Goal: Transaction & Acquisition: Purchase product/service

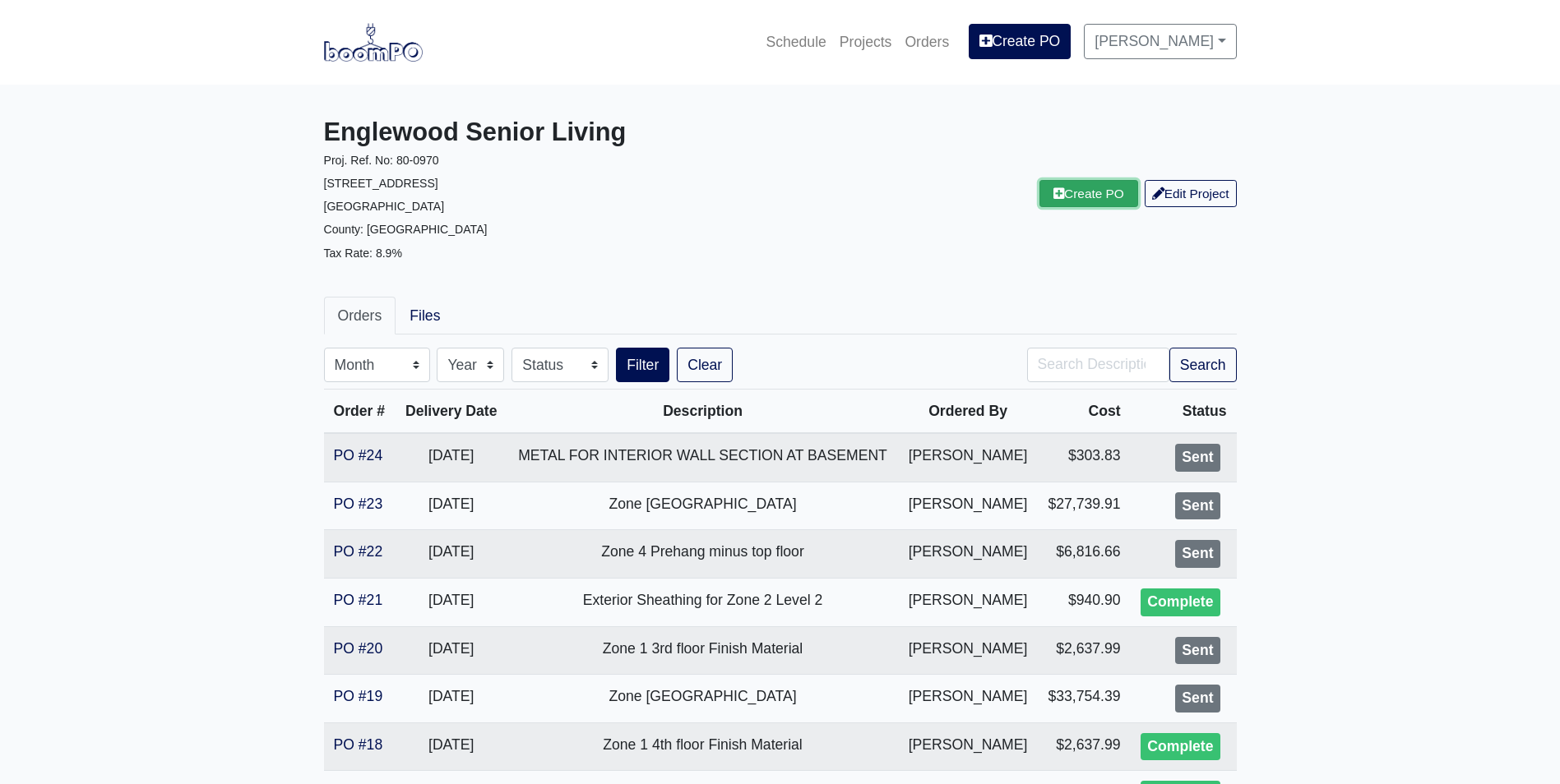
click at [1095, 194] on link "Create PO" at bounding box center [1089, 194] width 98 height 28
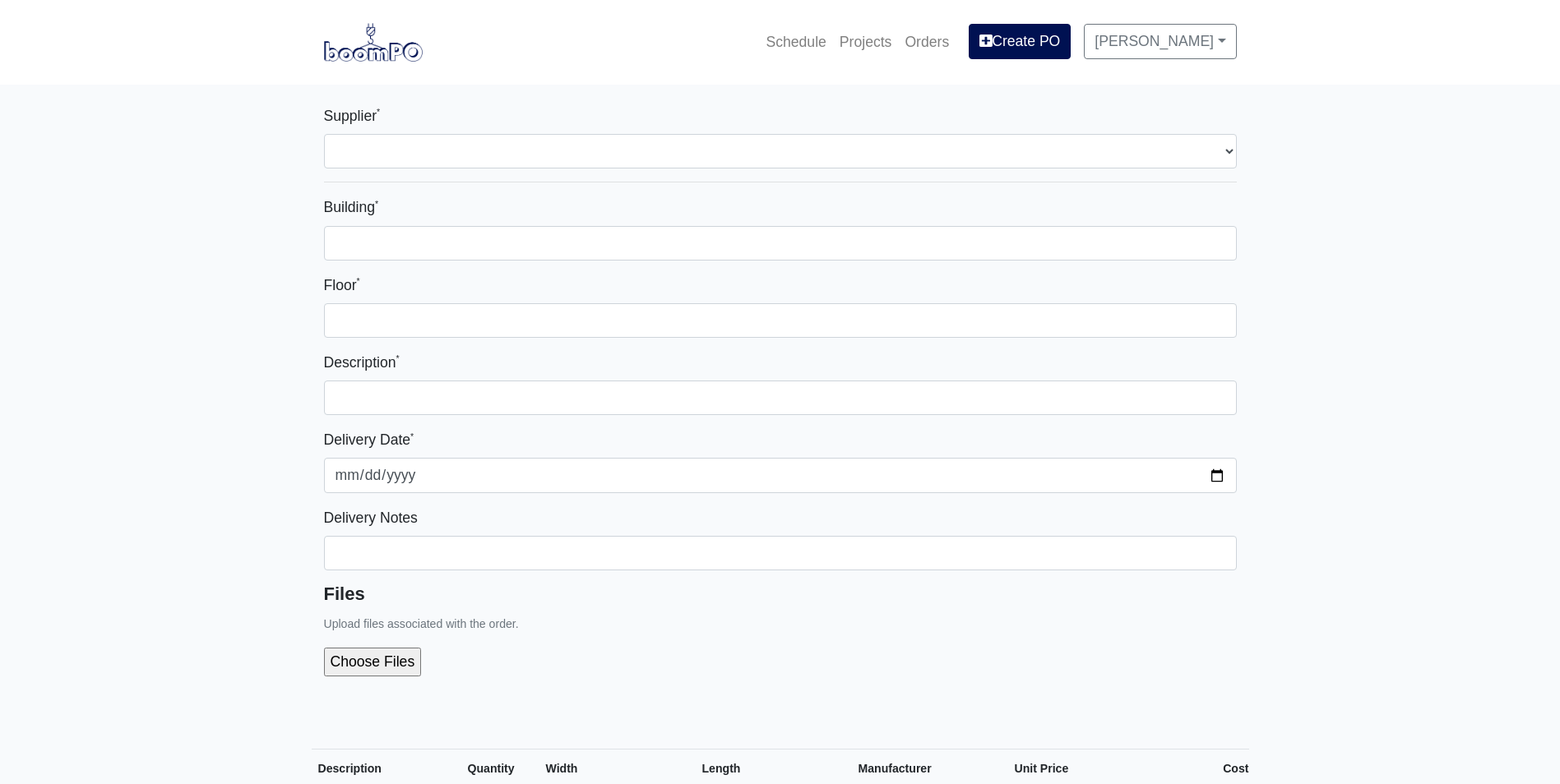
select select
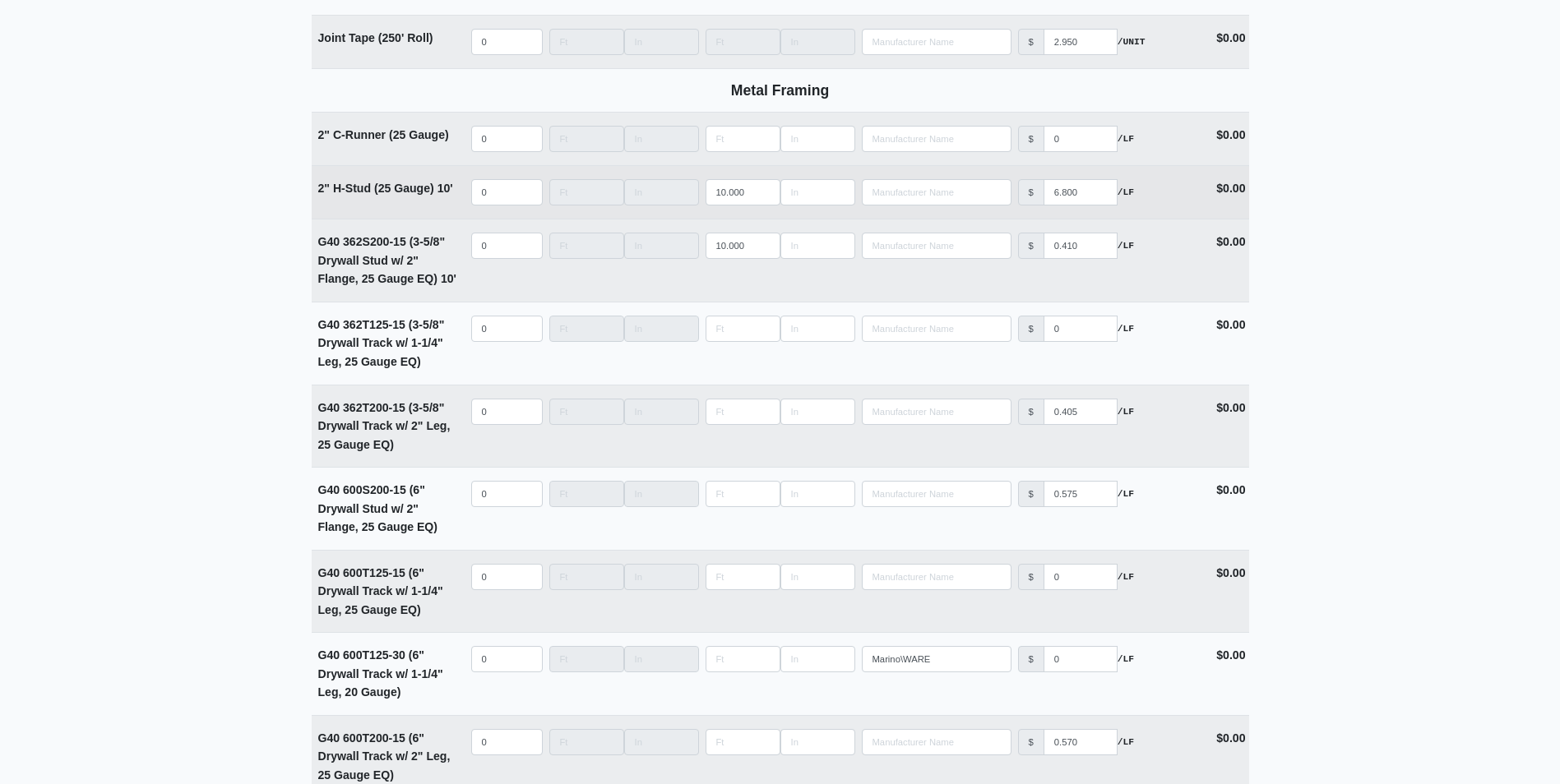
scroll to position [1973, 0]
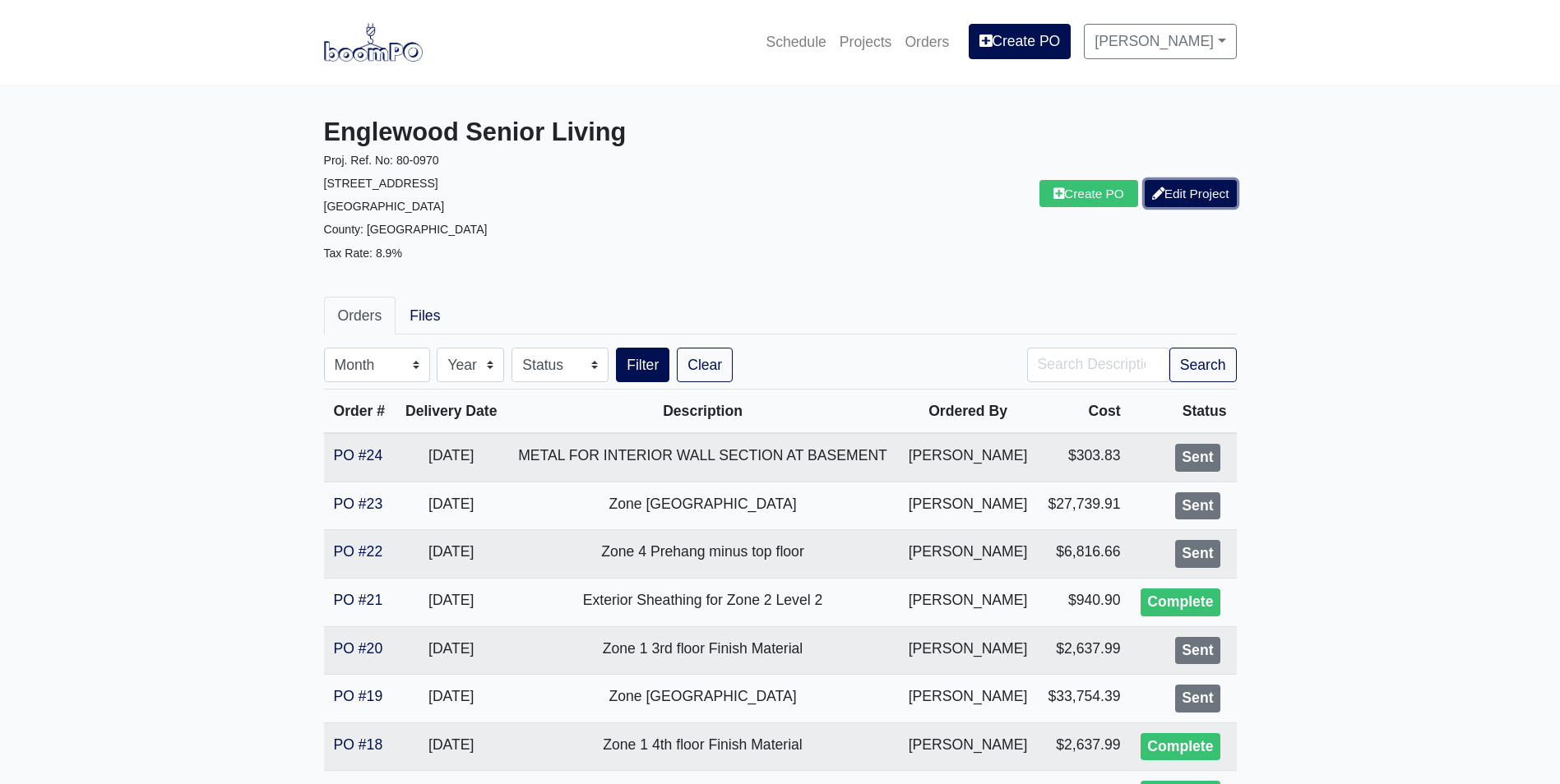
click at [1161, 196] on link "Edit Project" at bounding box center [1191, 194] width 93 height 28
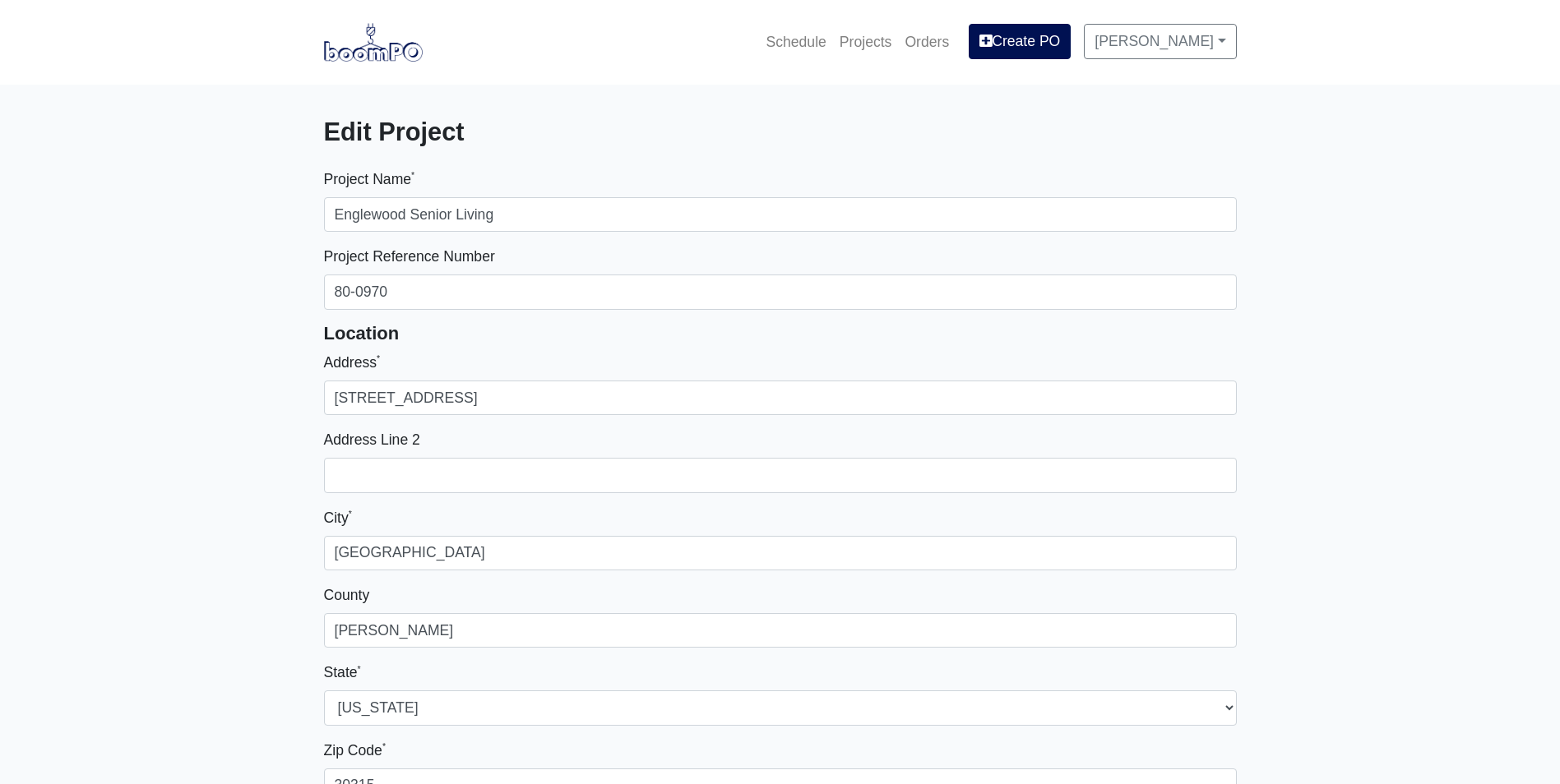
select select
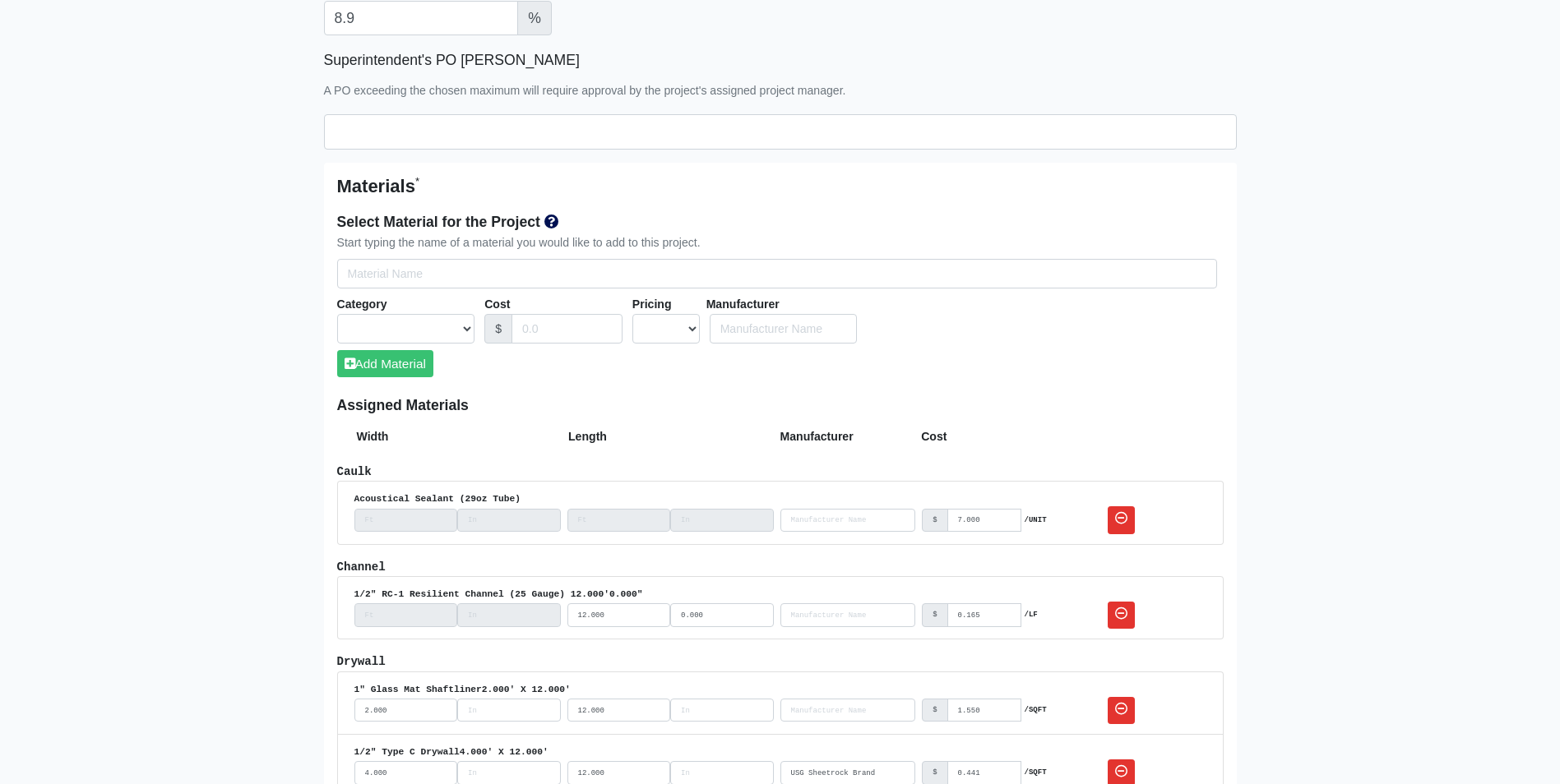
scroll to position [822, 0]
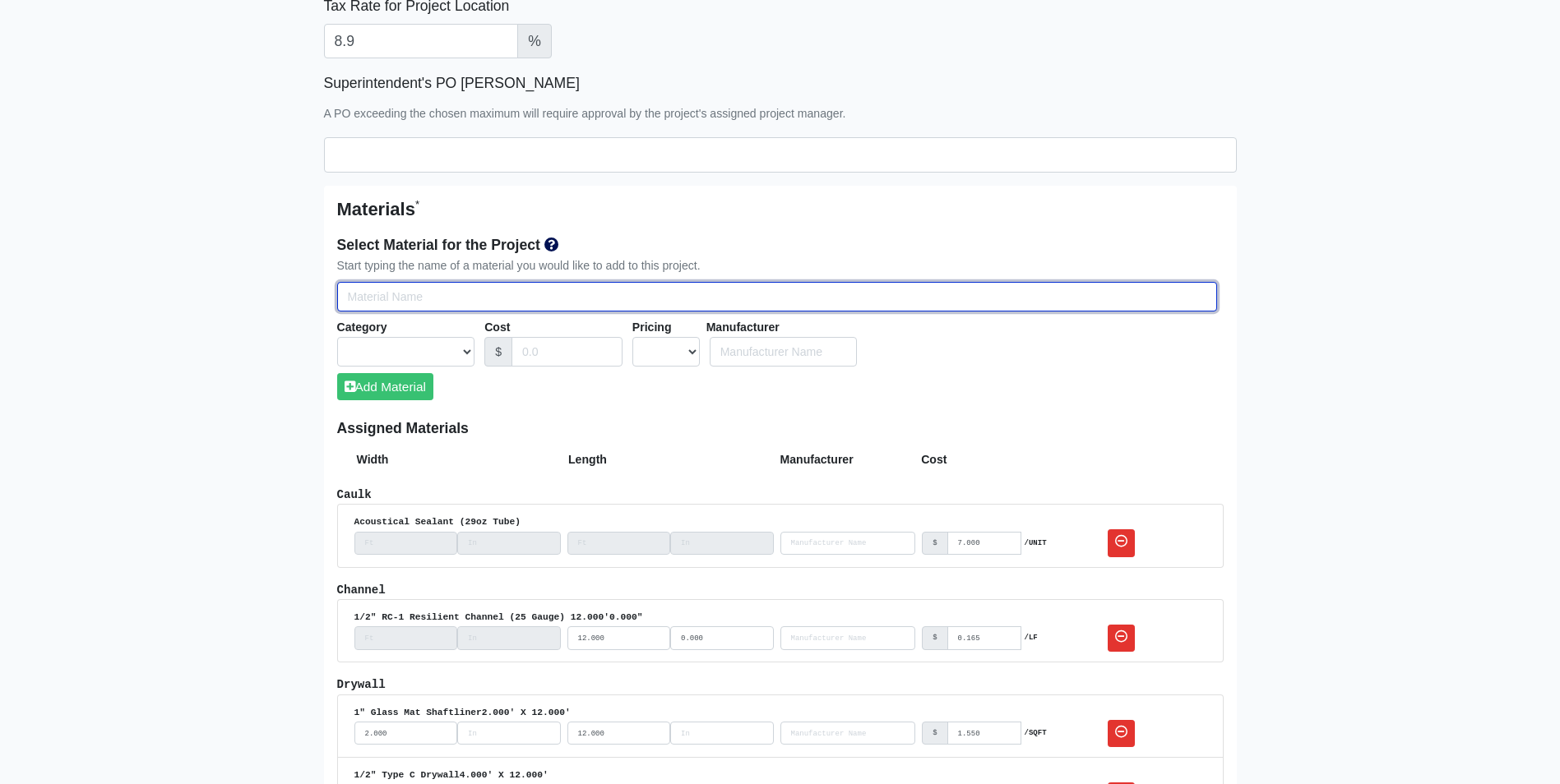
click at [370, 287] on input "Select Team Members for the Project" at bounding box center [778, 297] width 880 height 30
type input "g"
select select
type input "g6"
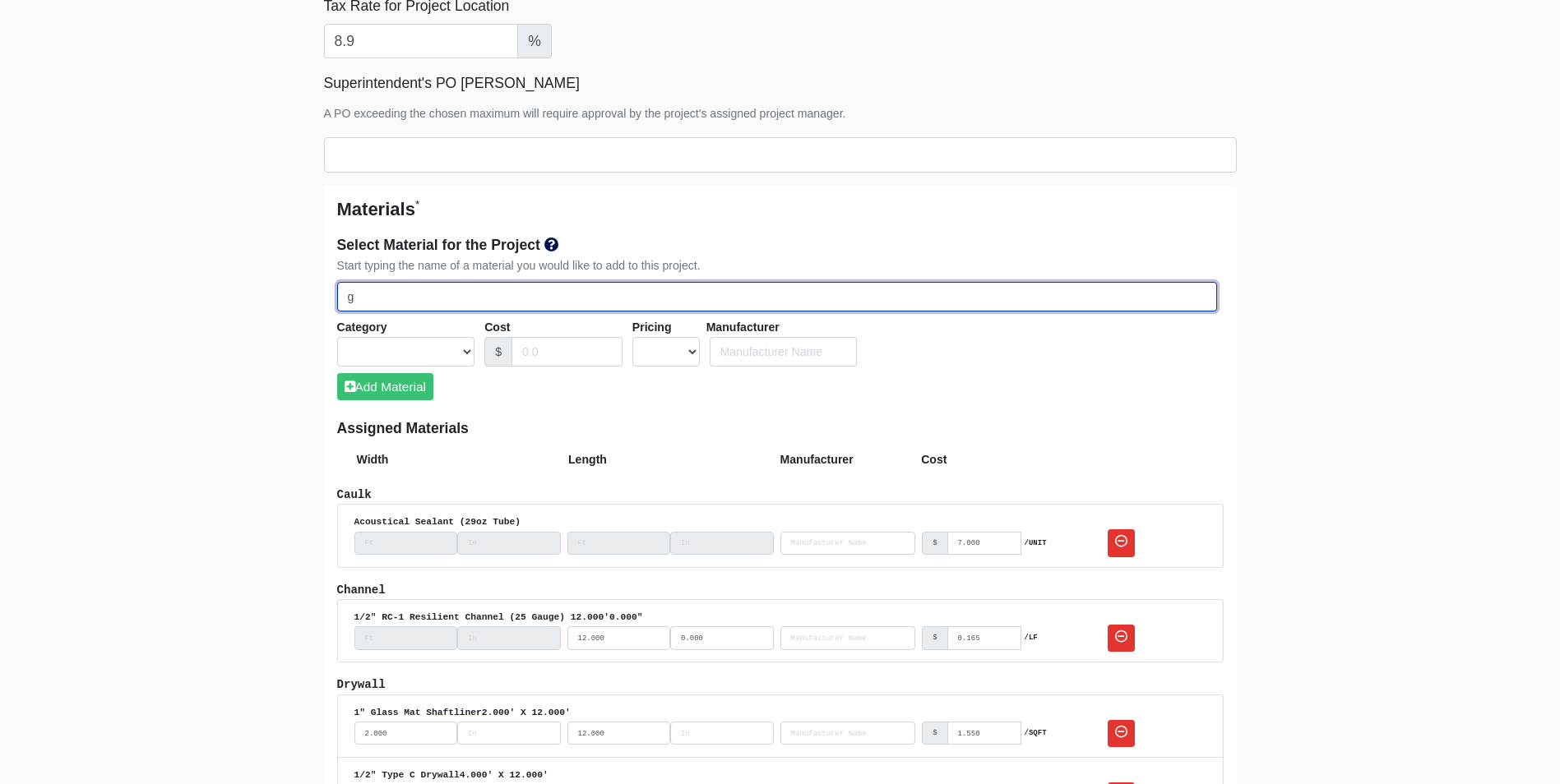
select select
type input "g60"
select select
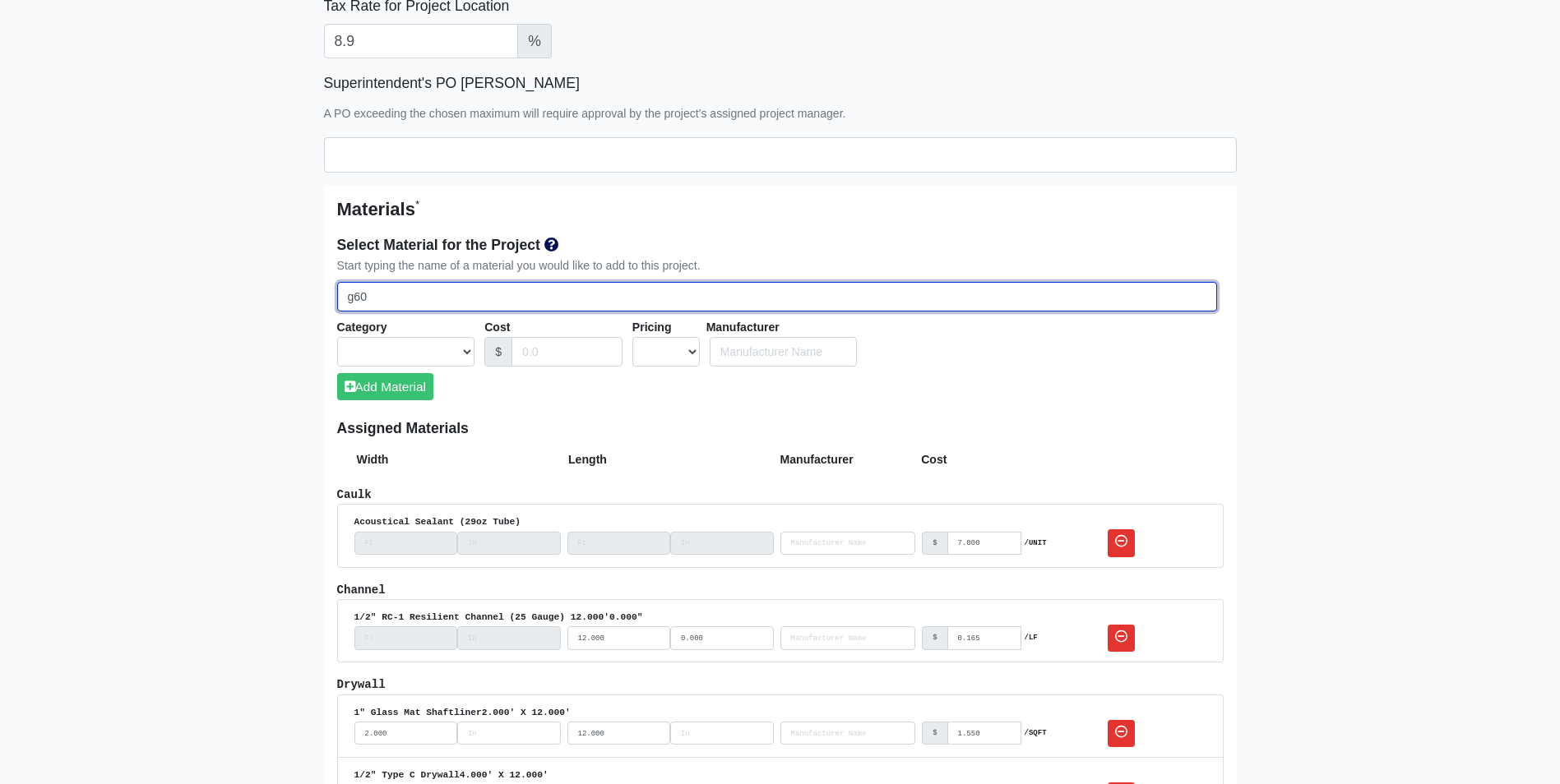
select select
type input "g60"
select select
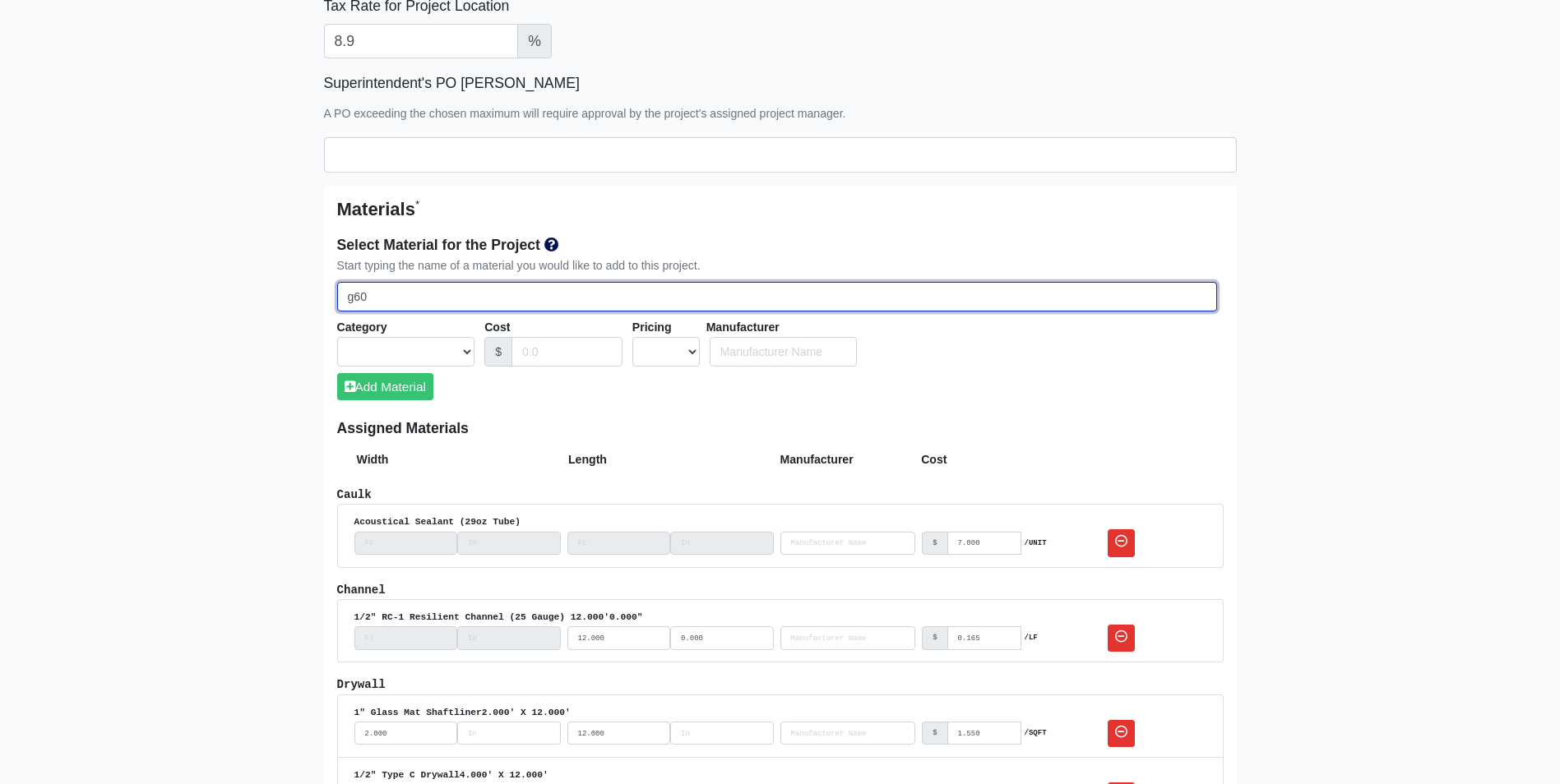
select select
type input "g60"
select select
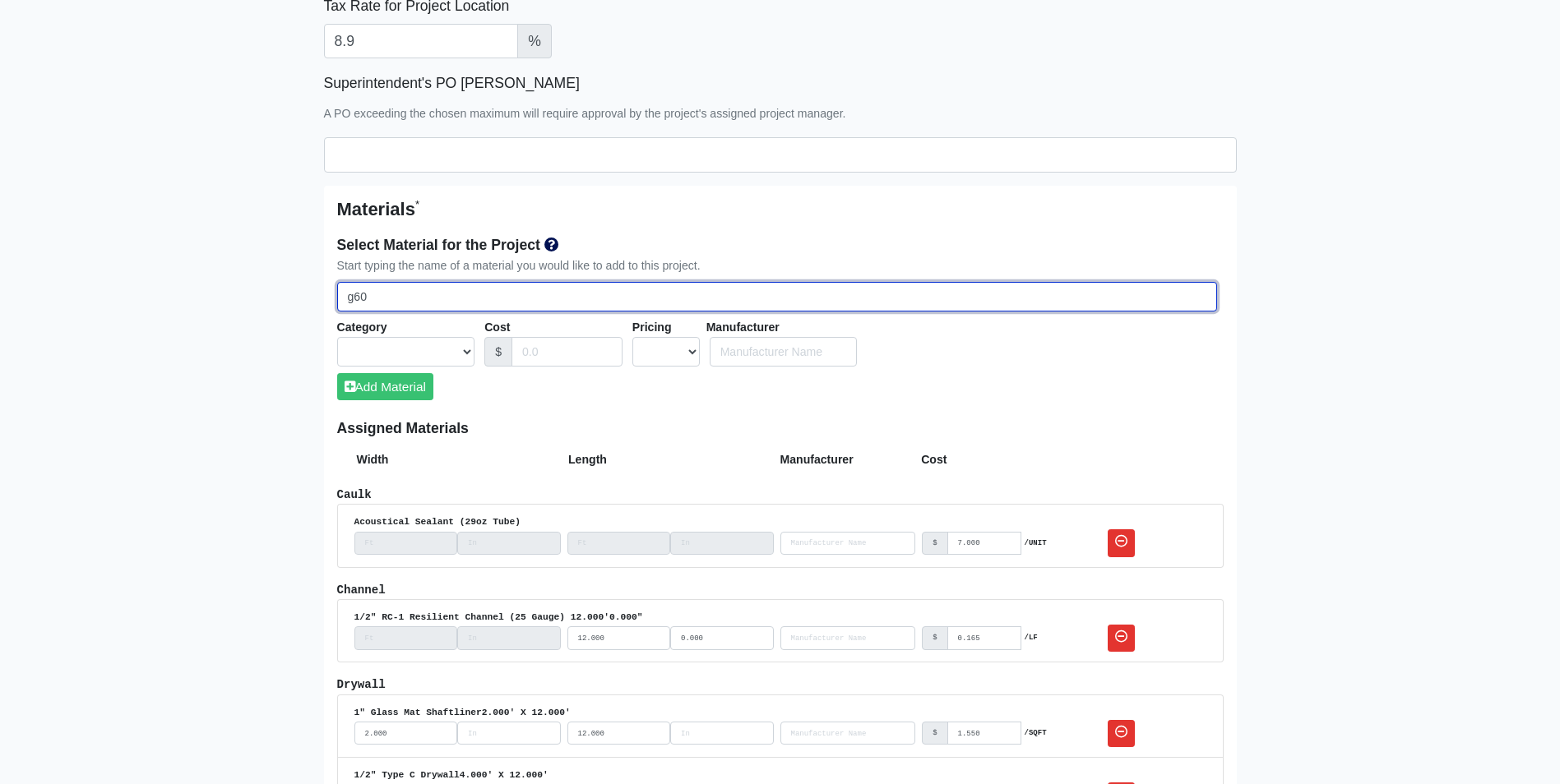
type input "g6"
select select
type input "g"
select select
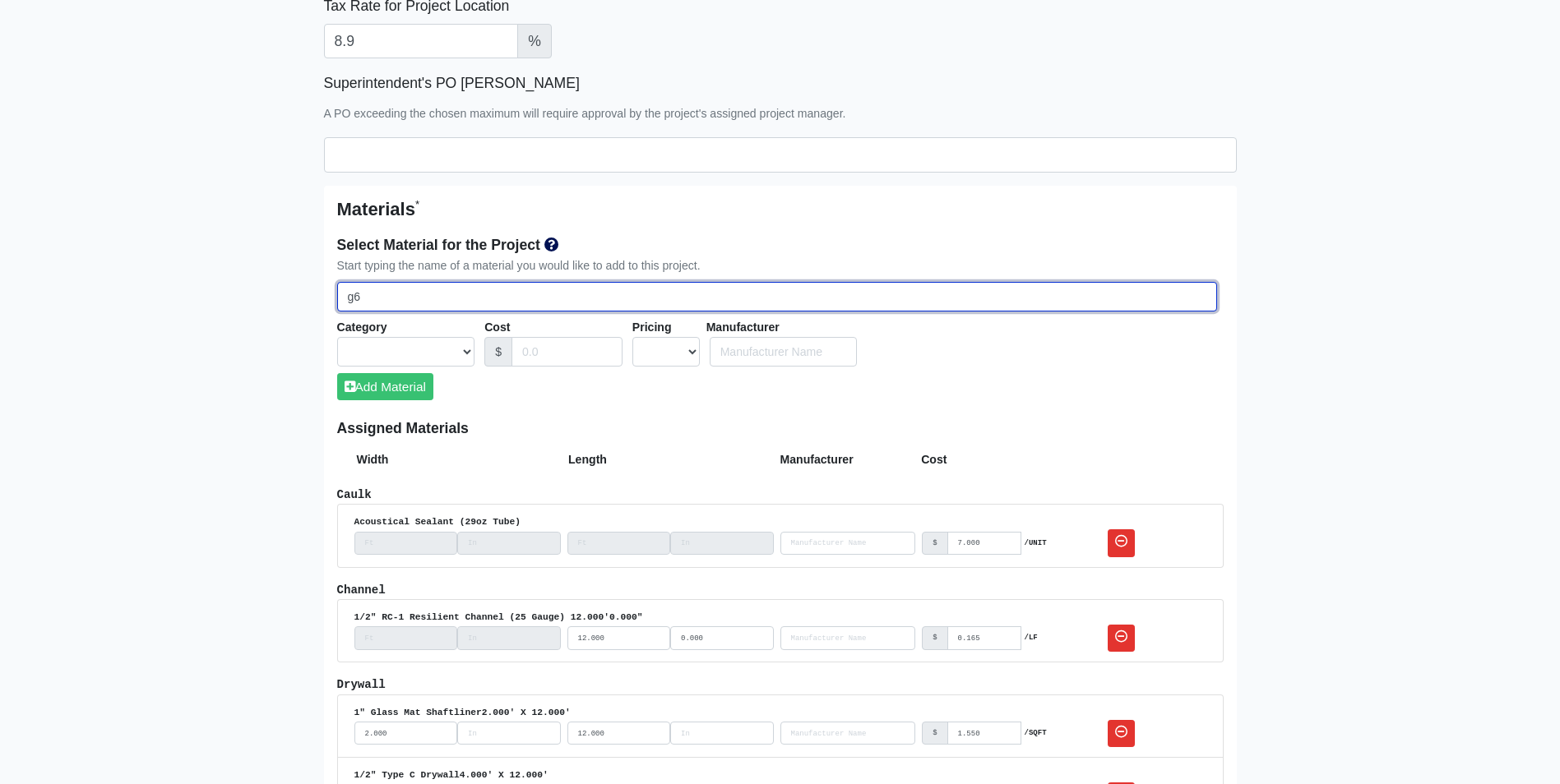
select select
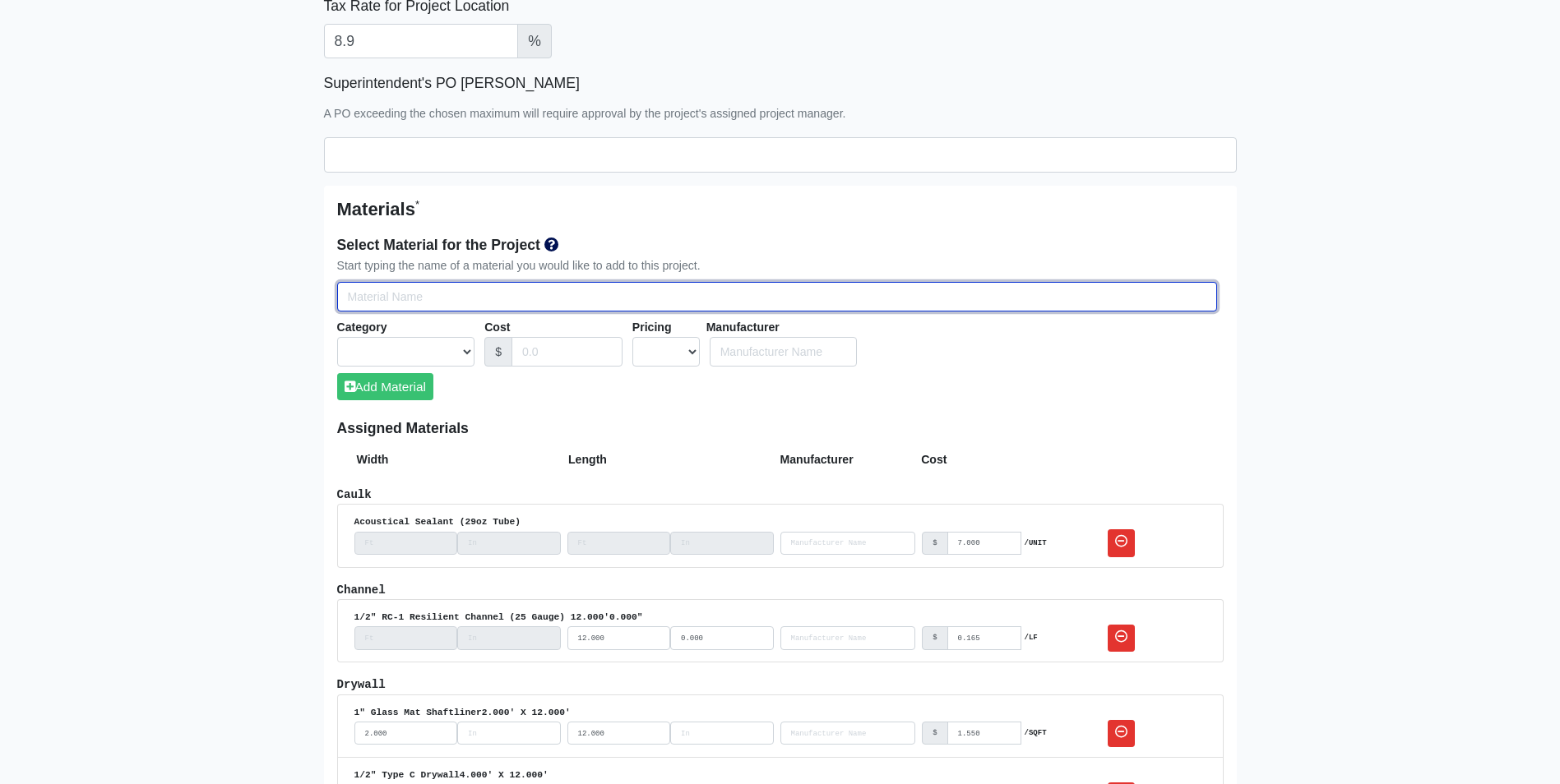
type input "g"
select select
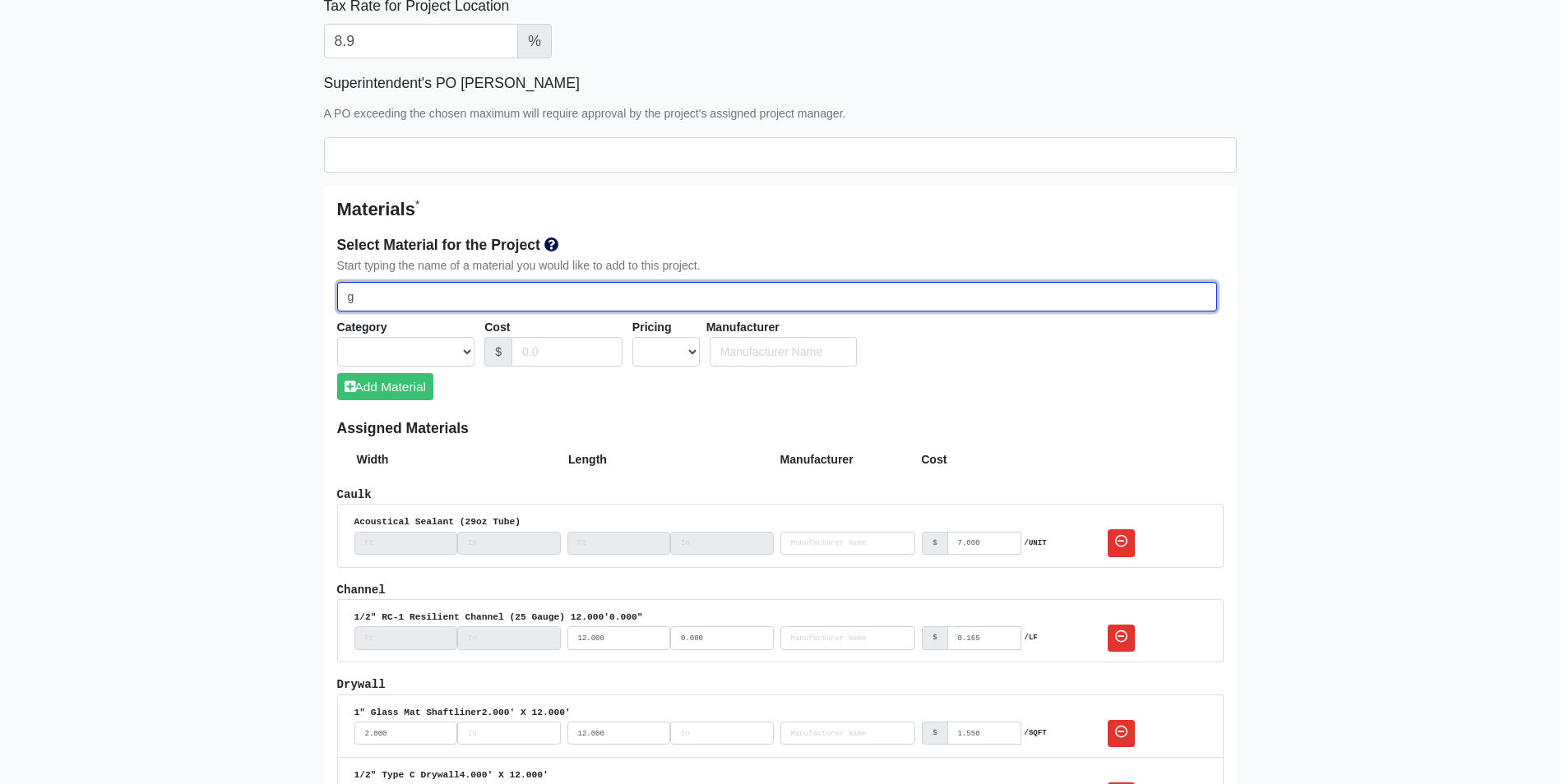
select select
type input "6"
select select
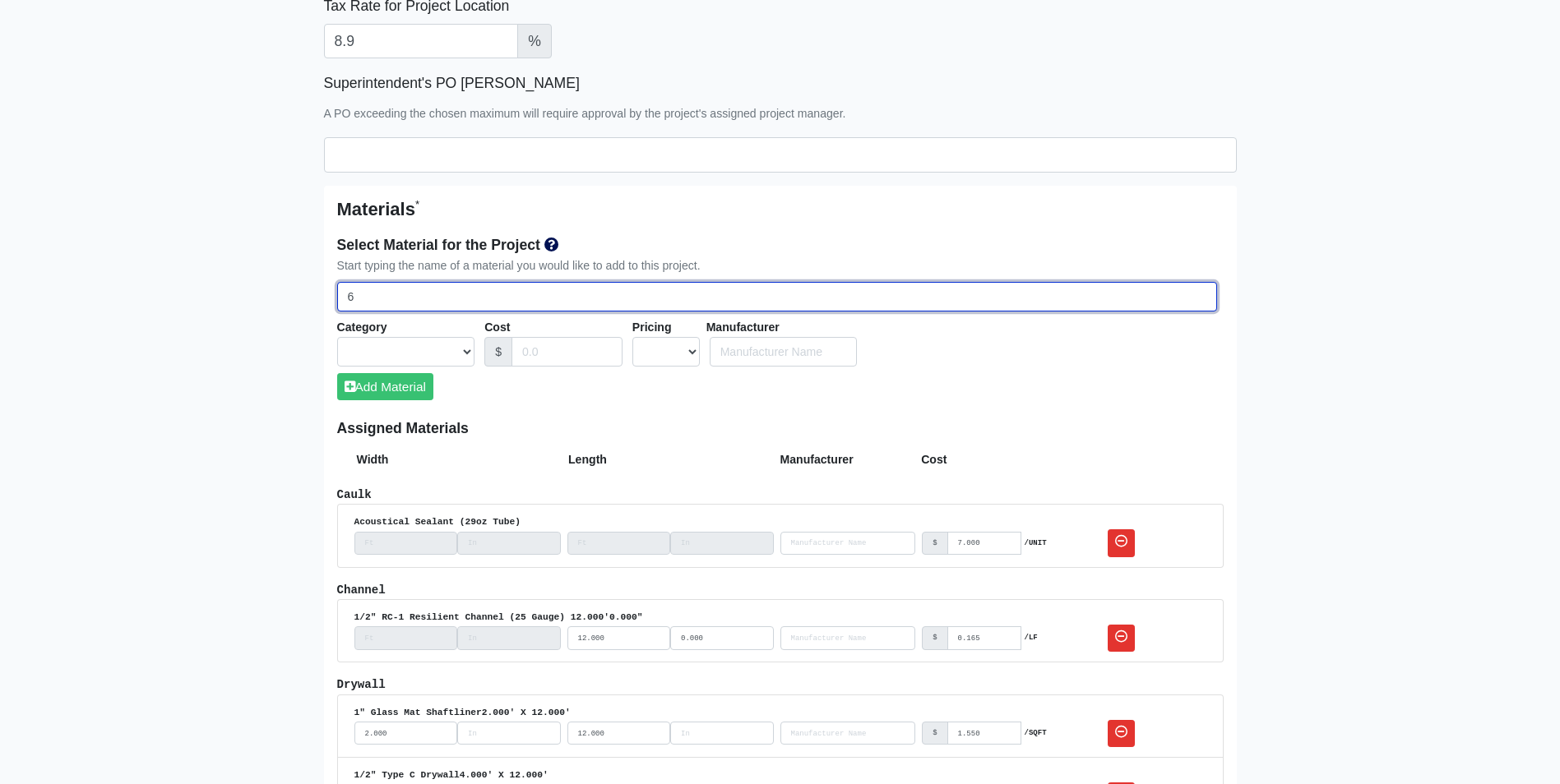
select select
type input "G"
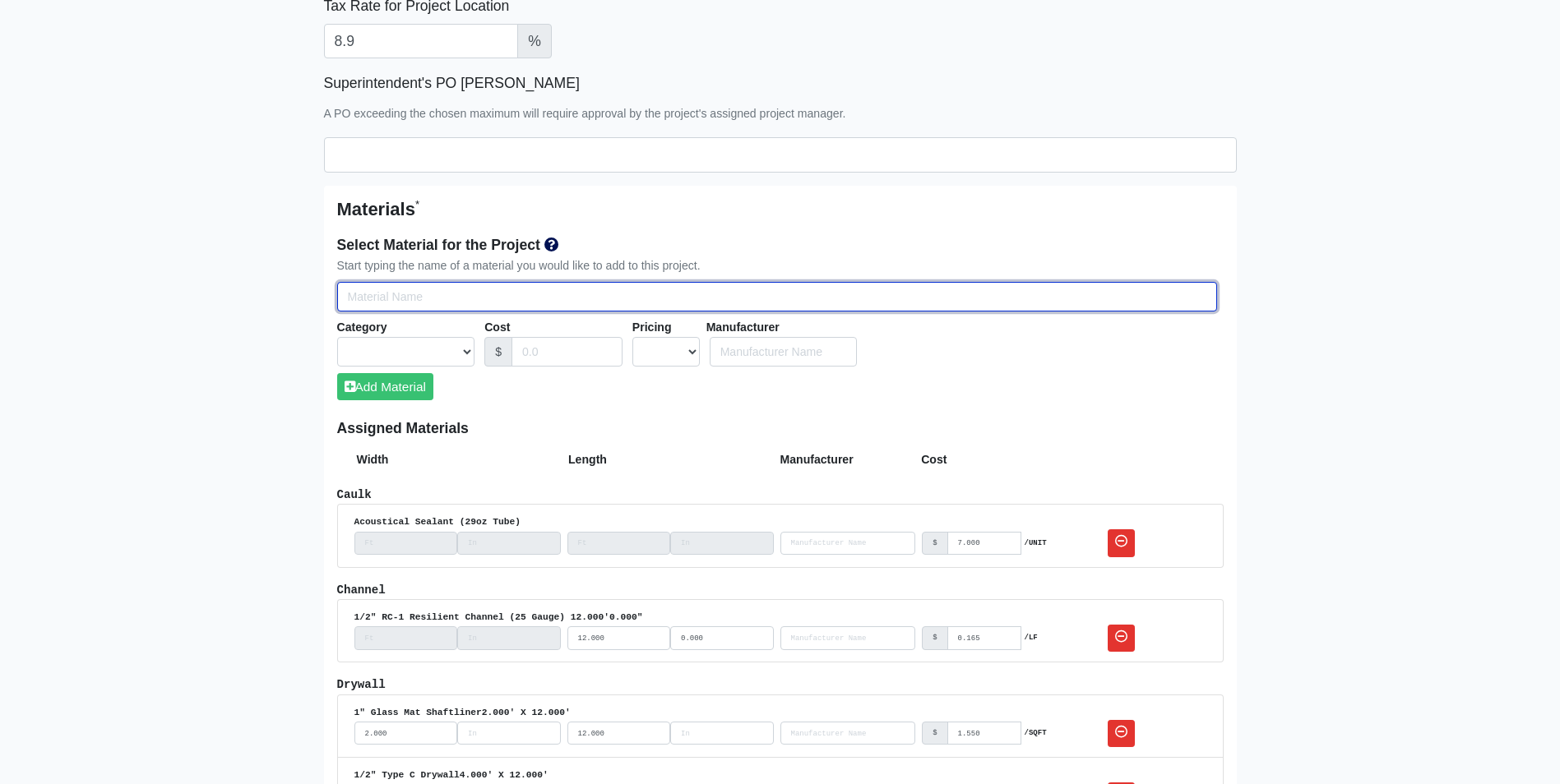
select select
type input "G6"
select select
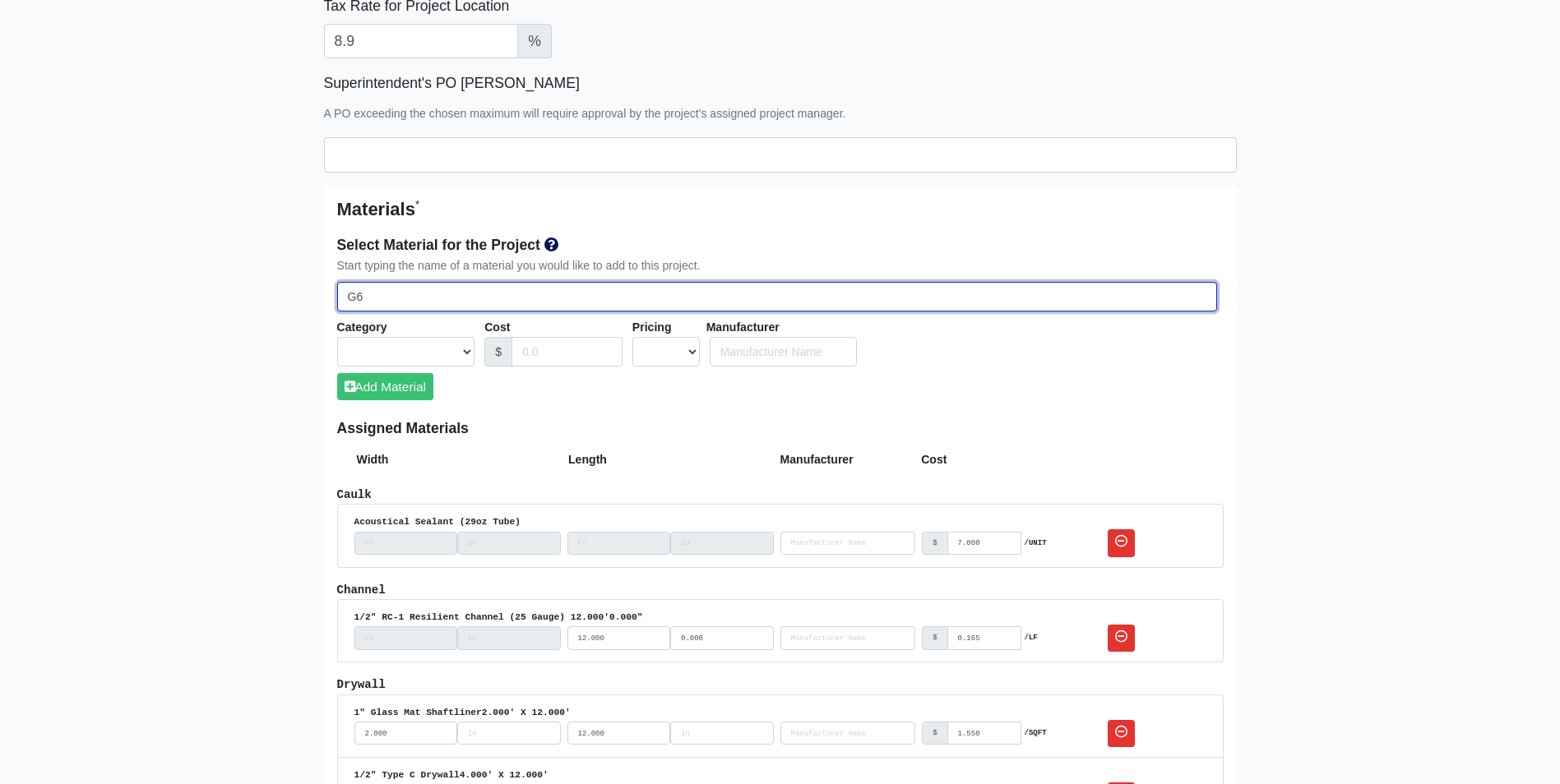
type input "G60"
select select
type input "G60"
select select
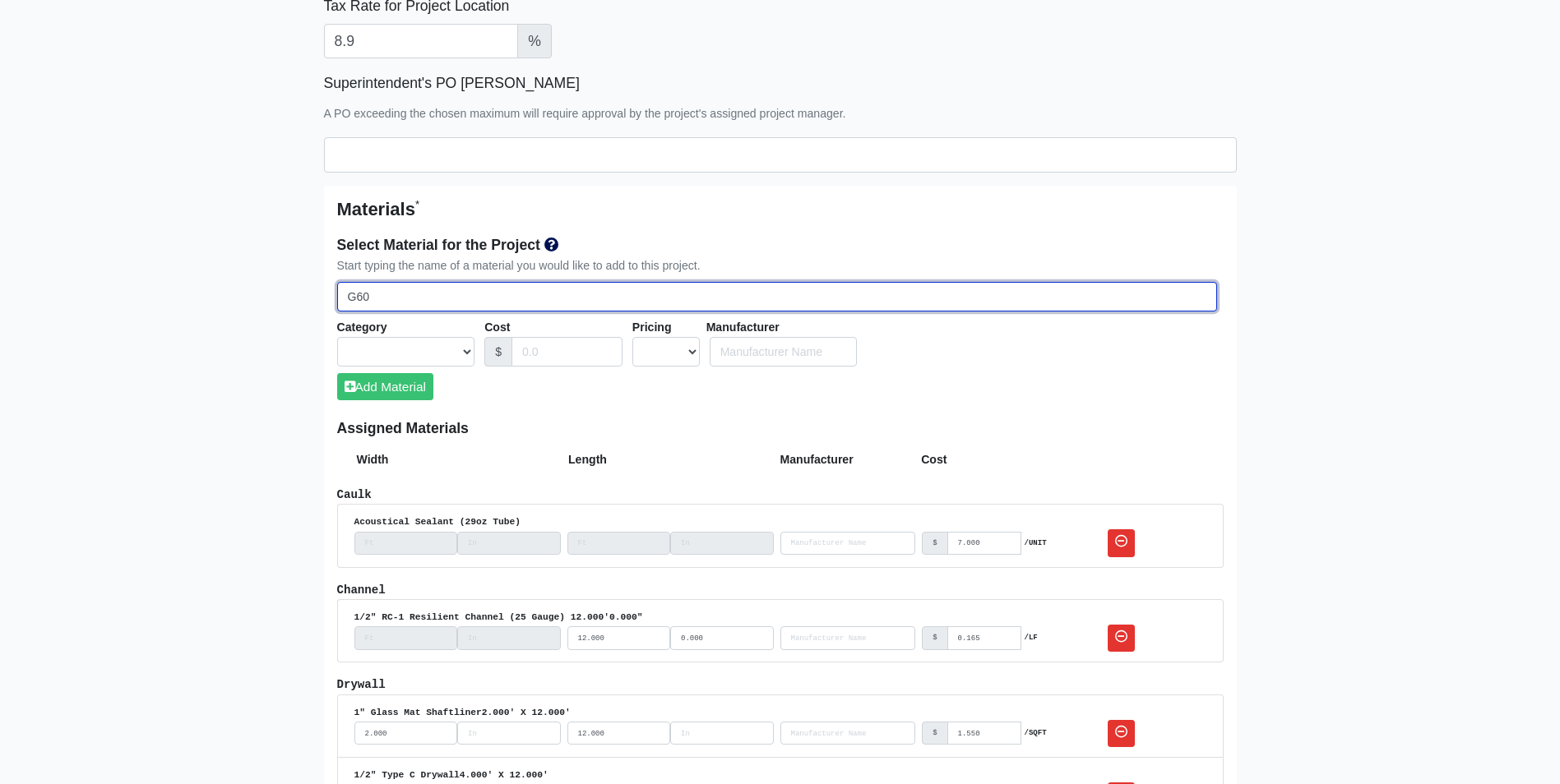
select select
type input "G60 6"
select select
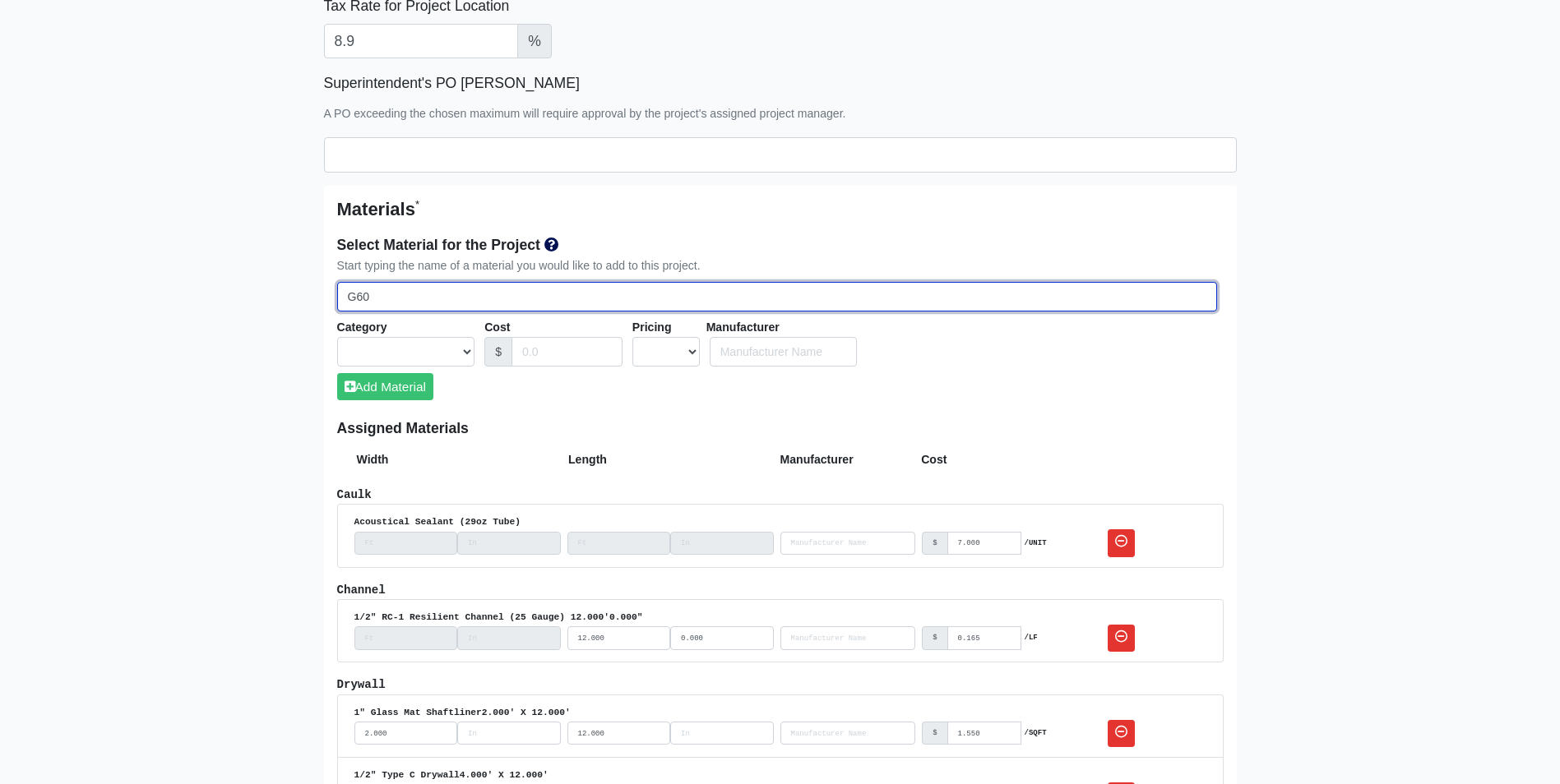
select select
type input "G60 60"
select select
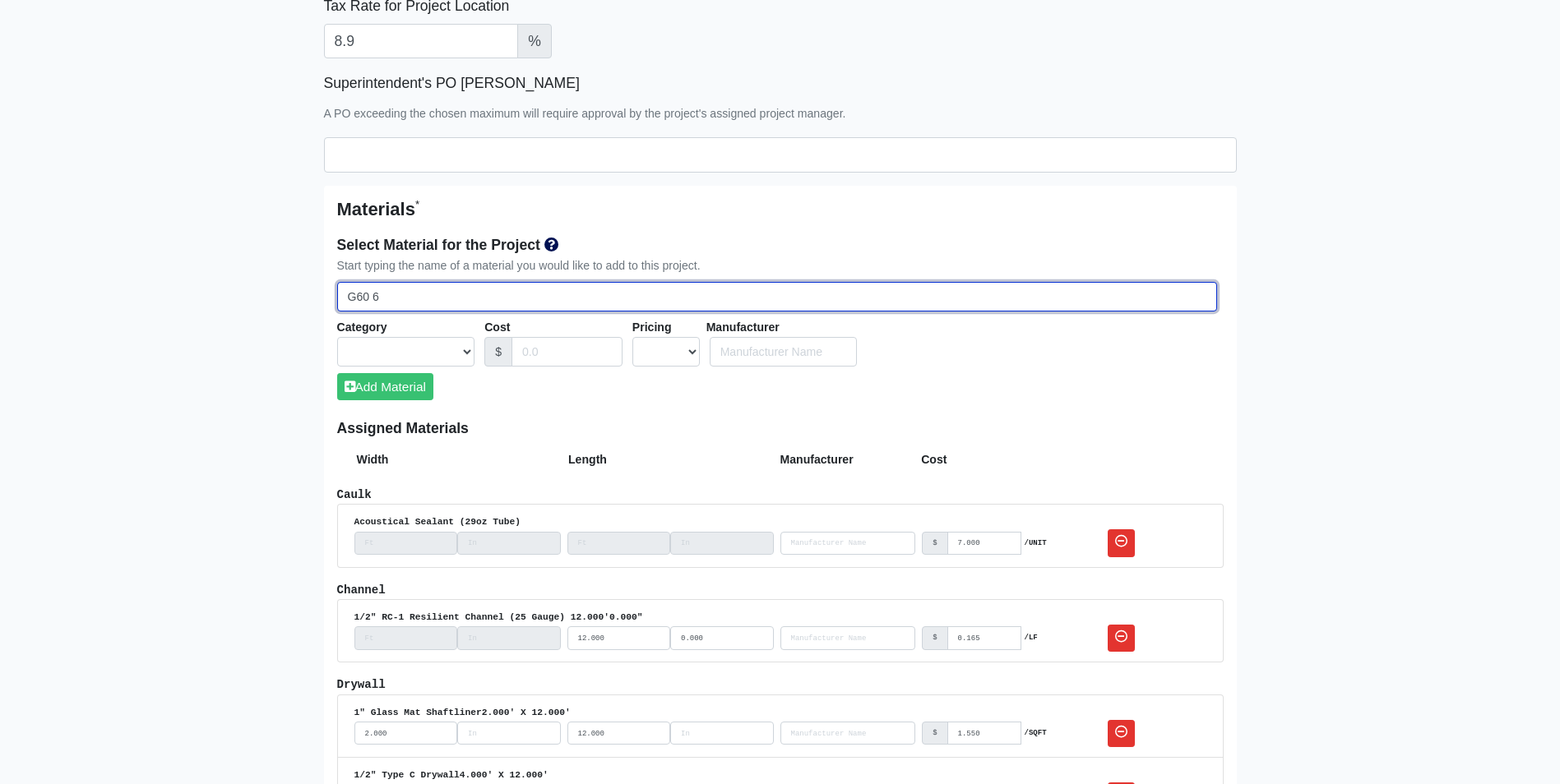
select select
type input "G60 600"
select select
type input "G60 600S"
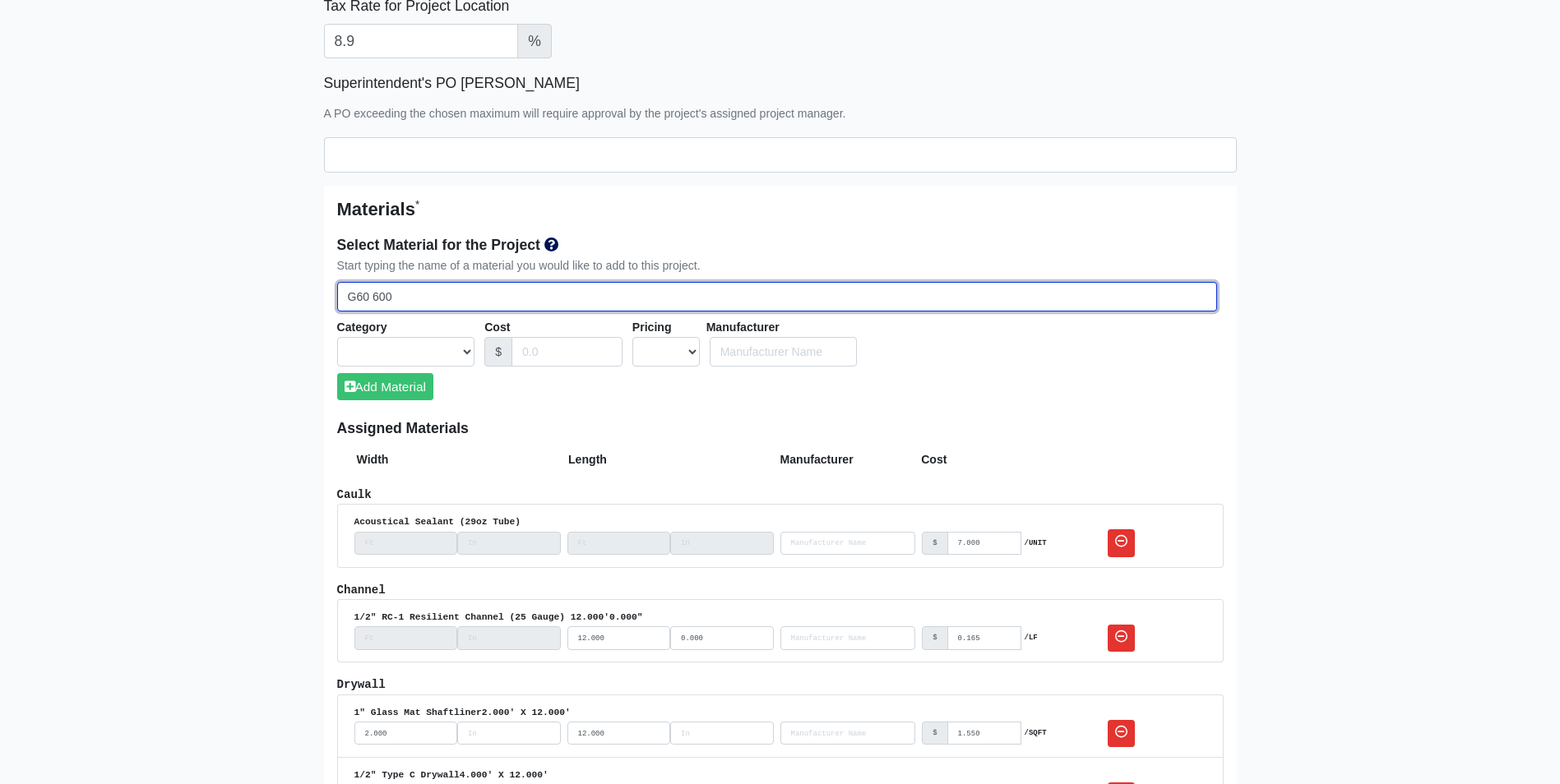
select select
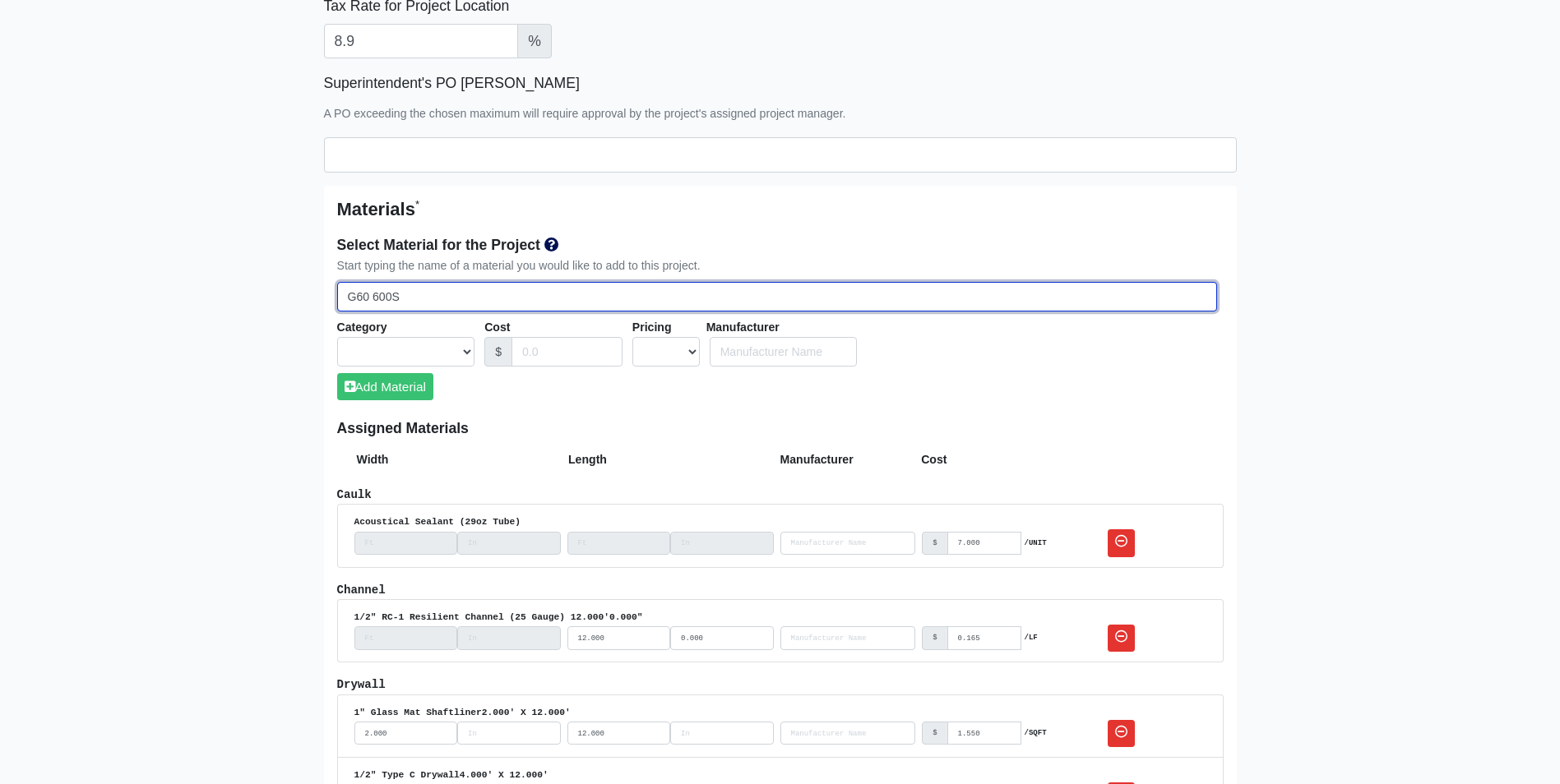
select select
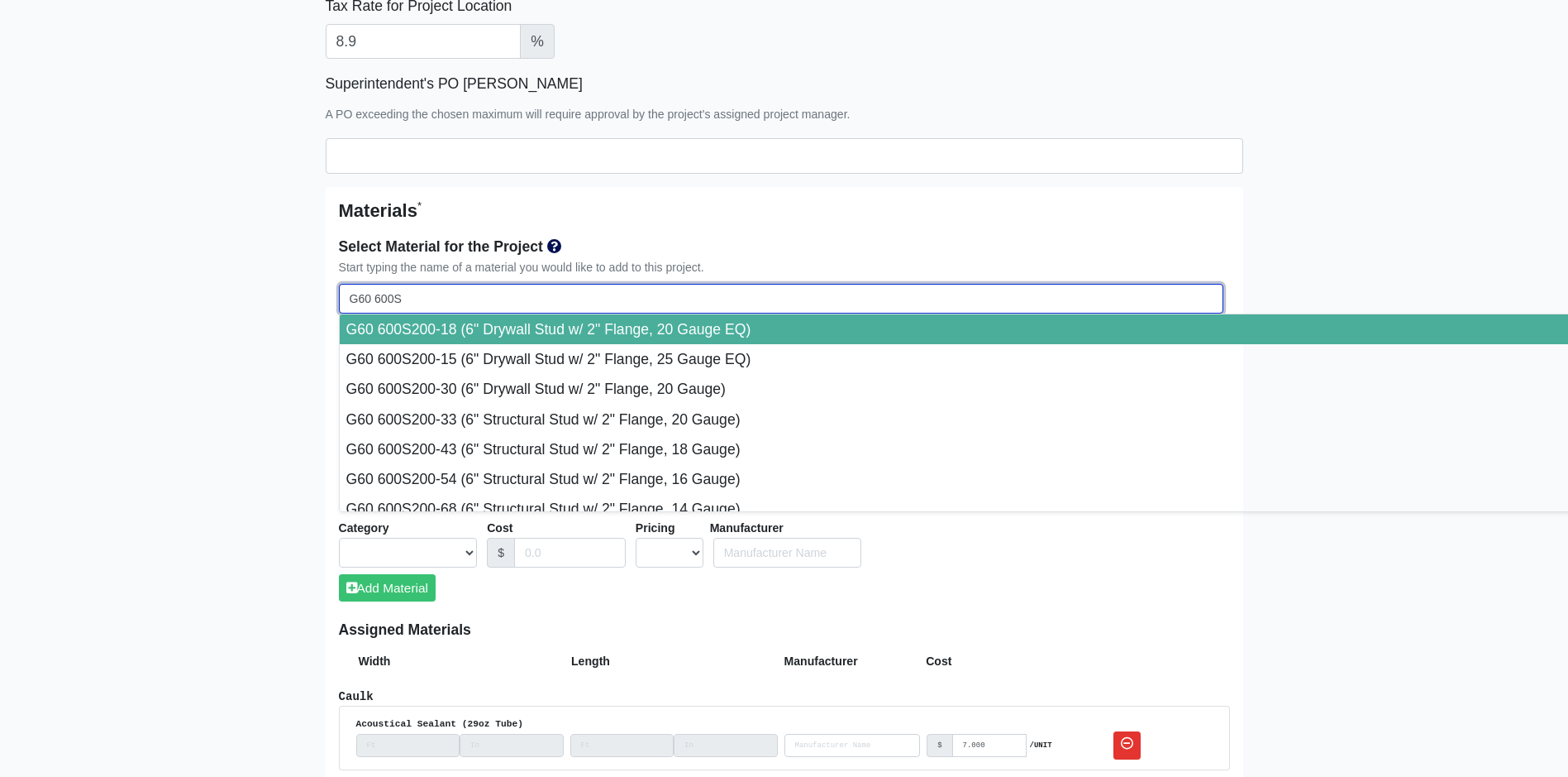
type input "G60 600S2"
select select
type input "G60 600S25"
select select
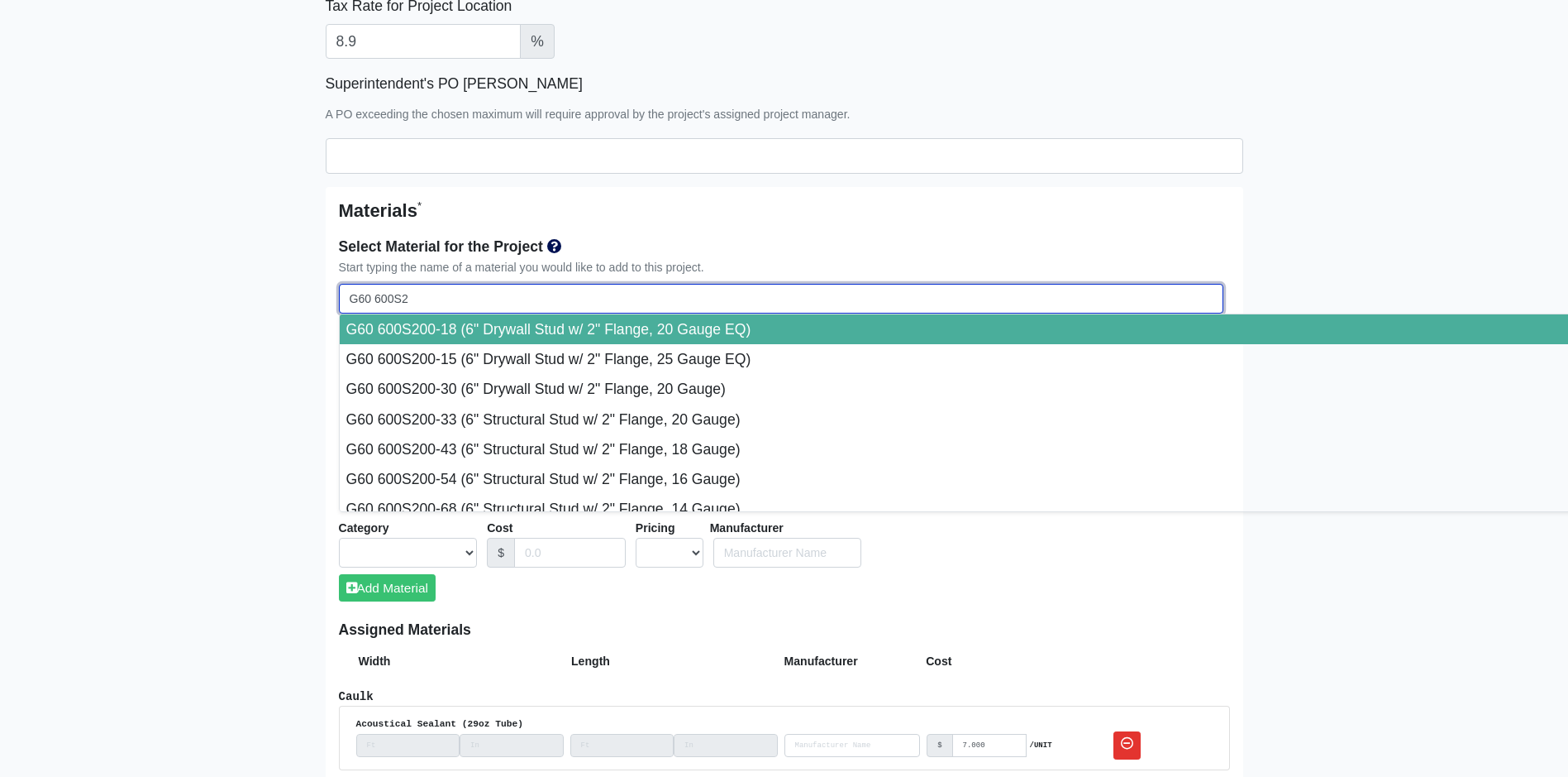
select select
type input "G60 600S250"
select select
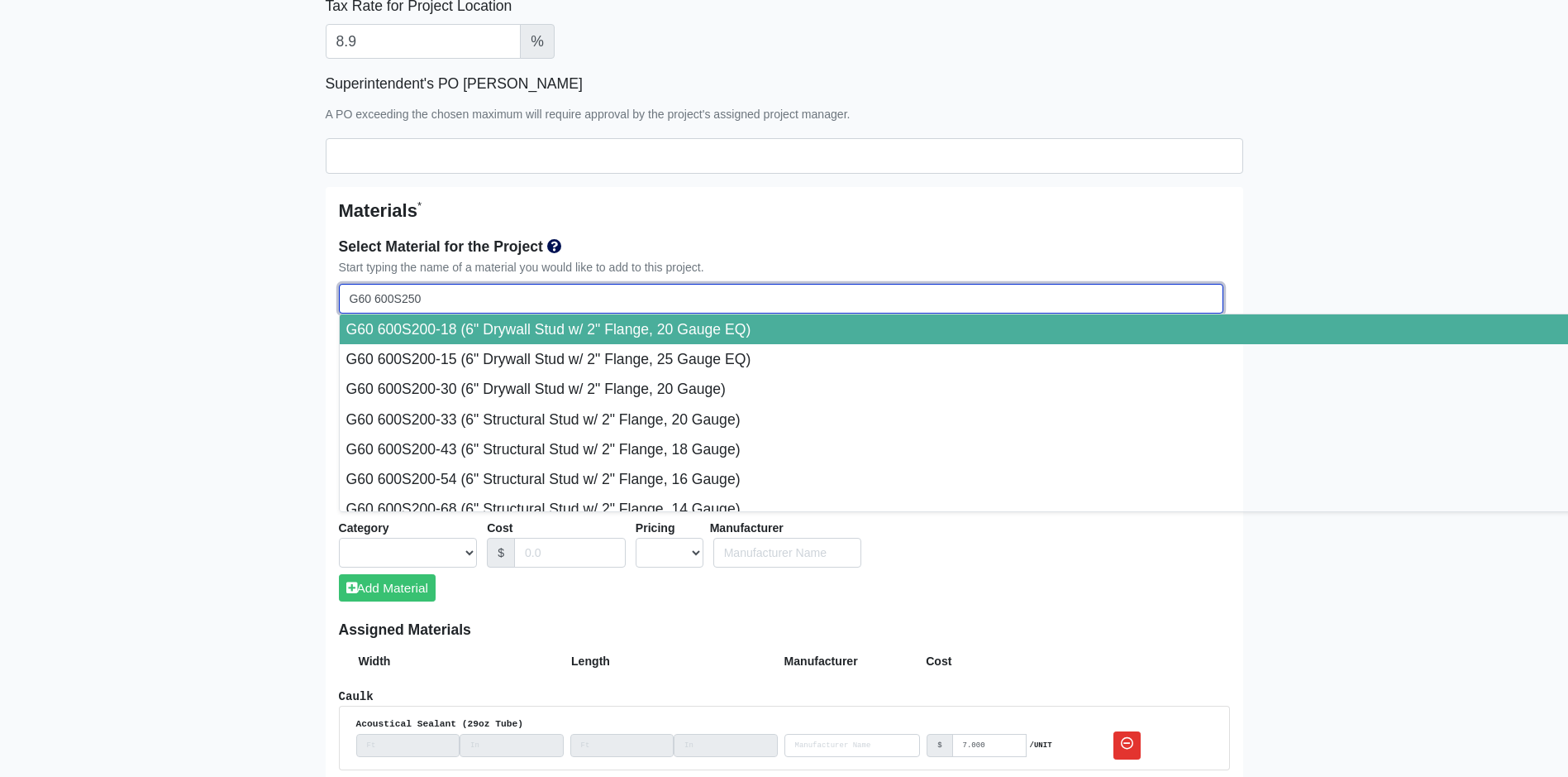
select select
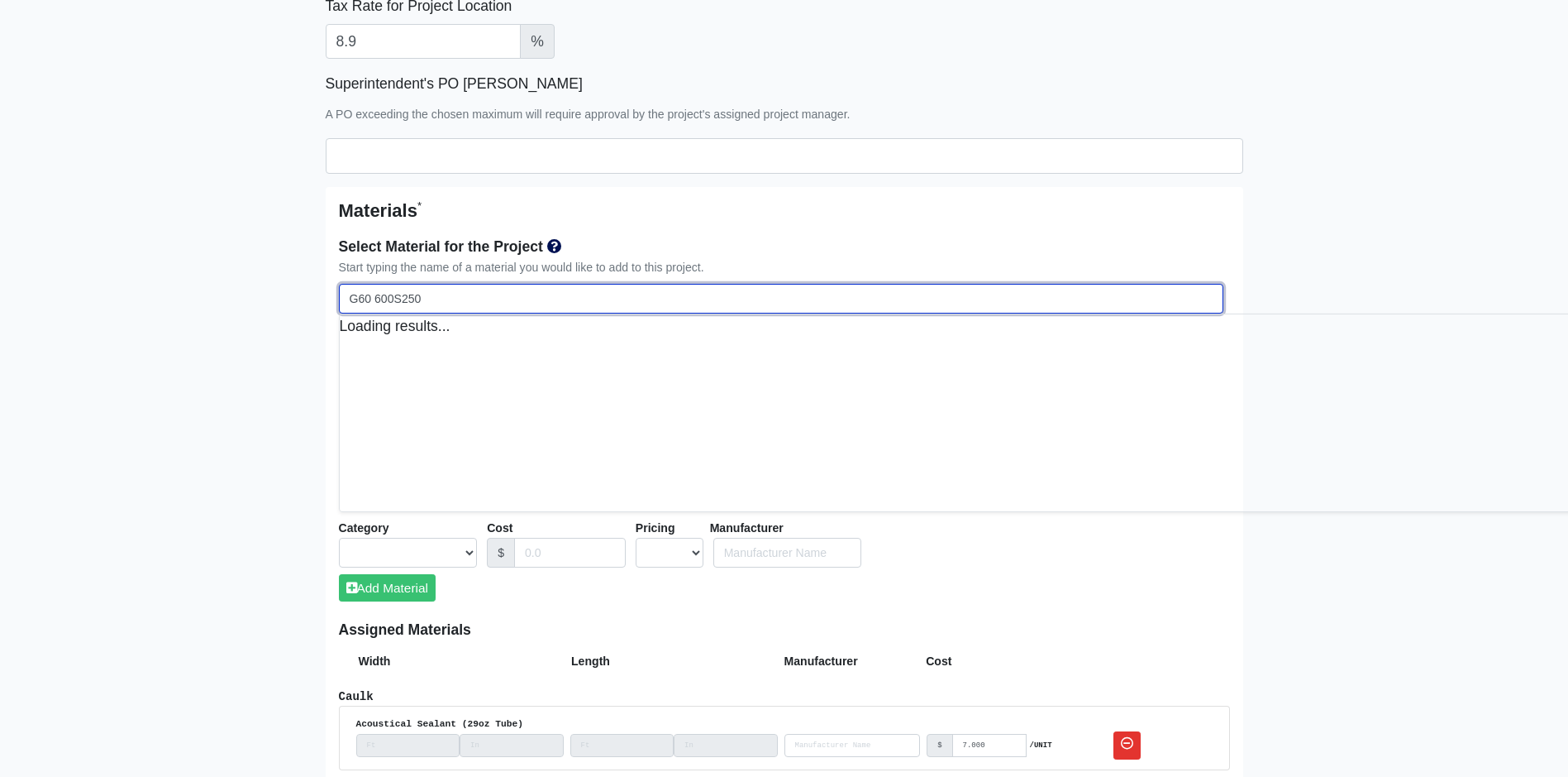
select select
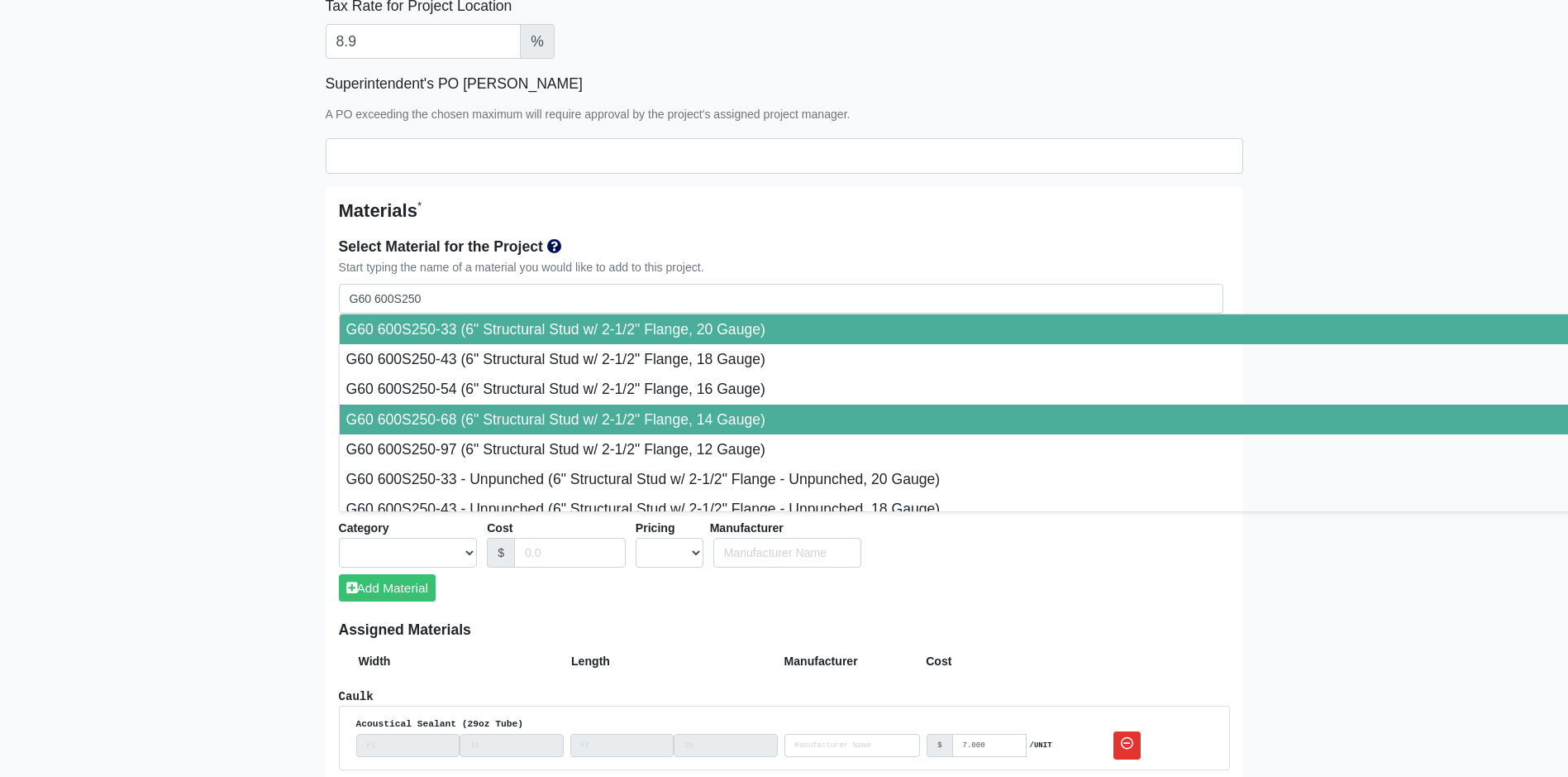
type input "G60 600S250-68 (6" Structural Stud w/ 2-1/2" Flange, 14 Gauge)"
select select "[object Object]"
select select "1"
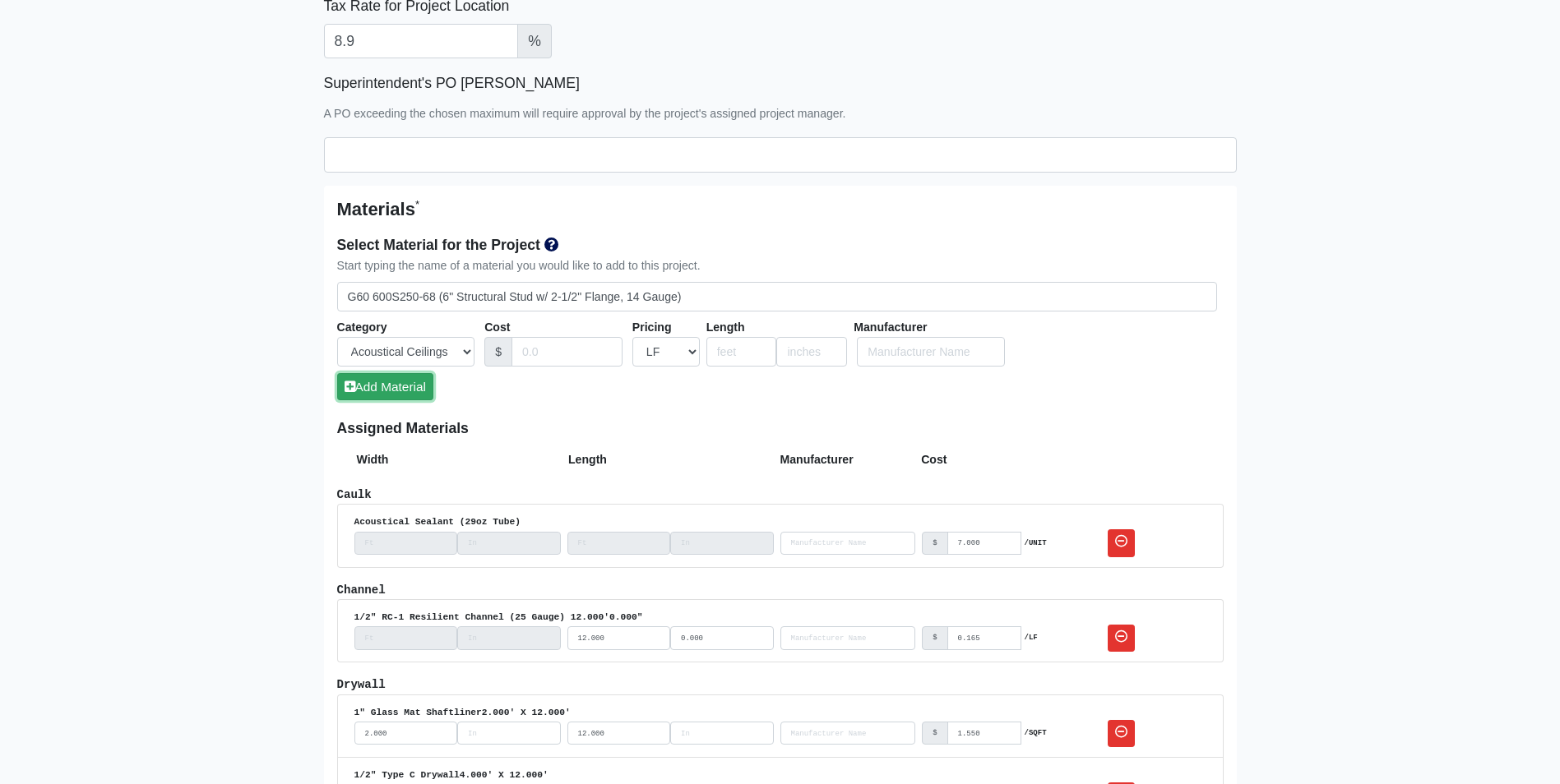
click at [380, 393] on button "Add Material" at bounding box center [386, 387] width 96 height 28
select select
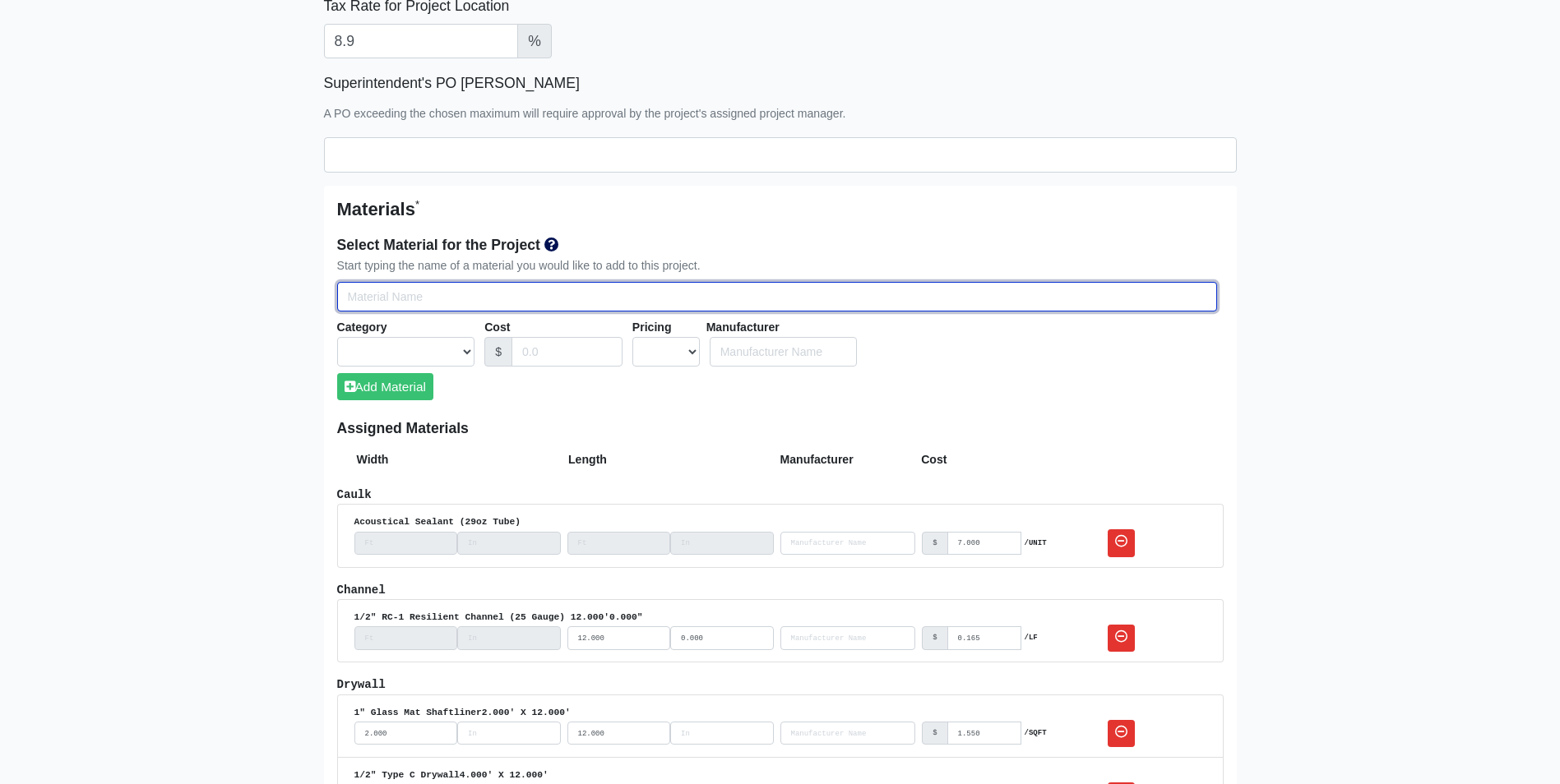
click at [363, 302] on input "Select Team Members for the Project" at bounding box center [778, 297] width 880 height 30
type input "G"
select select
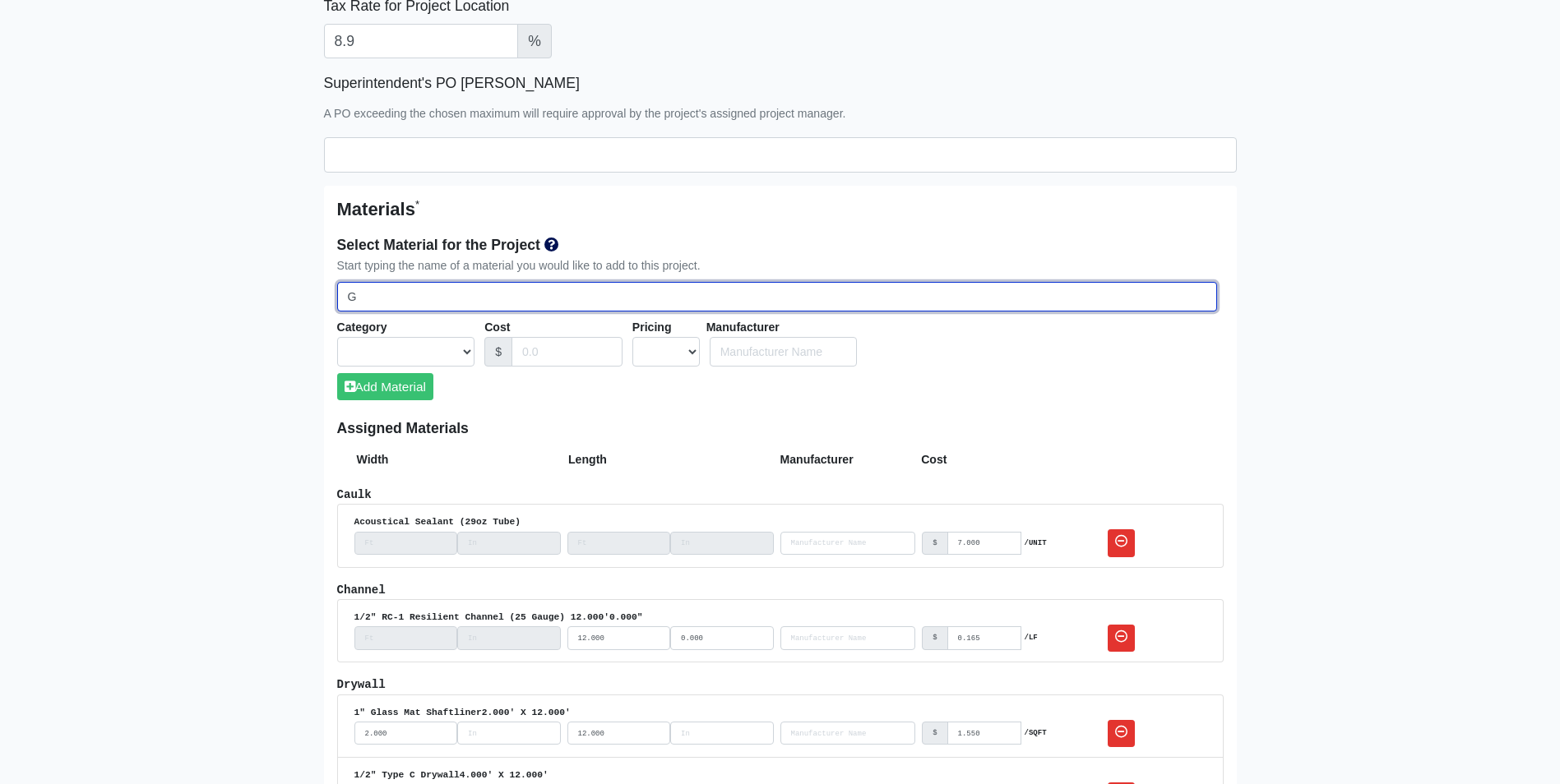
select select
type input "G6"
select select
type input "G60"
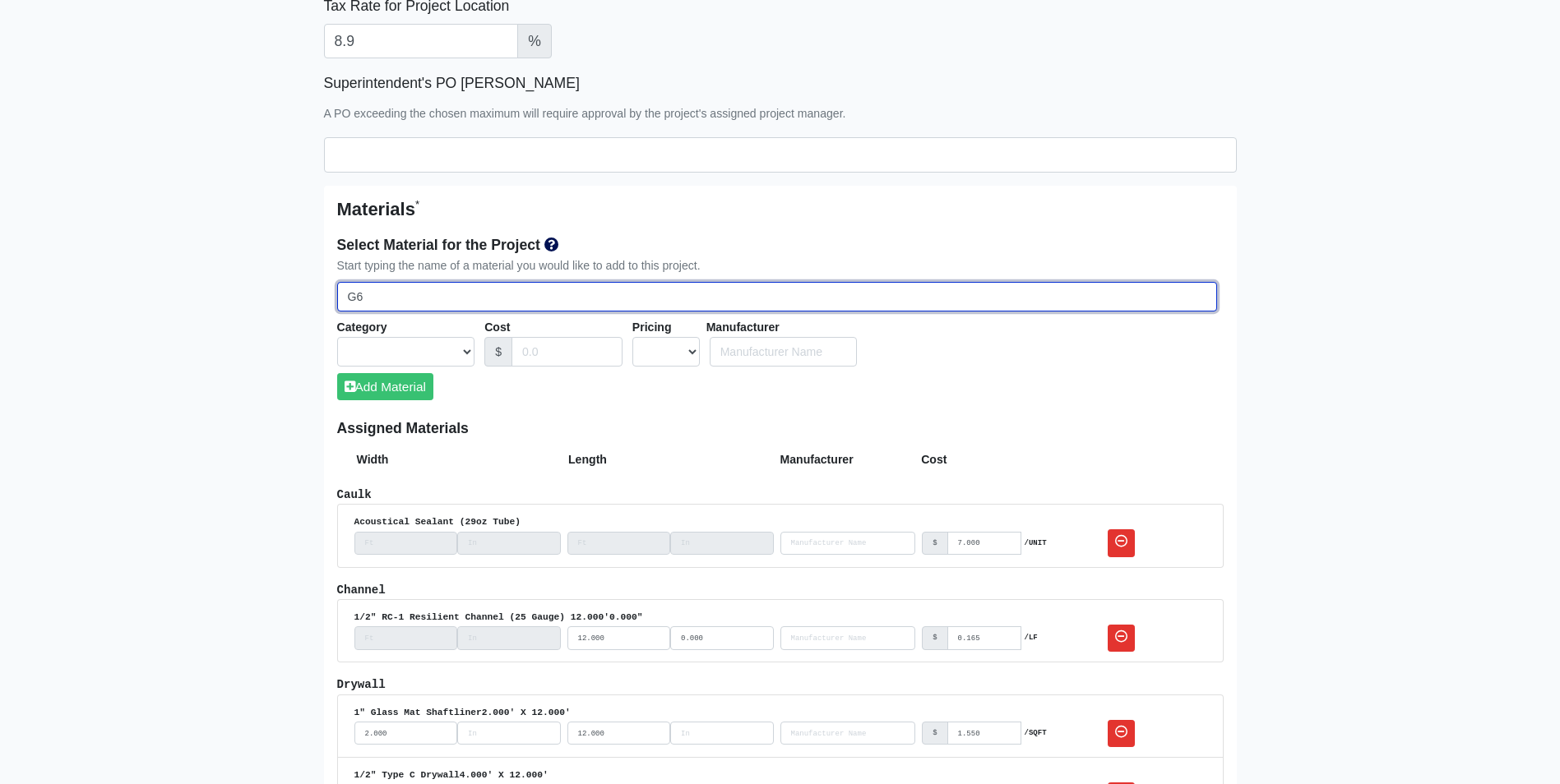
select select
type input "G60"
select select
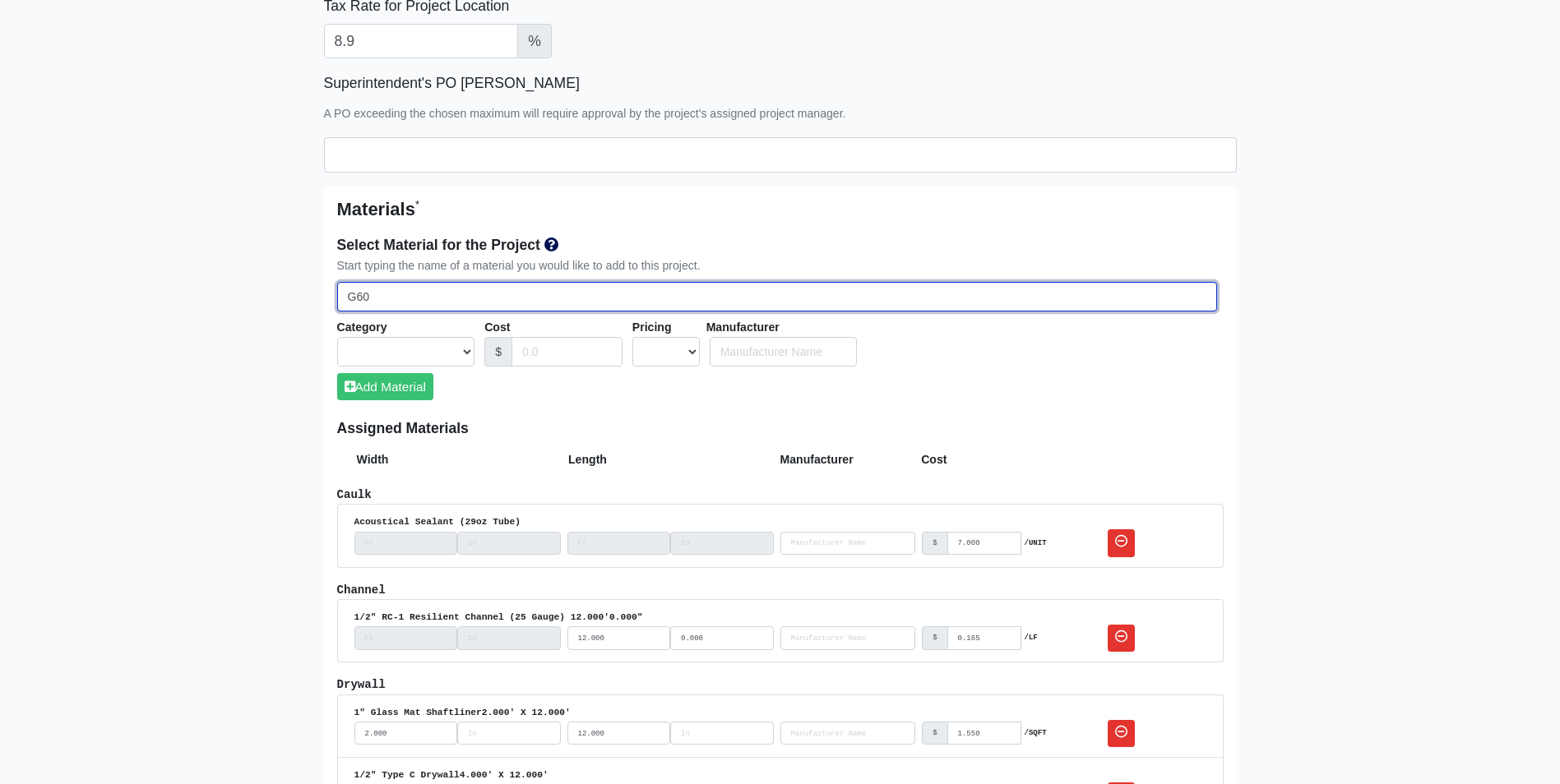
select select
type input "G60 3"
select select
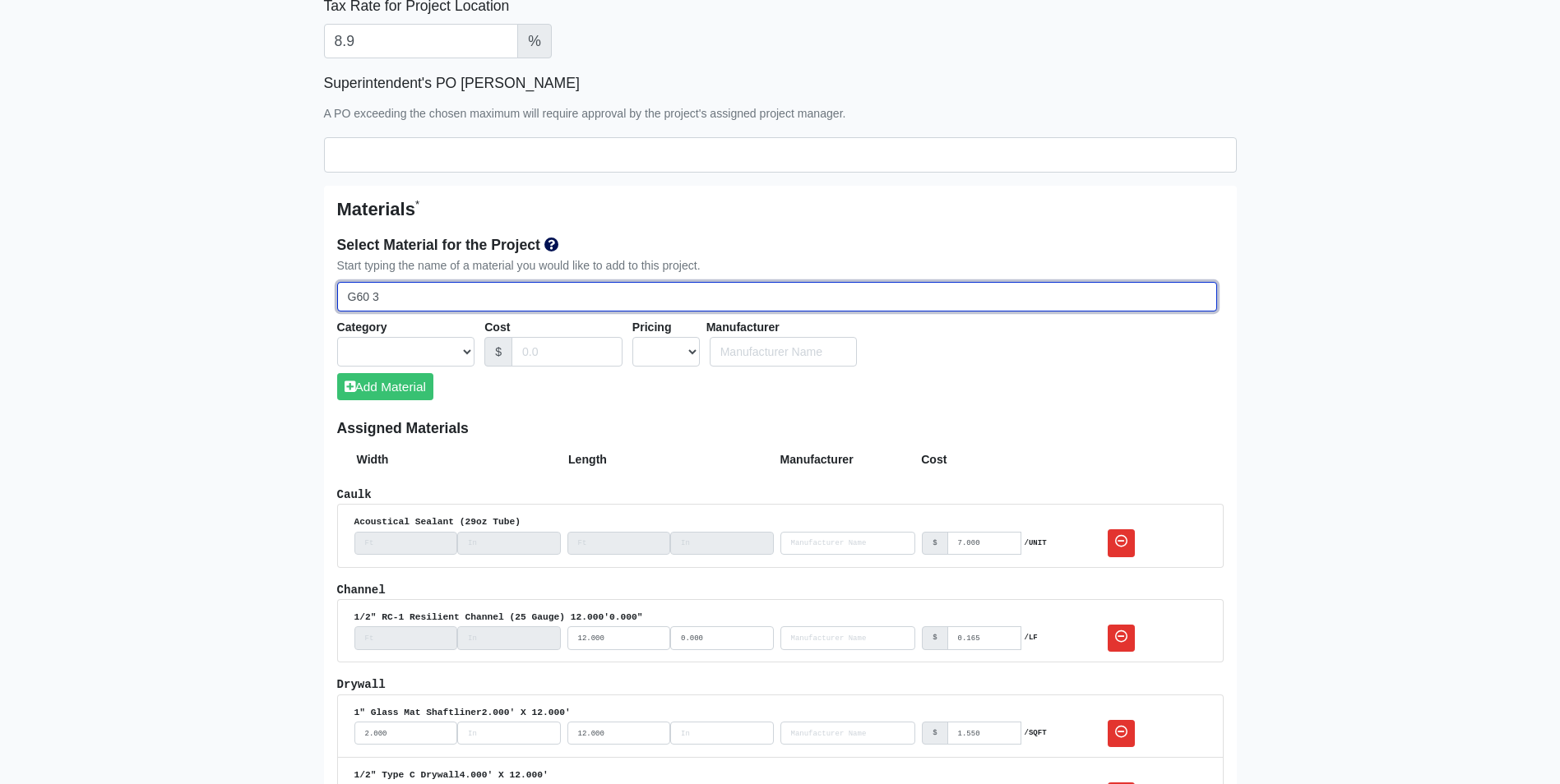
type input "G60 36"
select select
type input "G60 362"
select select
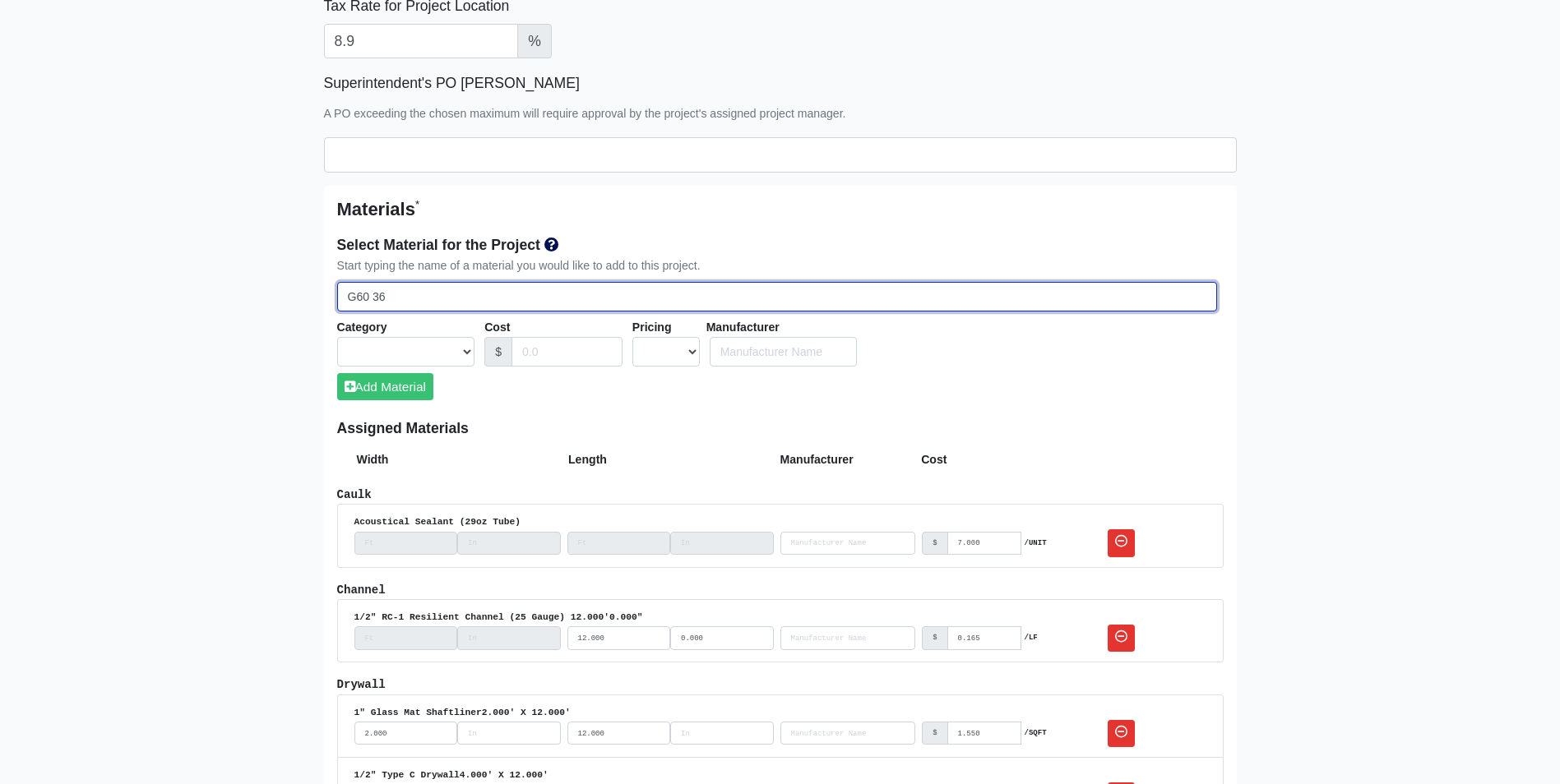
select select
type input "G60 362S"
select select
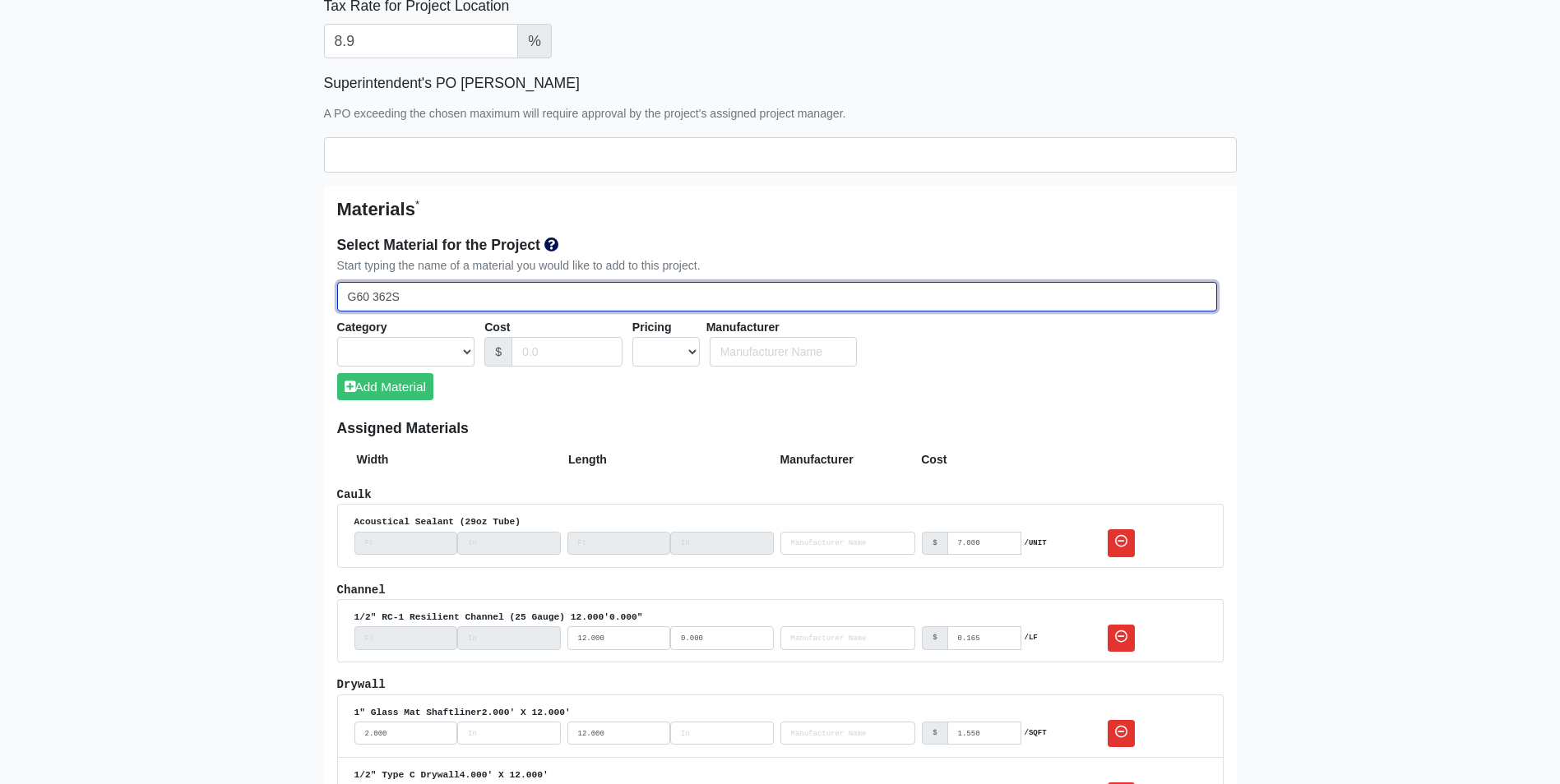
select select
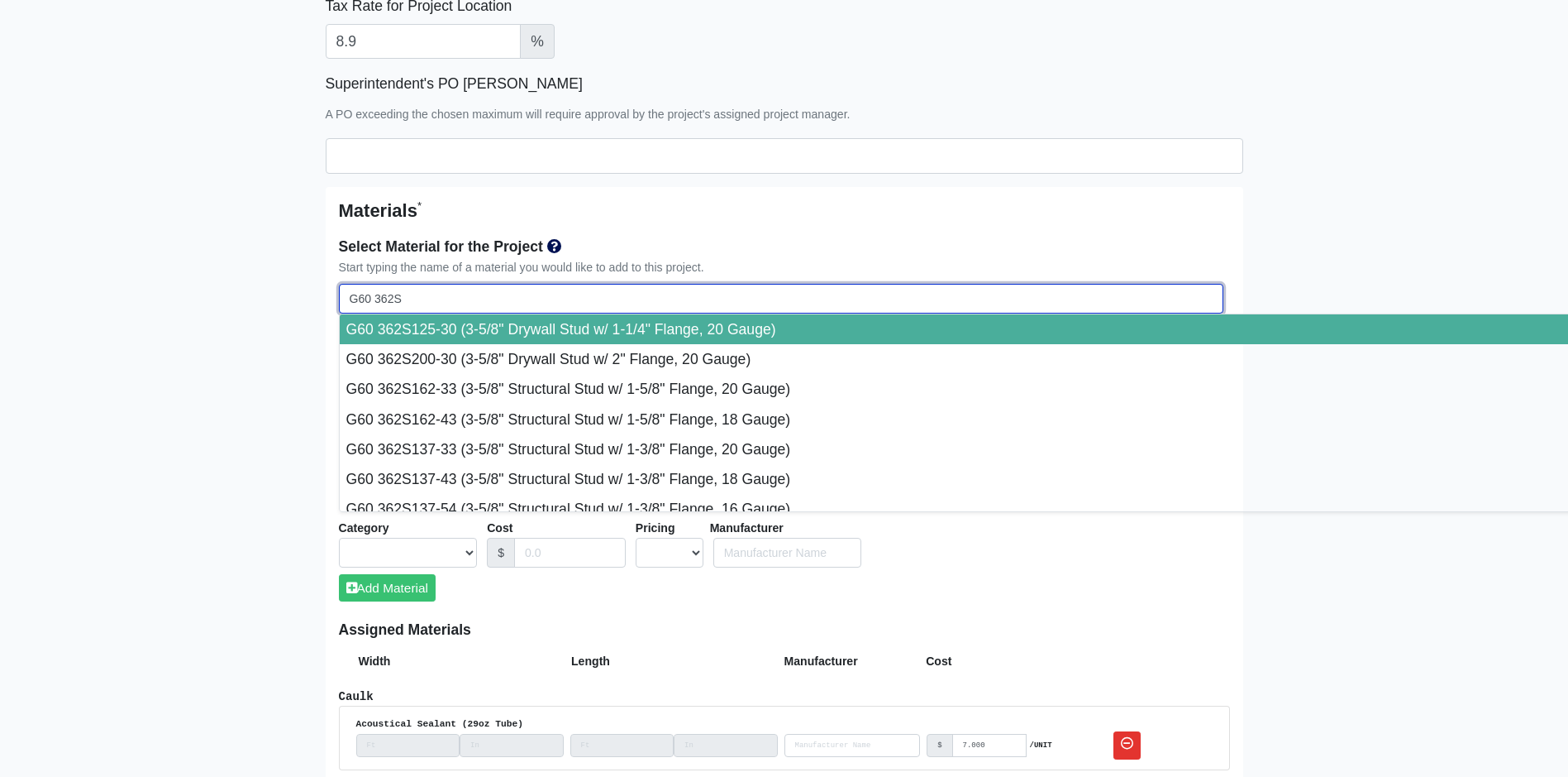
type input "G60 362S1"
select select
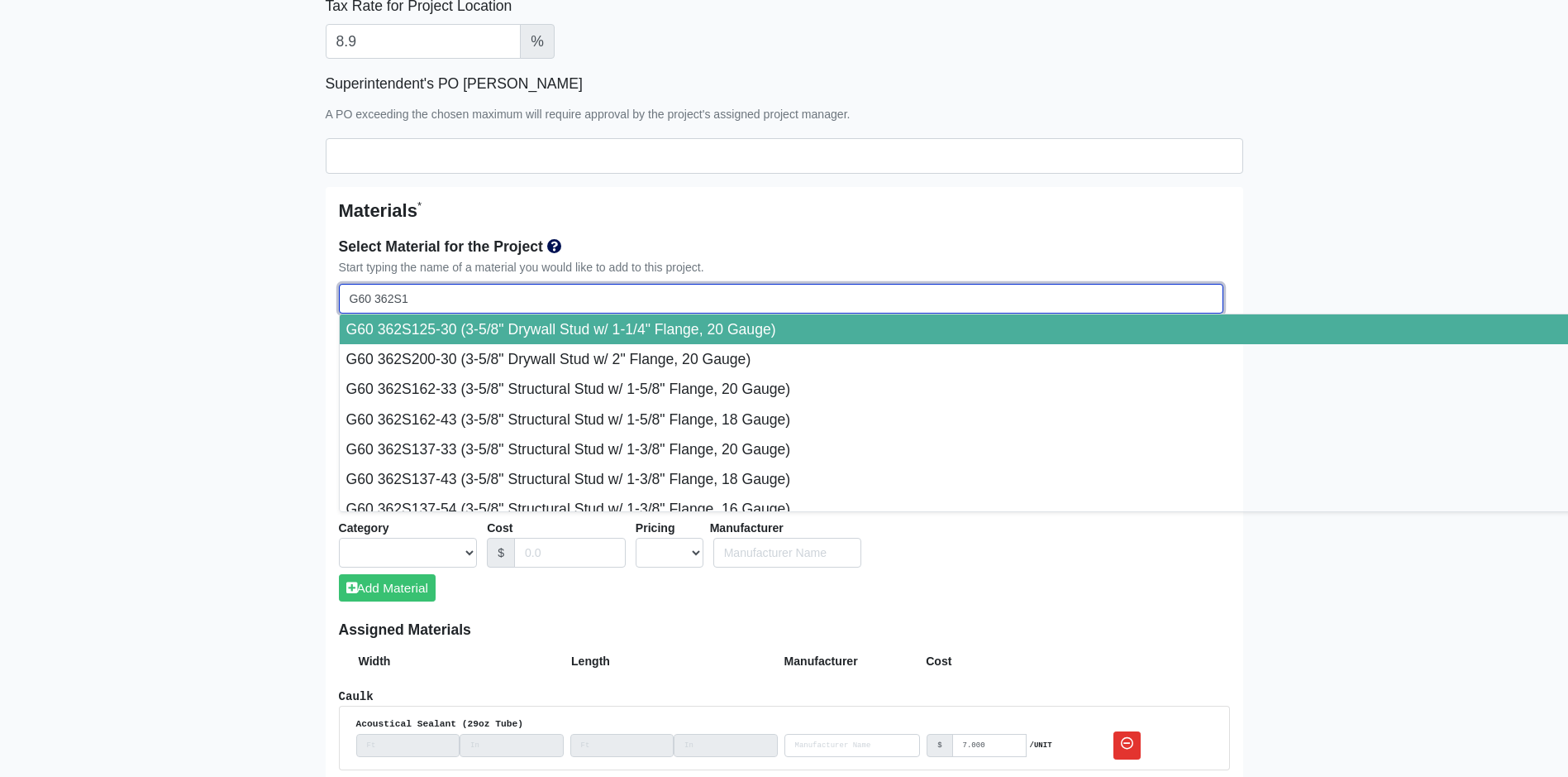
type input "G60 362S16"
select select
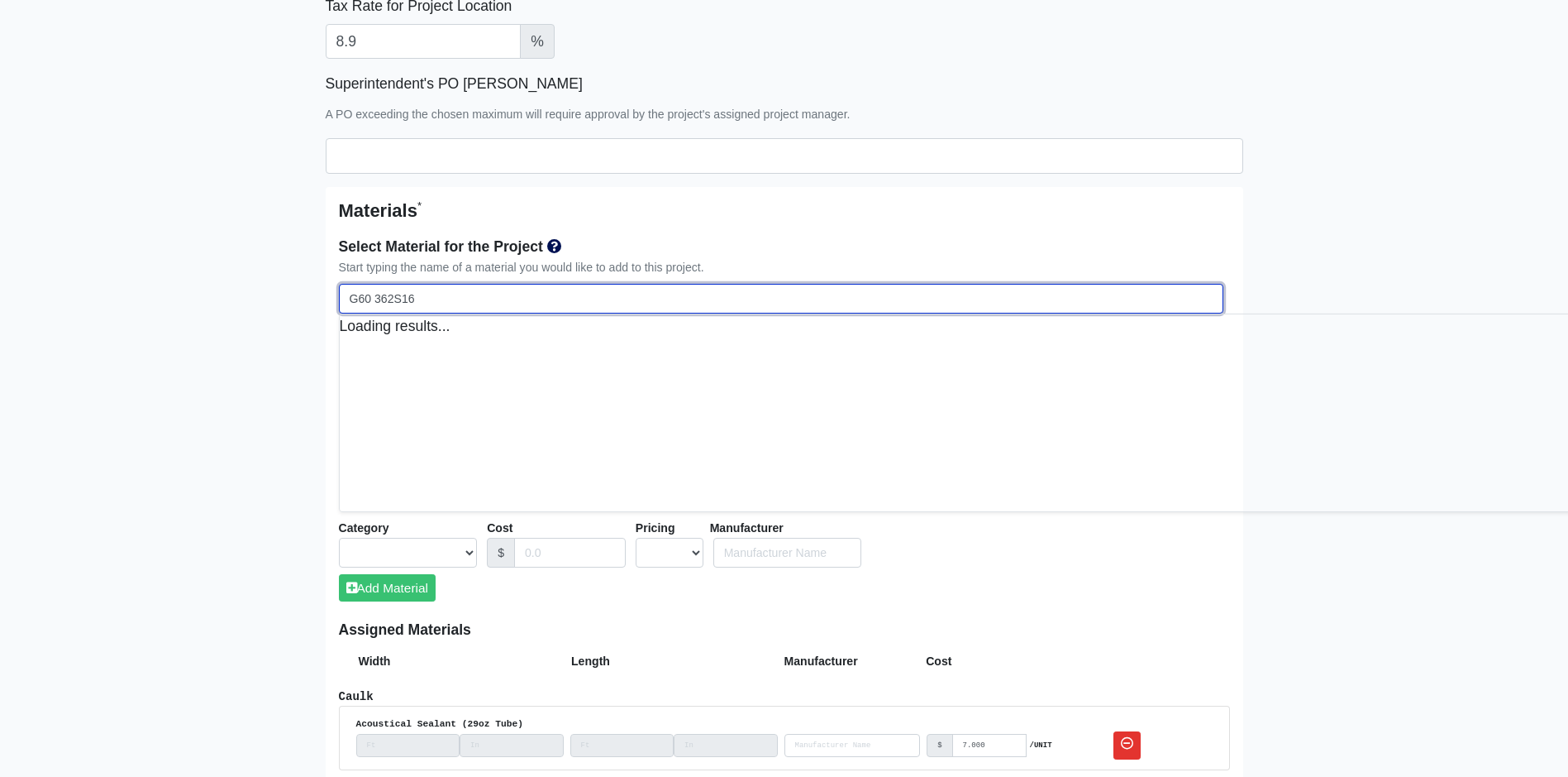
select select
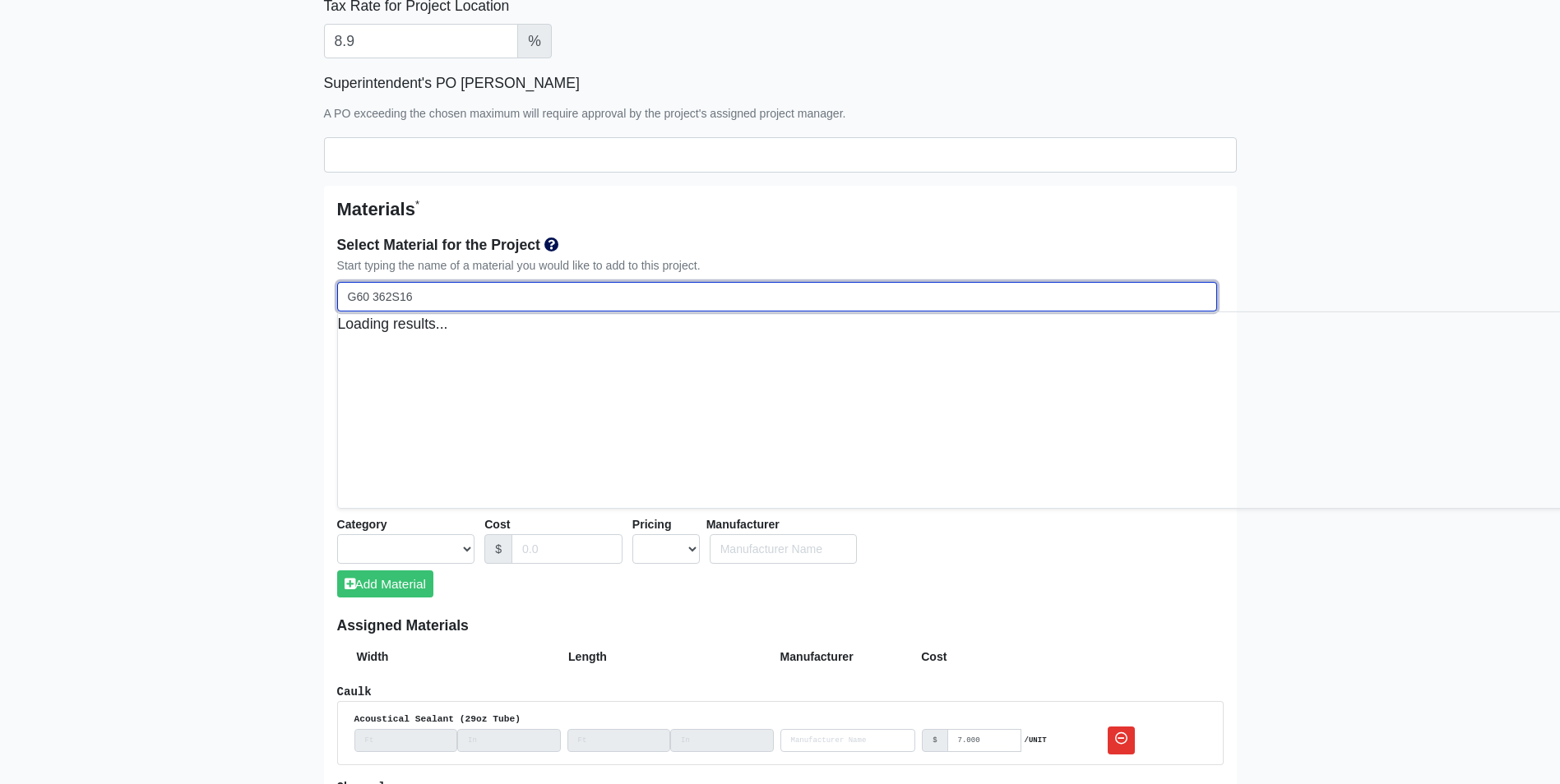
type input "G60 362S162"
select select
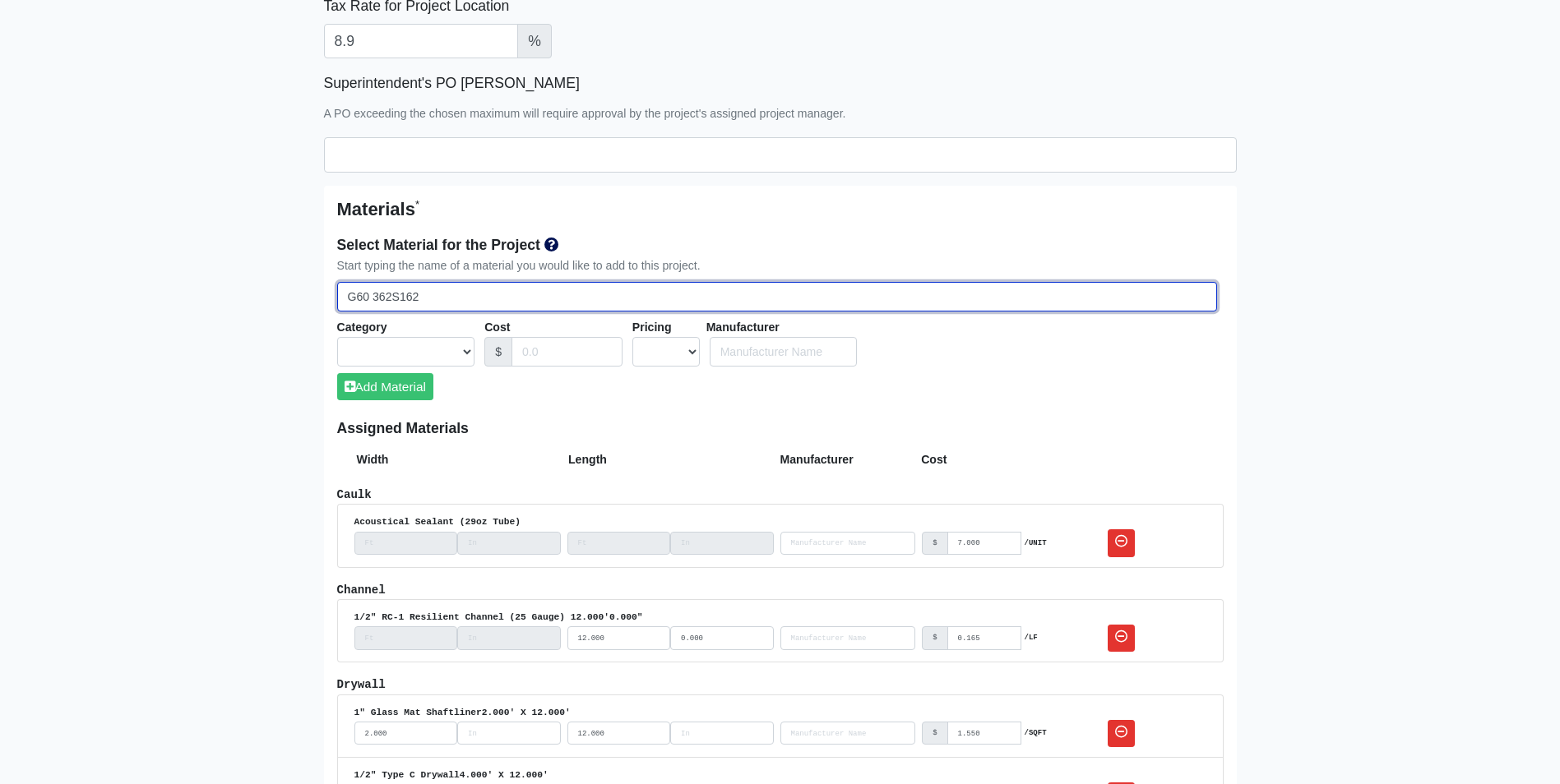
select select
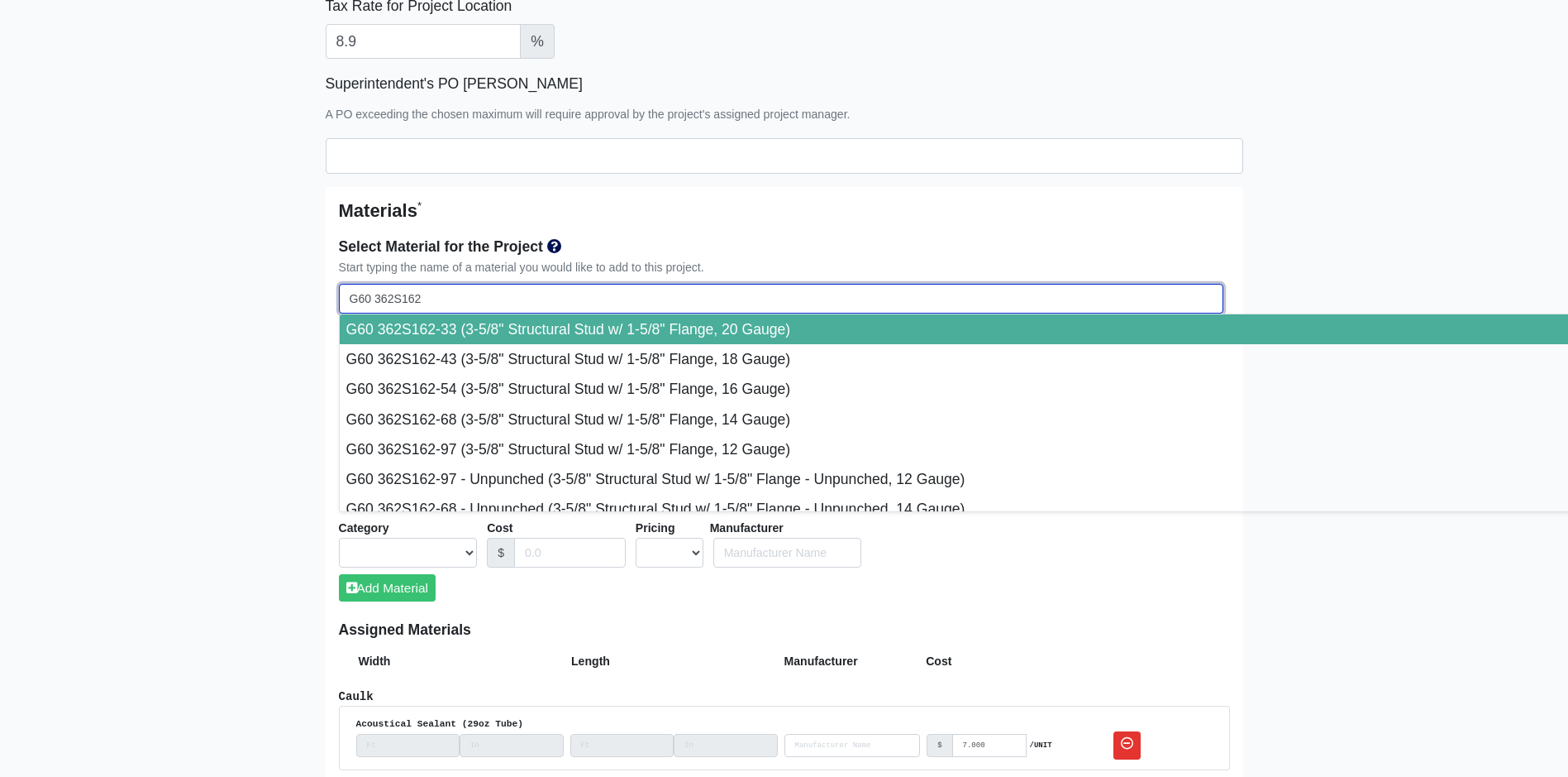
select select
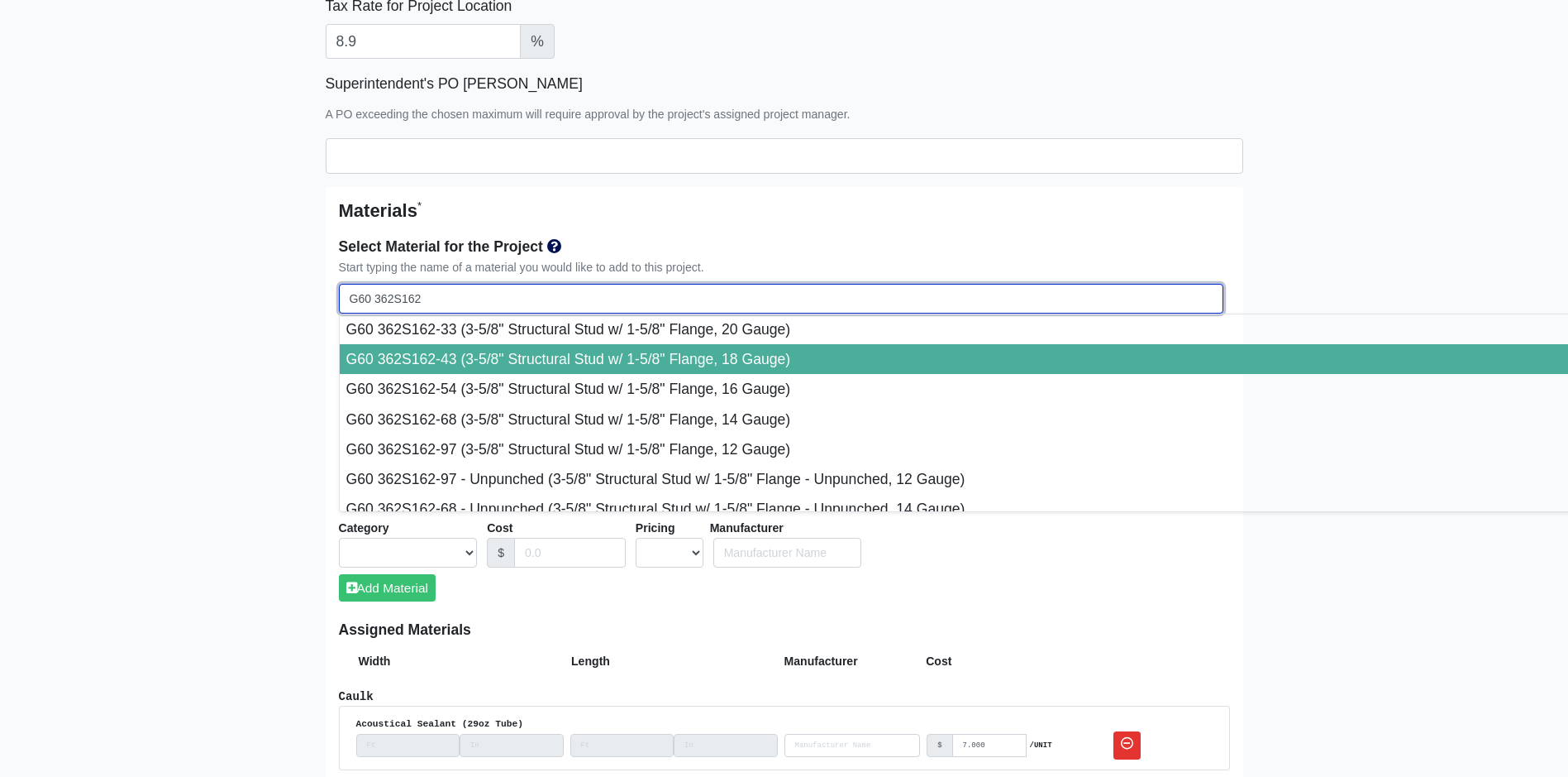
type input "G60 362S162-43 (3-5/8" Structural Stud w/ 1-5/8" Flange, 18 Gauge)"
select select "[object Object]"
select select "1"
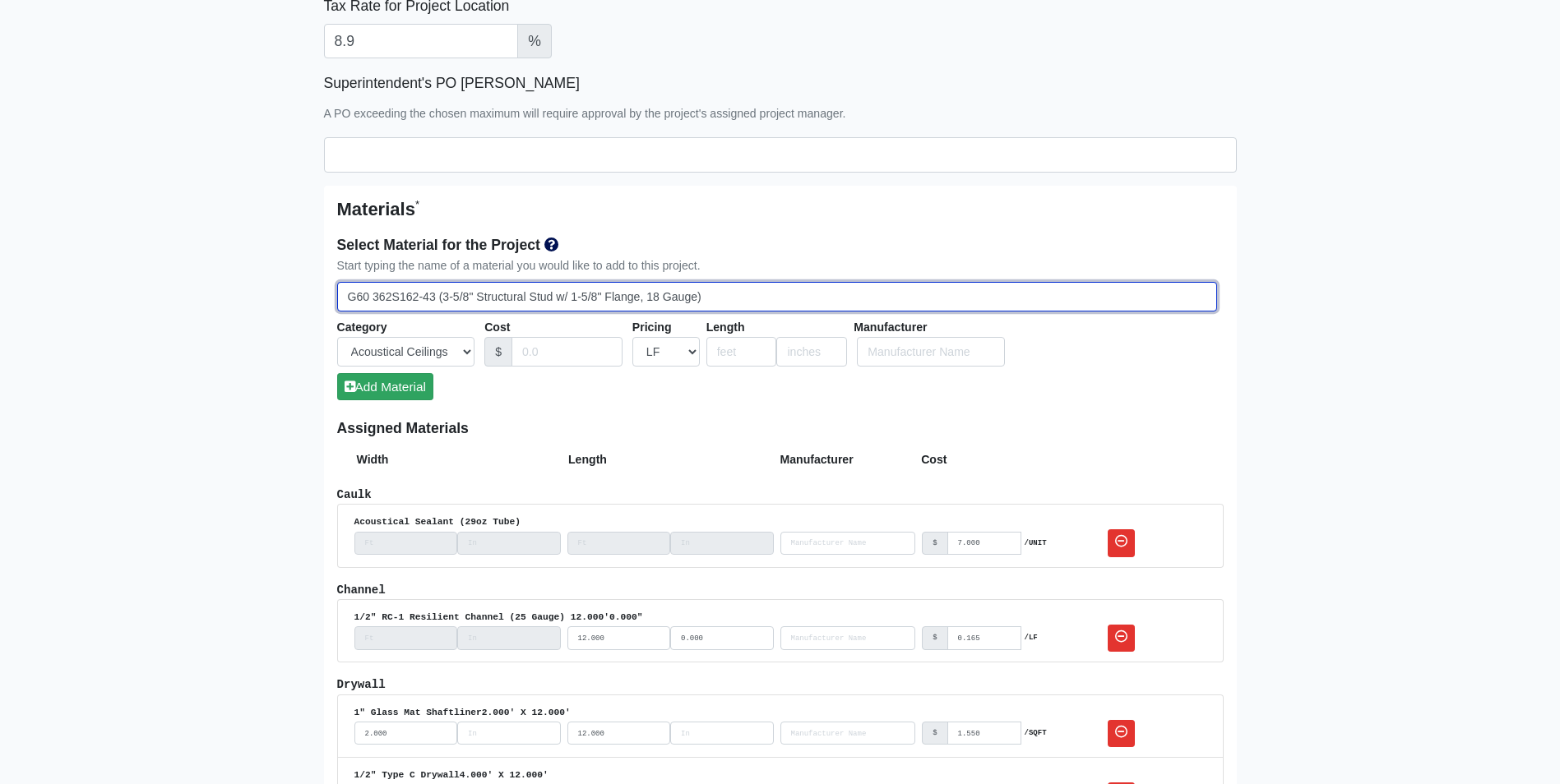
type input "G60 362S162-43 (3-5/8" Structural Stud w/ 1-5/8" Flange, 18 Gauge)"
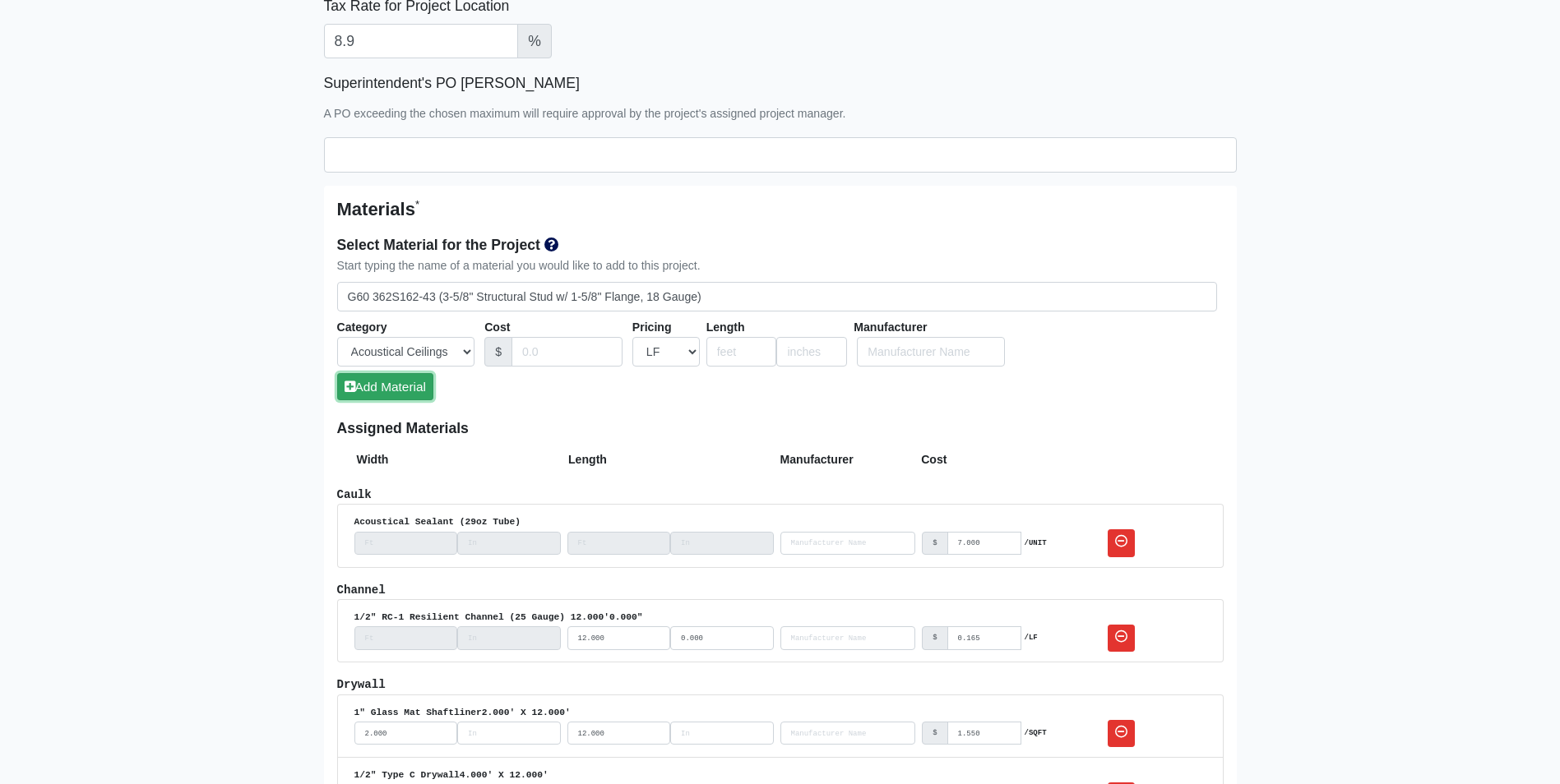
click at [384, 385] on button "Add Material" at bounding box center [386, 387] width 96 height 28
select select
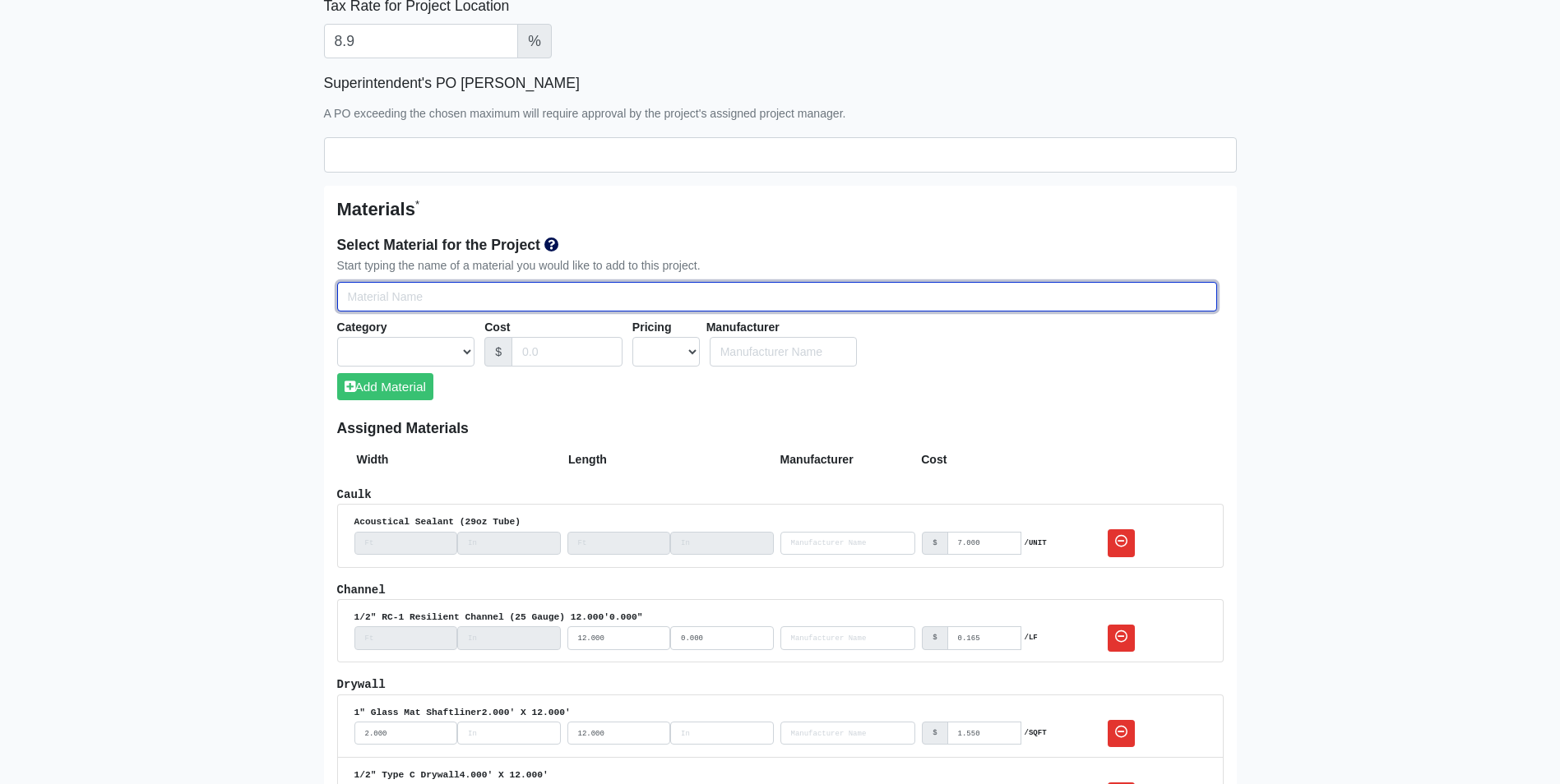
click at [352, 296] on input "Select Team Members for the Project" at bounding box center [778, 297] width 880 height 30
type input "6"
select select
type input "60"
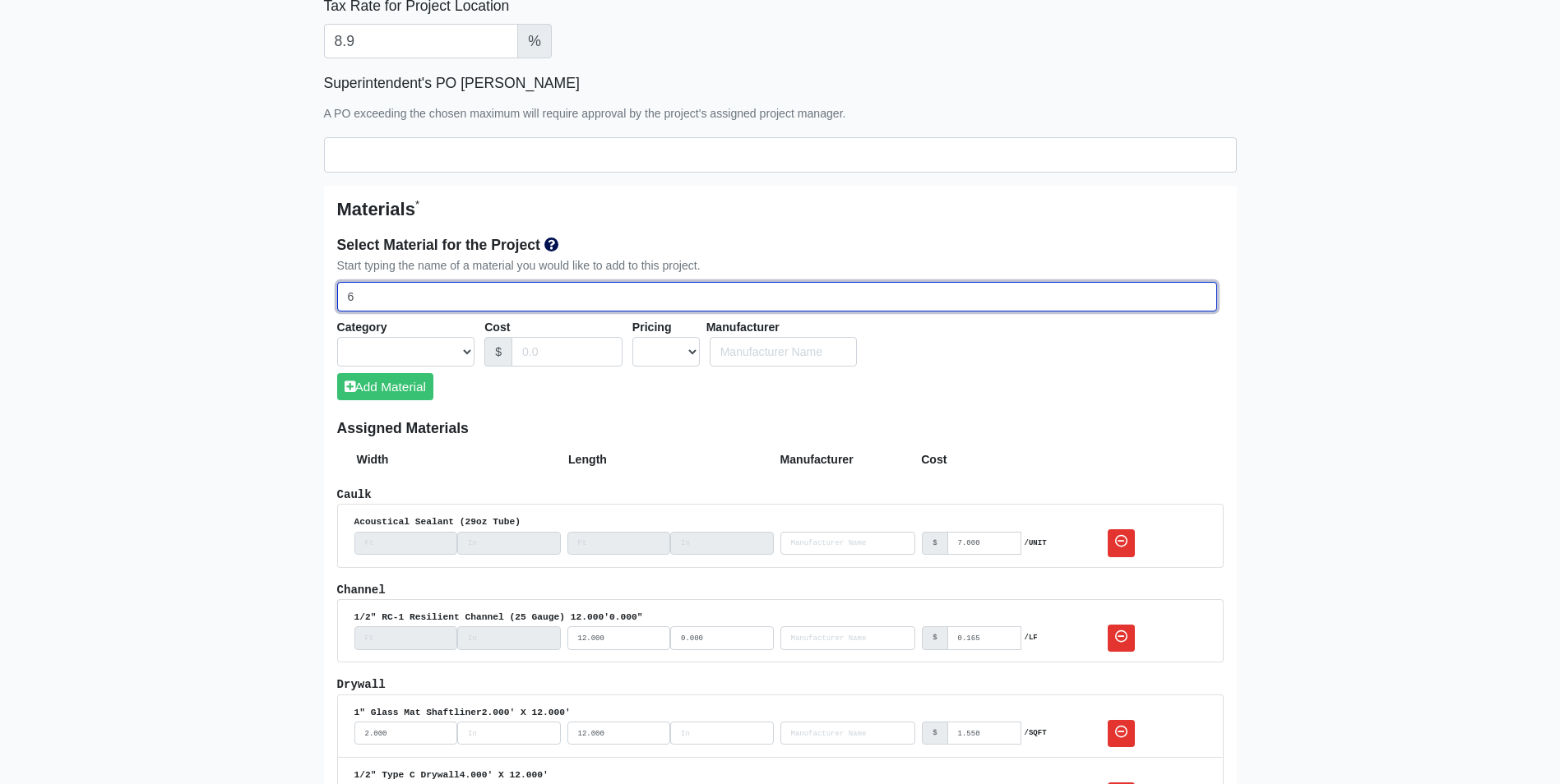
select select
type input "600"
select select
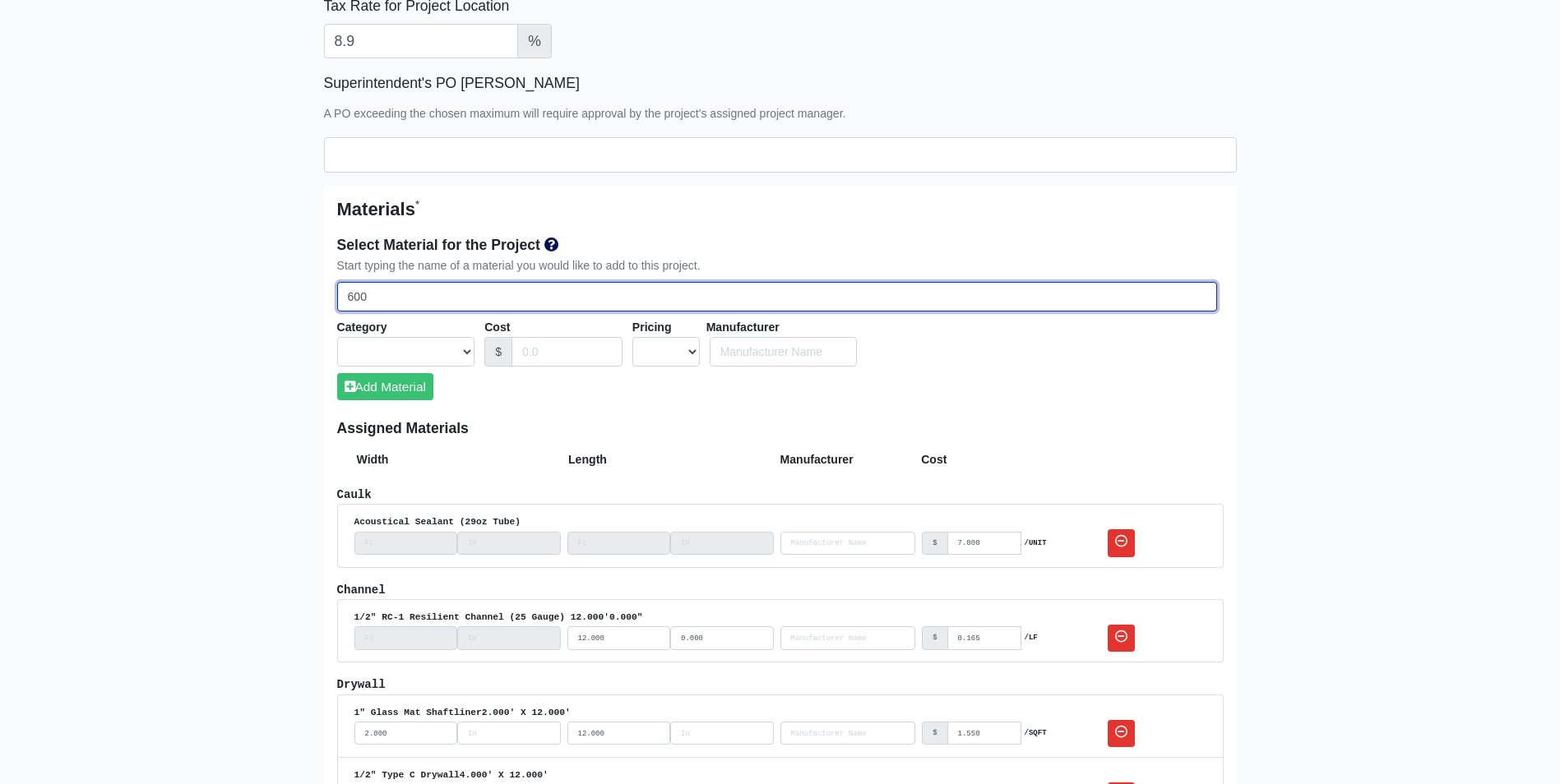
type input "600T"
select select
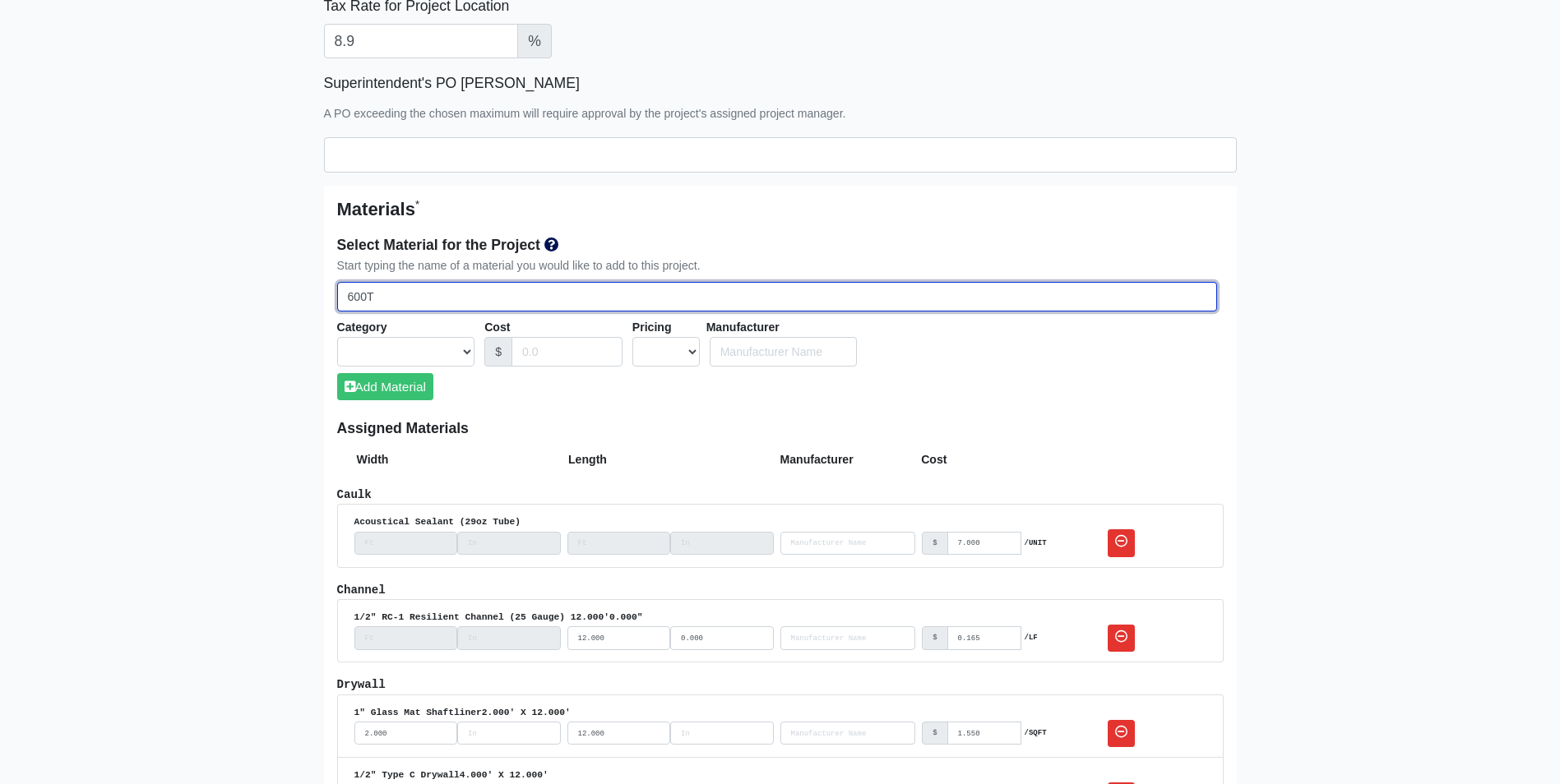
type input "600T2"
select select
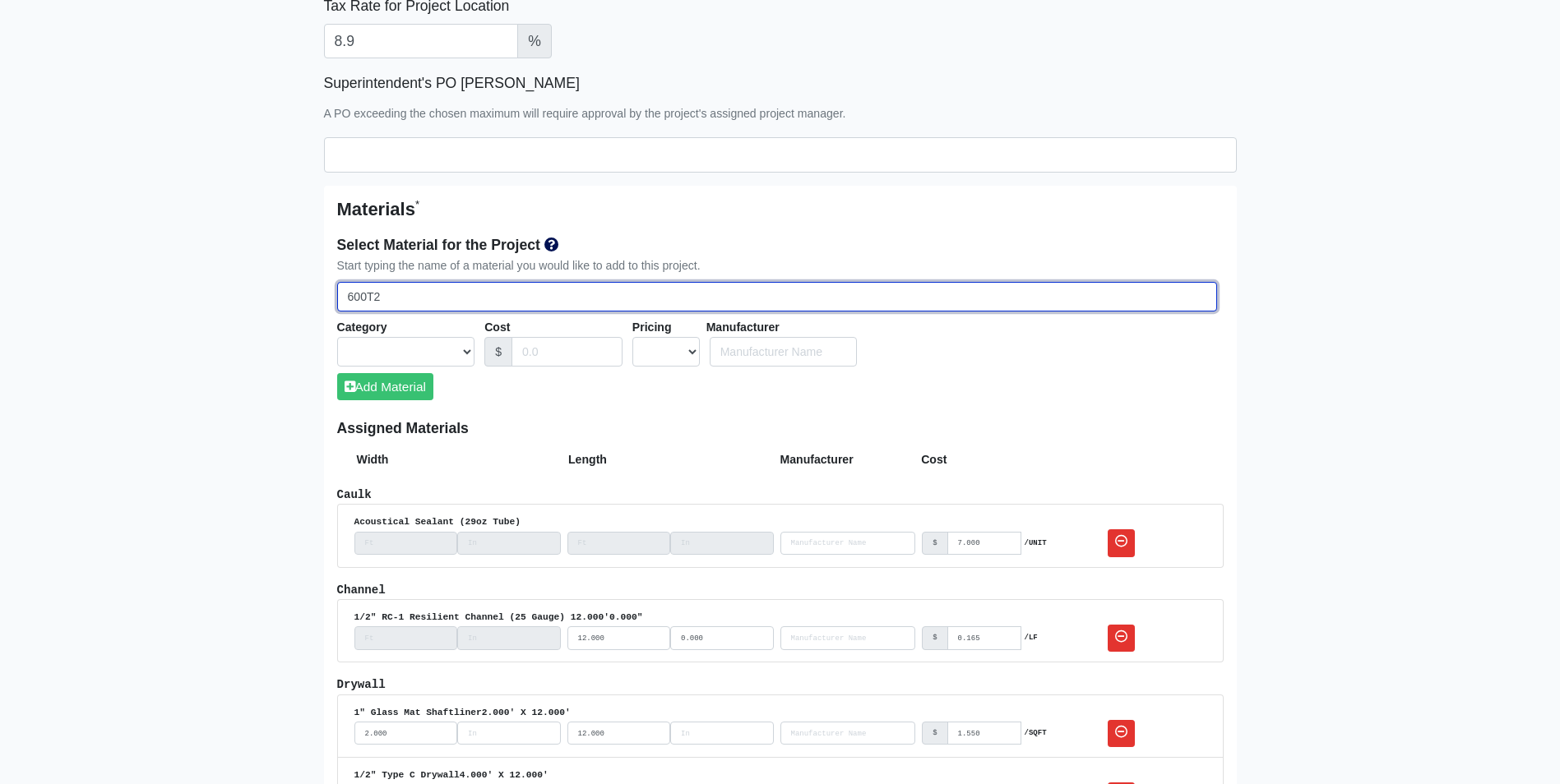
type input "600T25"
select select
type input "600T250"
select select
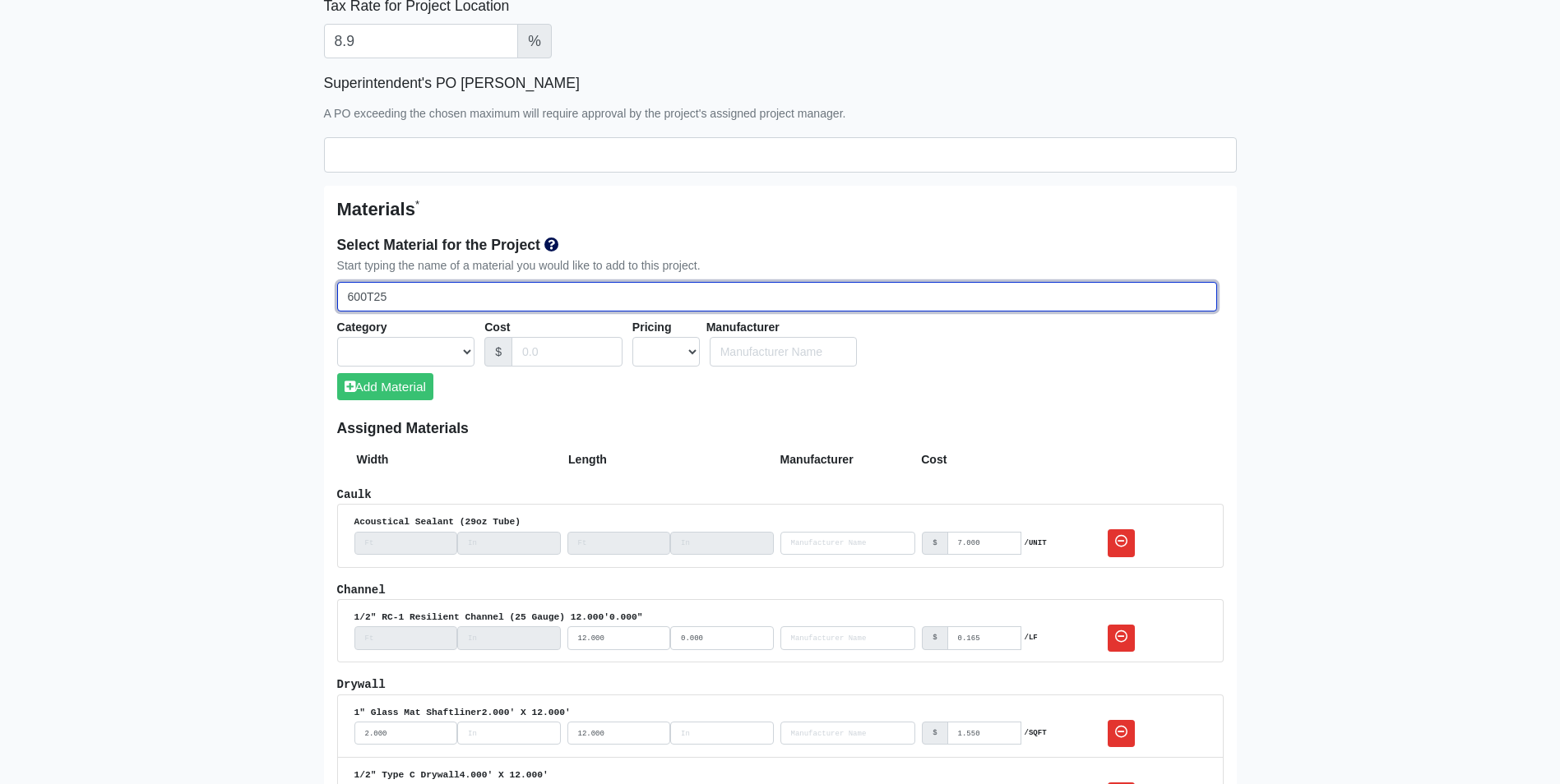
select select
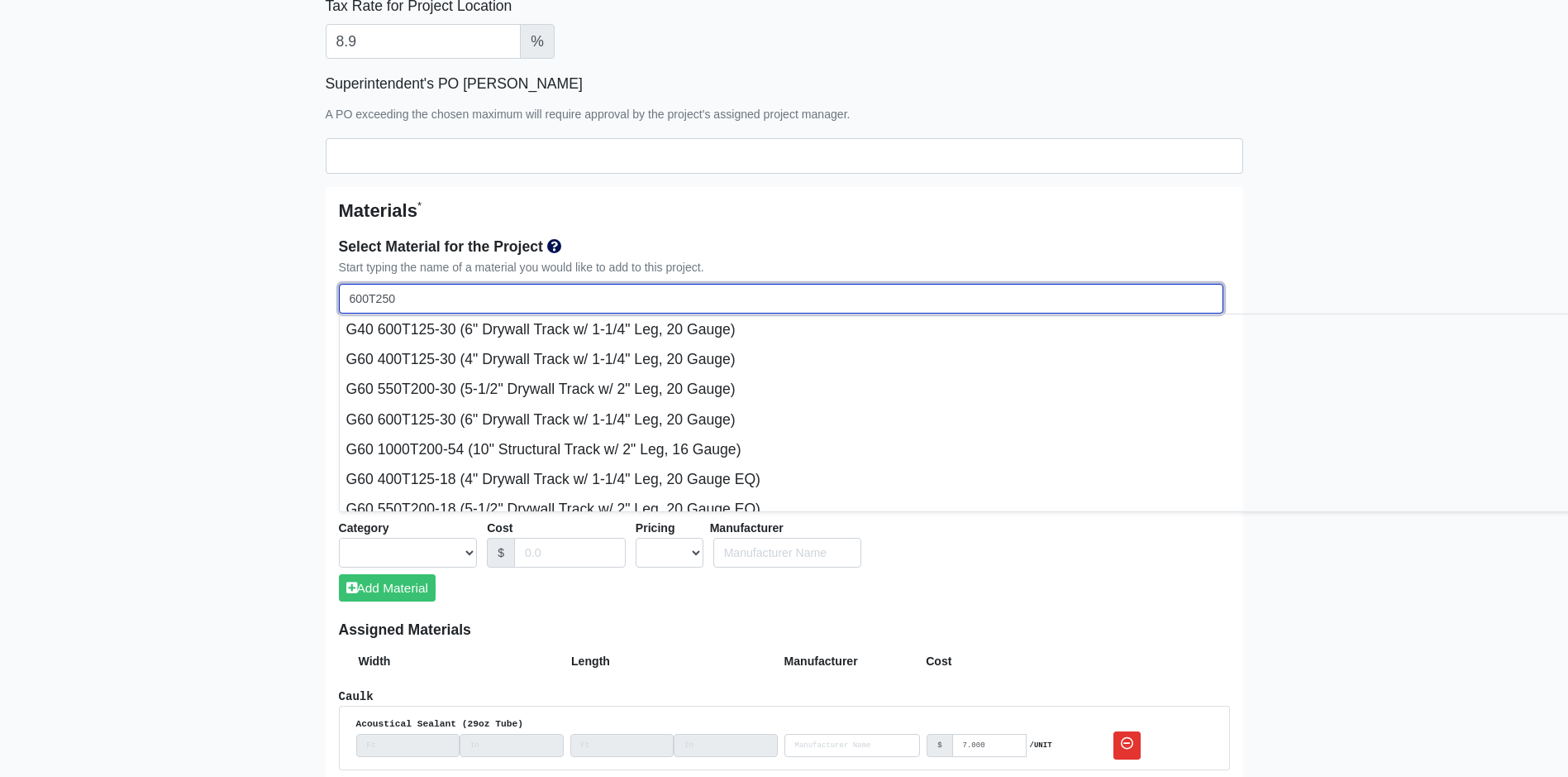
type input "600T250-"
select select
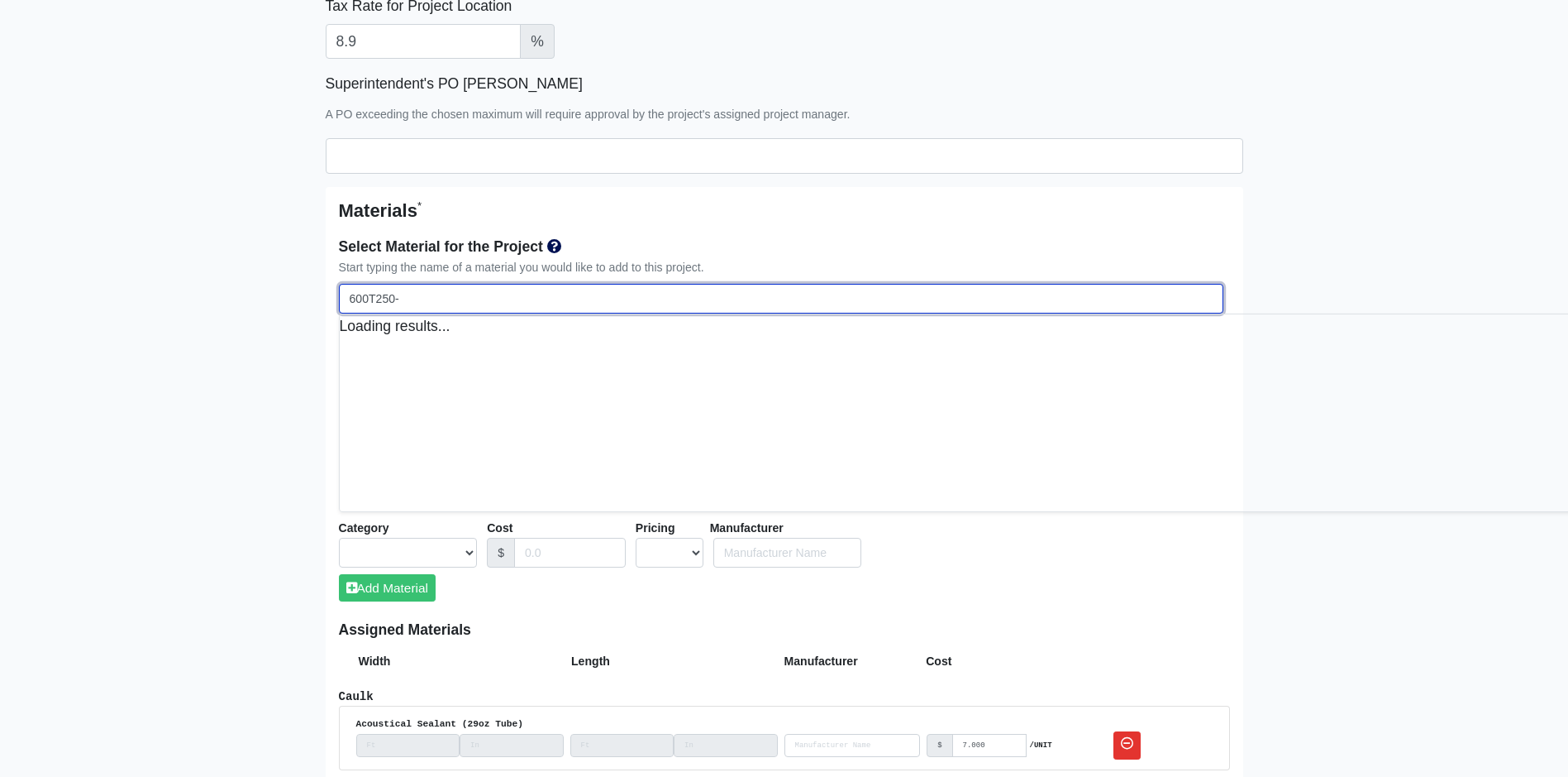
type input "600T250-5"
select select
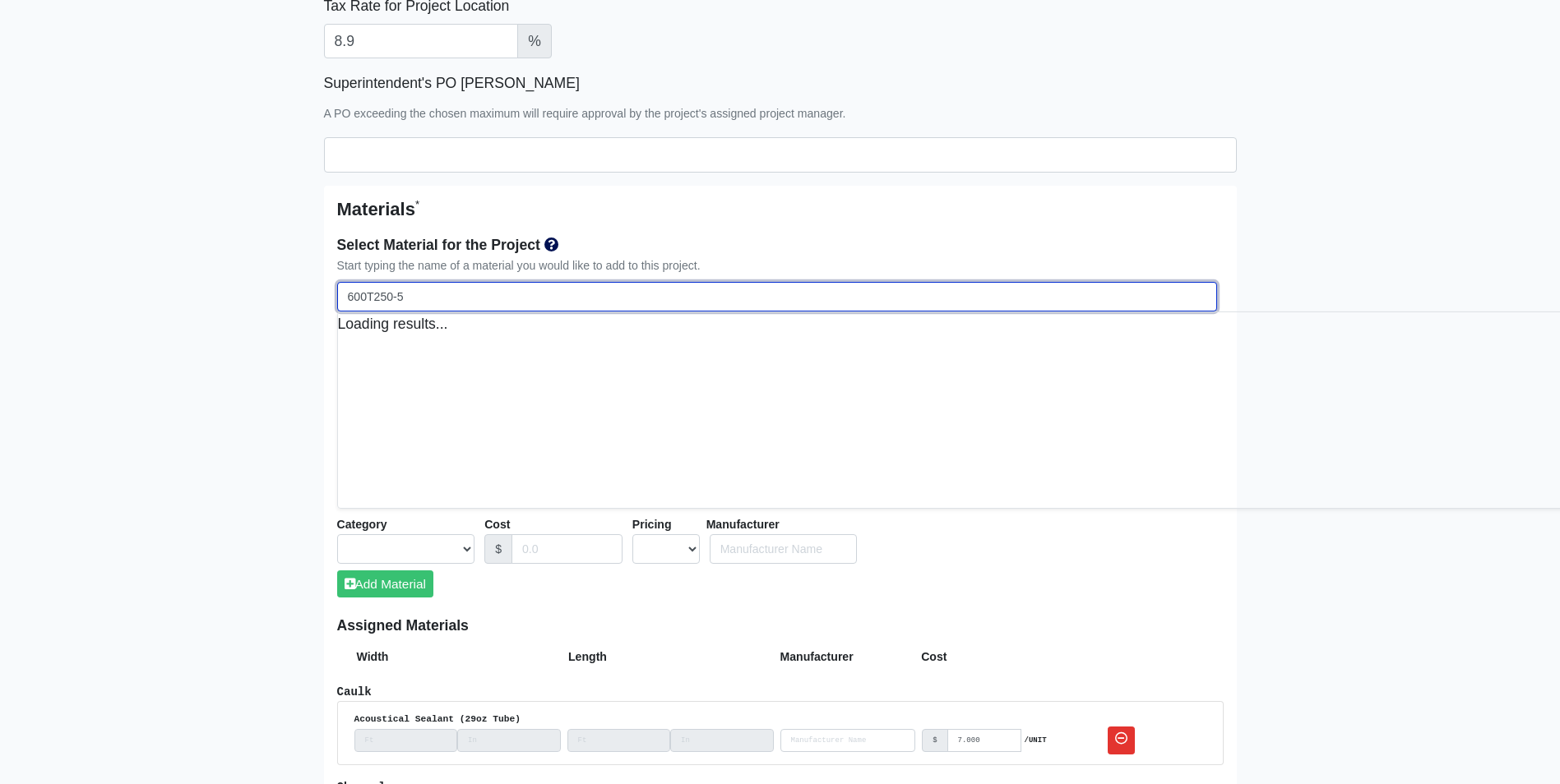
type input "600T250-54"
select select
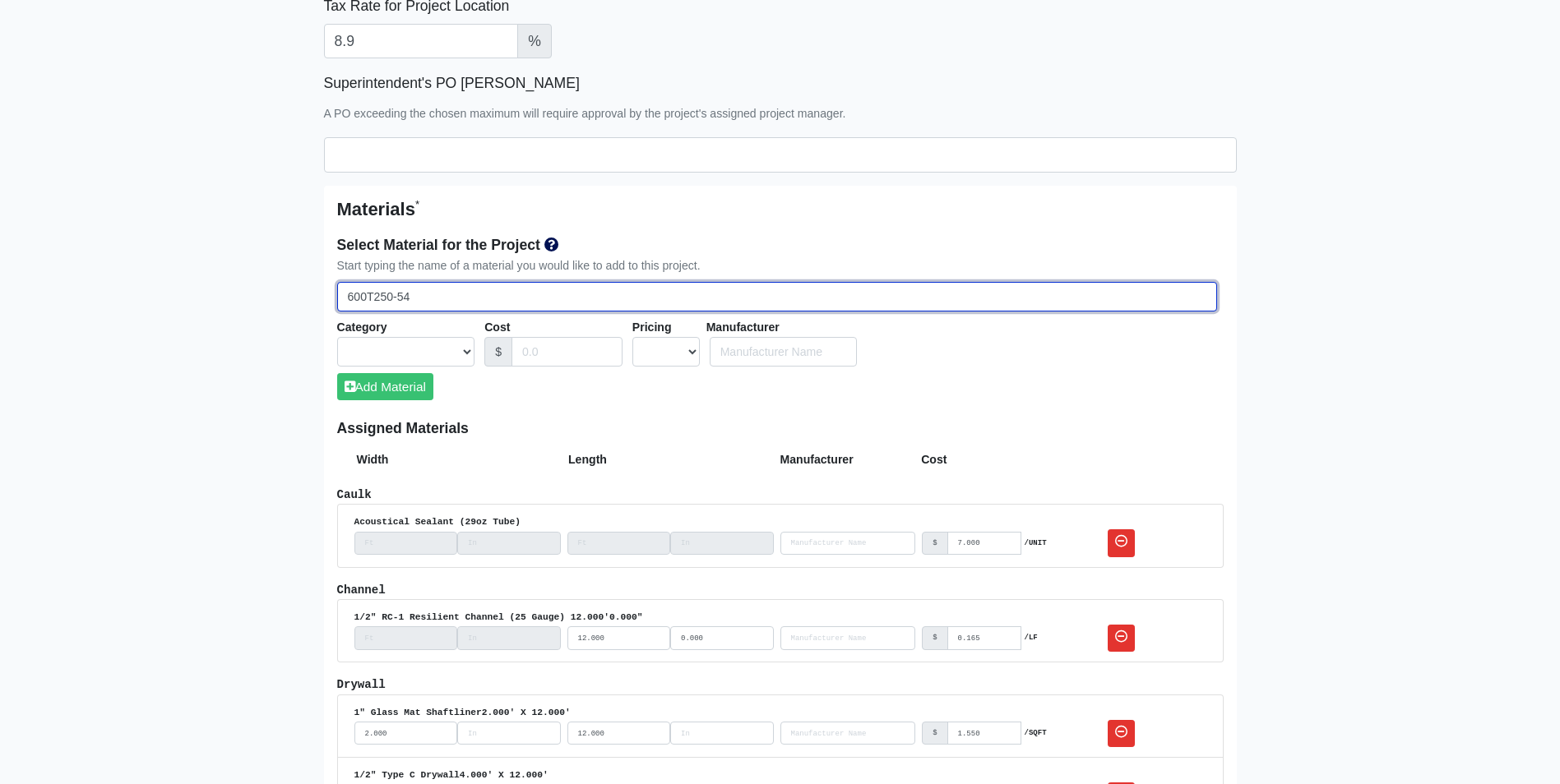
select select
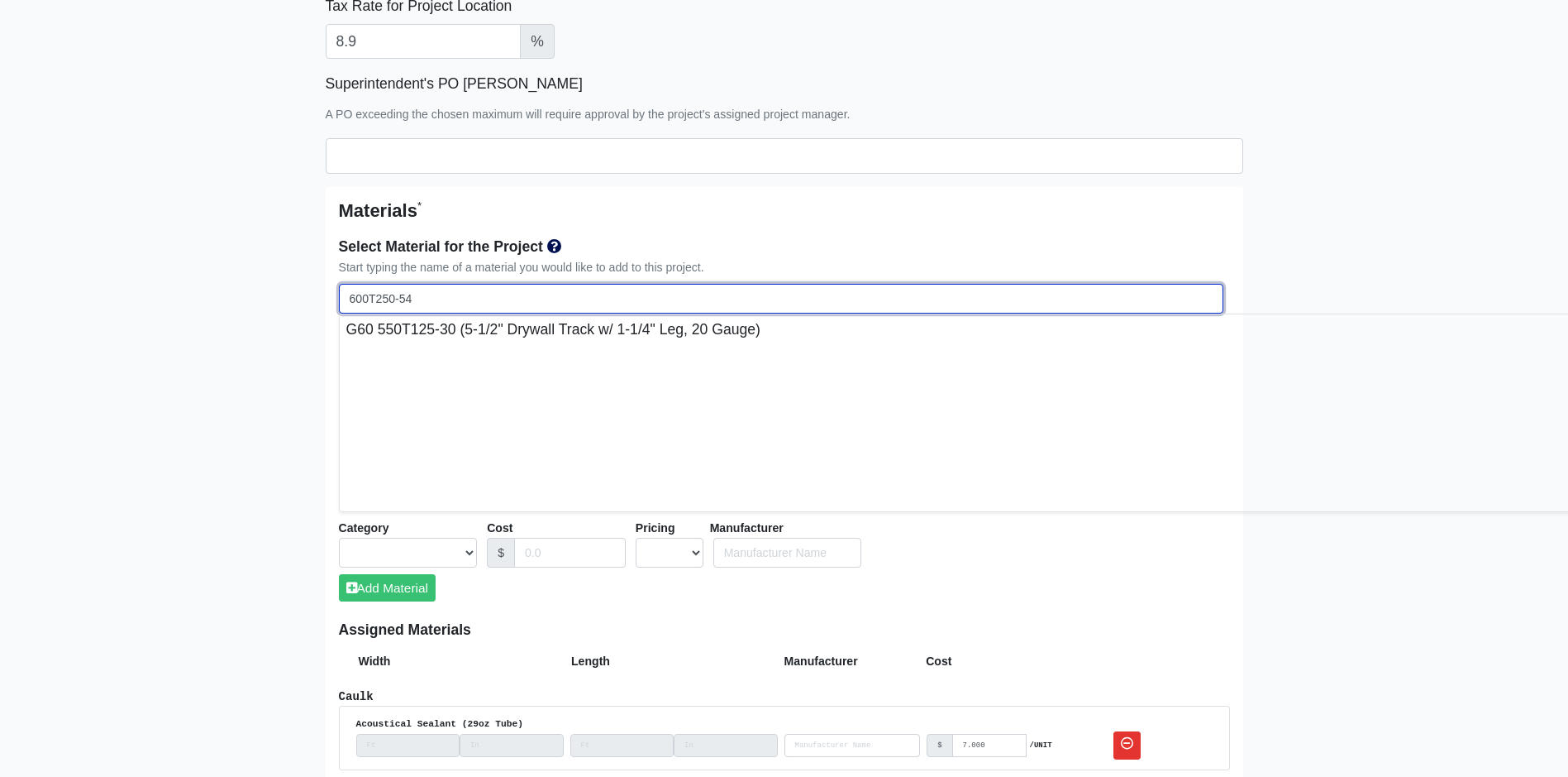
click at [342, 298] on input "600T250-54" at bounding box center [782, 299] width 884 height 31
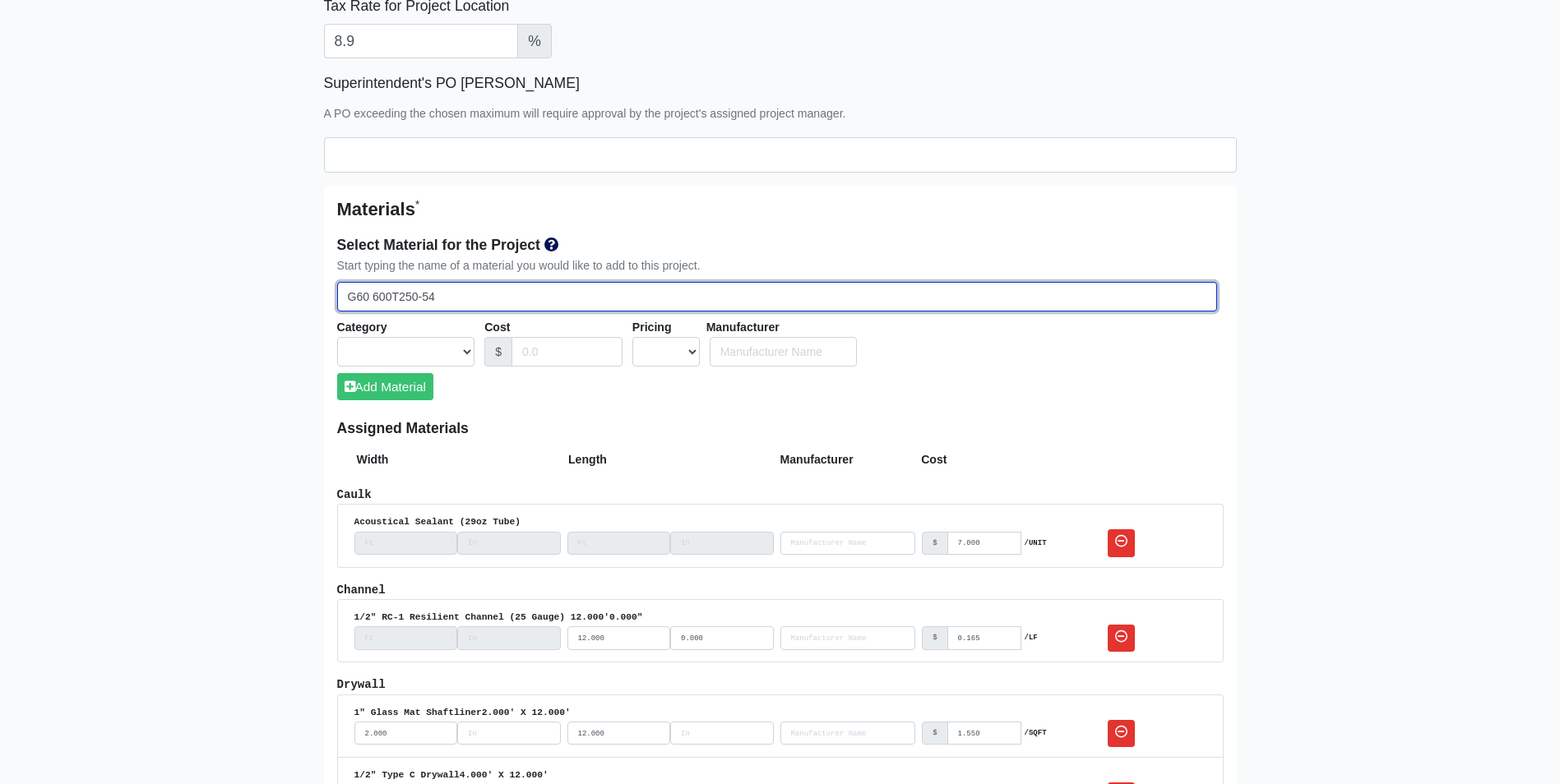
click at [470, 297] on input "G60 600T250-54" at bounding box center [778, 297] width 880 height 30
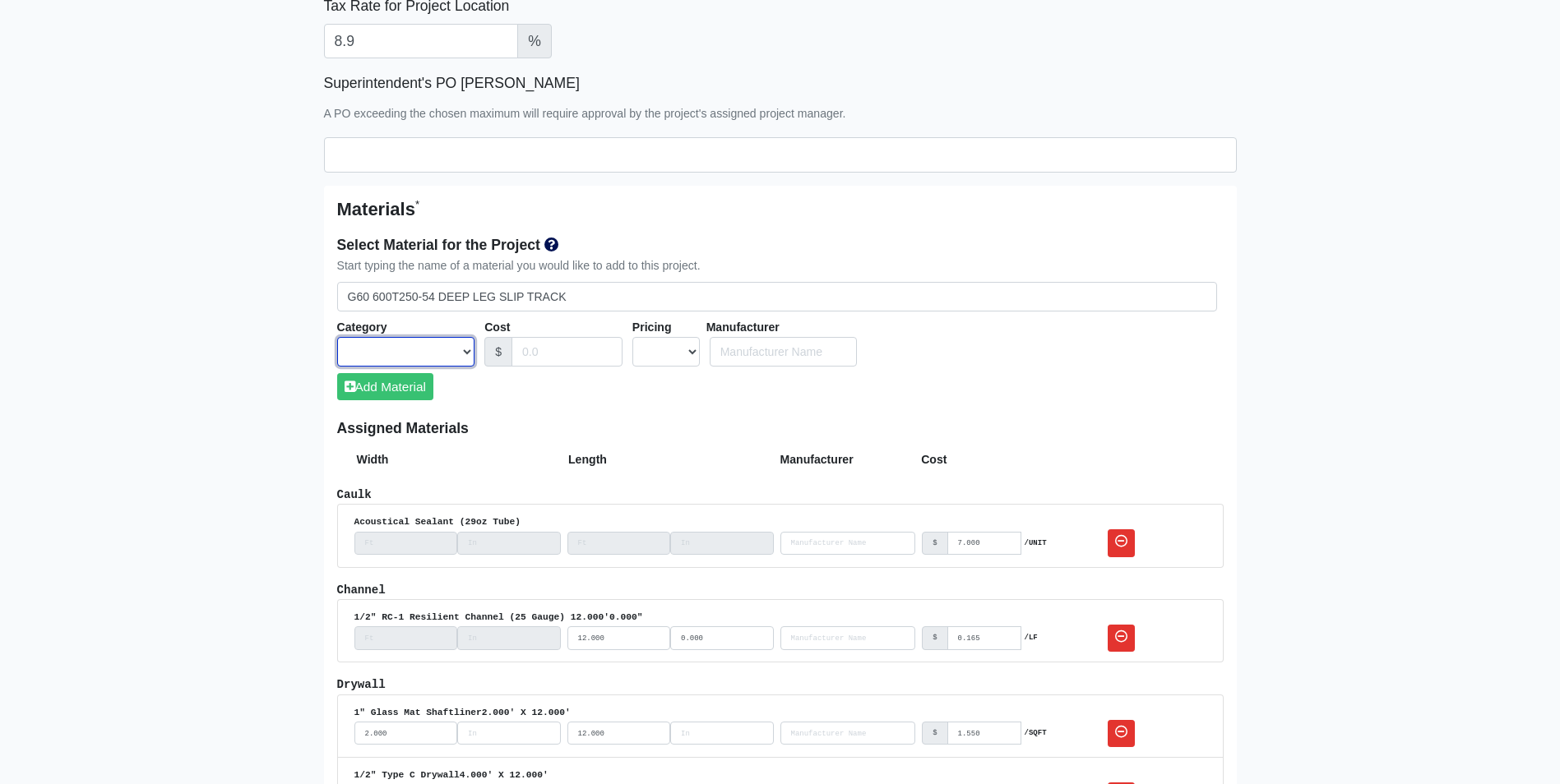
click at [408, 354] on select "Acoustical Ceilings Baffles and Blades Caulk Channel Clean Up Clouds & Canopies…" at bounding box center [406, 352] width 138 height 30
click at [338, 337] on select "Acoustical Ceilings Baffles and Blades Caulk Channel Clean Up Clouds & Canopies…" at bounding box center [406, 352] width 138 height 30
click at [368, 388] on button "Add Material" at bounding box center [386, 387] width 96 height 28
click at [663, 342] on select "UNIT MLF LF MSQFT SQFT" at bounding box center [666, 352] width 68 height 30
click at [633, 337] on select "UNIT MLF LF MSQFT SQFT" at bounding box center [666, 352] width 68 height 30
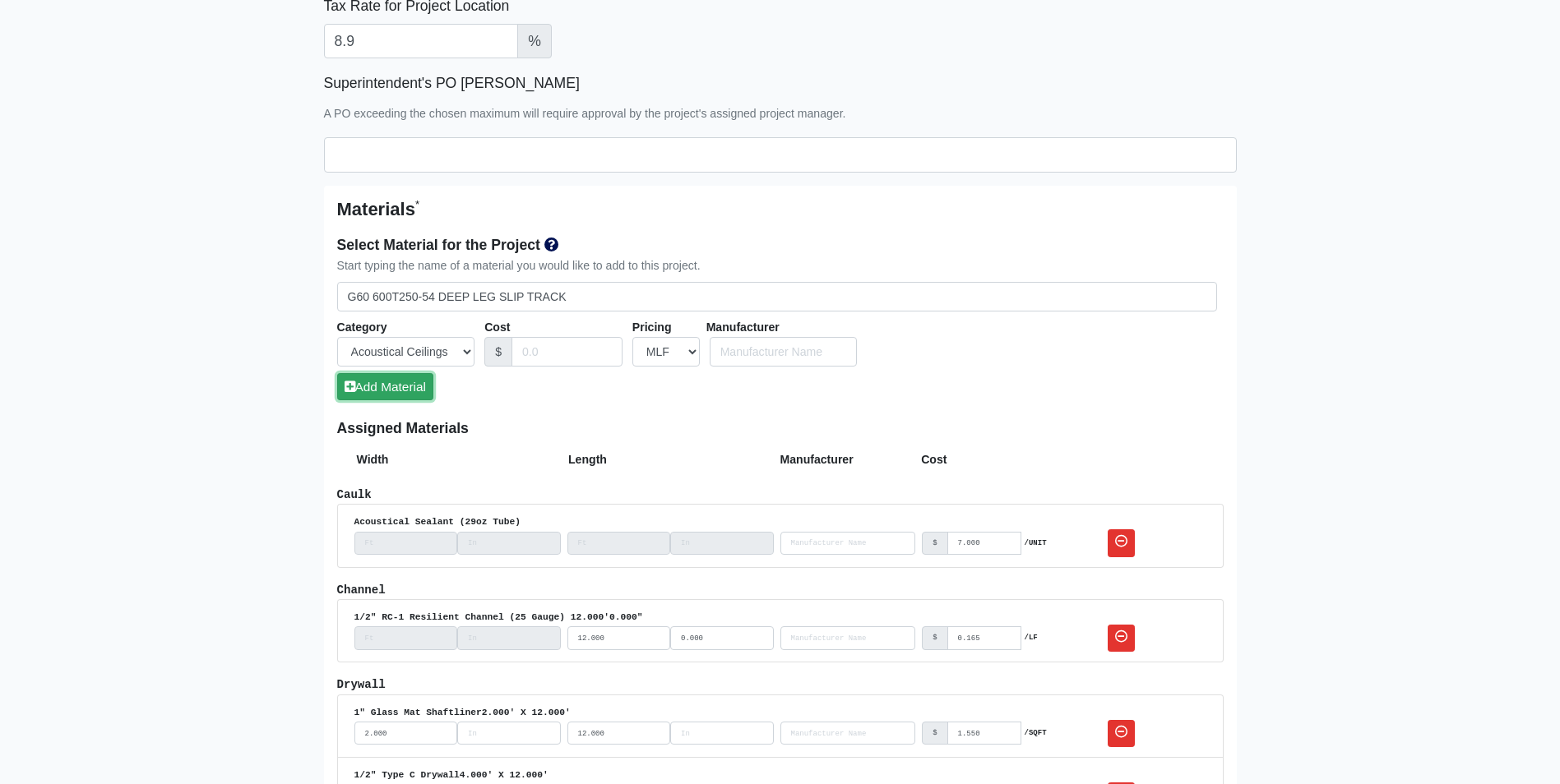
click at [373, 394] on button "Add Material" at bounding box center [386, 387] width 96 height 28
click at [675, 358] on select "UNIT MLF LF MSQFT SQFT" at bounding box center [666, 352] width 68 height 30
click at [633, 337] on select "UNIT MLF LF MSQFT SQFT" at bounding box center [666, 352] width 68 height 30
click at [411, 384] on button "Add Material" at bounding box center [386, 387] width 96 height 28
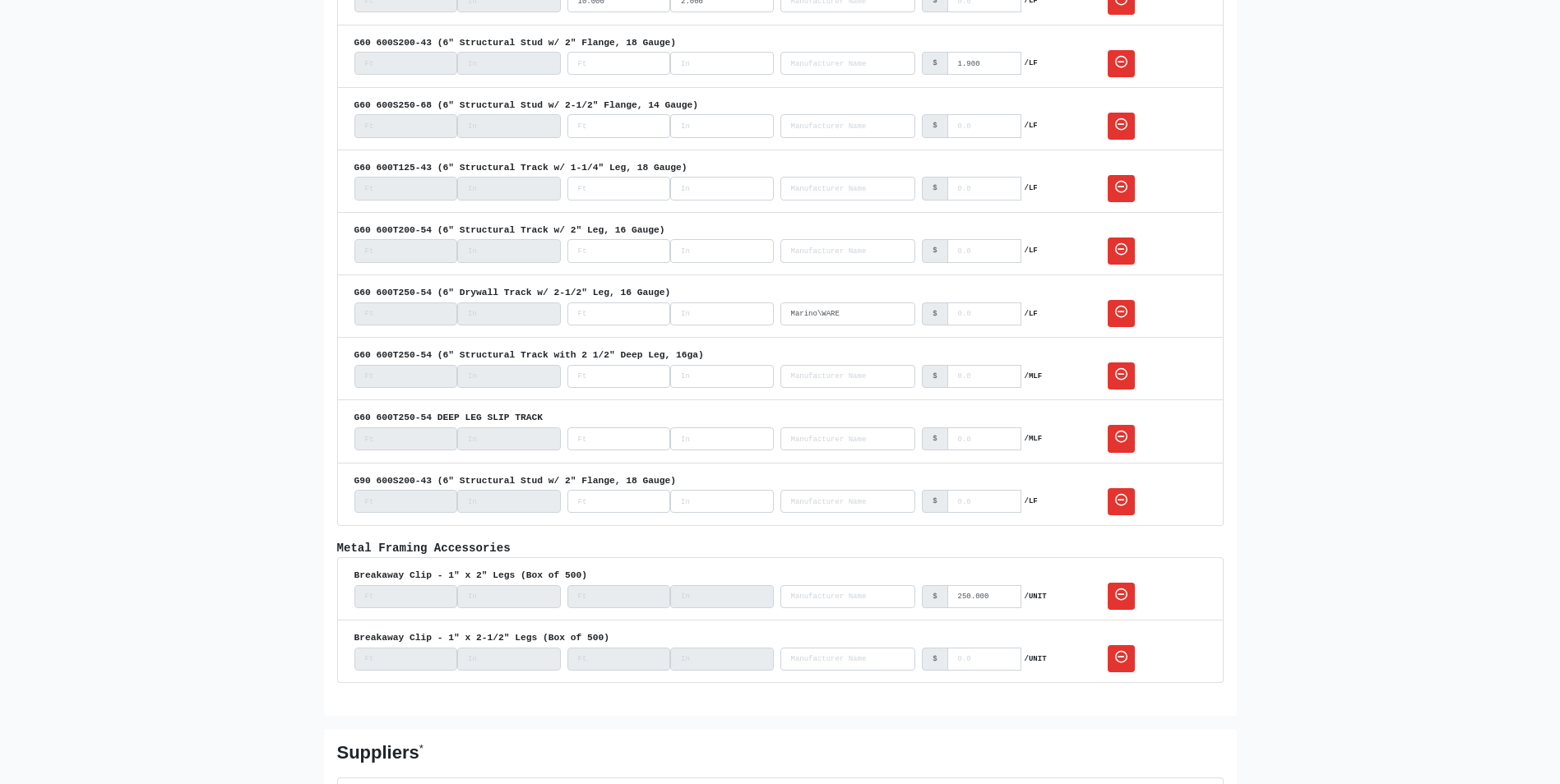
scroll to position [3370, 0]
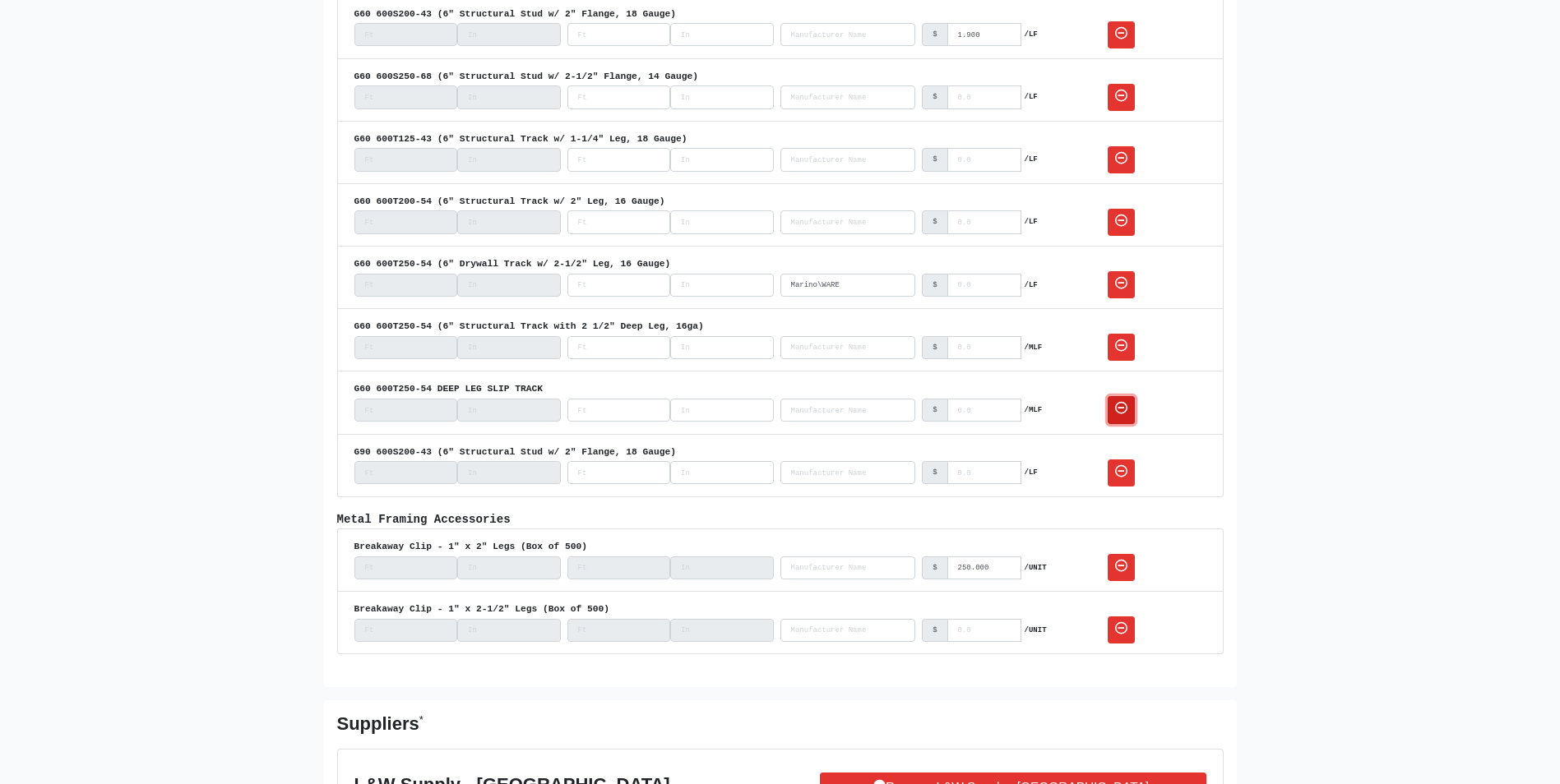
click at [1108, 408] on link at bounding box center [1122, 410] width 28 height 28
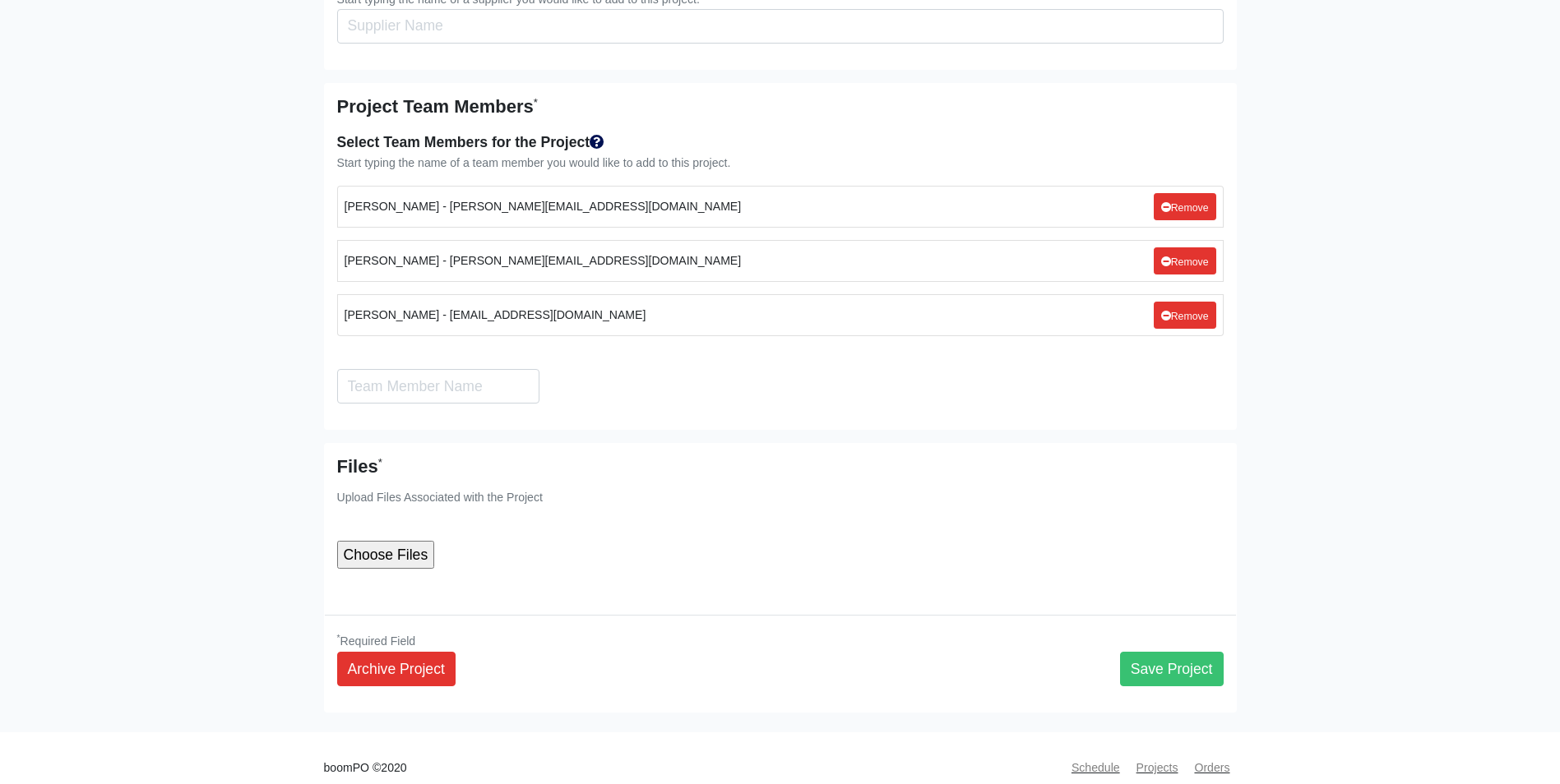
scroll to position [4516, 0]
click at [1173, 651] on button "Save Project" at bounding box center [1171, 668] width 103 height 34
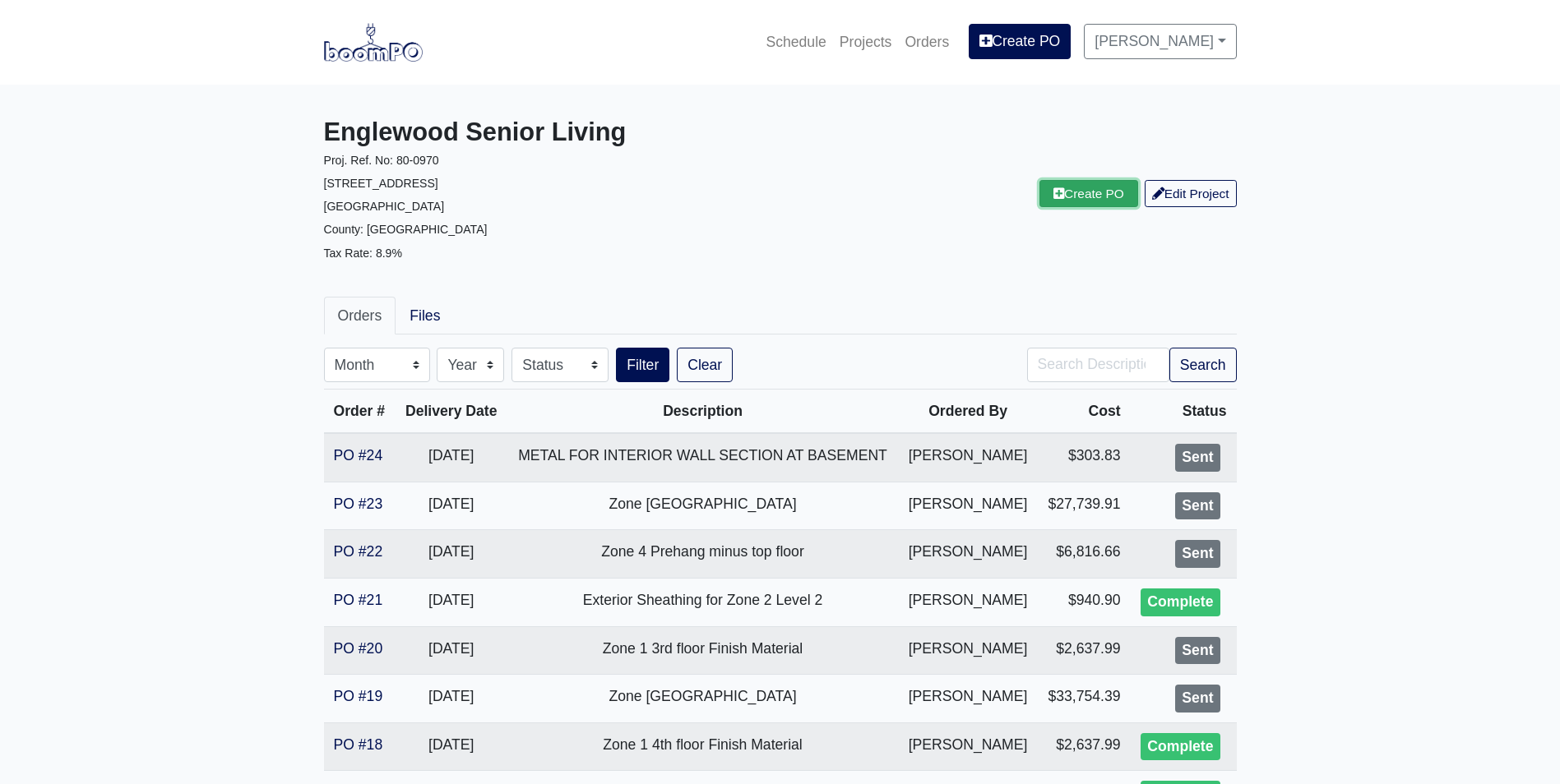
click at [1085, 195] on link "Create PO" at bounding box center [1089, 194] width 98 height 28
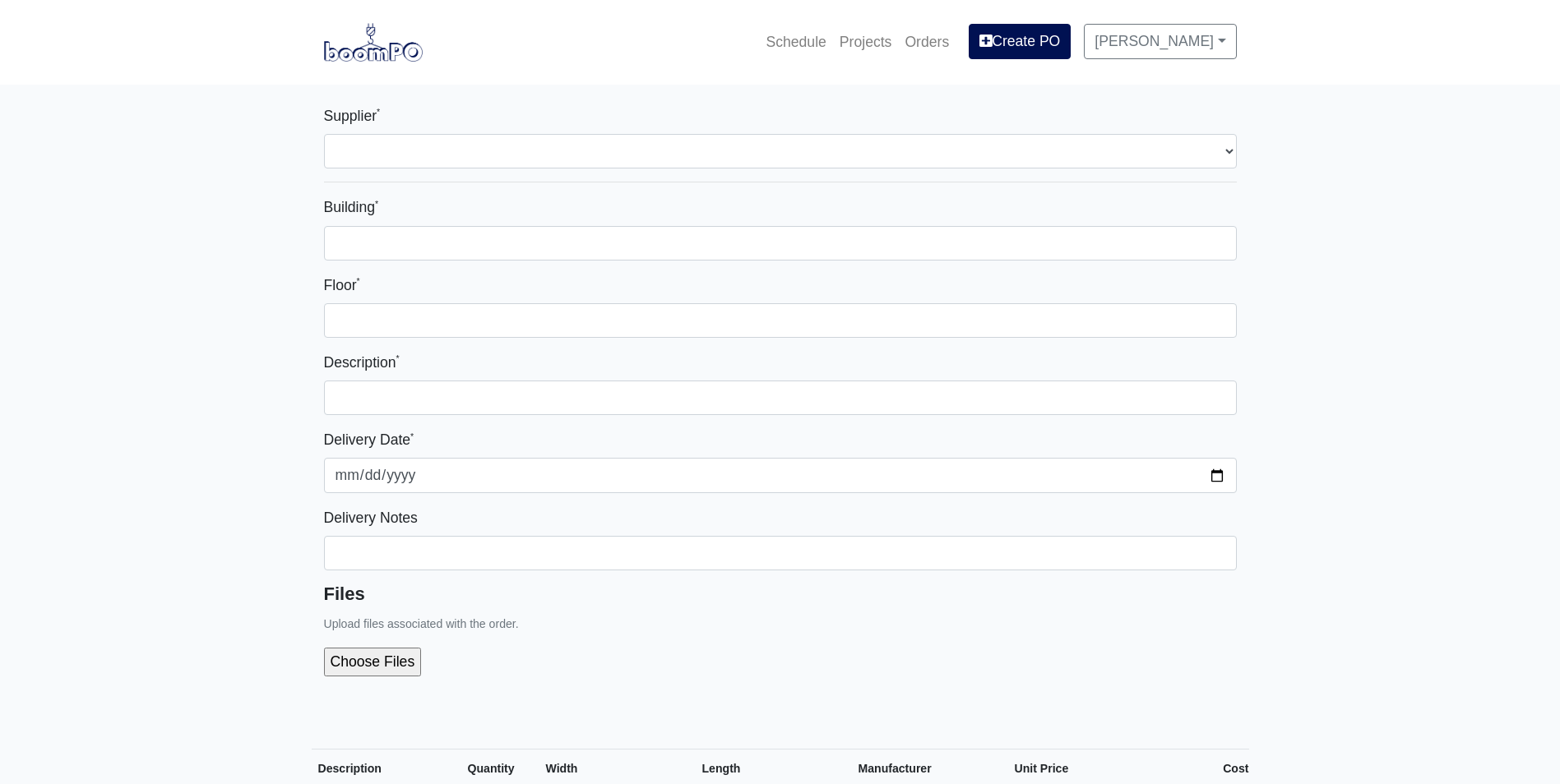
select select
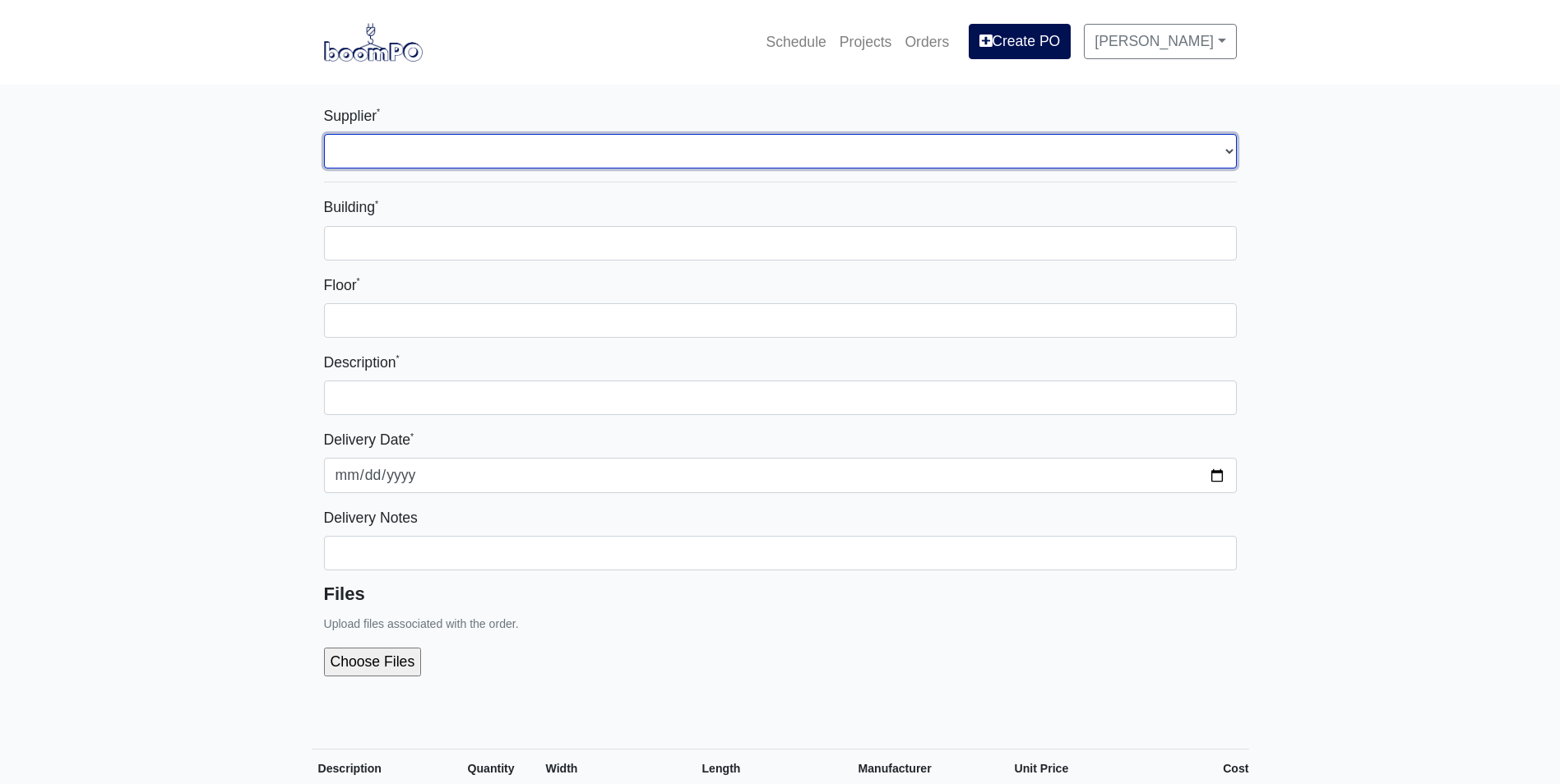
click at [338, 143] on select "Select one... L&W Supply - Mableton, GA" at bounding box center [780, 151] width 913 height 34
select select "1"
click at [324, 134] on select "Select one... L&W Supply - Mableton, GA" at bounding box center [780, 151] width 913 height 34
select select
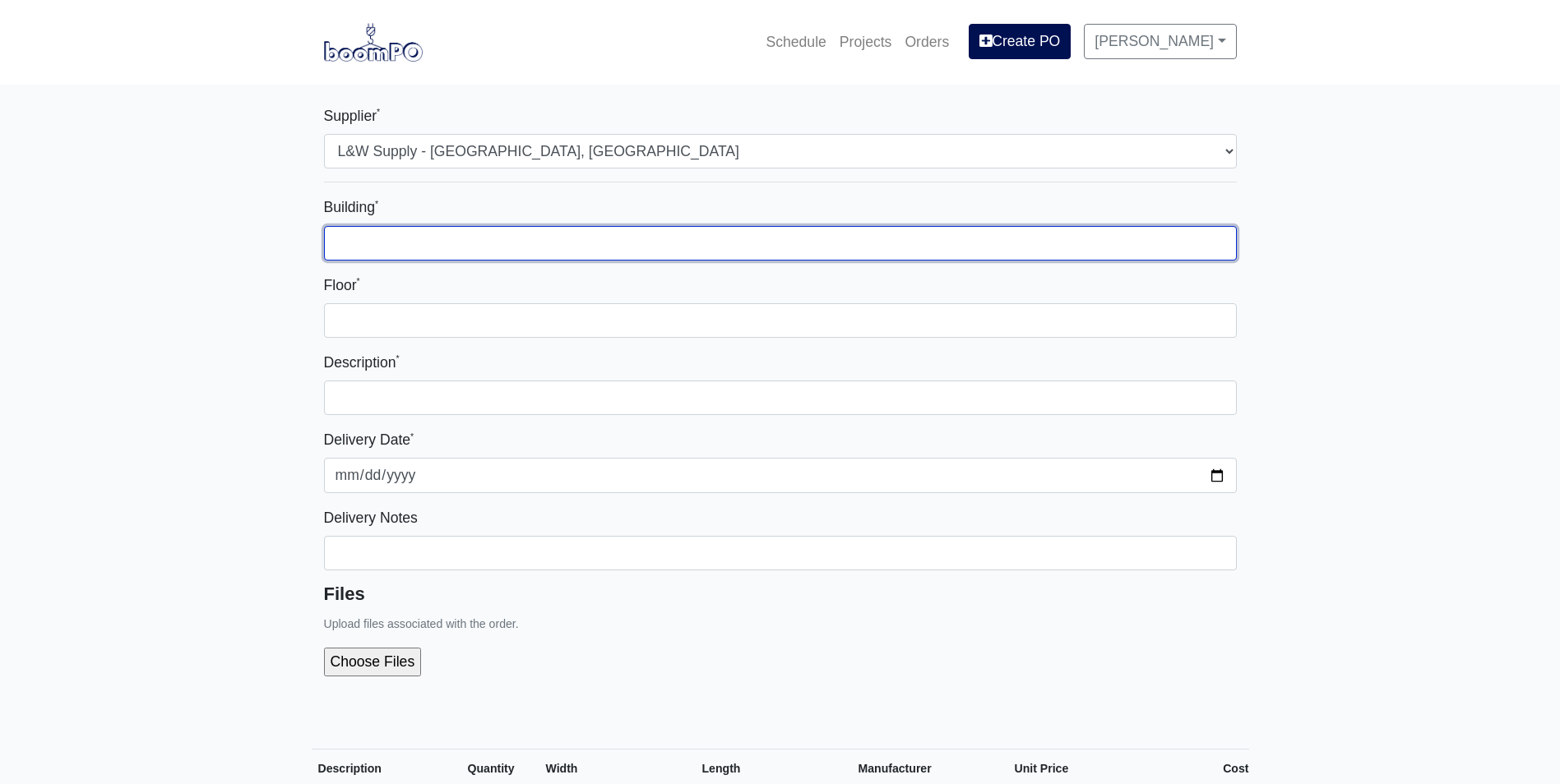
click at [343, 238] on input "Building *" at bounding box center [780, 243] width 913 height 34
type input "Zone 1"
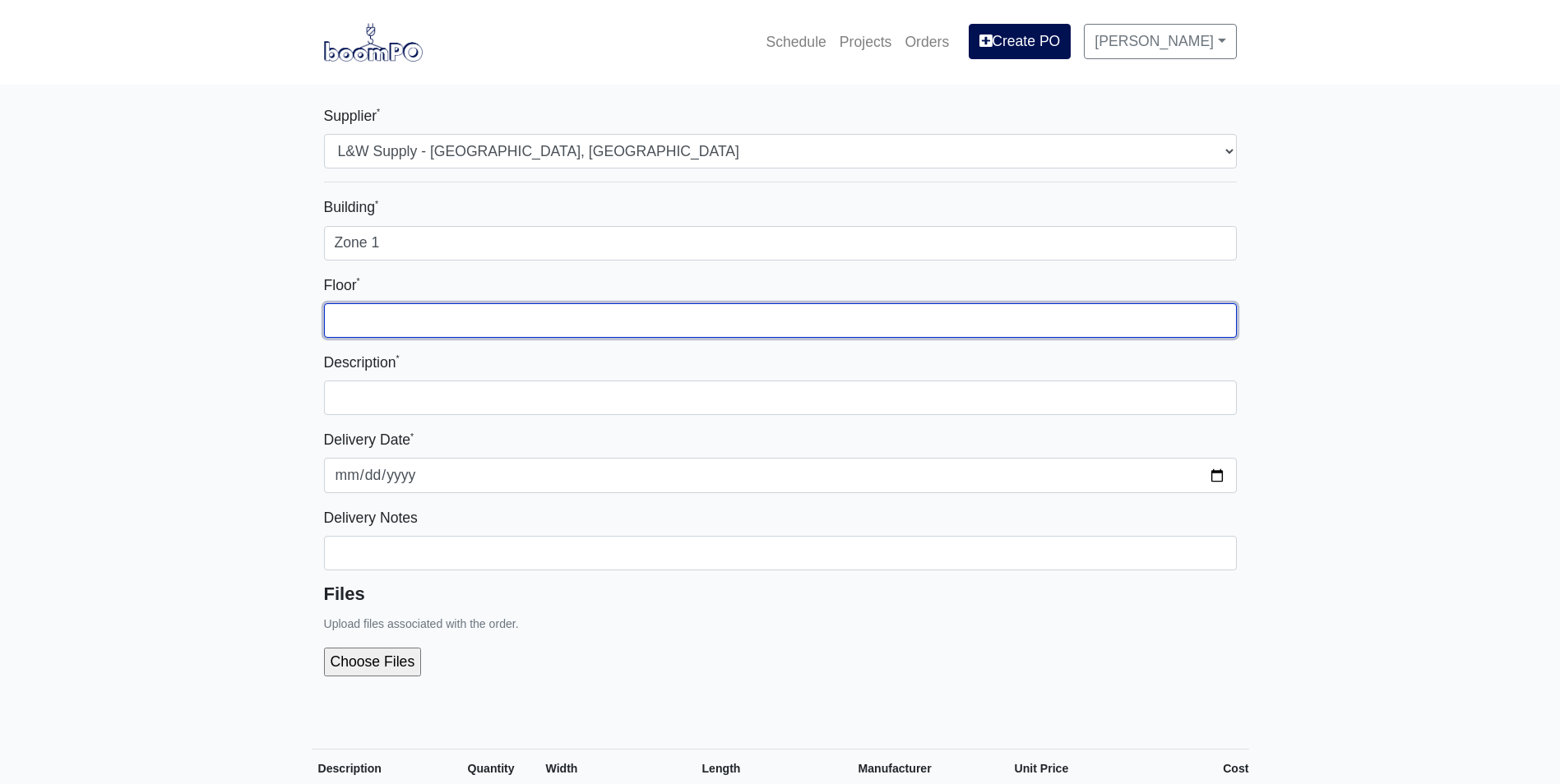
click at [369, 307] on input "Floor *" at bounding box center [780, 320] width 913 height 34
type input "l"
type input "LEVEL 1"
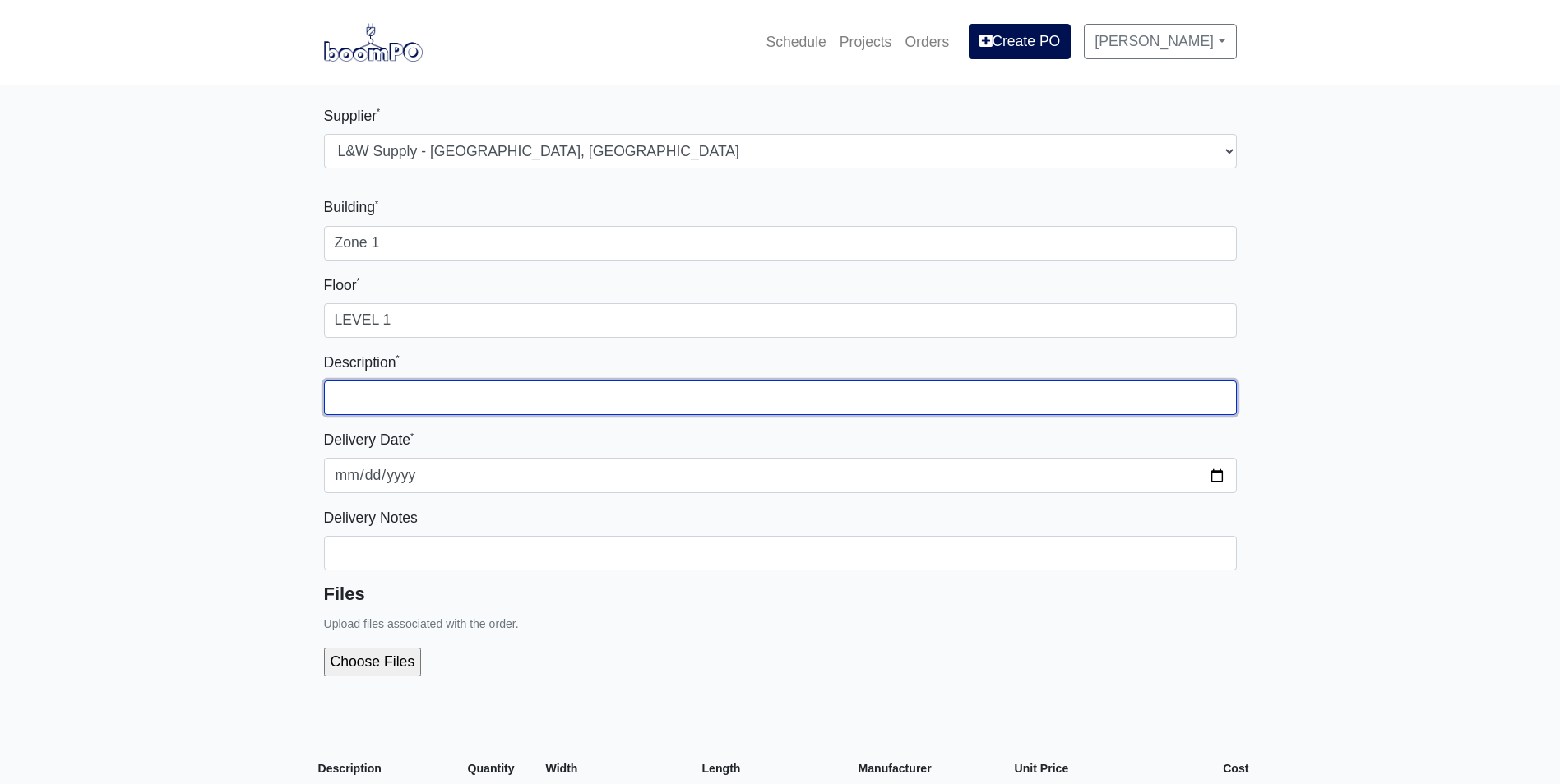
click at [362, 403] on input "text" at bounding box center [780, 397] width 913 height 34
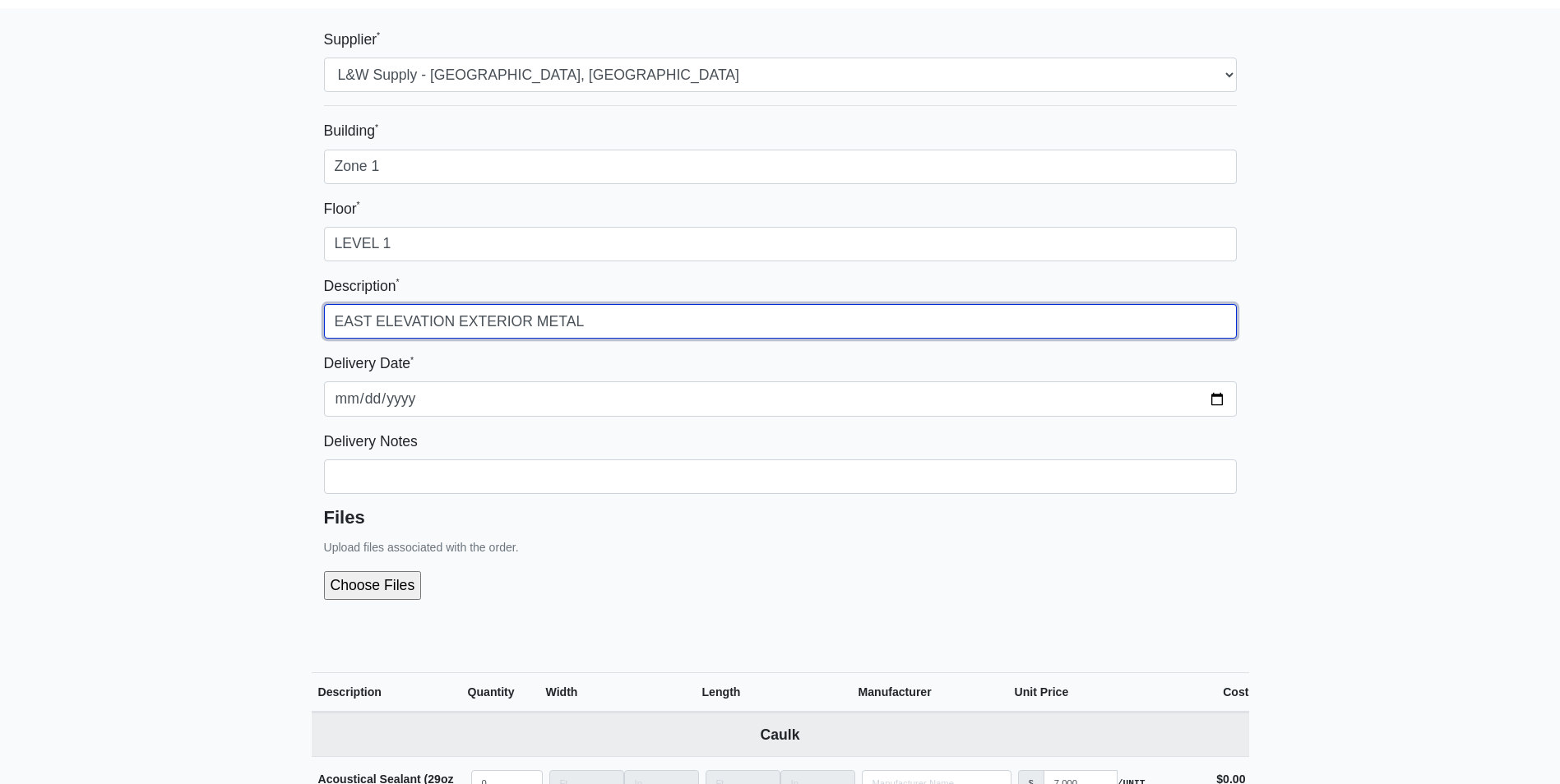
scroll to position [411, 0]
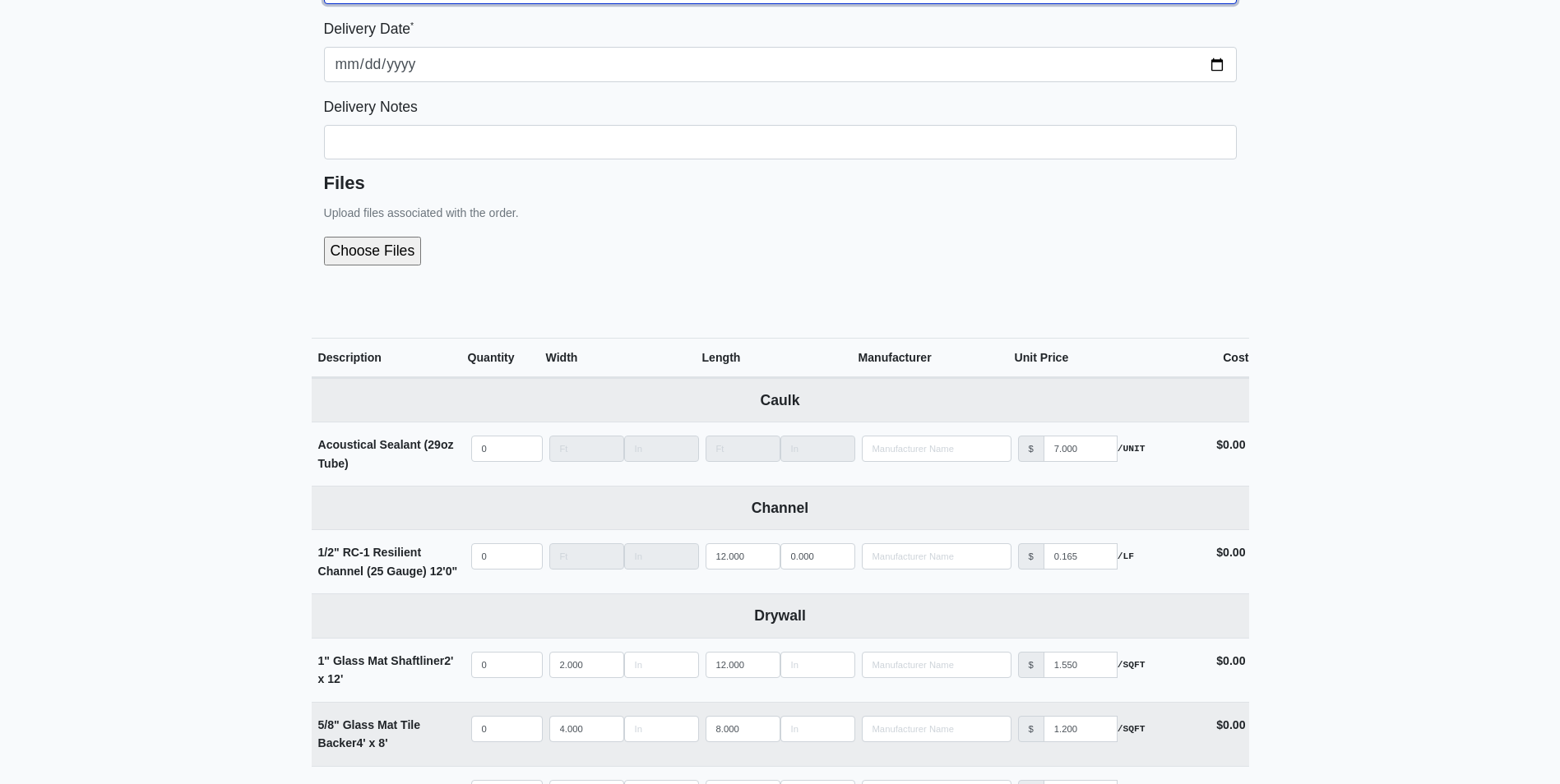
type input "EAST ELEVATION EXTERIOR METAL"
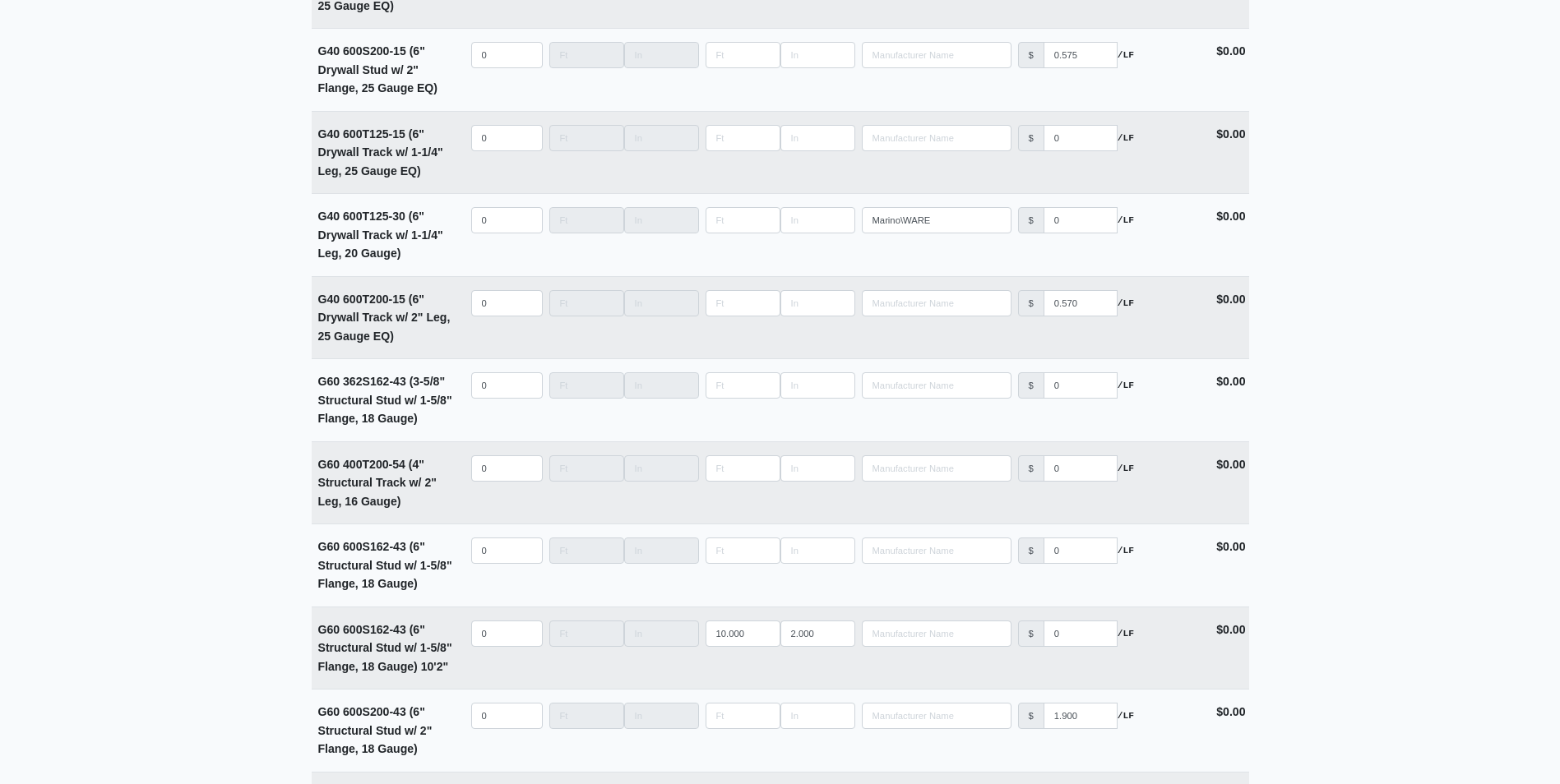
scroll to position [2466, 0]
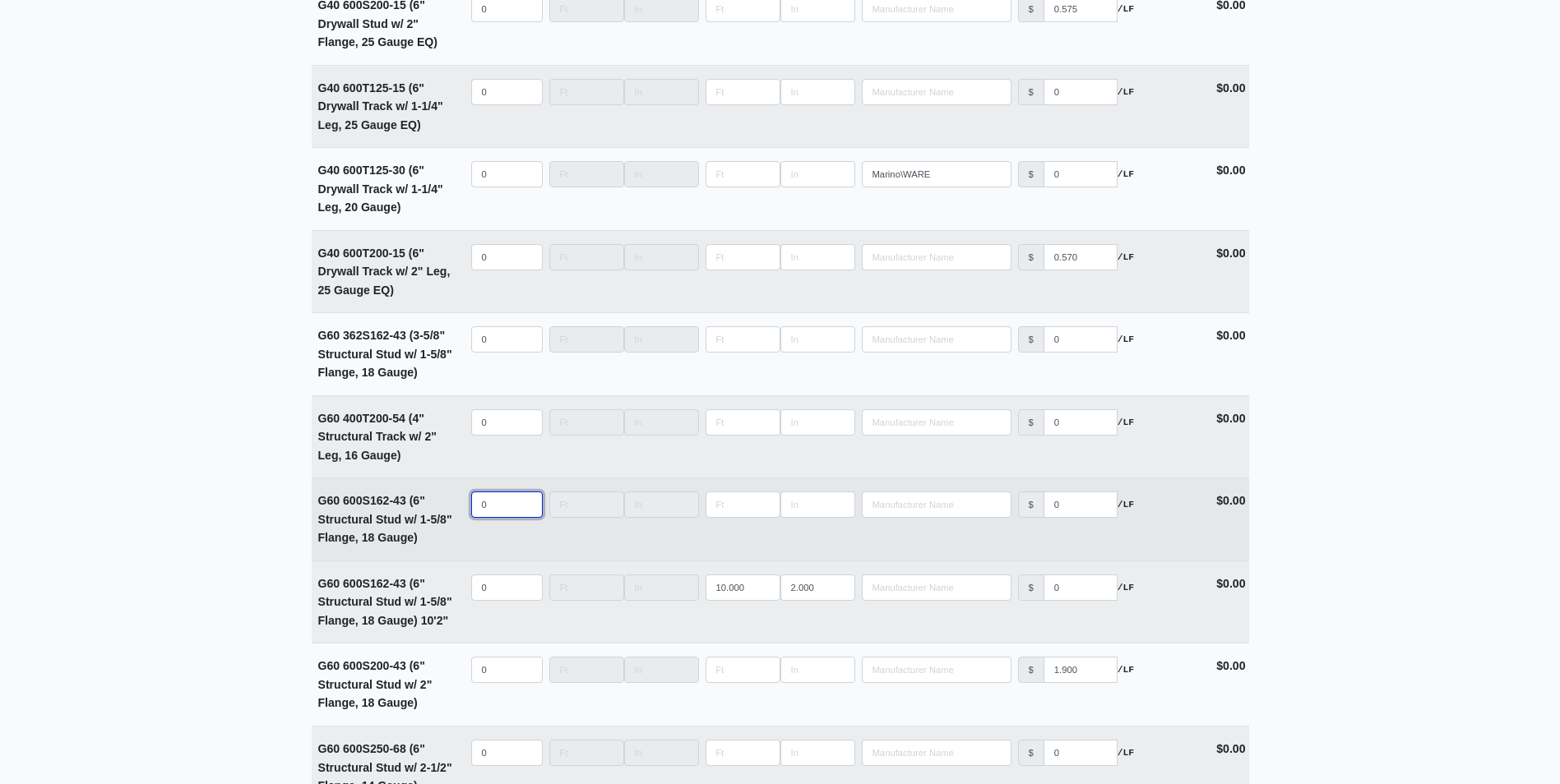
click at [493, 508] on input "0" at bounding box center [507, 505] width 72 height 27
select select
type input "2"
type input "36"
type input "12"
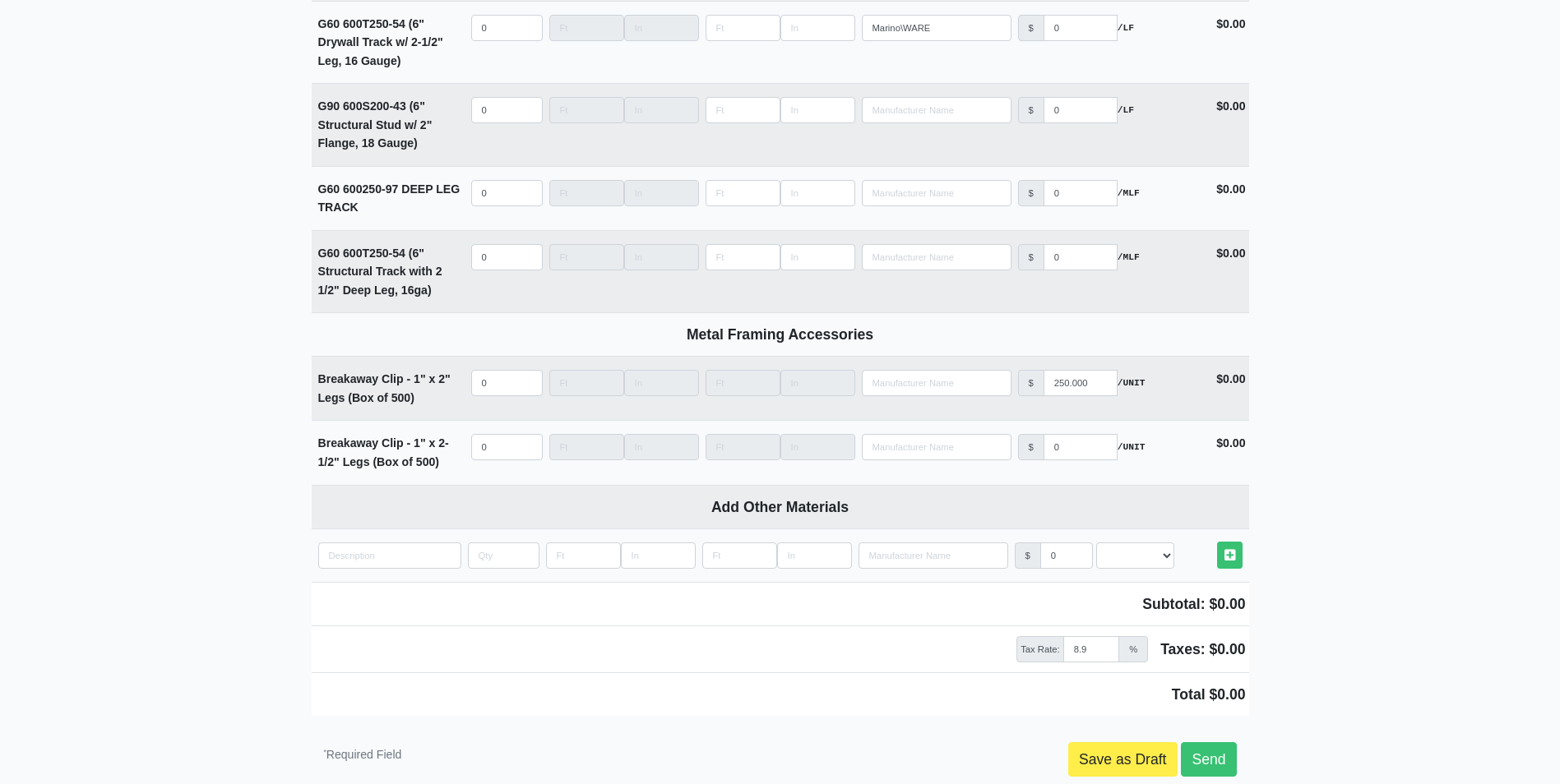
scroll to position [3529, 0]
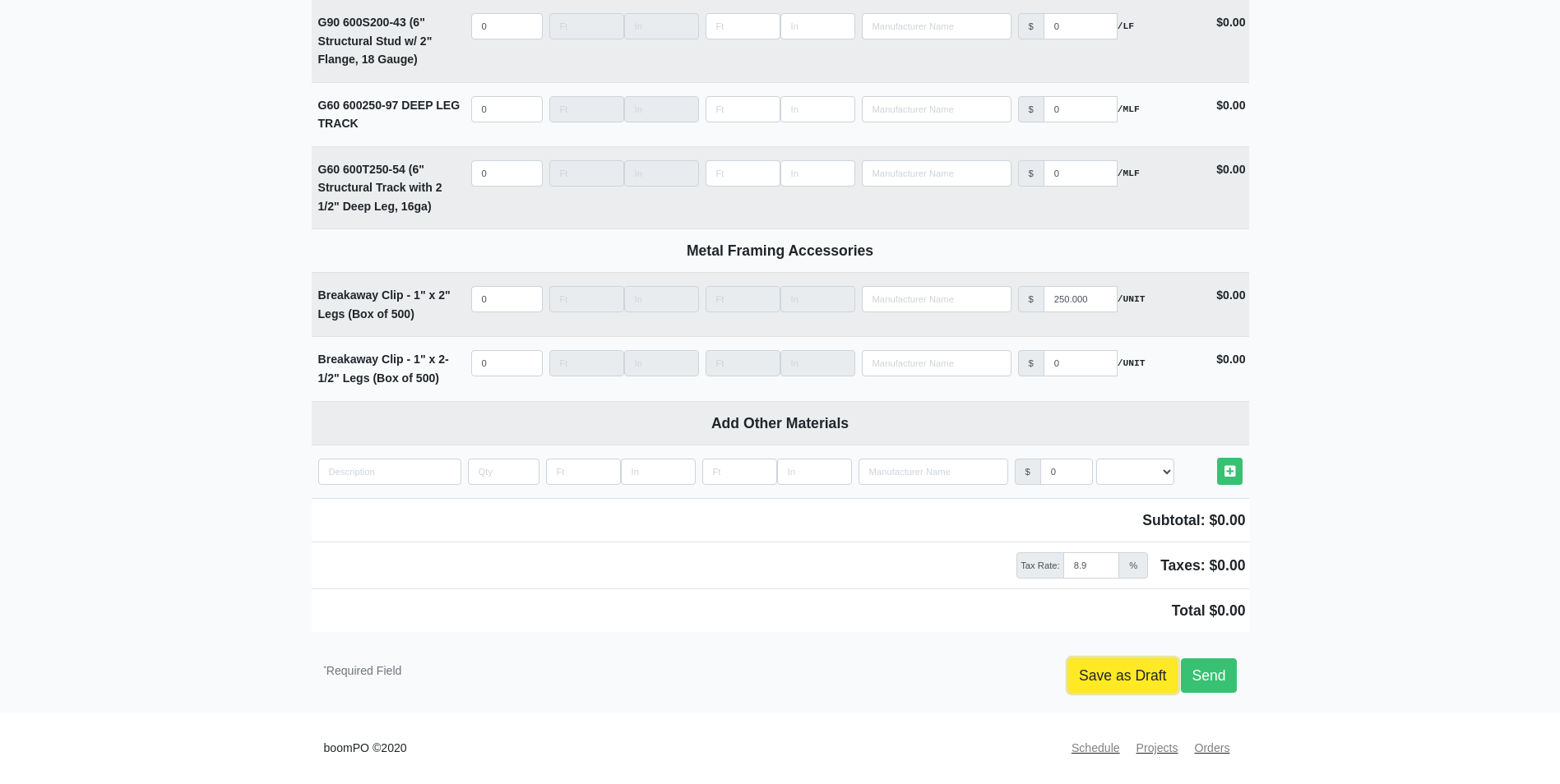
click at [1151, 670] on link "Save as Draft" at bounding box center [1122, 675] width 109 height 34
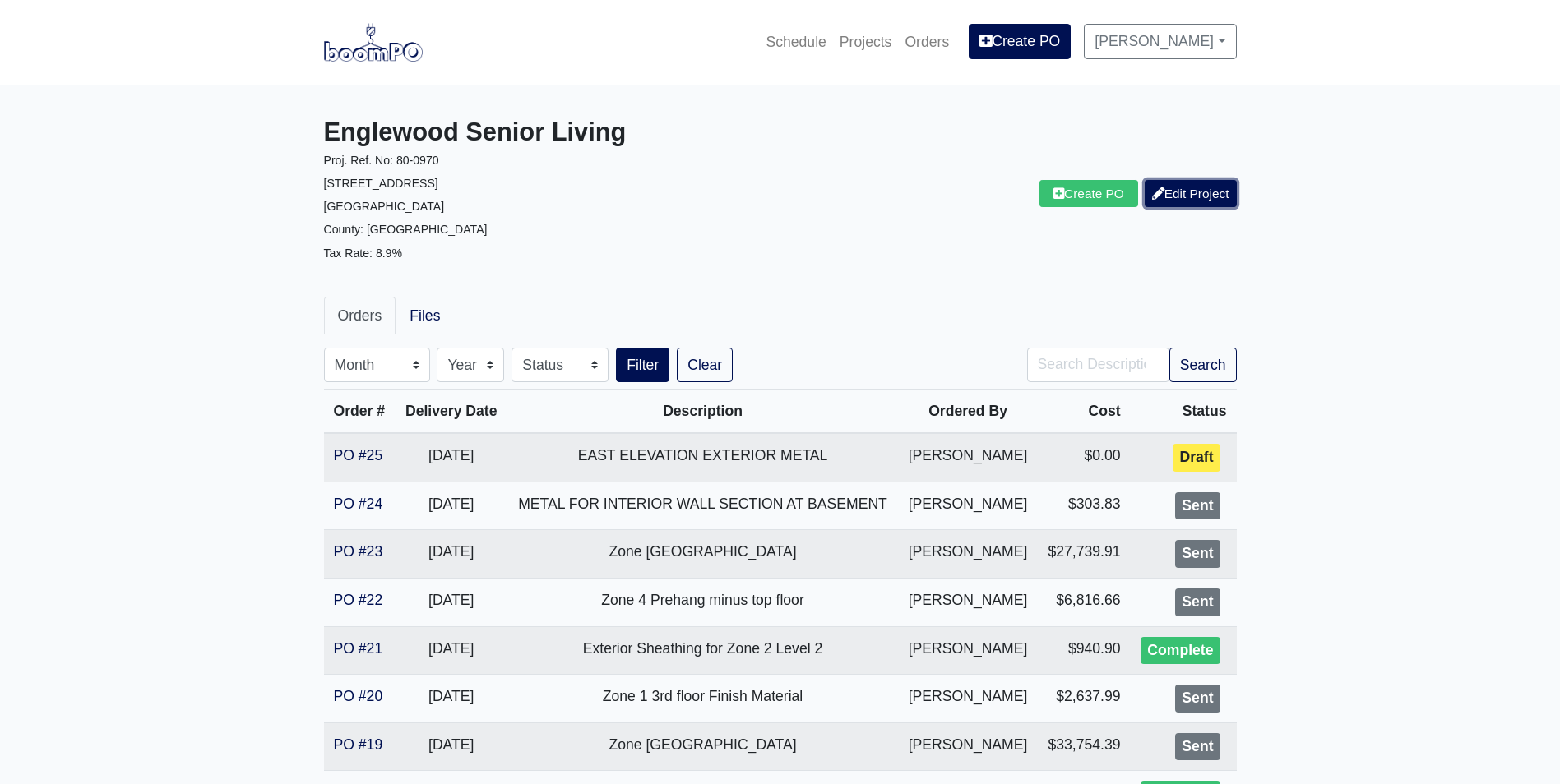
click at [1186, 200] on link "Edit Project" at bounding box center [1191, 194] width 93 height 28
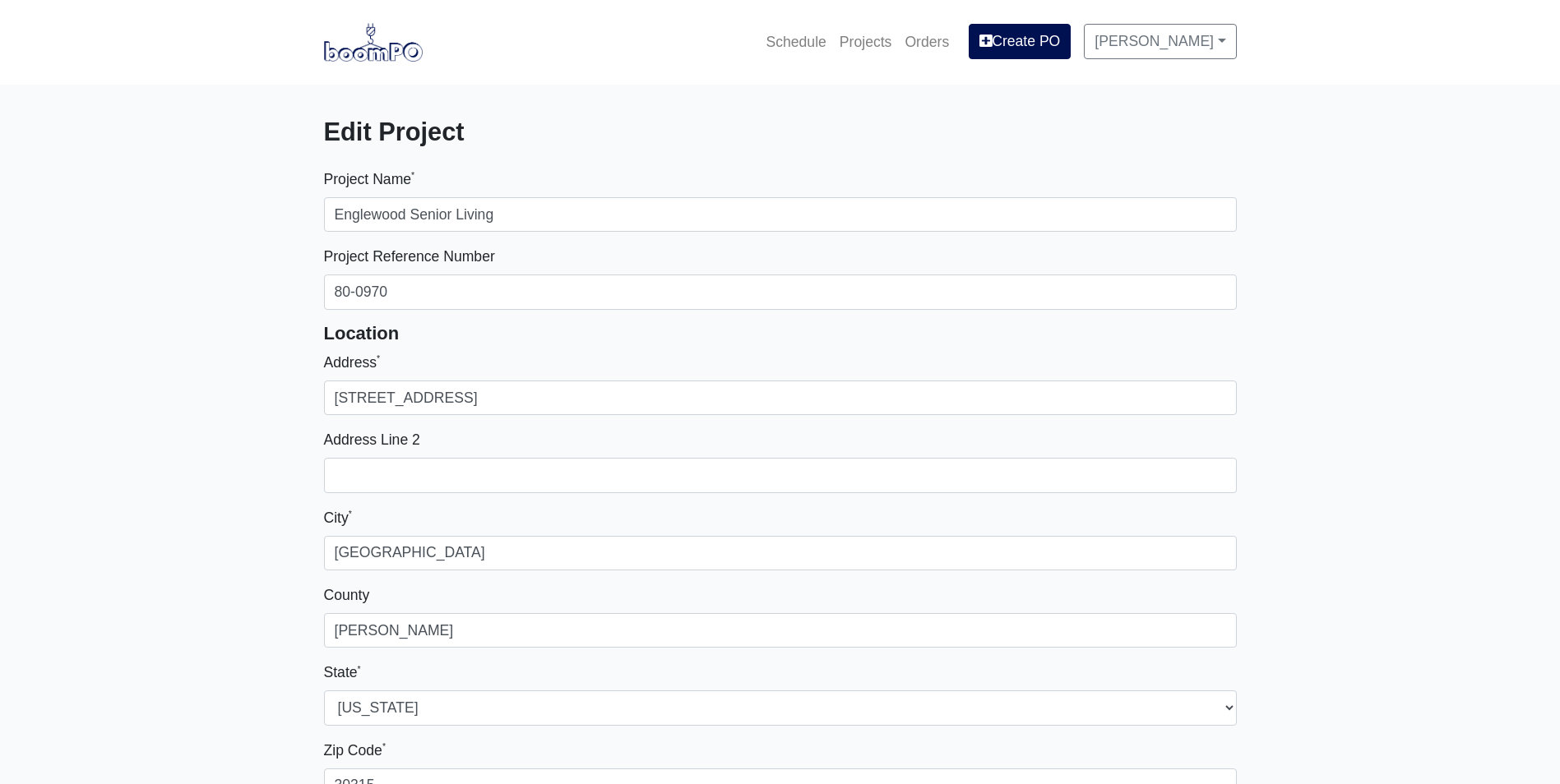
select select
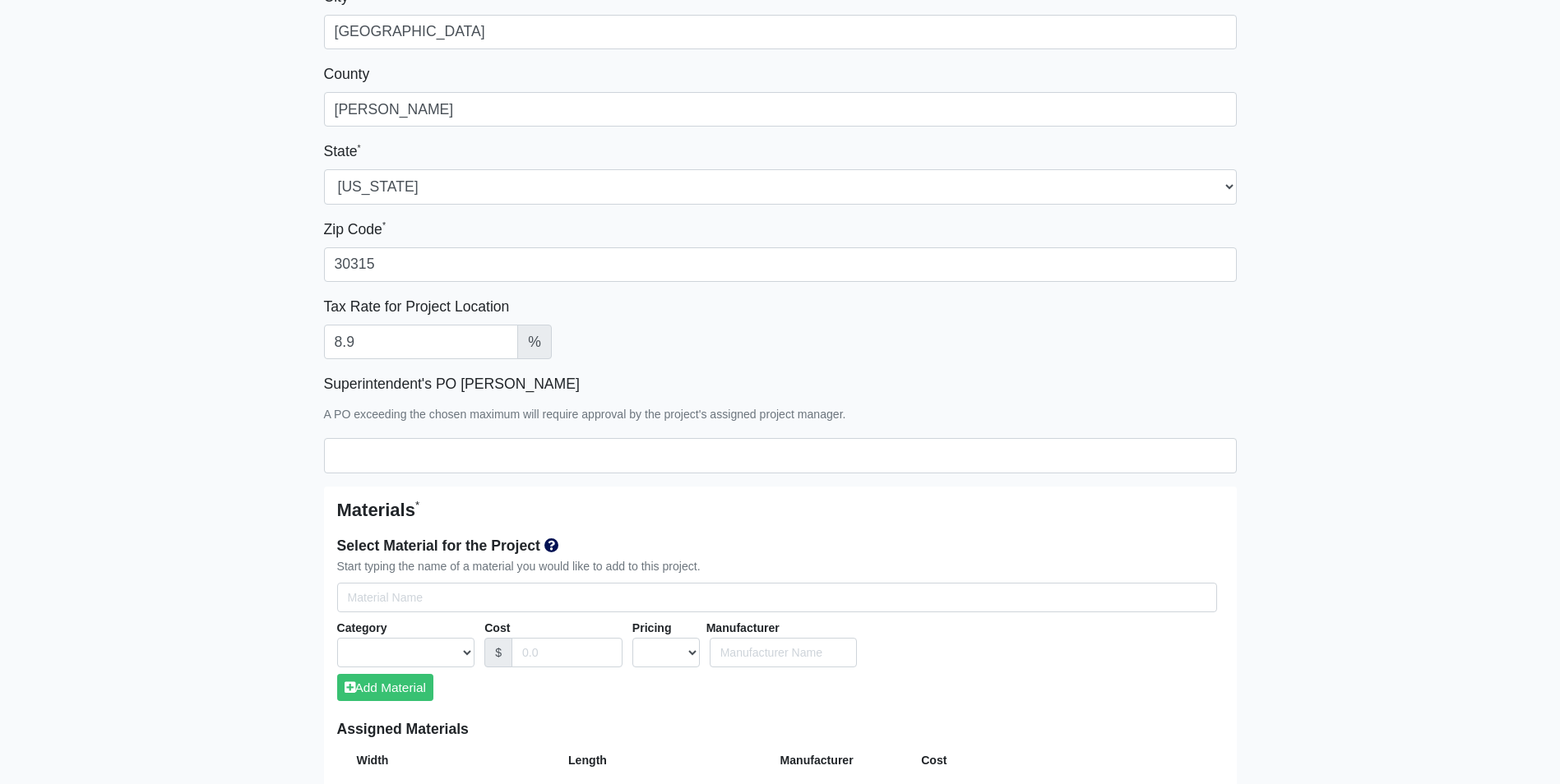
scroll to position [822, 0]
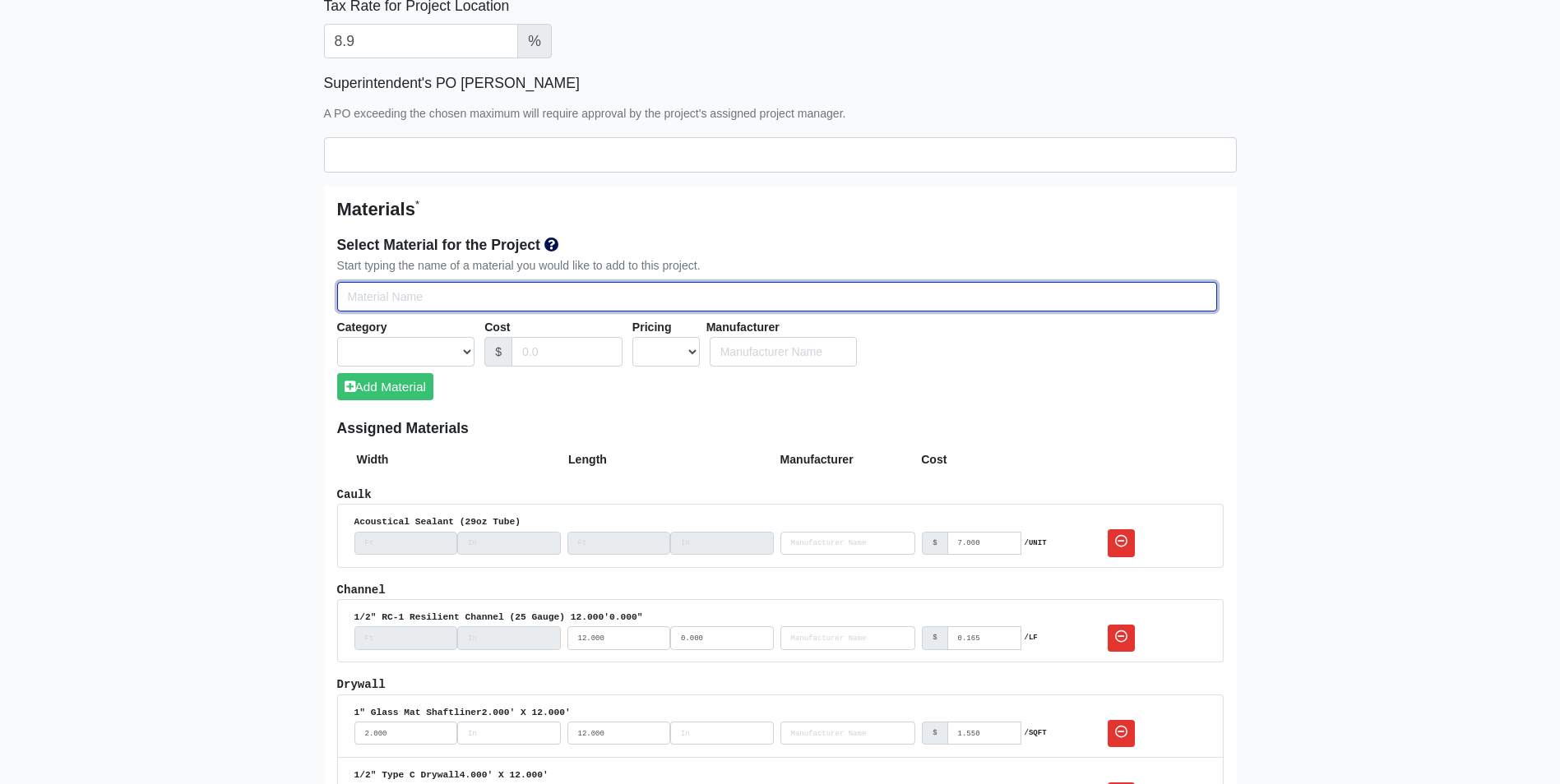
click at [352, 299] on input "Select Team Members for the Project" at bounding box center [778, 297] width 880 height 30
type input "6"
select select
type input "60"
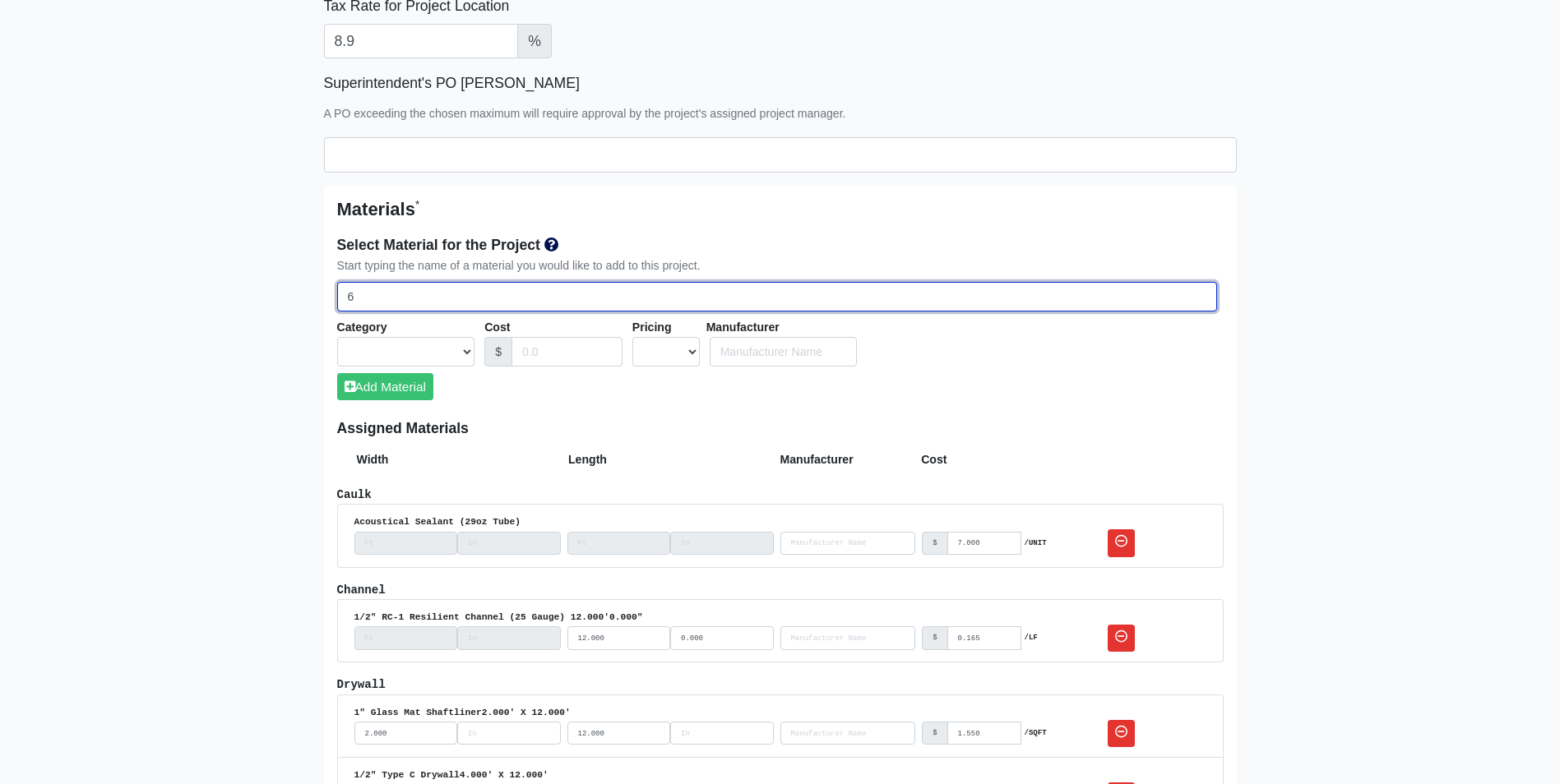
select select
type input "600"
select select
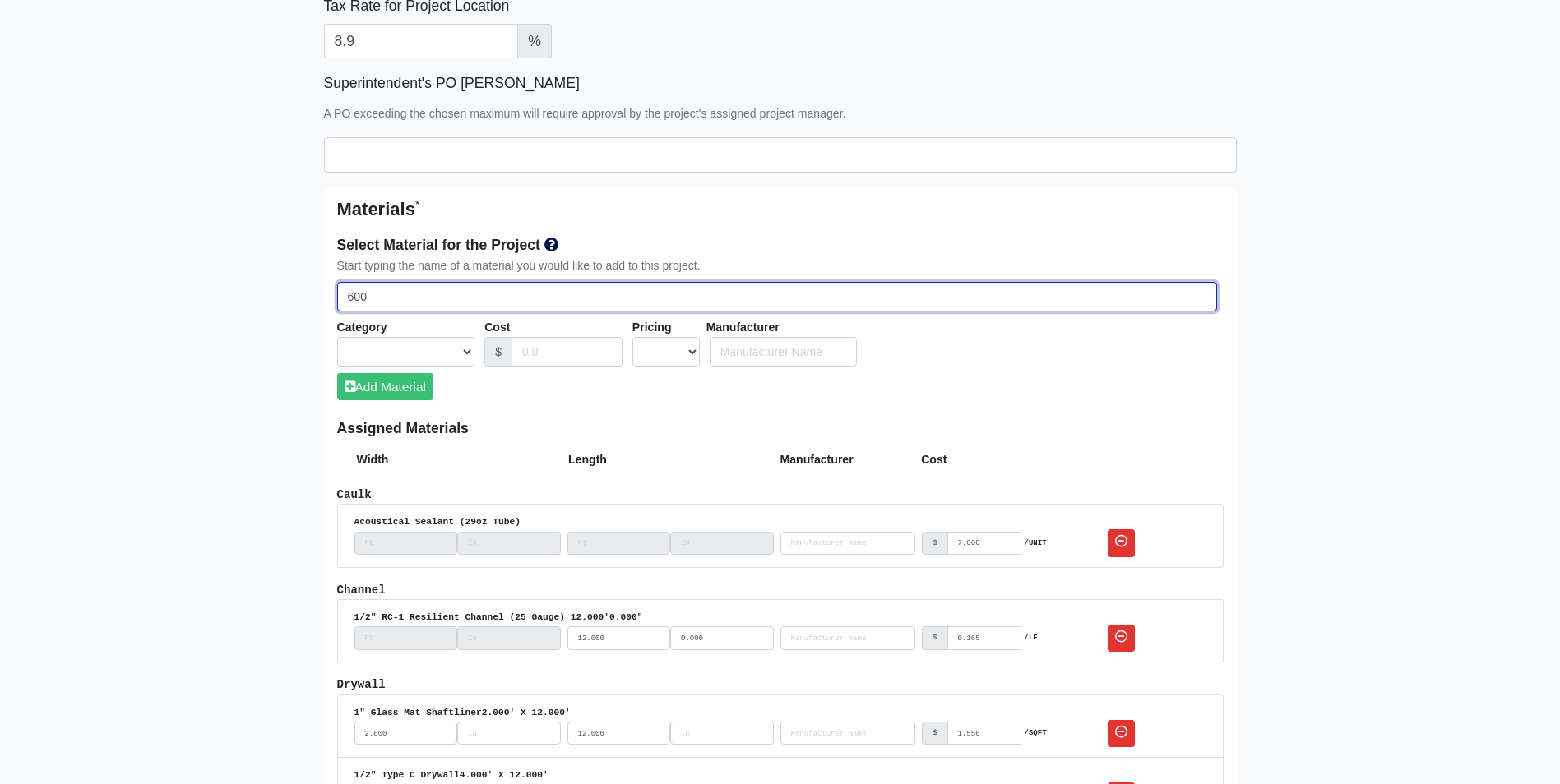
type input "600T"
select select
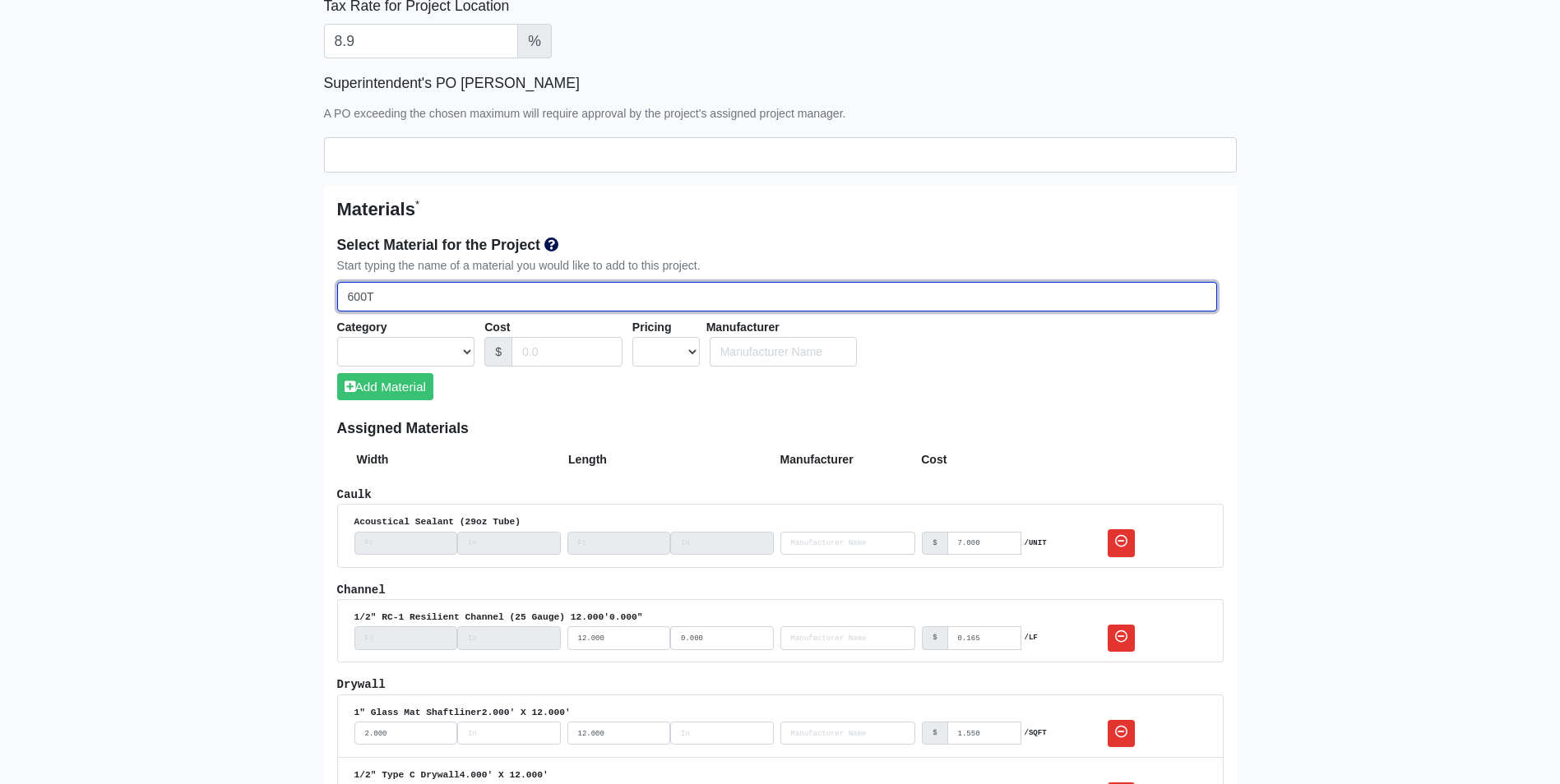
select select
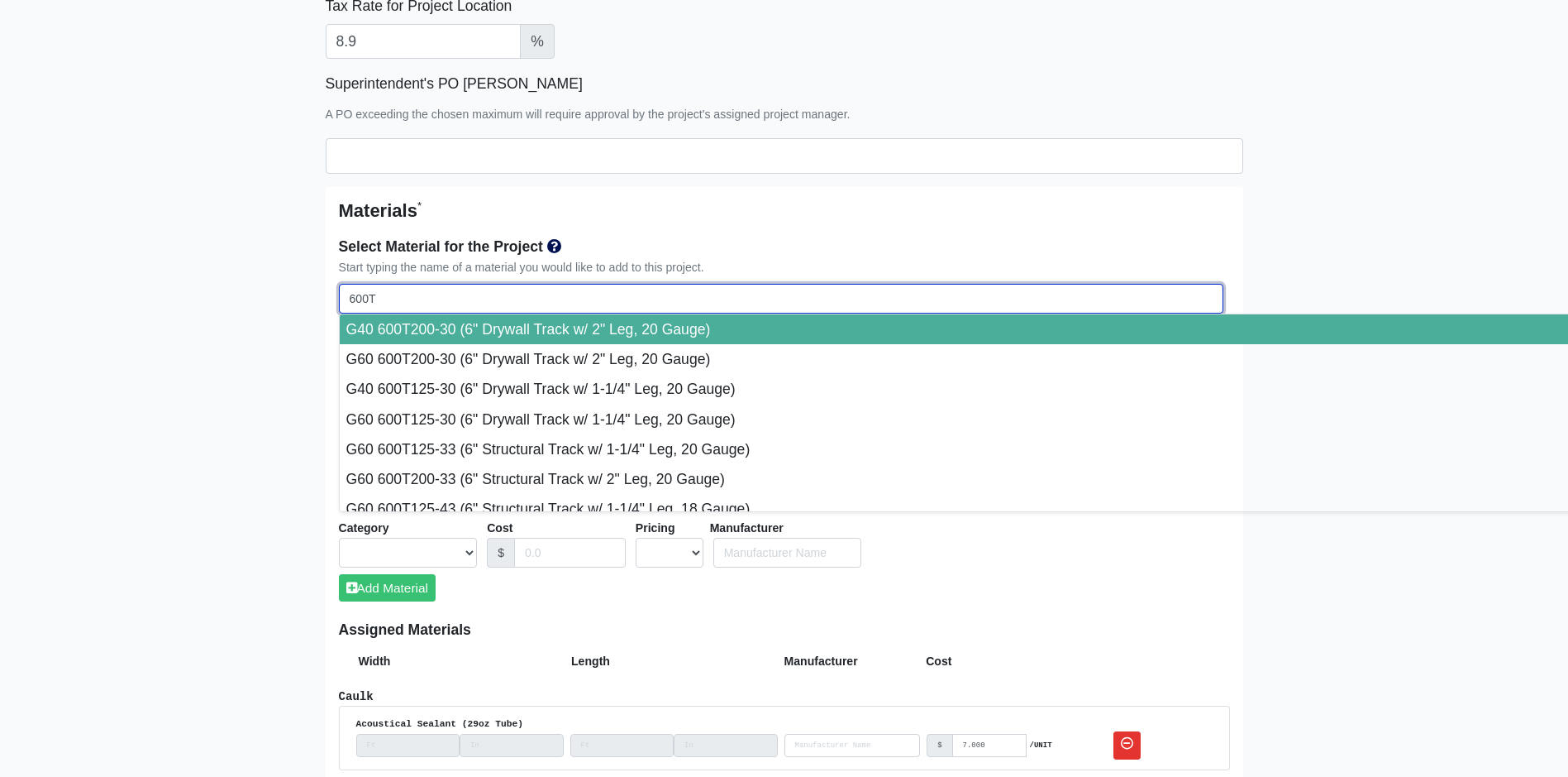
type input "600T1"
select select
type input "600T12"
select select
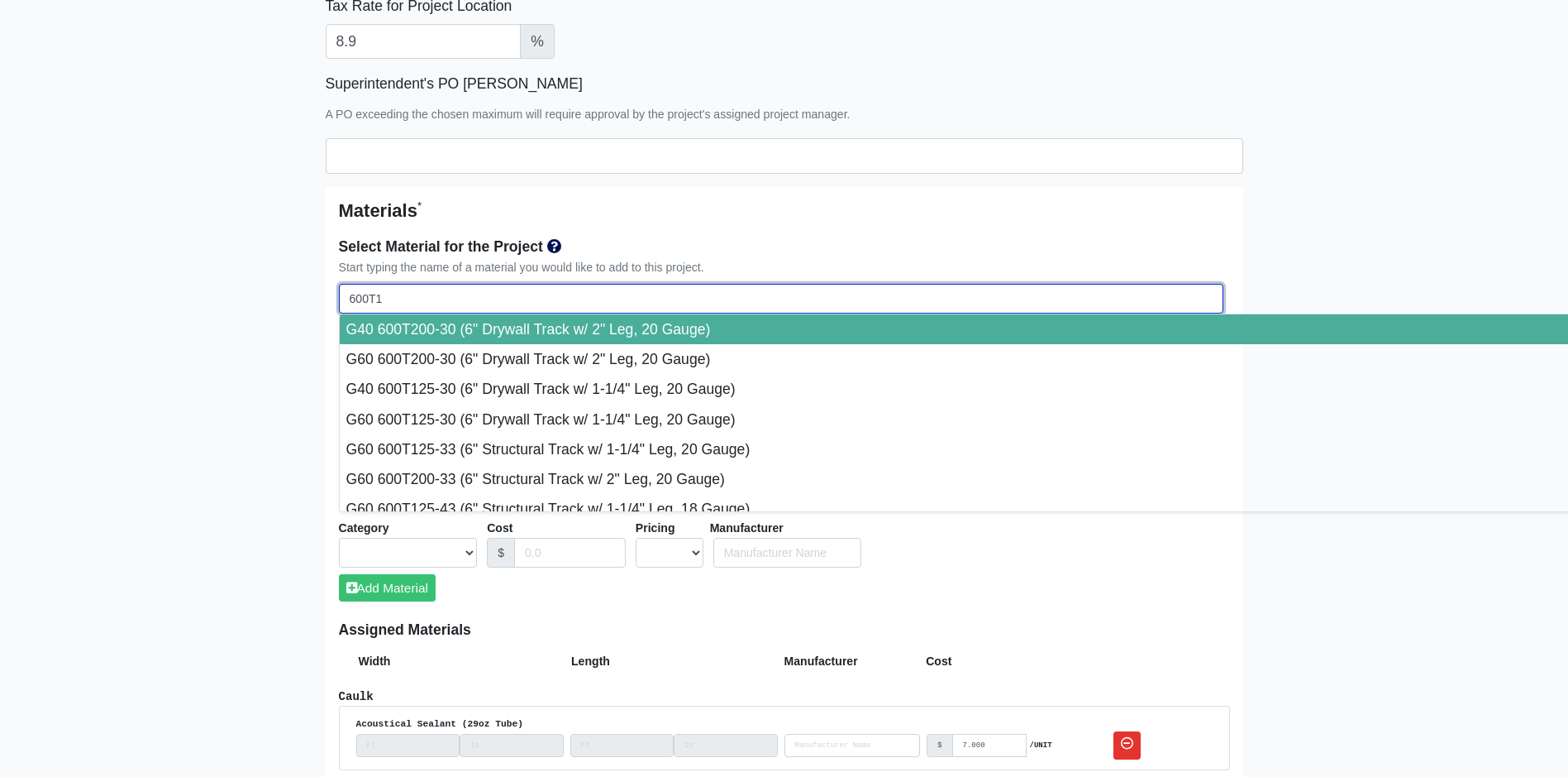
select select
type input "600T125"
select select
type input "600T125-"
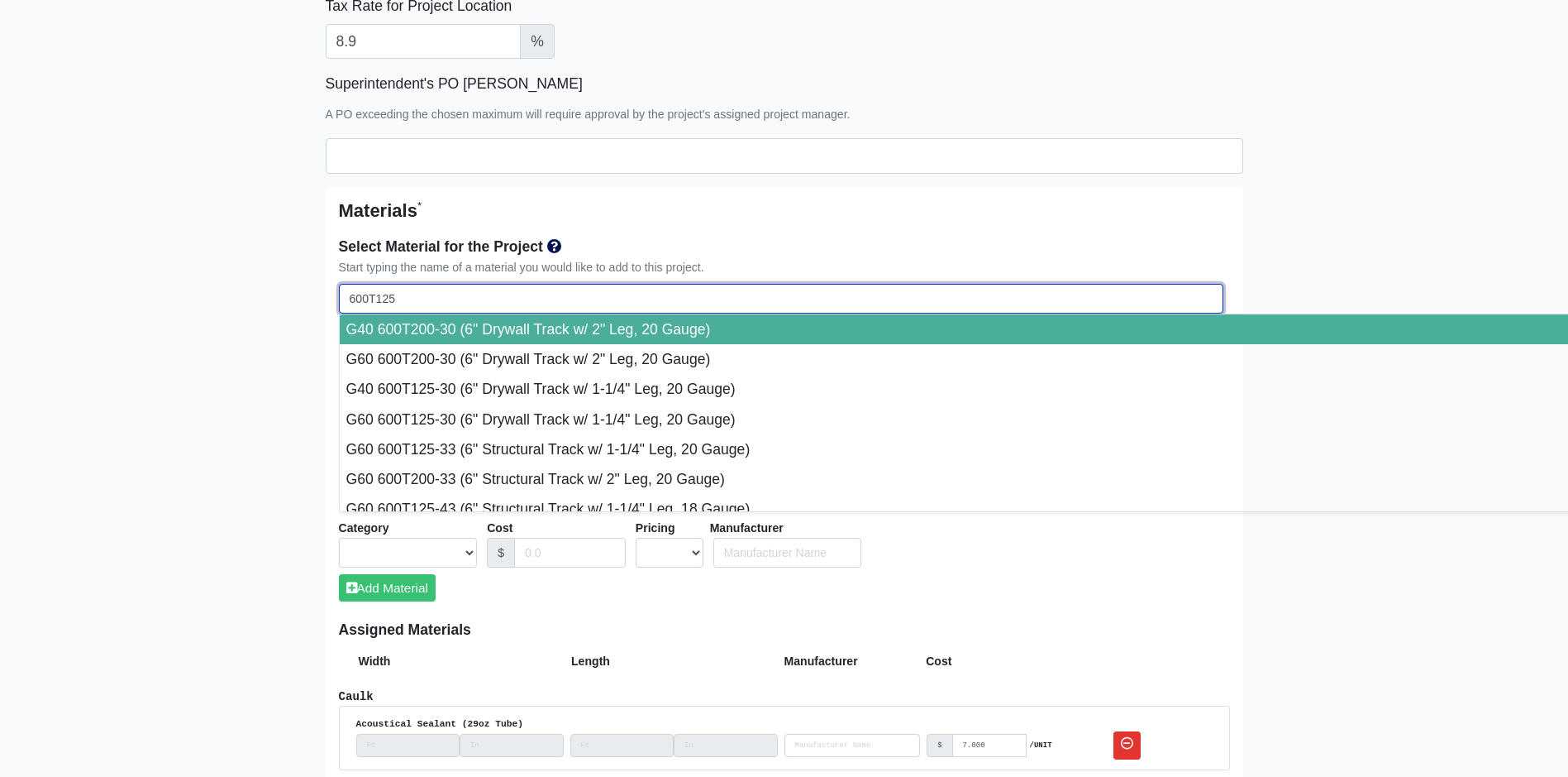
select select
type input "600T125-4"
select select
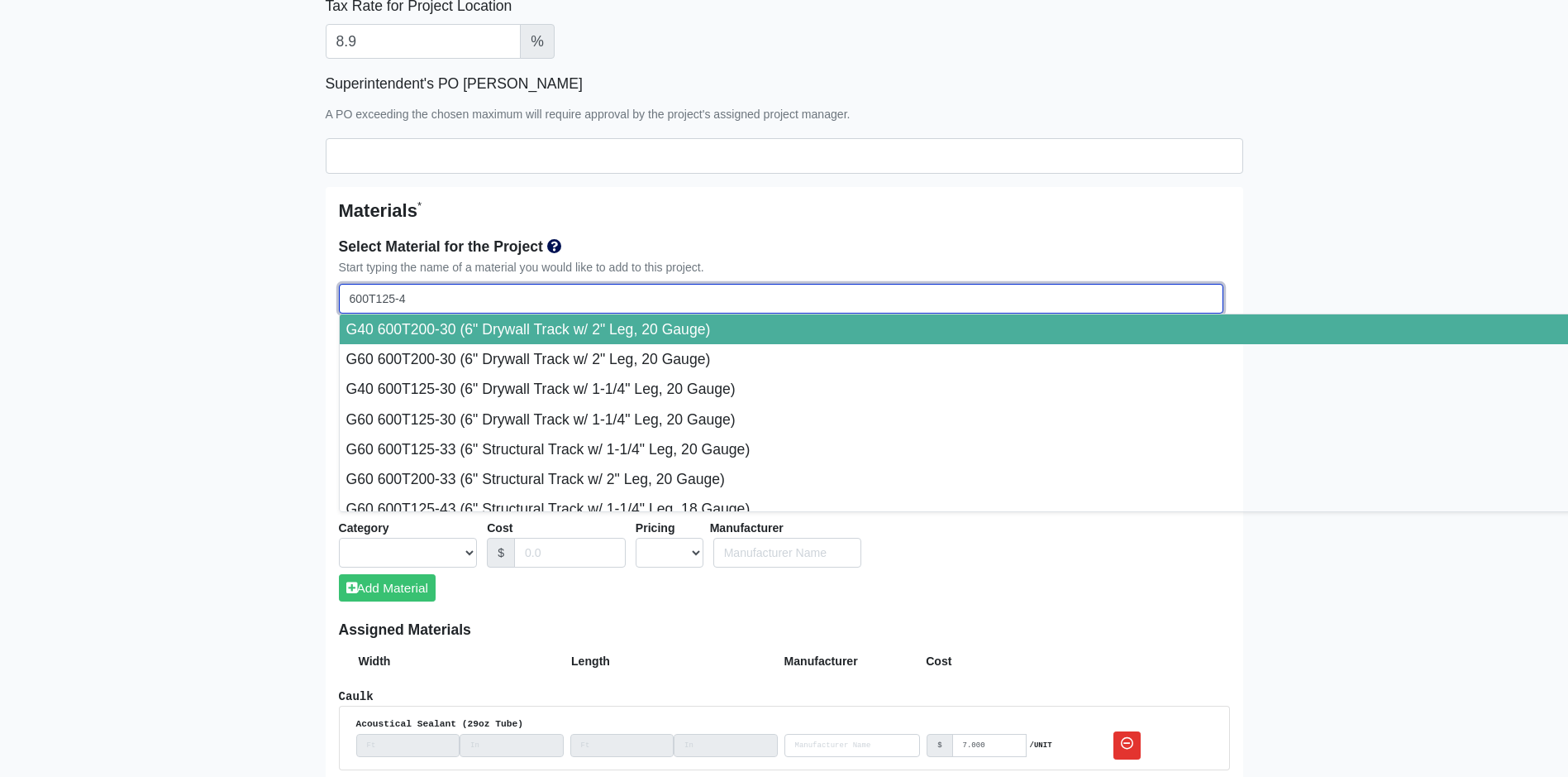
type input "600T125-43"
select select
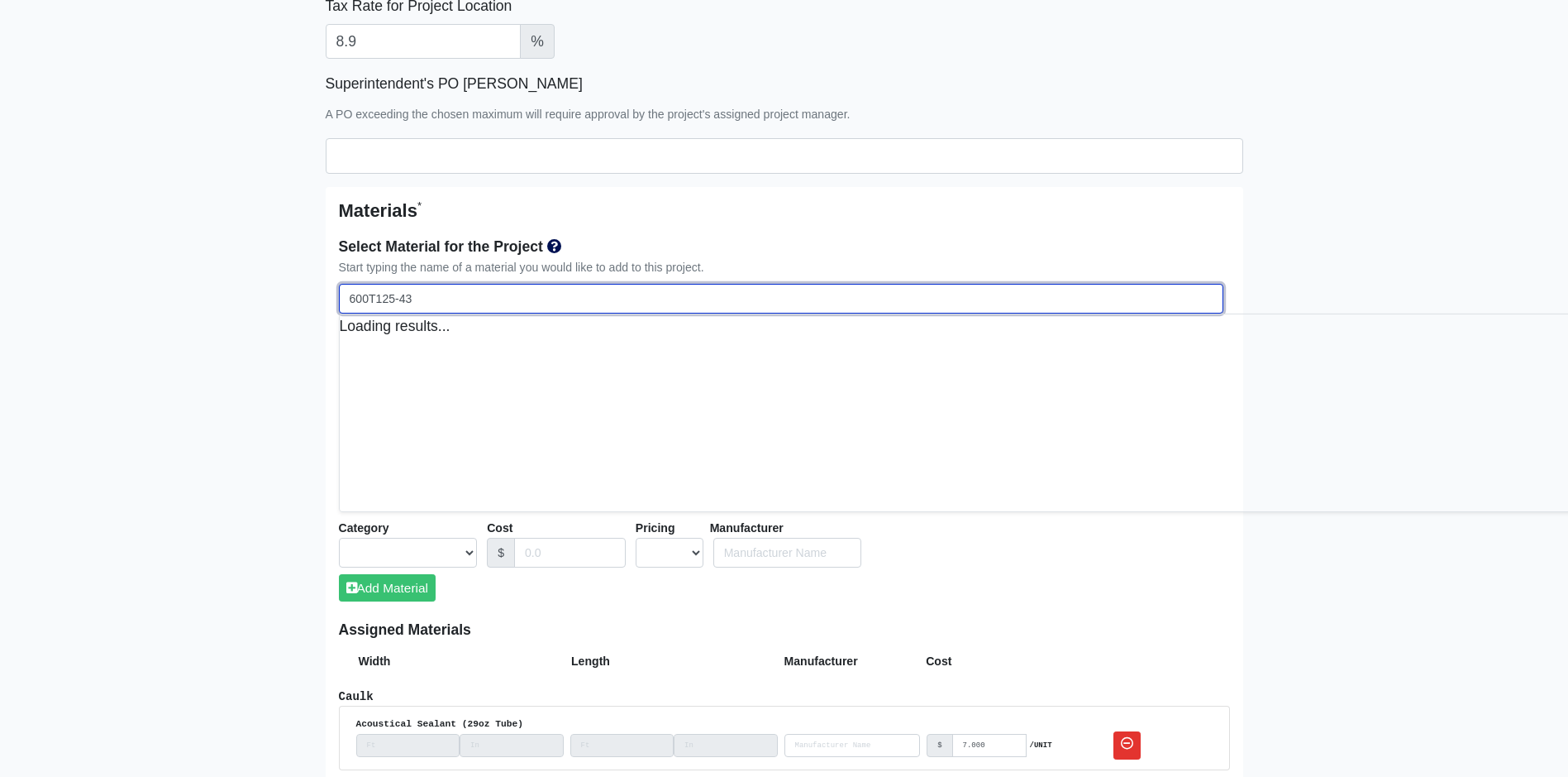
select select
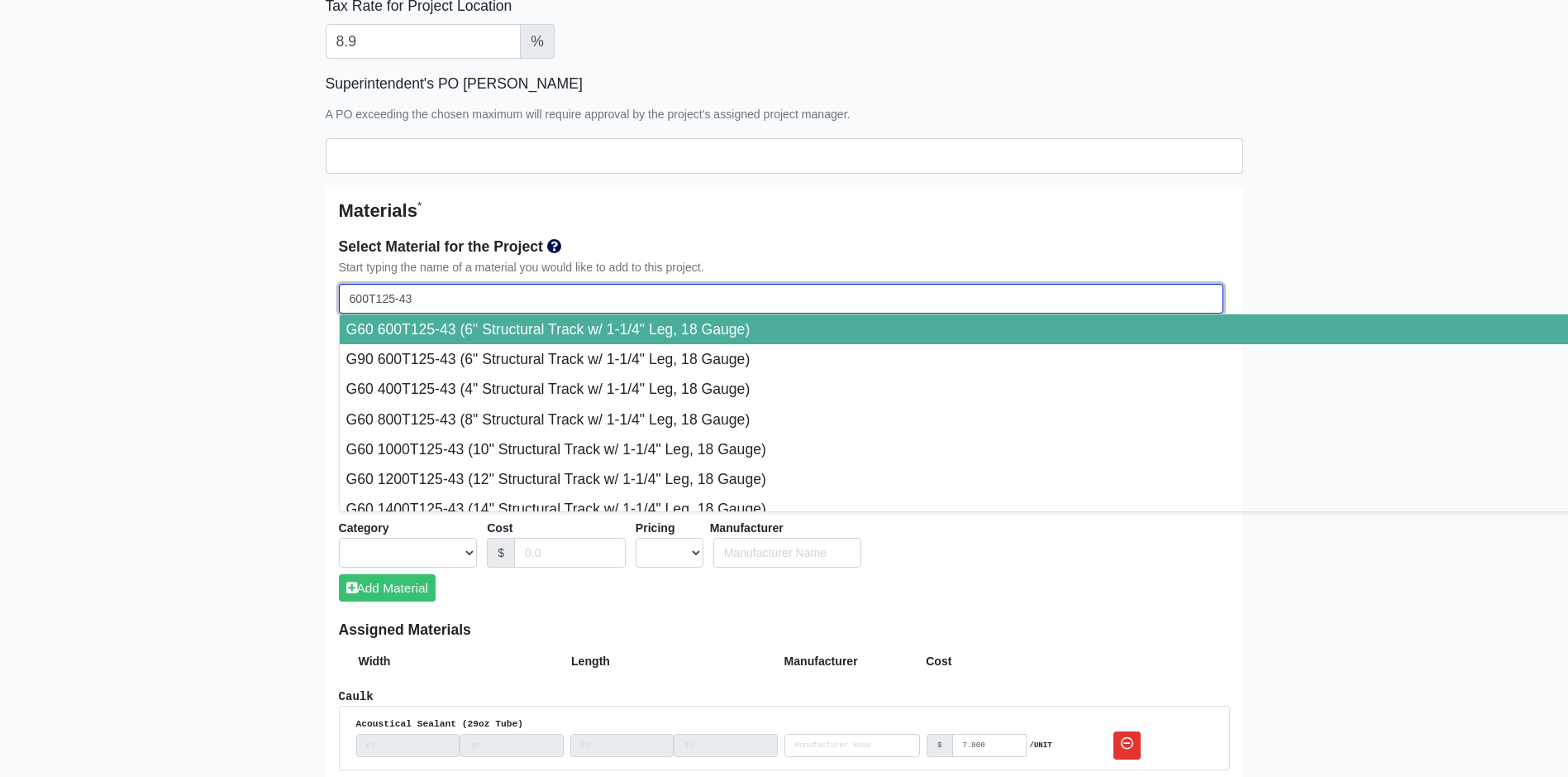
type input "G60 600T125-43 (6" Structural Track w/ 1-1/4" Leg, 18 Gauge)"
select select "[object Object]"
select select "1"
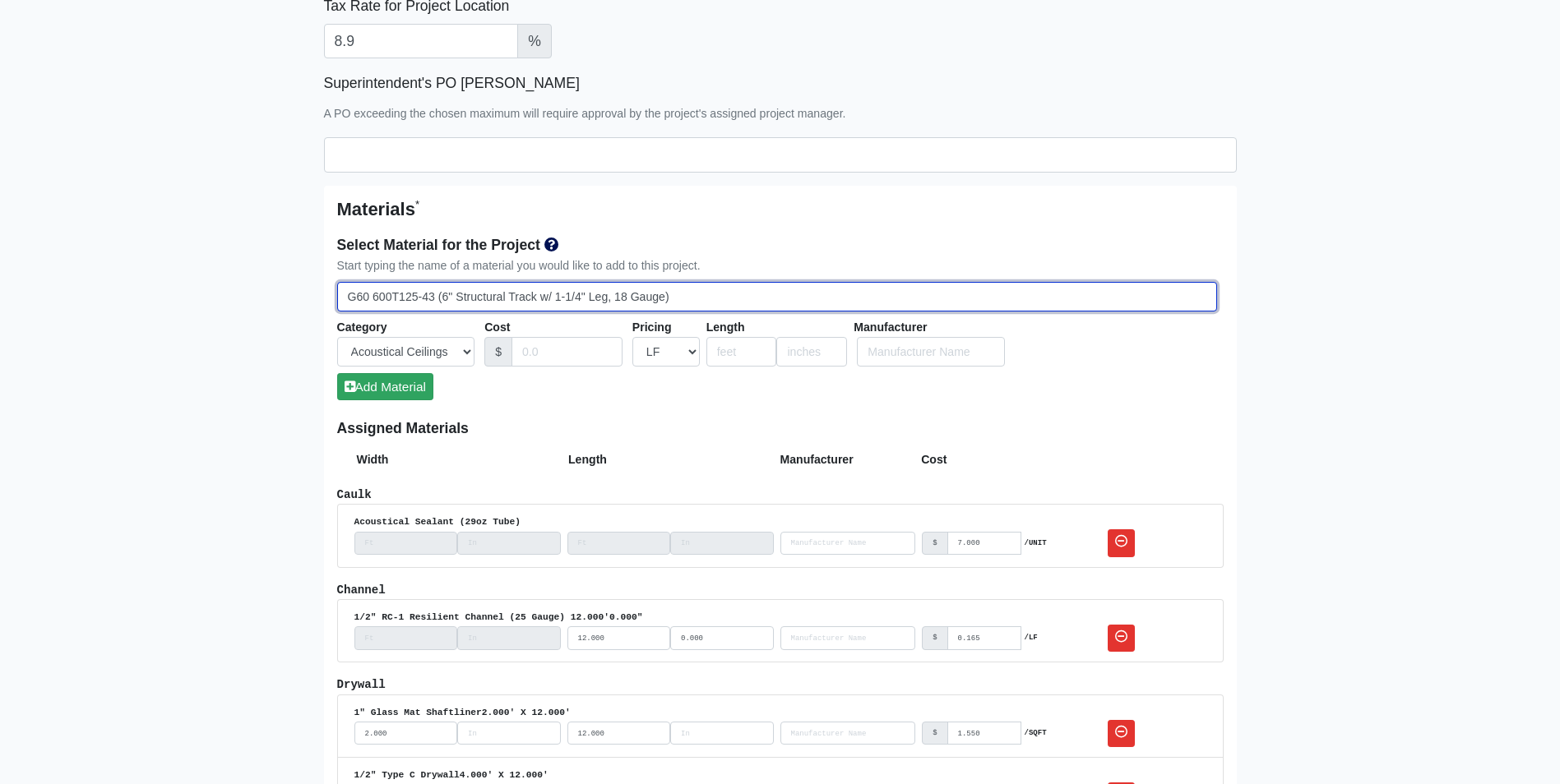
type input "G60 600T125-43 (6" Structural Track w/ 1-1/4" Leg, 18 Gauge)"
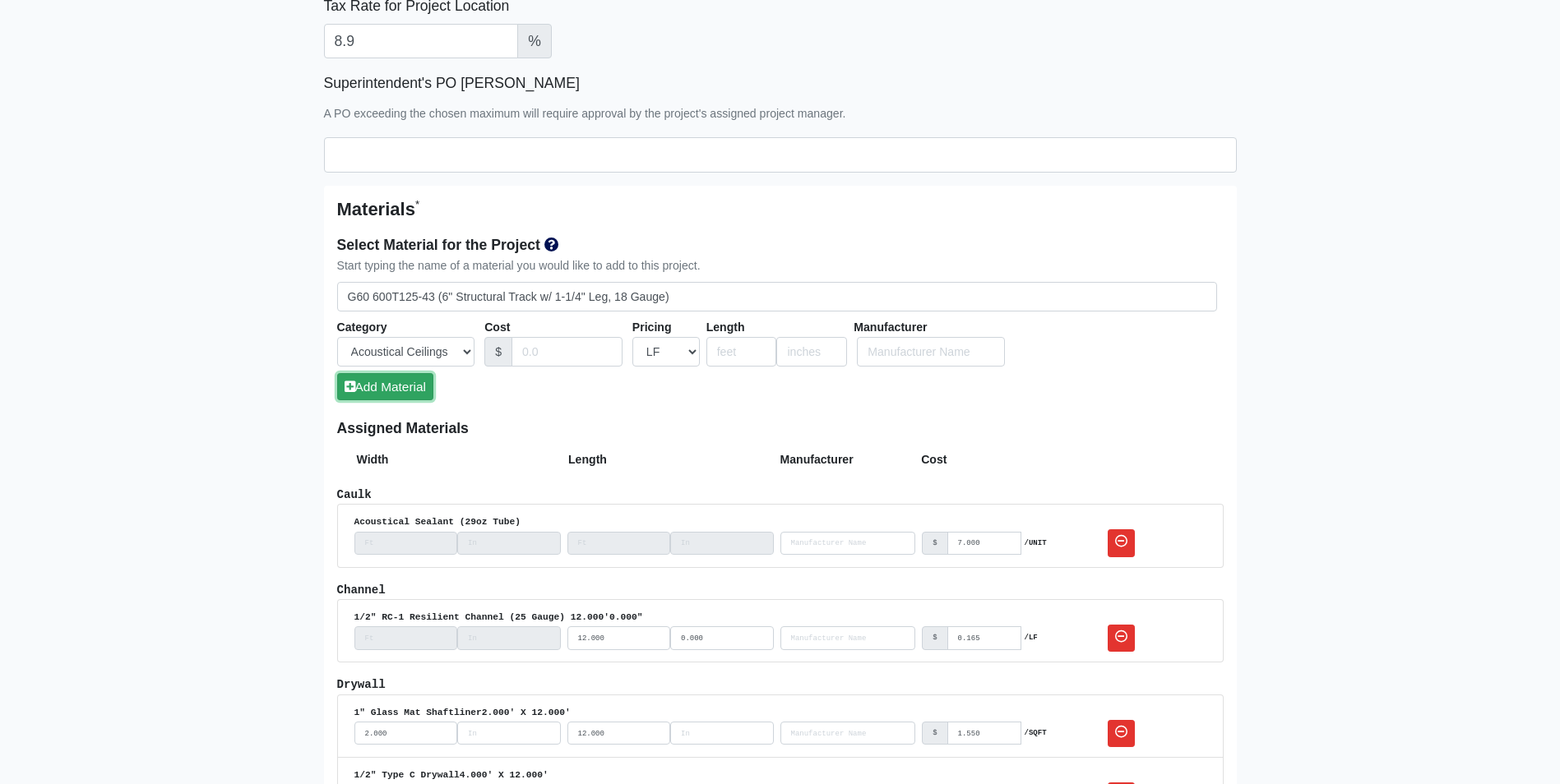
click at [364, 385] on button "Add Material" at bounding box center [386, 387] width 96 height 28
select select
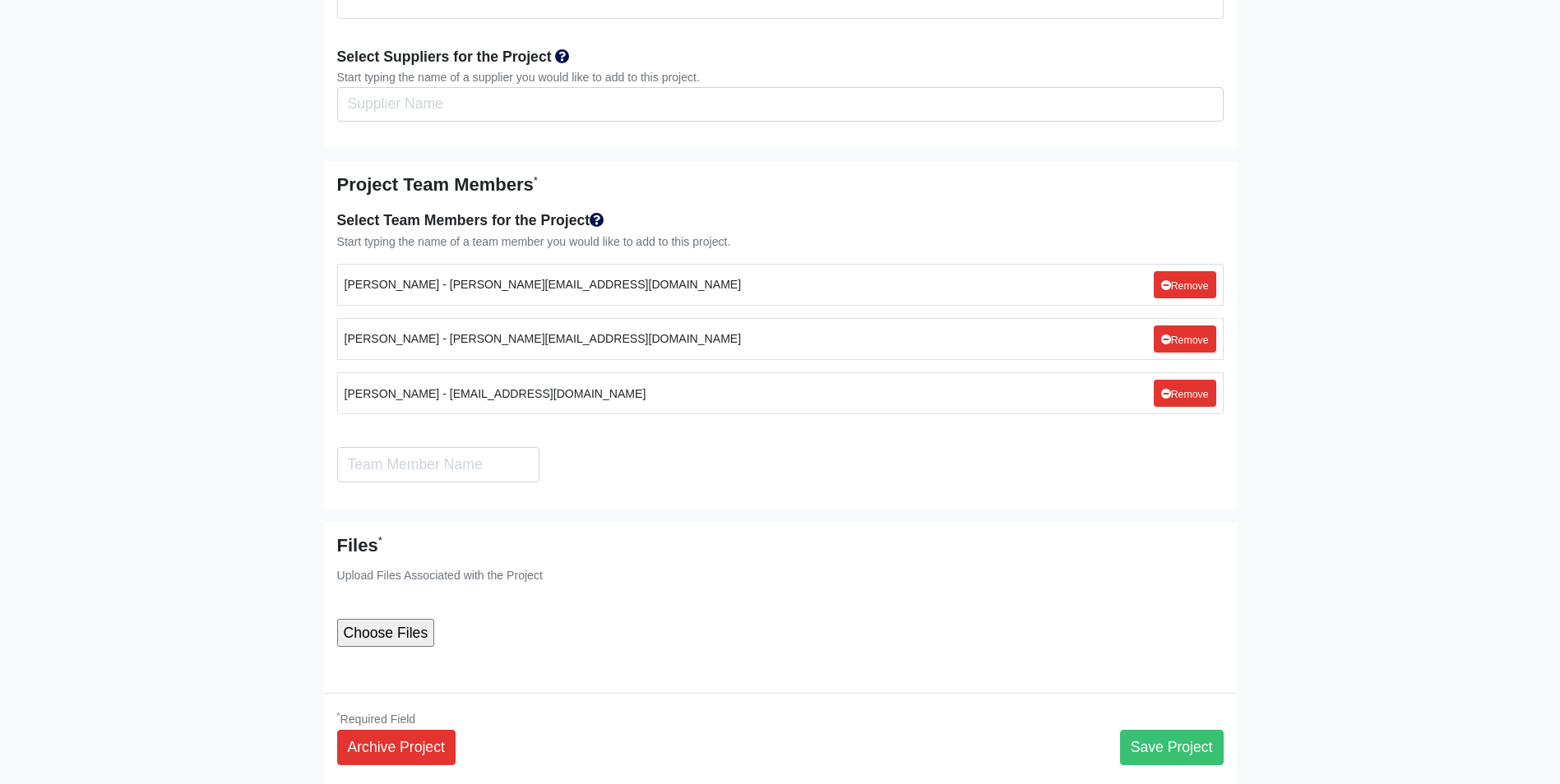
scroll to position [4521, 0]
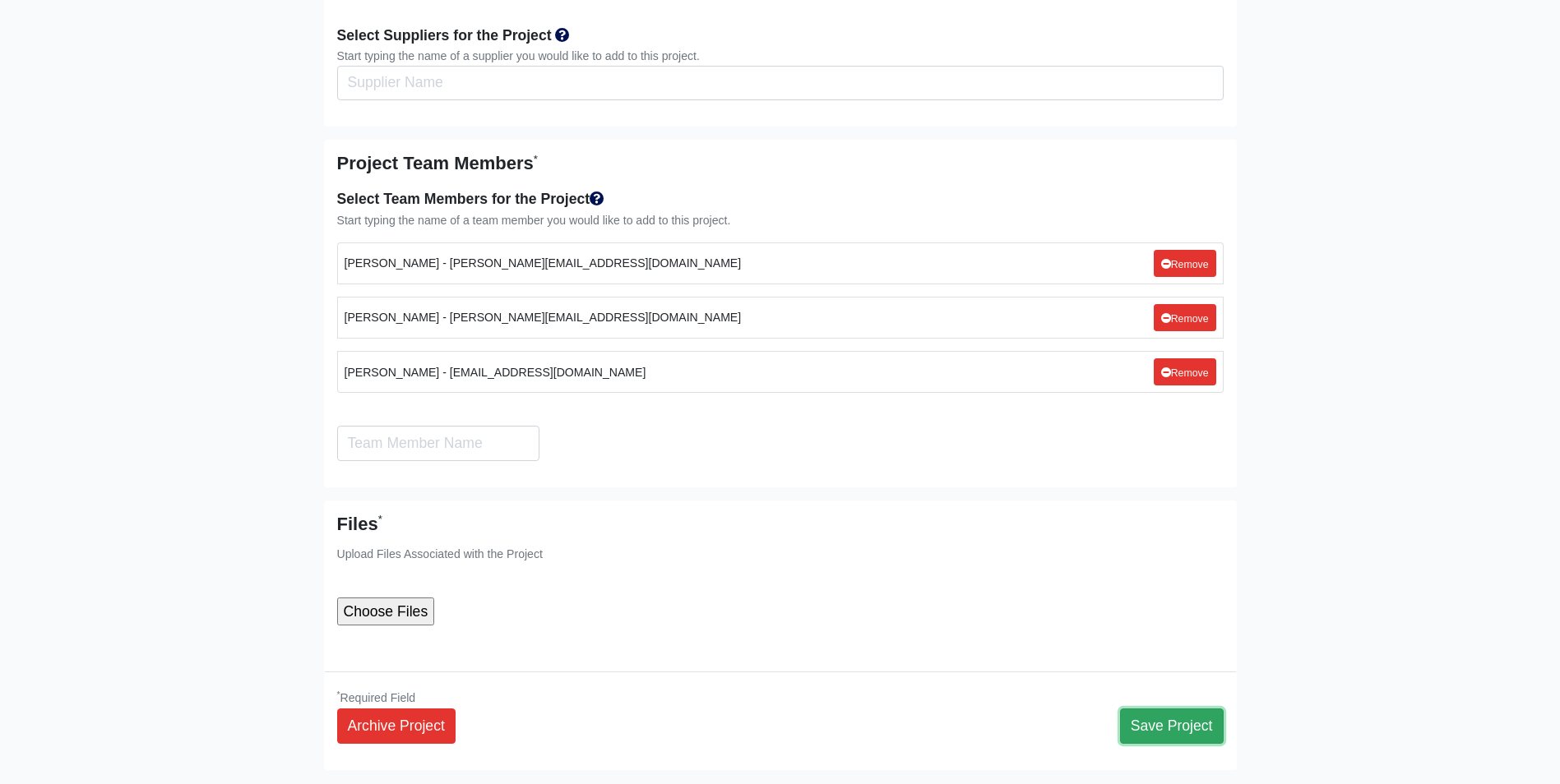
click at [1168, 710] on button "Save Project" at bounding box center [1171, 725] width 103 height 34
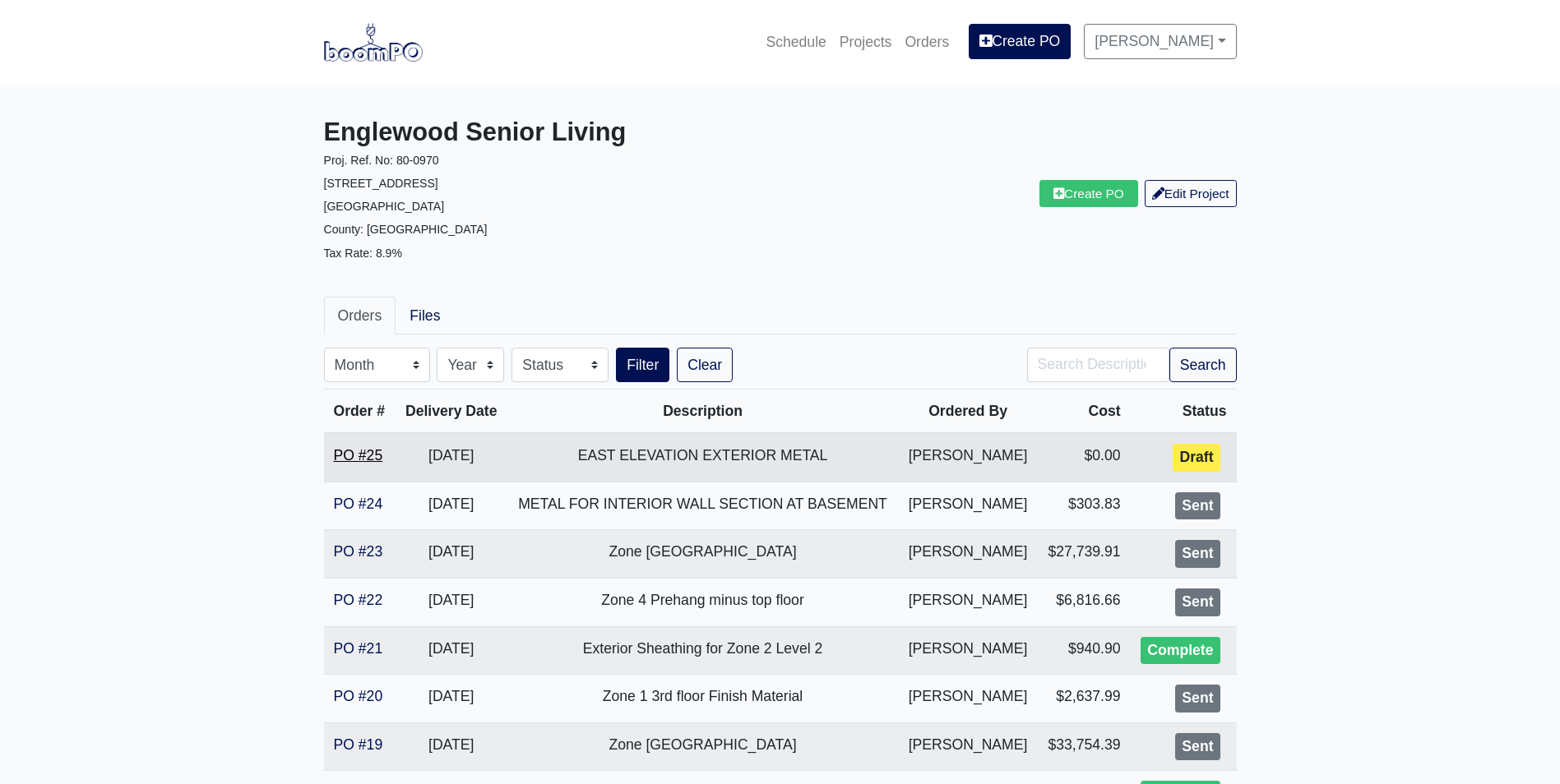
click at [368, 450] on link "PO #25" at bounding box center [358, 455] width 49 height 17
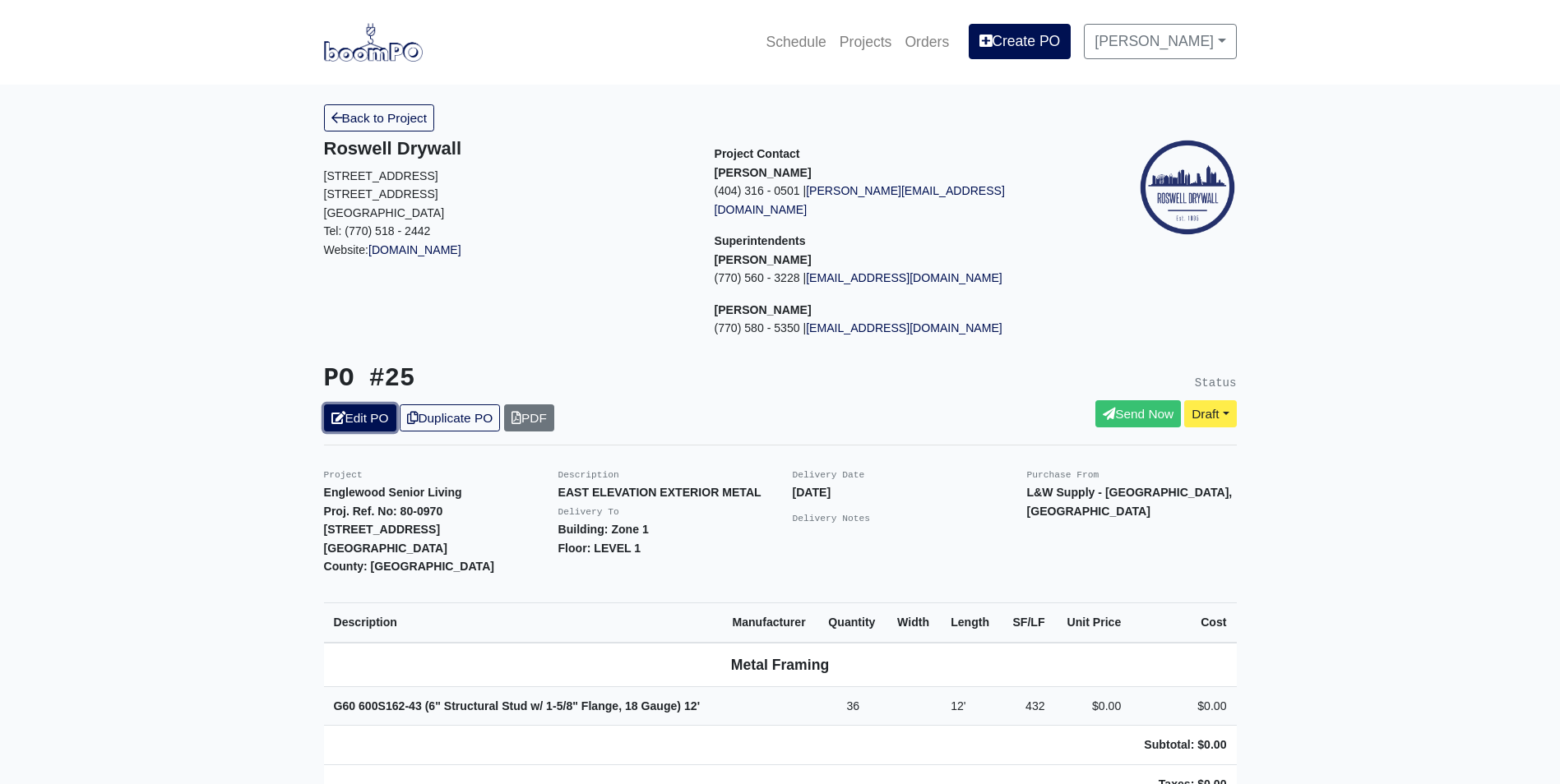
click at [367, 404] on link "Edit PO" at bounding box center [360, 418] width 73 height 28
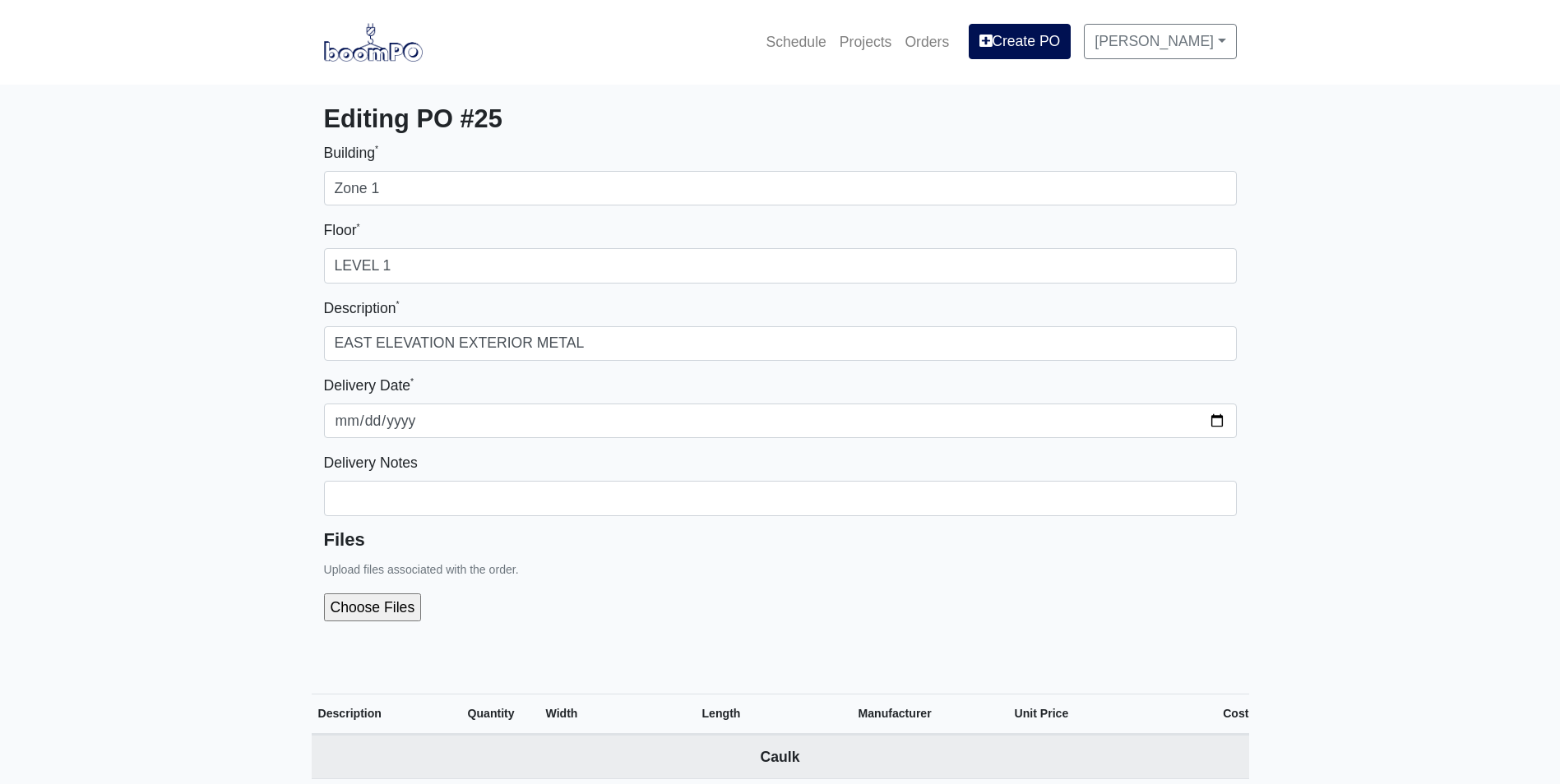
select select
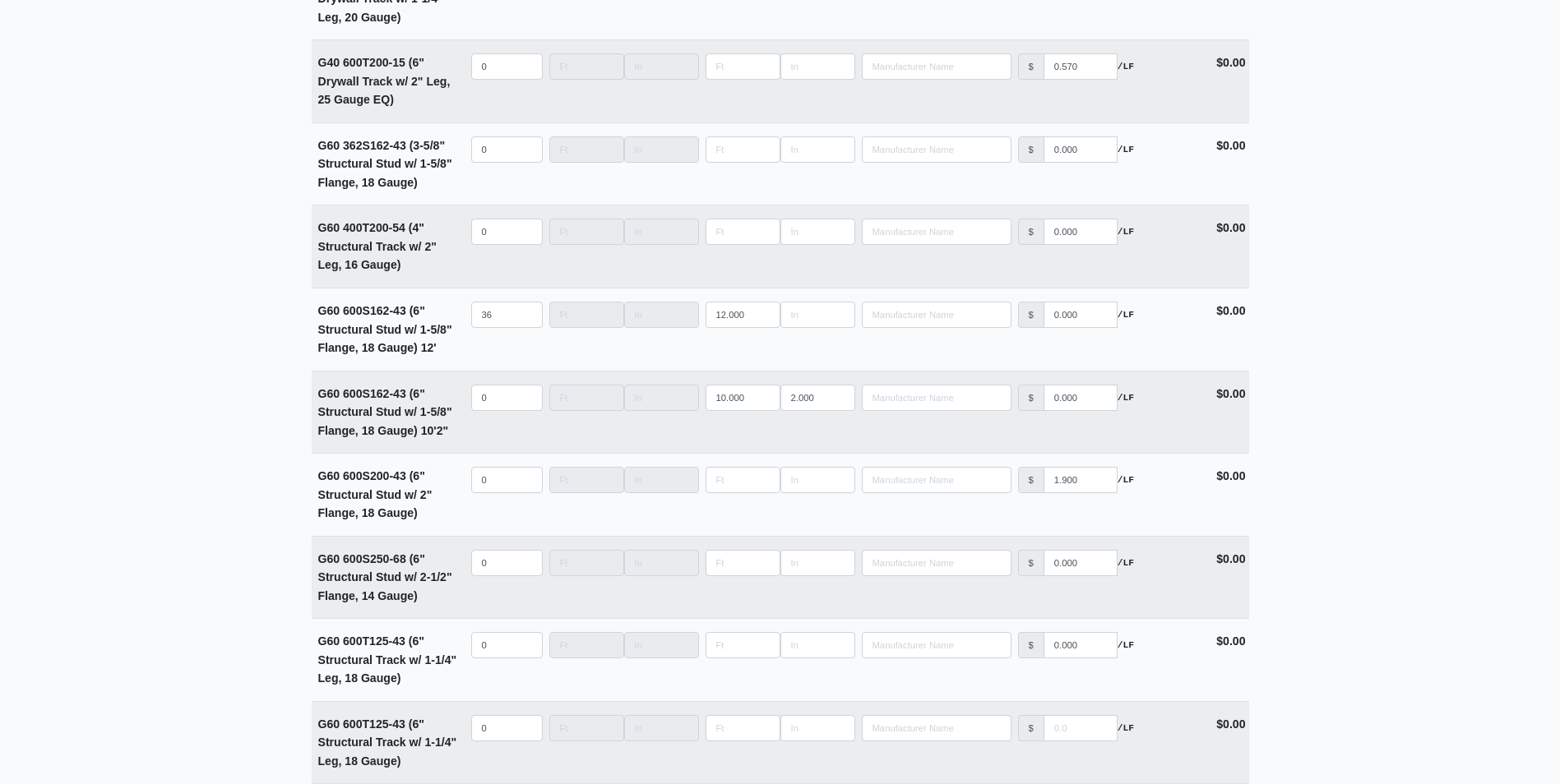
scroll to position [2630, 0]
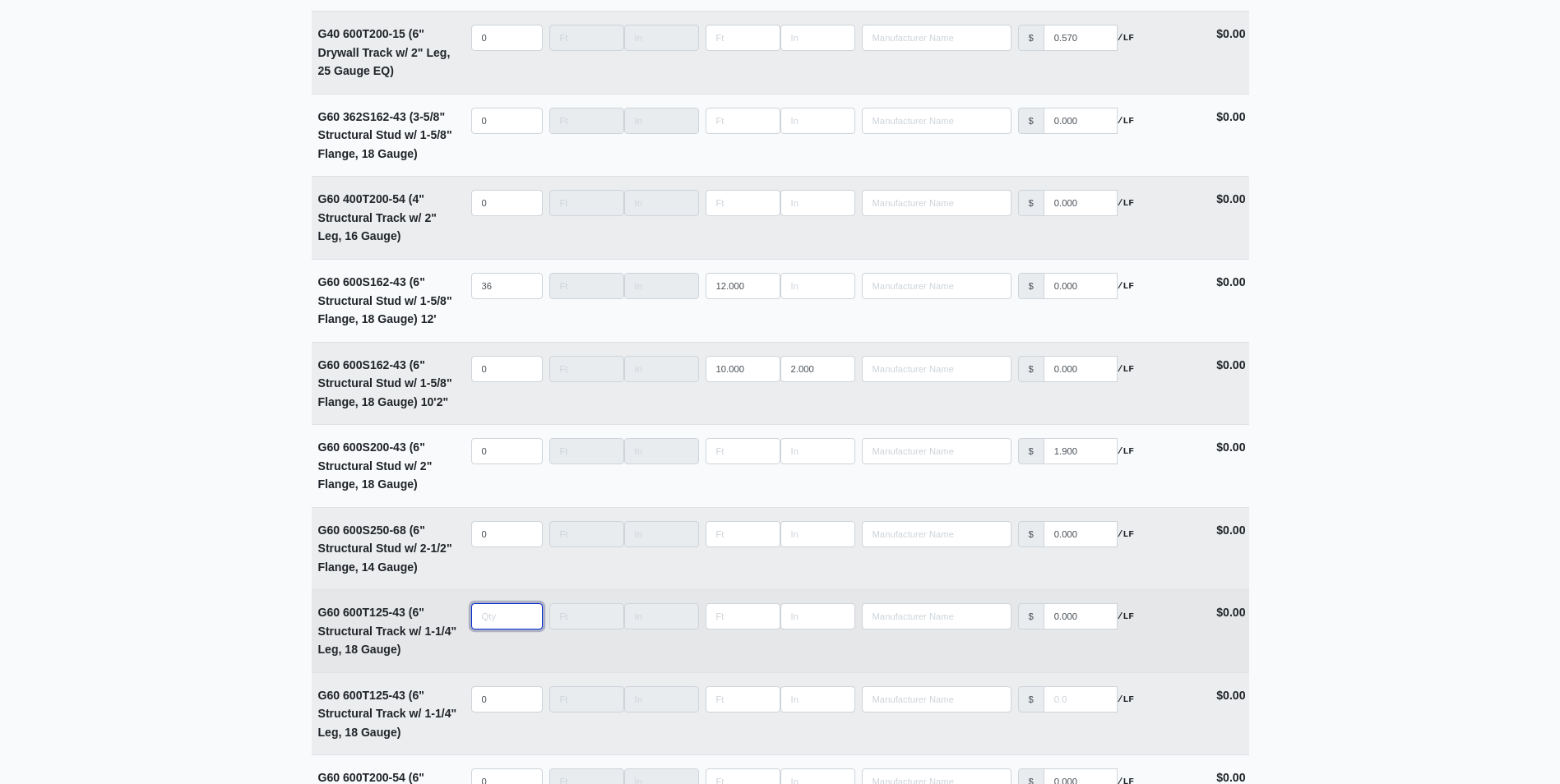
click at [488, 629] on input "quantity" at bounding box center [507, 616] width 72 height 27
type input "7"
type input "10"
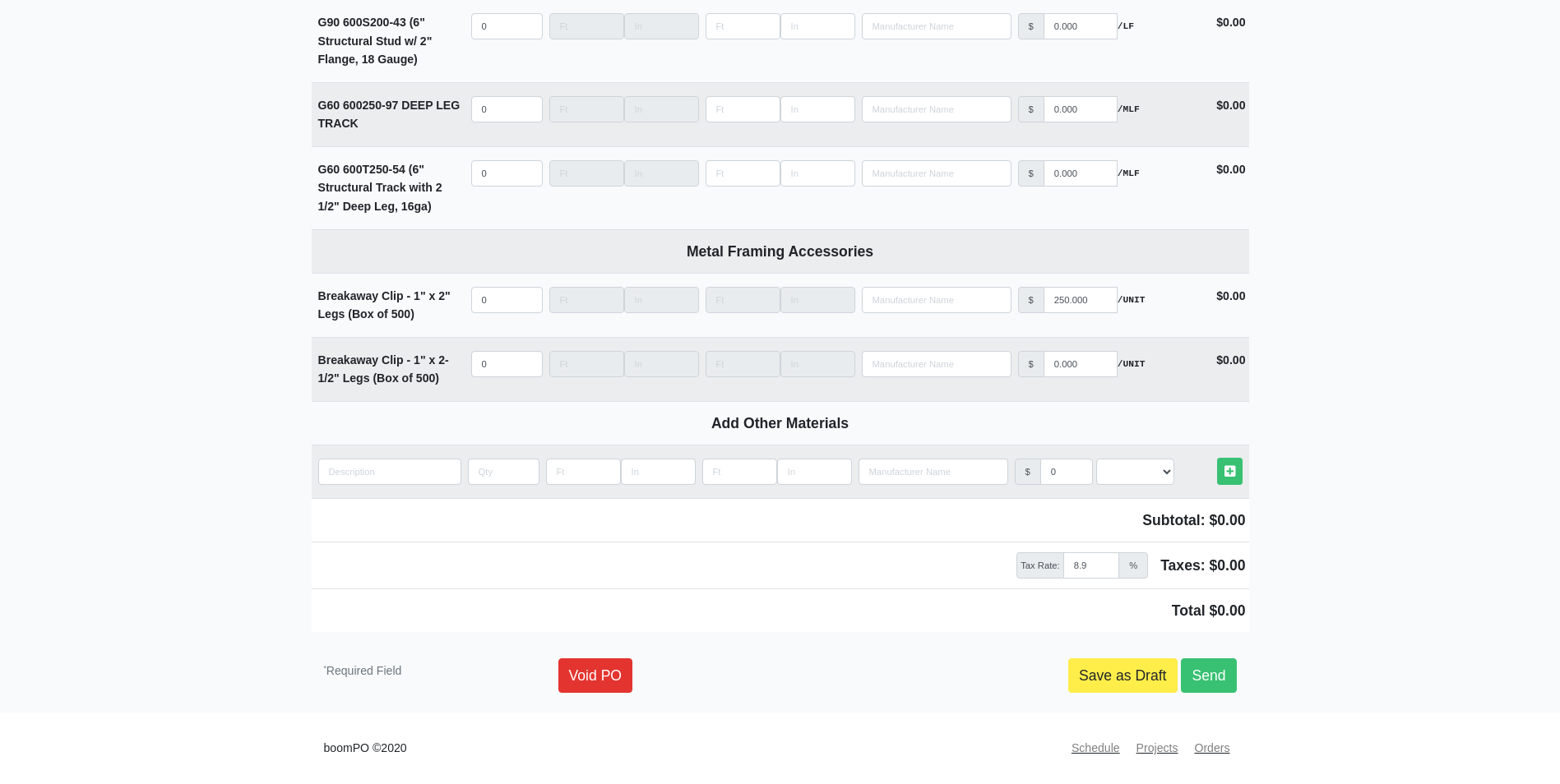
scroll to position [3558, 0]
click at [1132, 668] on link "Save as Draft" at bounding box center [1122, 675] width 109 height 34
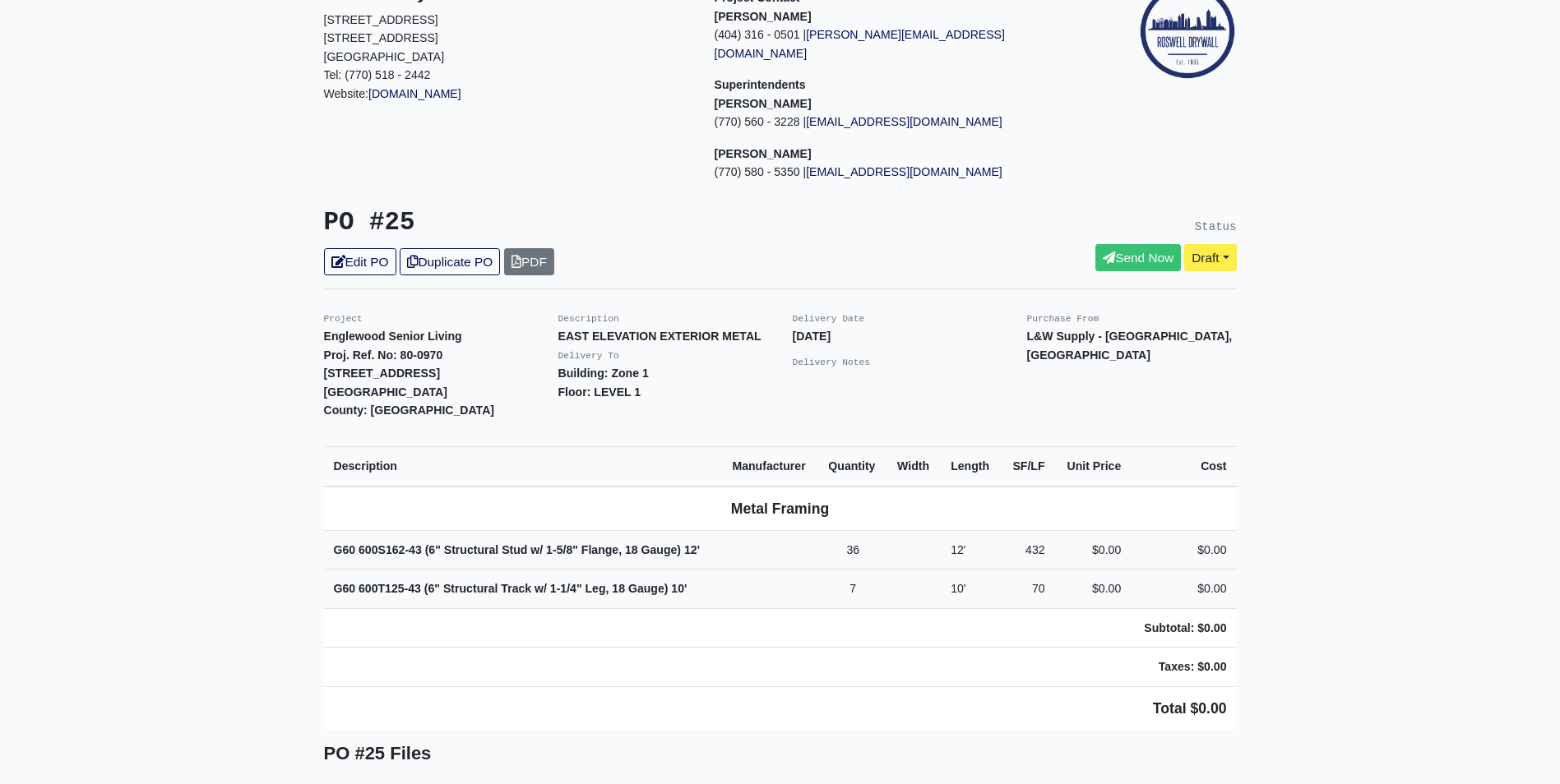
scroll to position [164, 0]
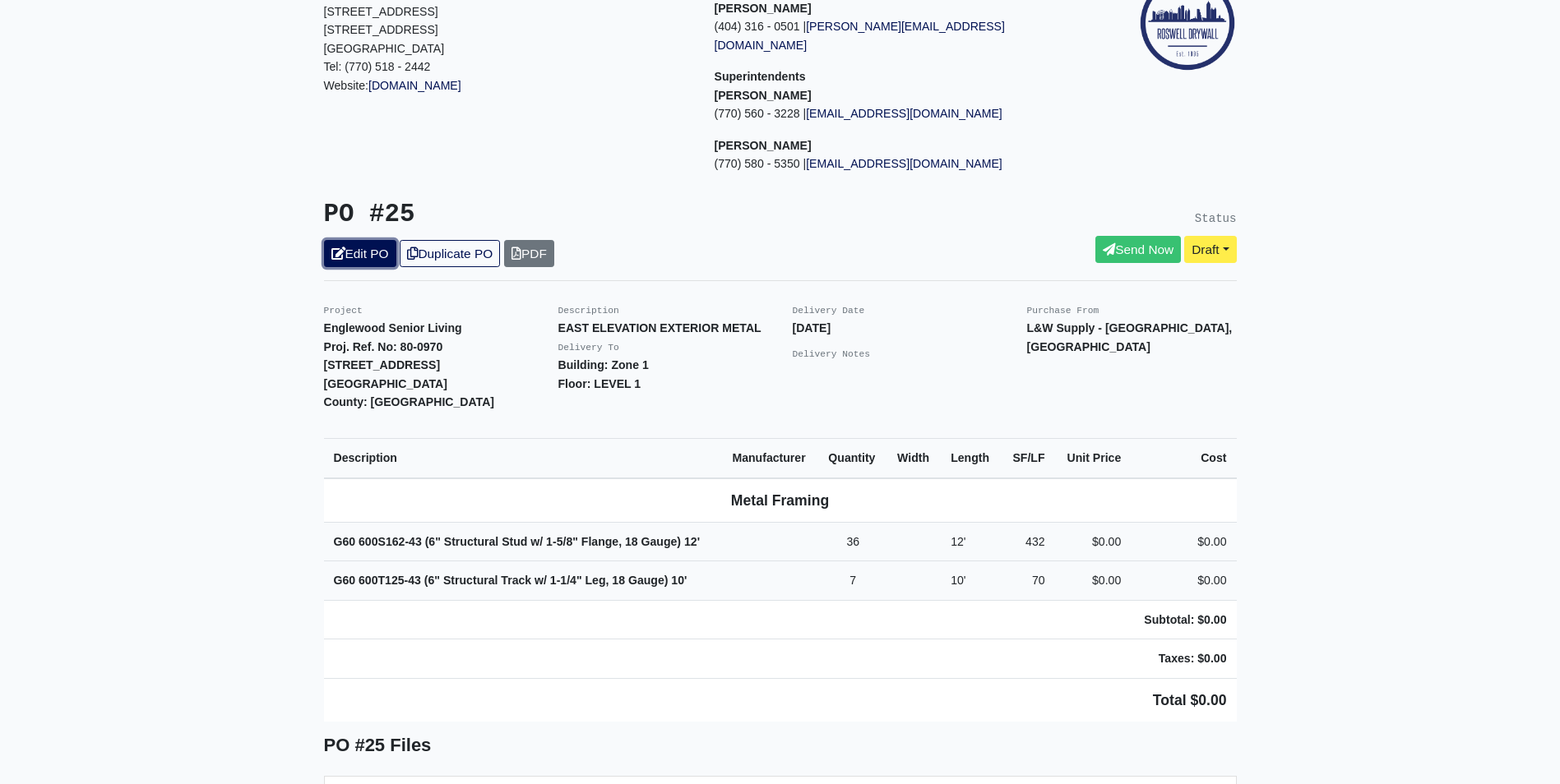
click at [357, 240] on link "Edit PO" at bounding box center [360, 254] width 73 height 28
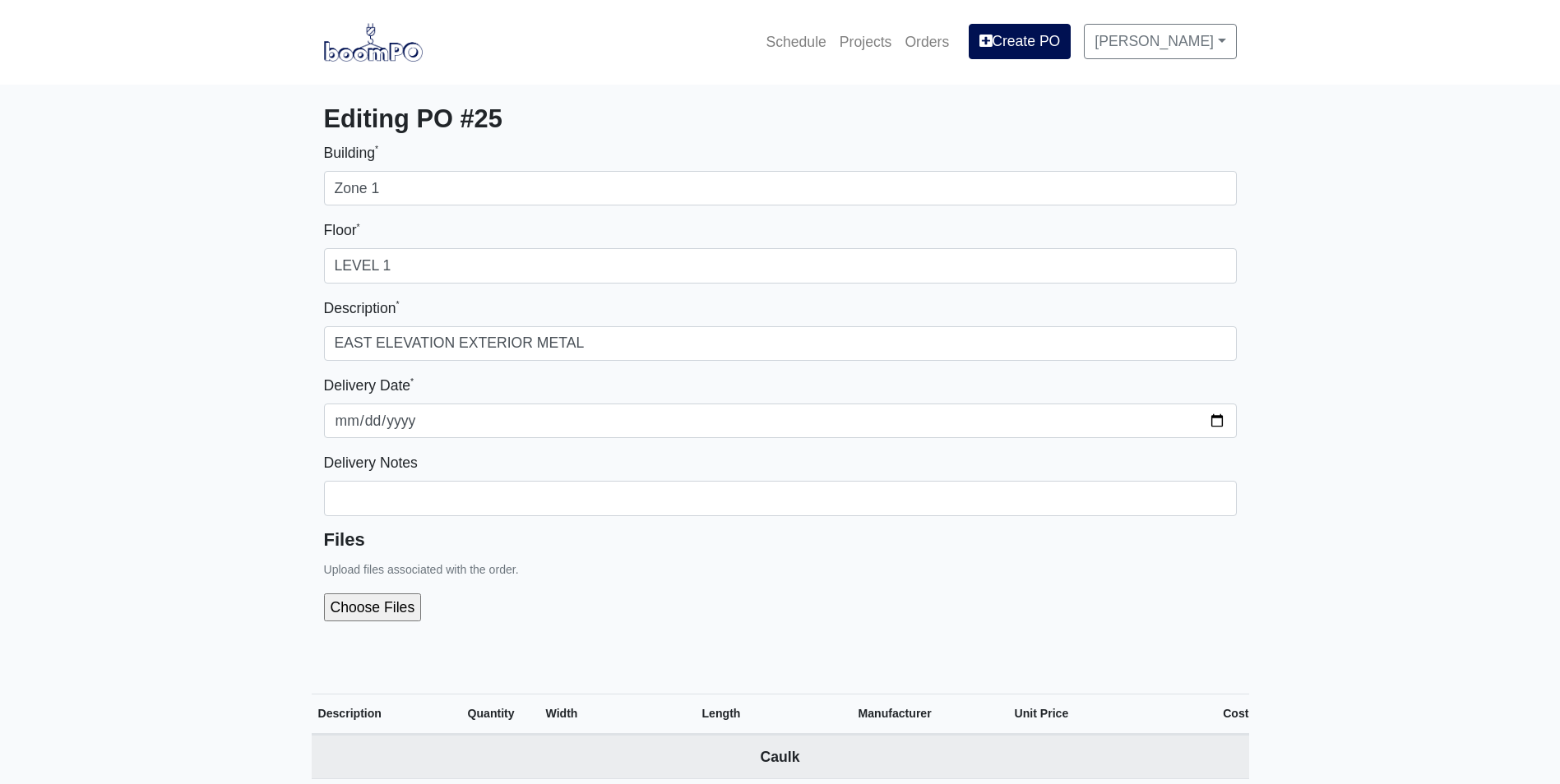
select select
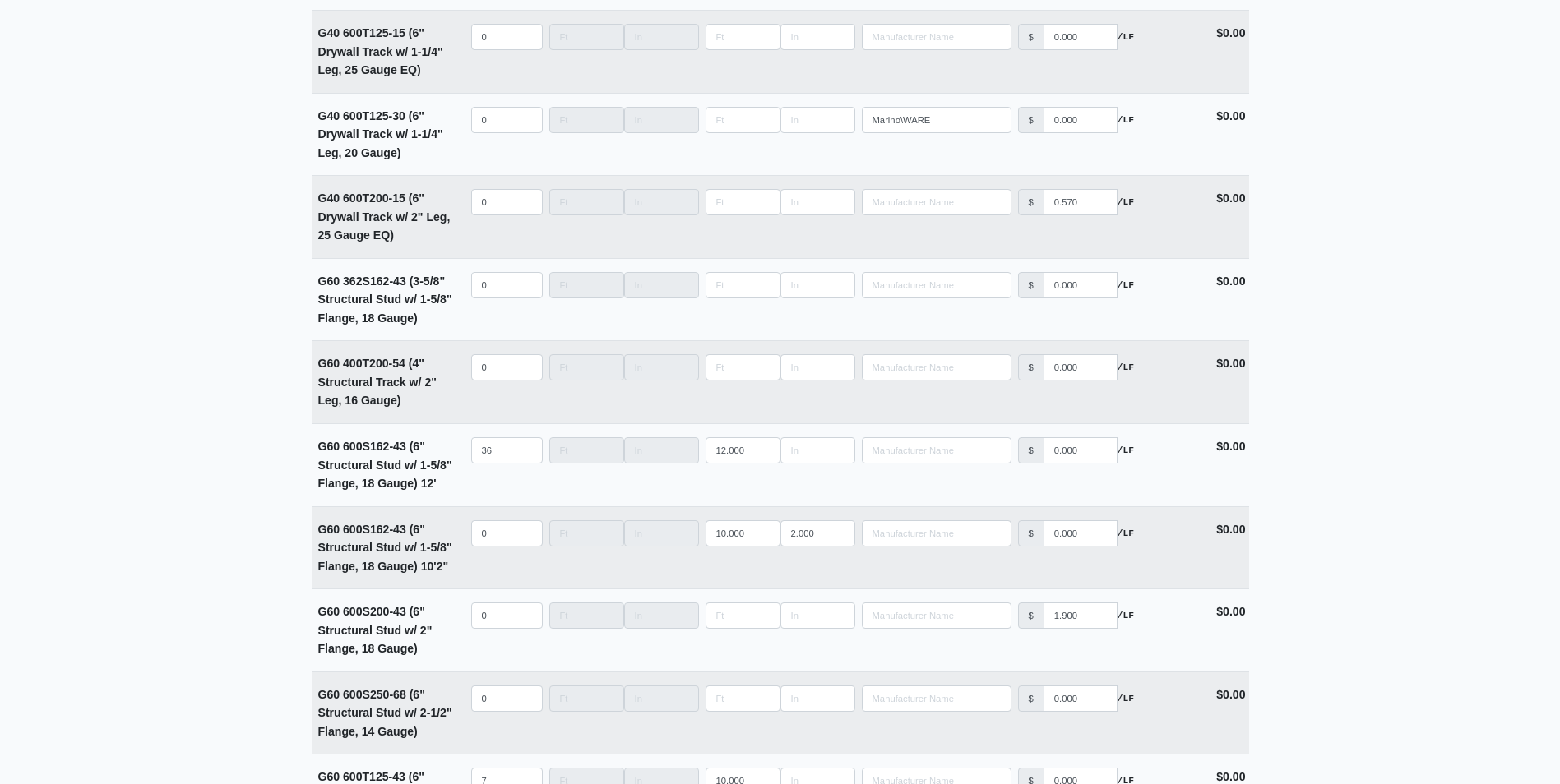
scroll to position [2548, 0]
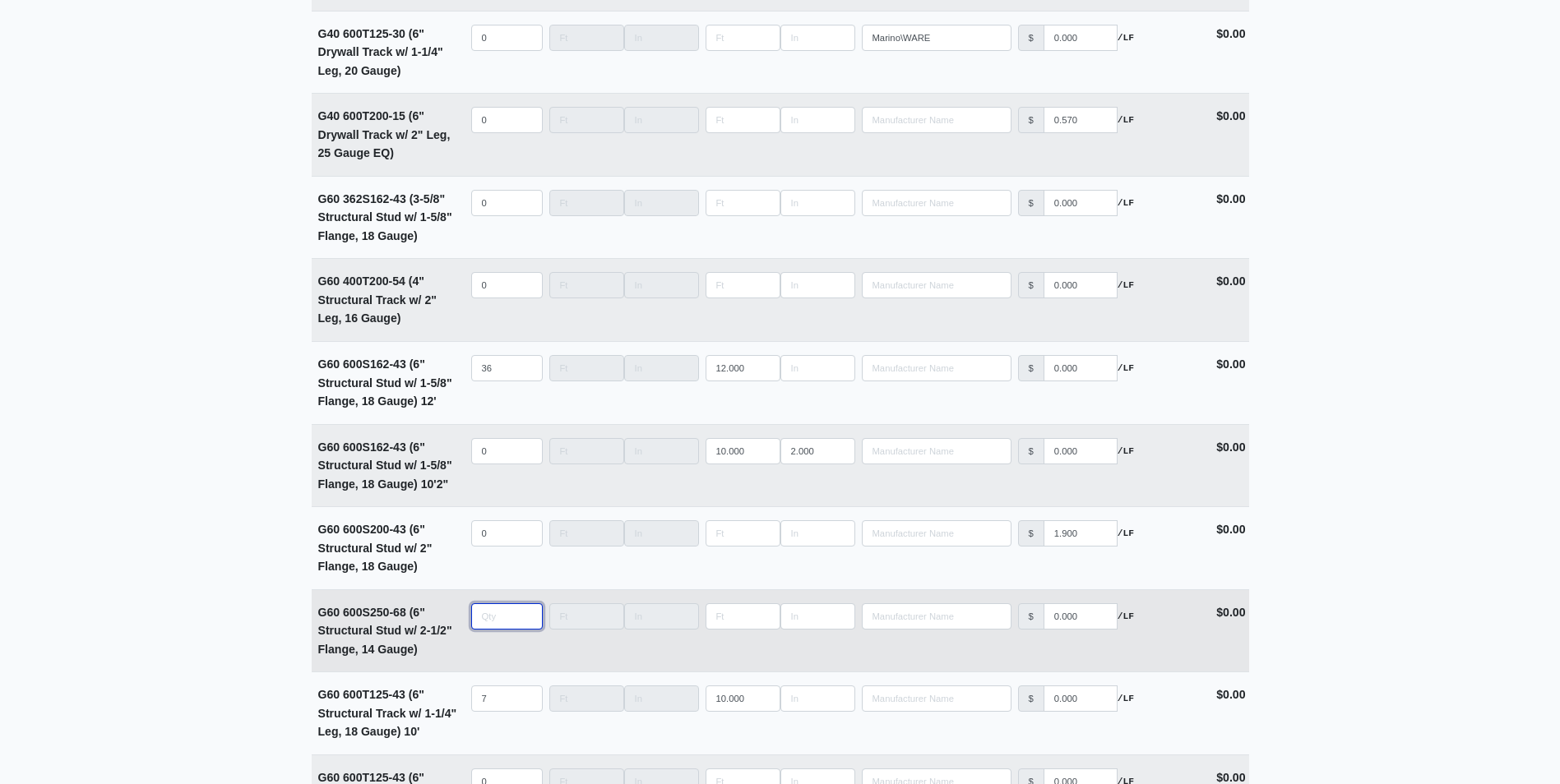
click at [483, 623] on input "quantity" at bounding box center [507, 616] width 72 height 27
type input "20"
click at [739, 615] on input "25" at bounding box center [743, 616] width 75 height 27
type input "24"
type input "6"
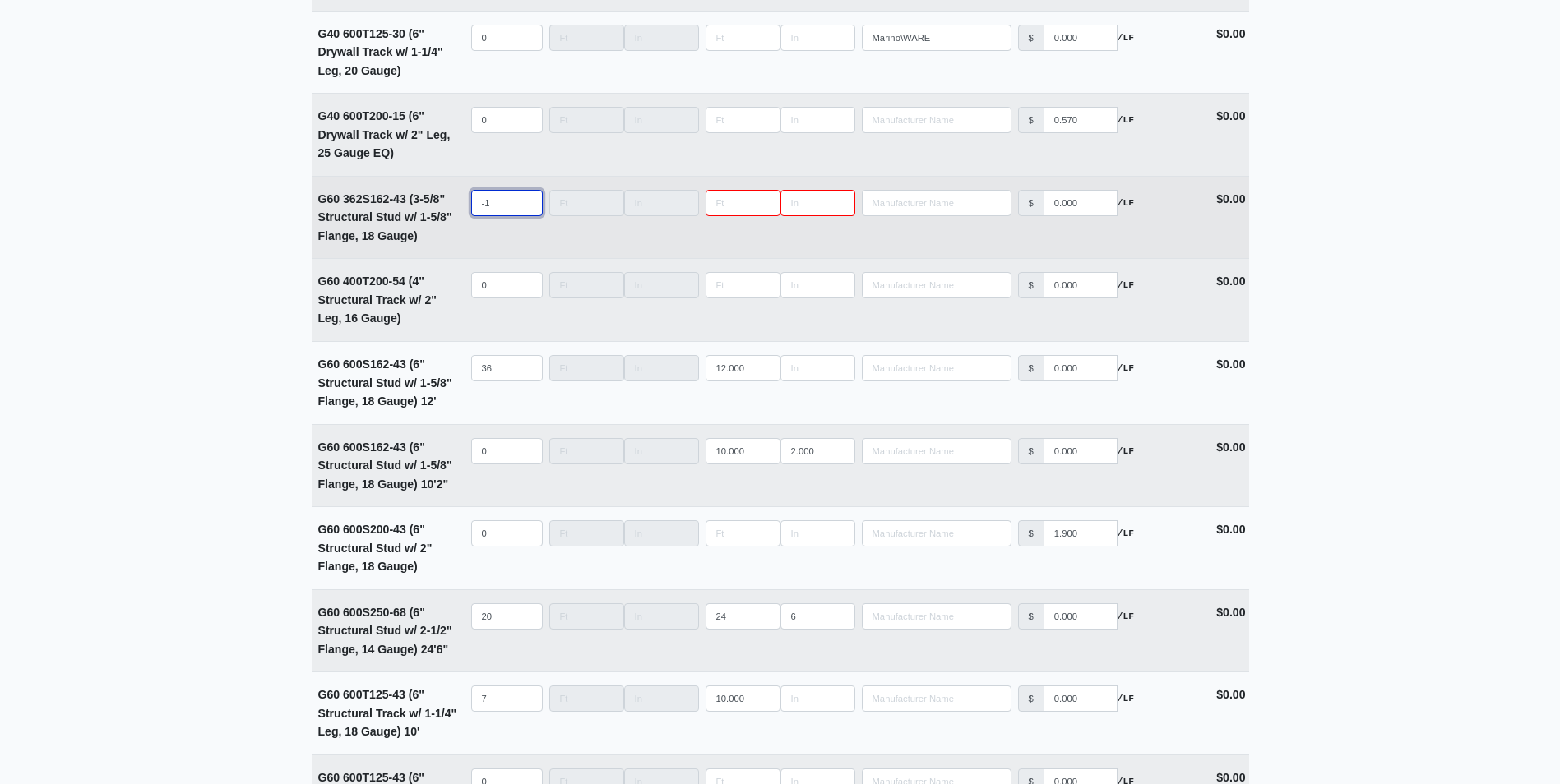
click at [522, 212] on input "-1" at bounding box center [507, 203] width 72 height 27
type input "0"
click at [525, 207] on input "0" at bounding box center [507, 203] width 72 height 27
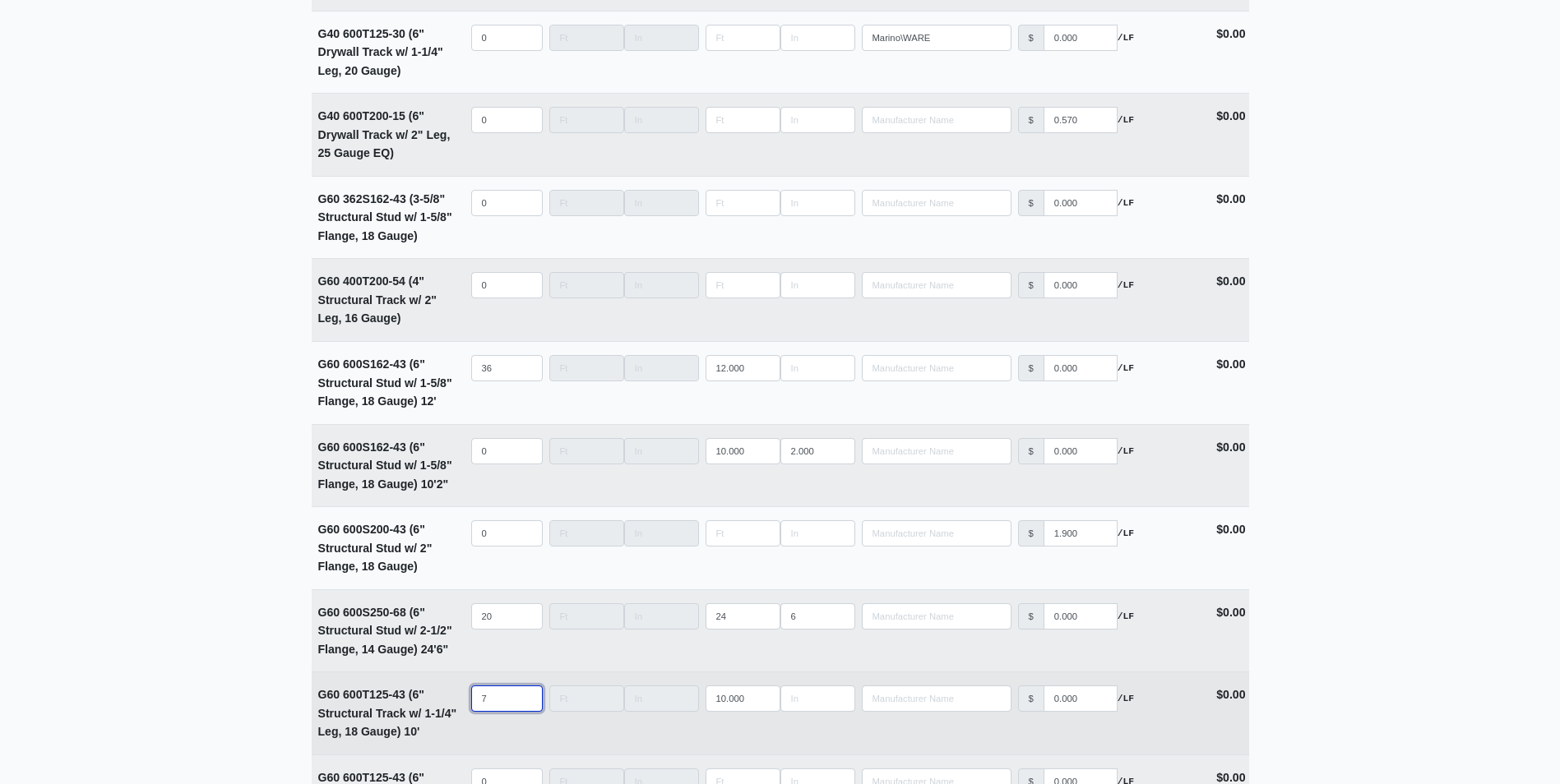
click at [525, 697] on input "7" at bounding box center [507, 698] width 72 height 27
click at [525, 706] on input "6" at bounding box center [507, 698] width 72 height 27
click at [526, 697] on input "6" at bounding box center [507, 698] width 72 height 27
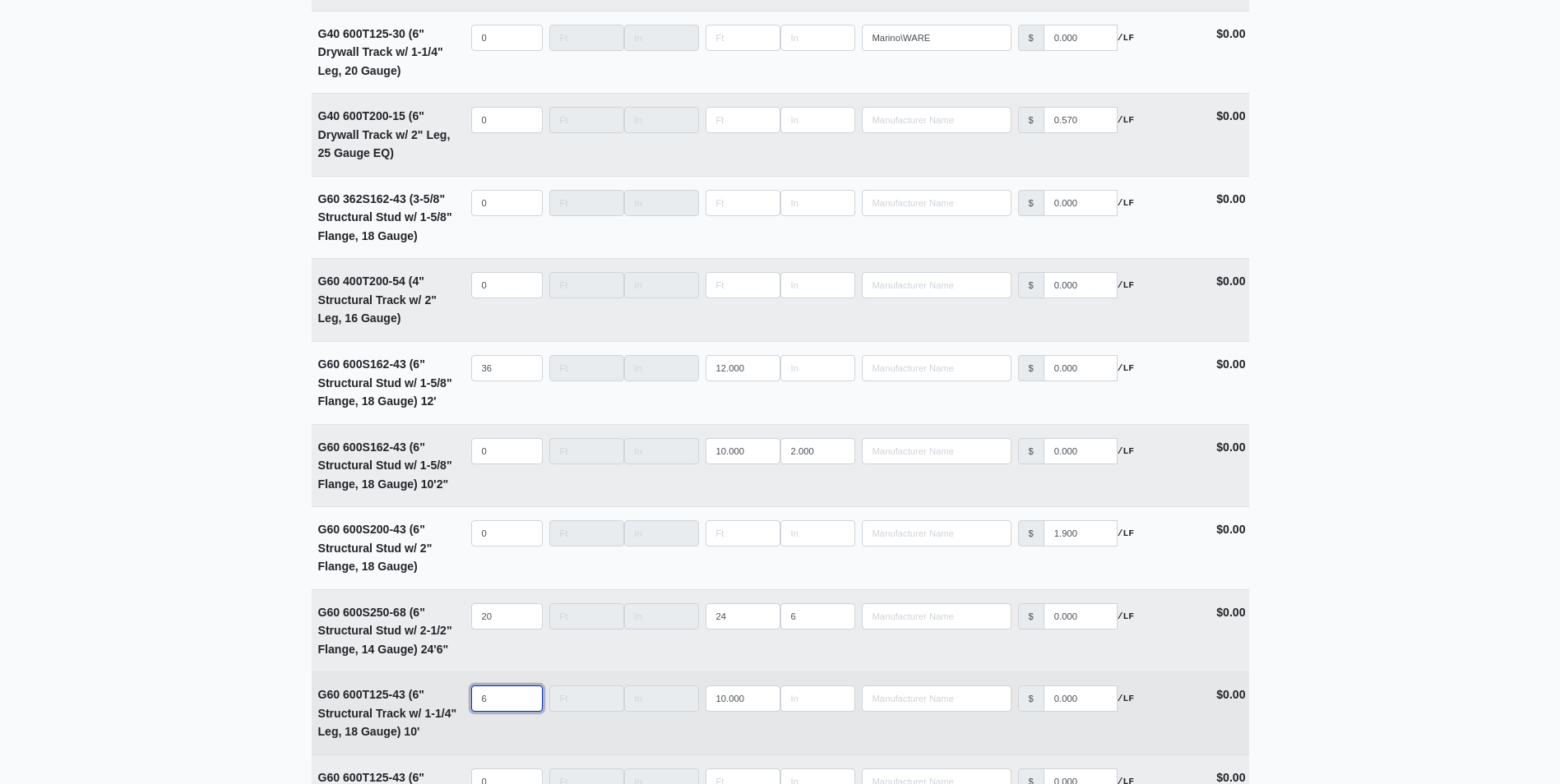
click at [523, 697] on input "6" at bounding box center [507, 698] width 72 height 27
click at [523, 699] on input "7" at bounding box center [507, 698] width 72 height 27
click at [523, 699] on input "8" at bounding box center [507, 698] width 72 height 27
click at [523, 699] on input "9" at bounding box center [507, 698] width 72 height 27
type input "10"
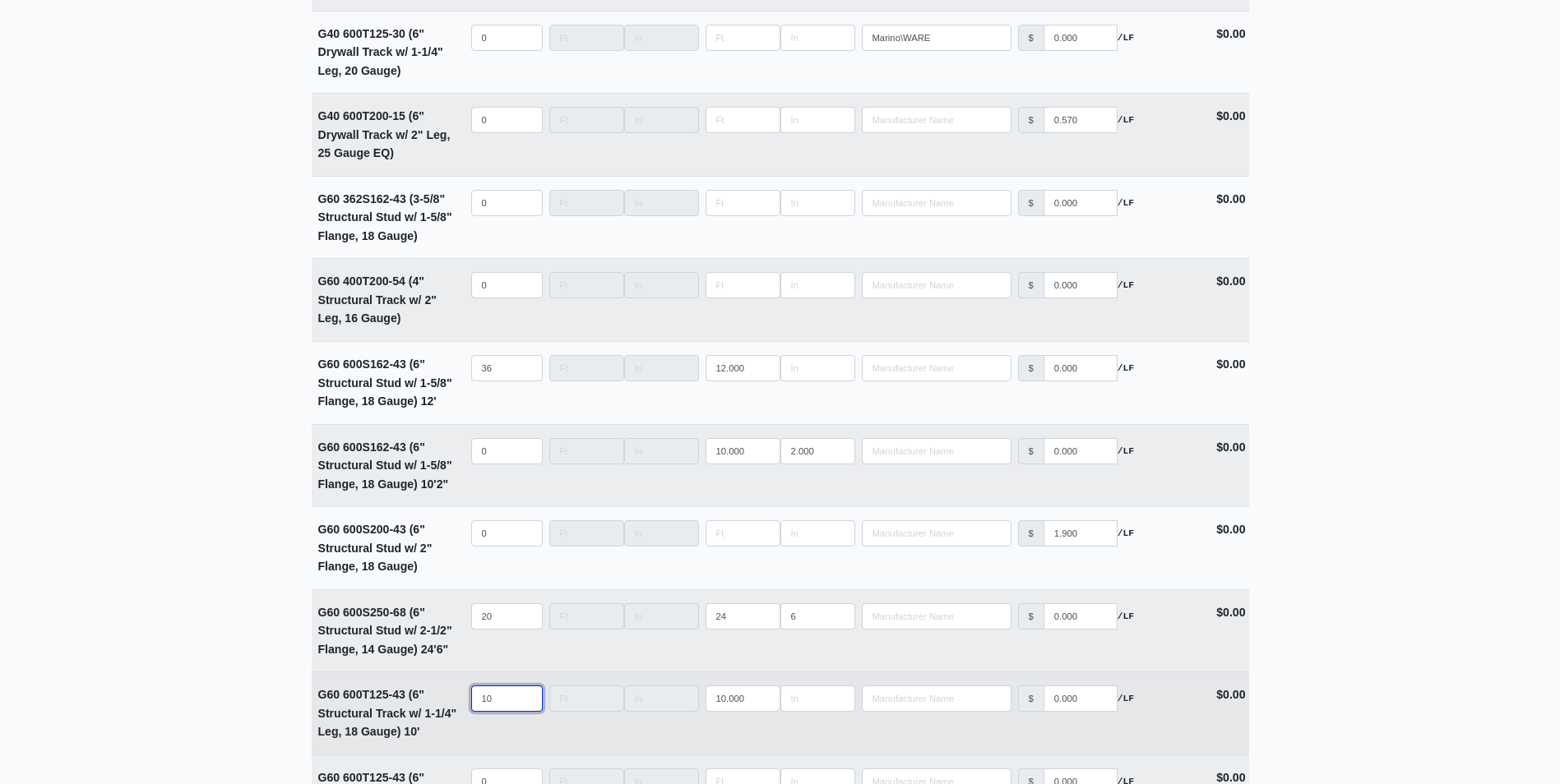
click at [523, 699] on input "10" at bounding box center [507, 698] width 72 height 27
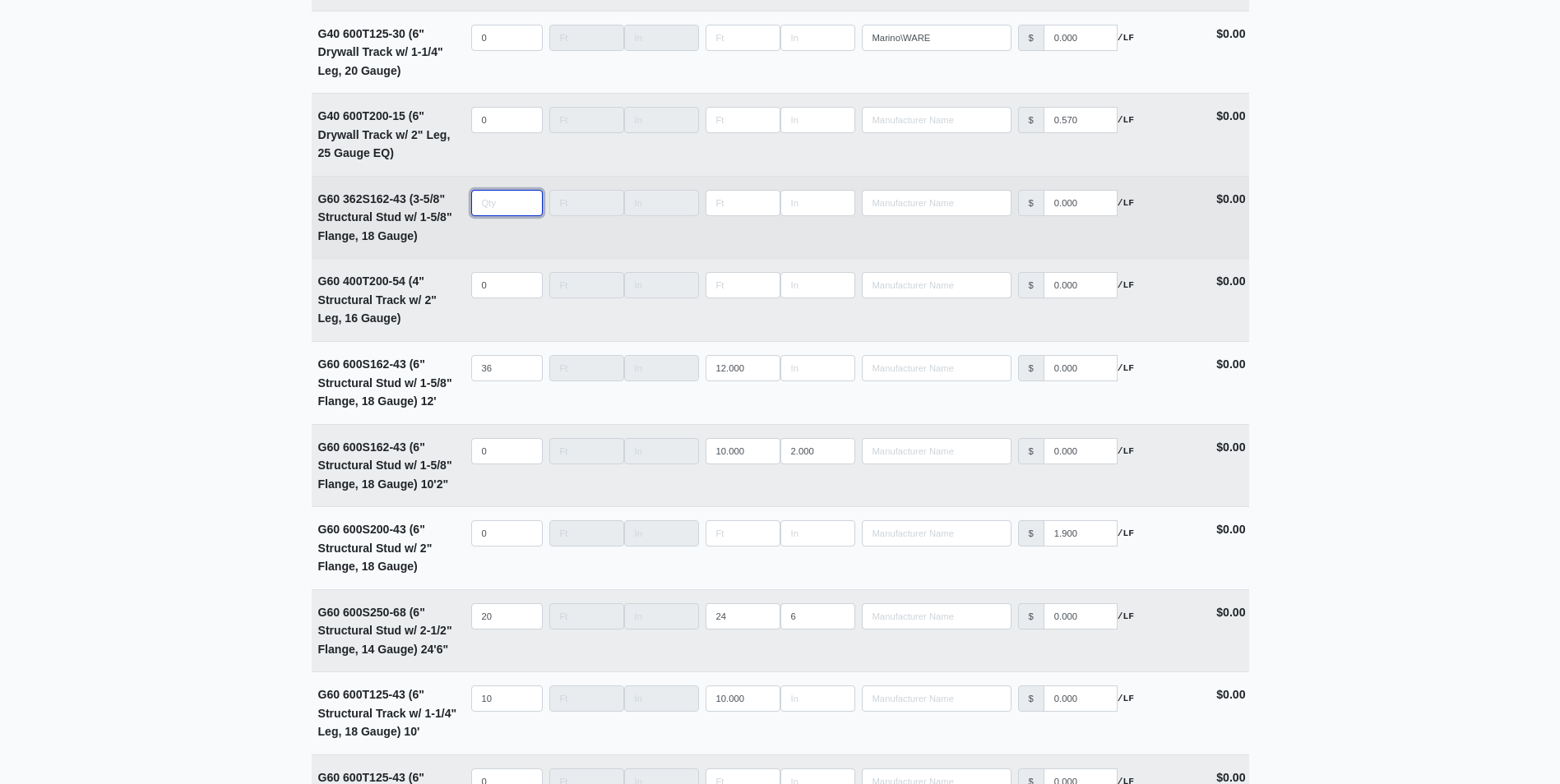
click at [481, 209] on input "quantity" at bounding box center [507, 203] width 72 height 27
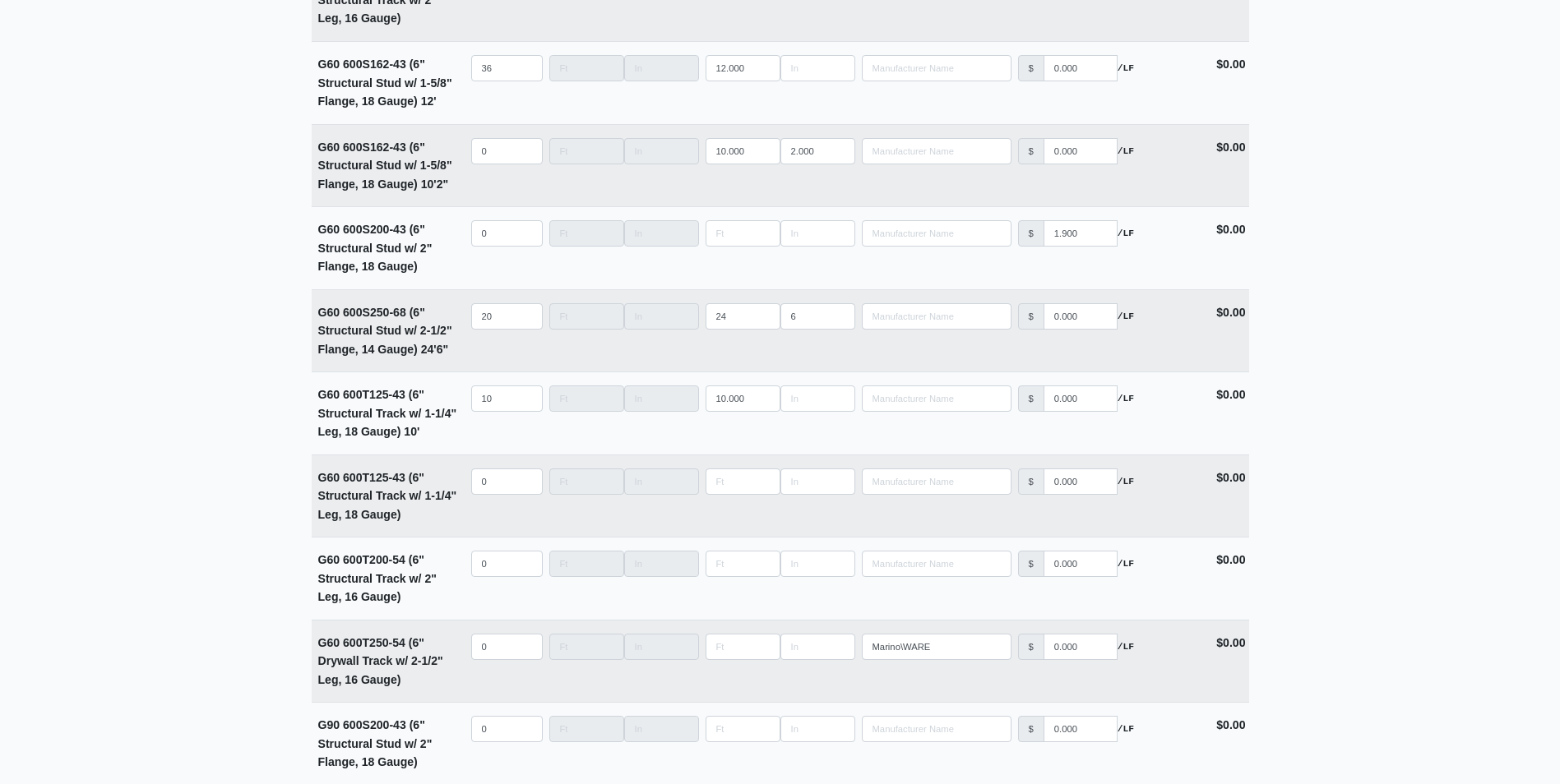
scroll to position [2877, 0]
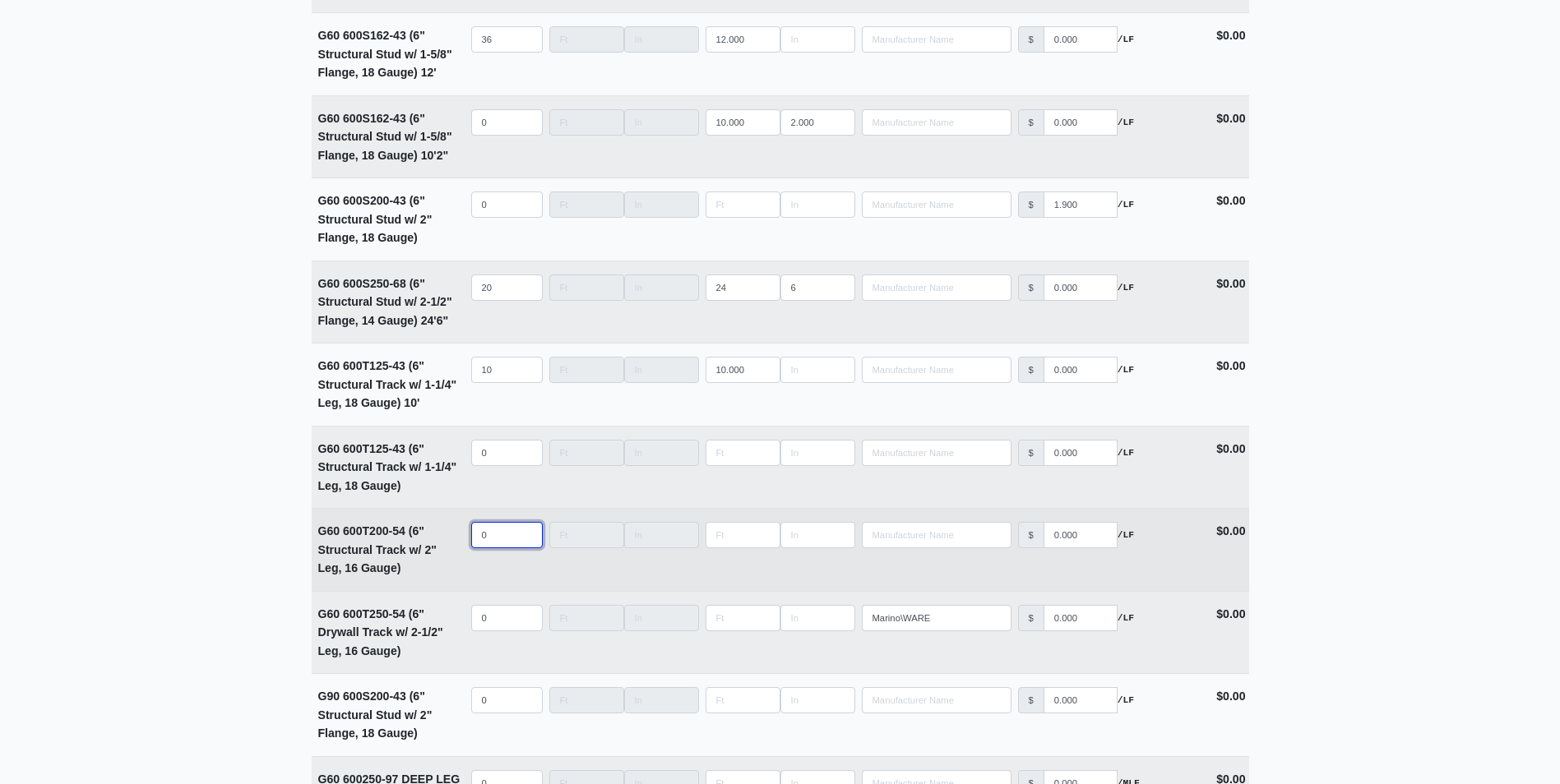
type input "0"
click at [479, 540] on input "quantity" at bounding box center [507, 535] width 72 height 27
type input "10"
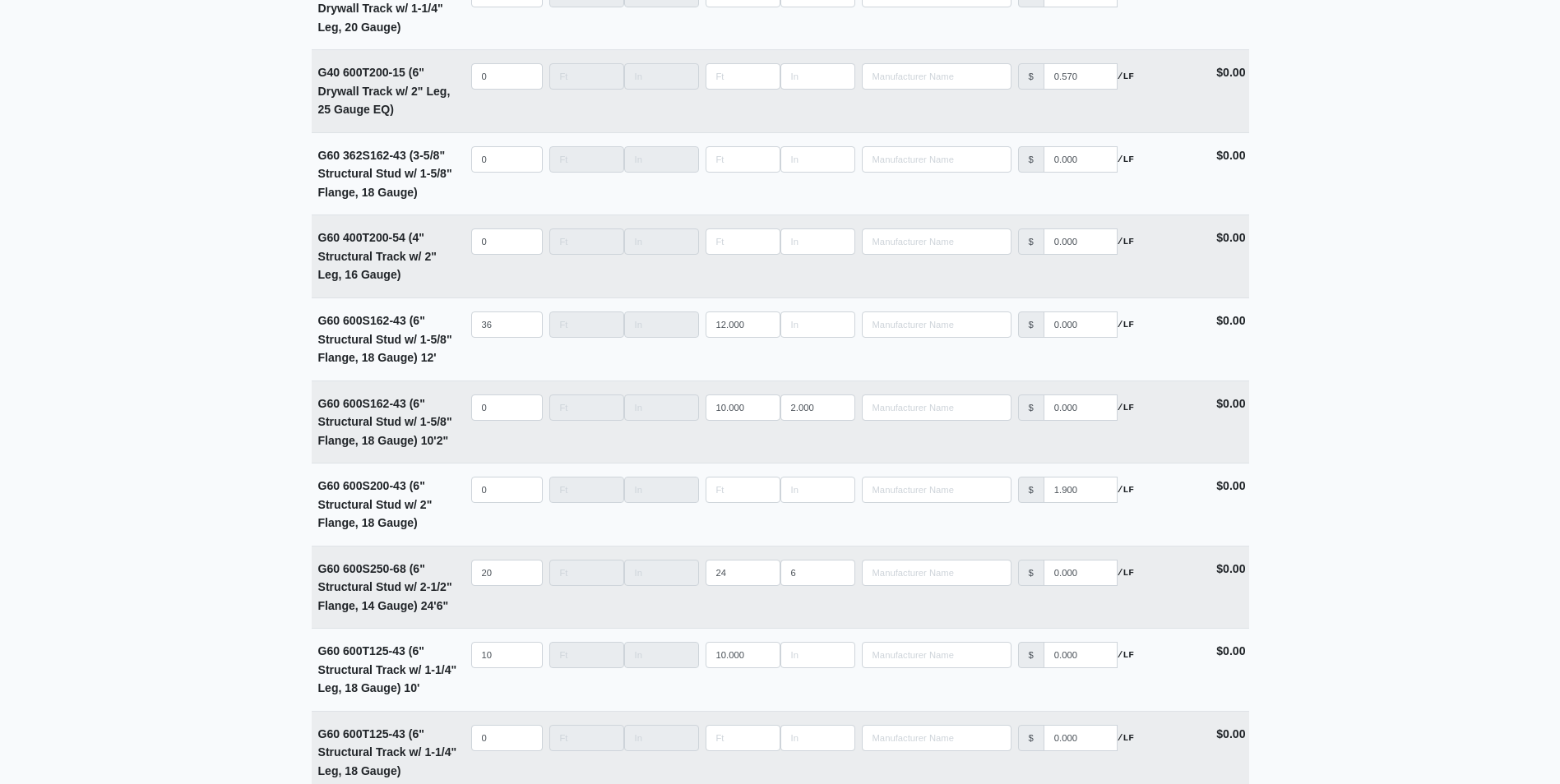
scroll to position [2548, 0]
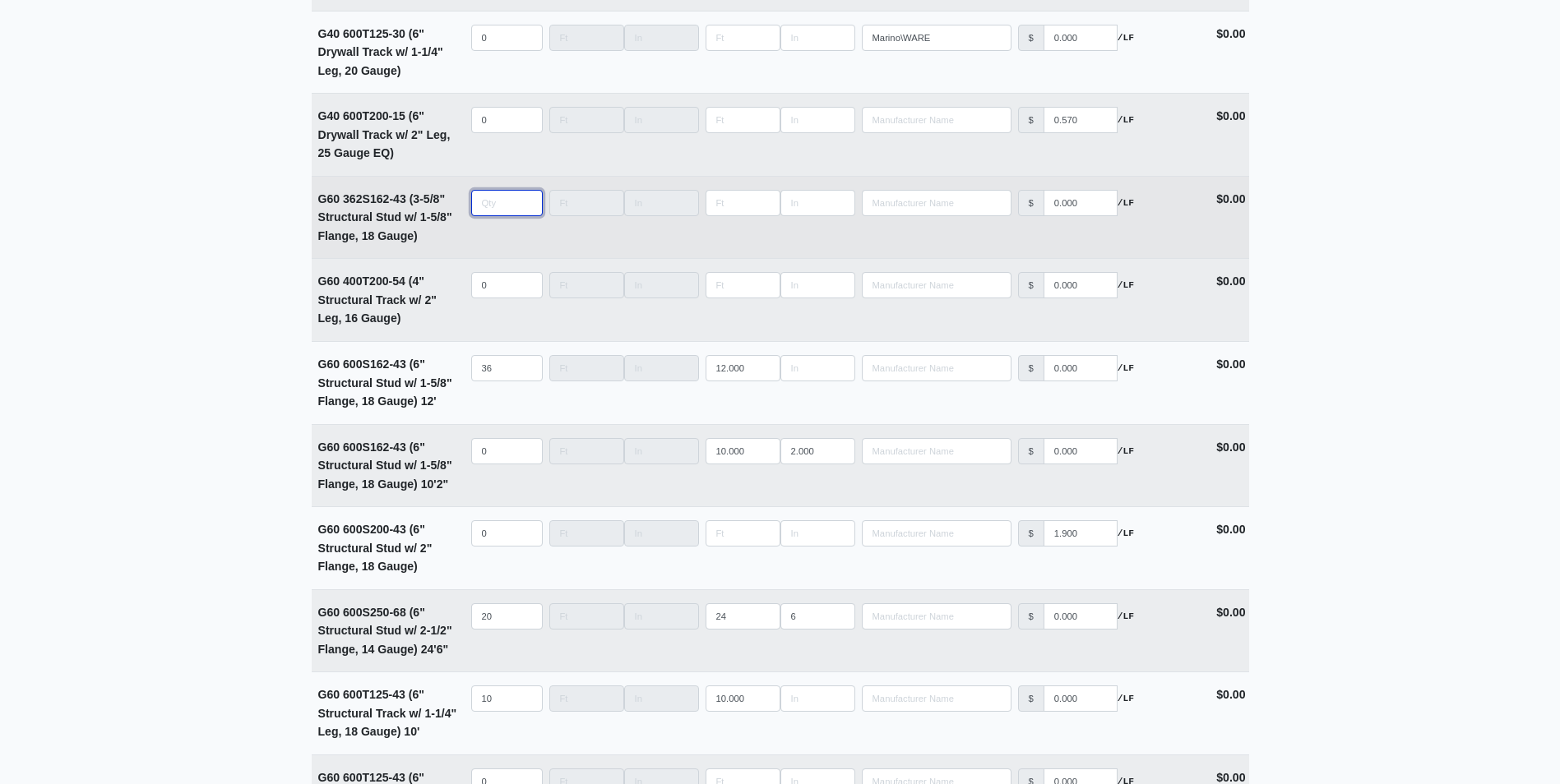
click at [484, 212] on input "quantity" at bounding box center [507, 203] width 72 height 27
type input "10"
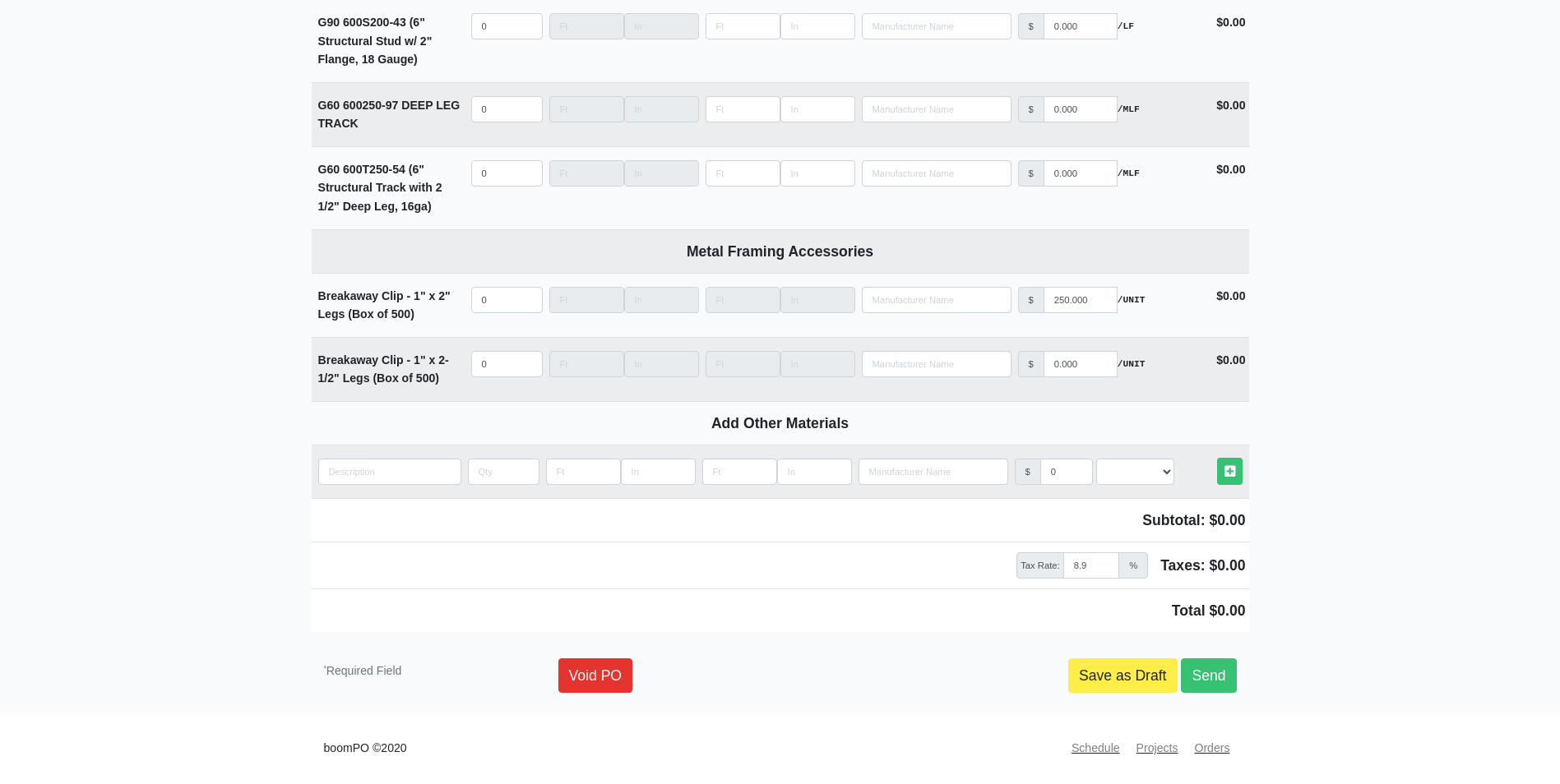
scroll to position [3558, 0]
click at [1141, 664] on link "Save as Draft" at bounding box center [1122, 675] width 109 height 34
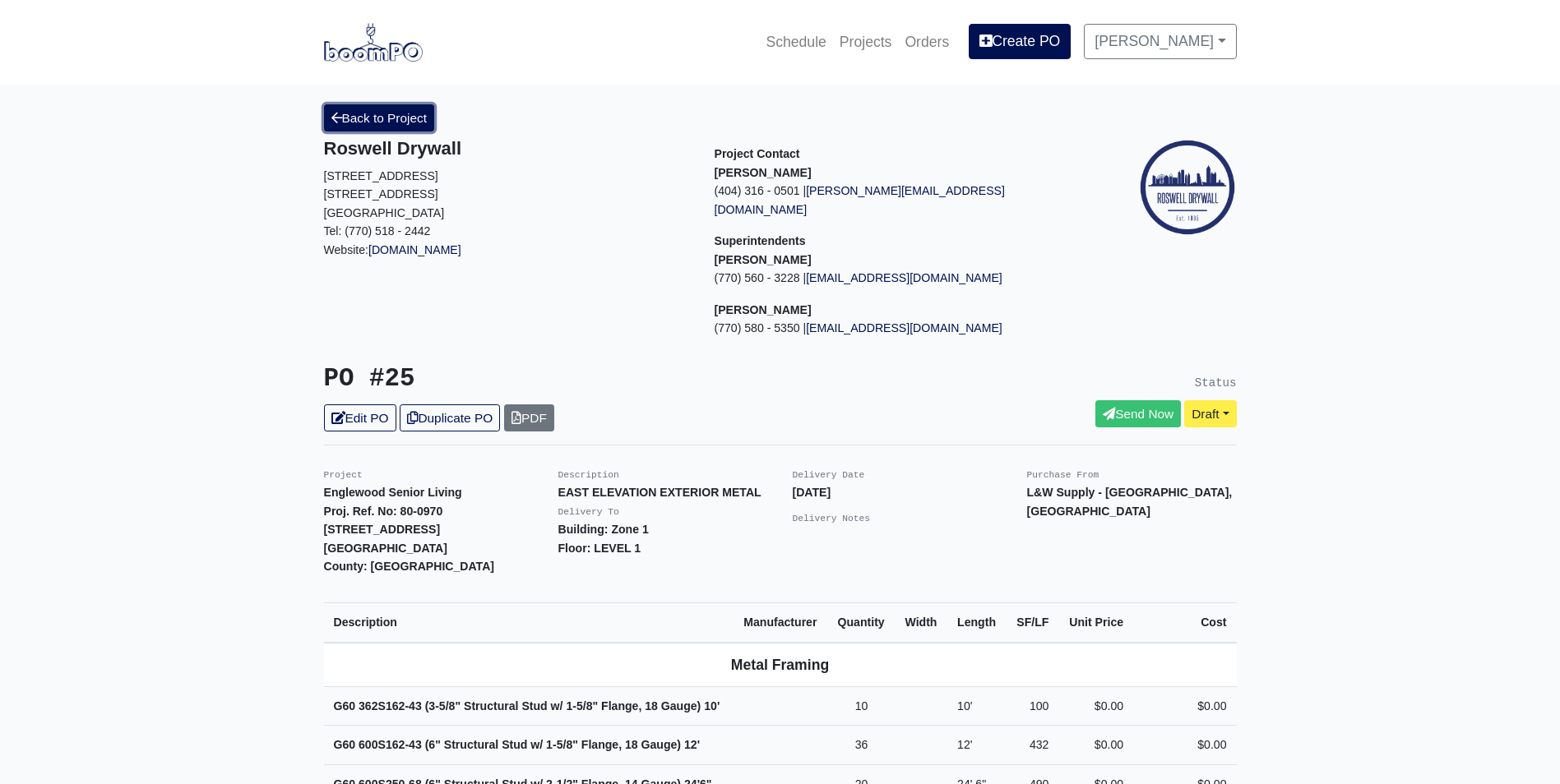
click at [373, 123] on link "Back to Project" at bounding box center [379, 118] width 111 height 28
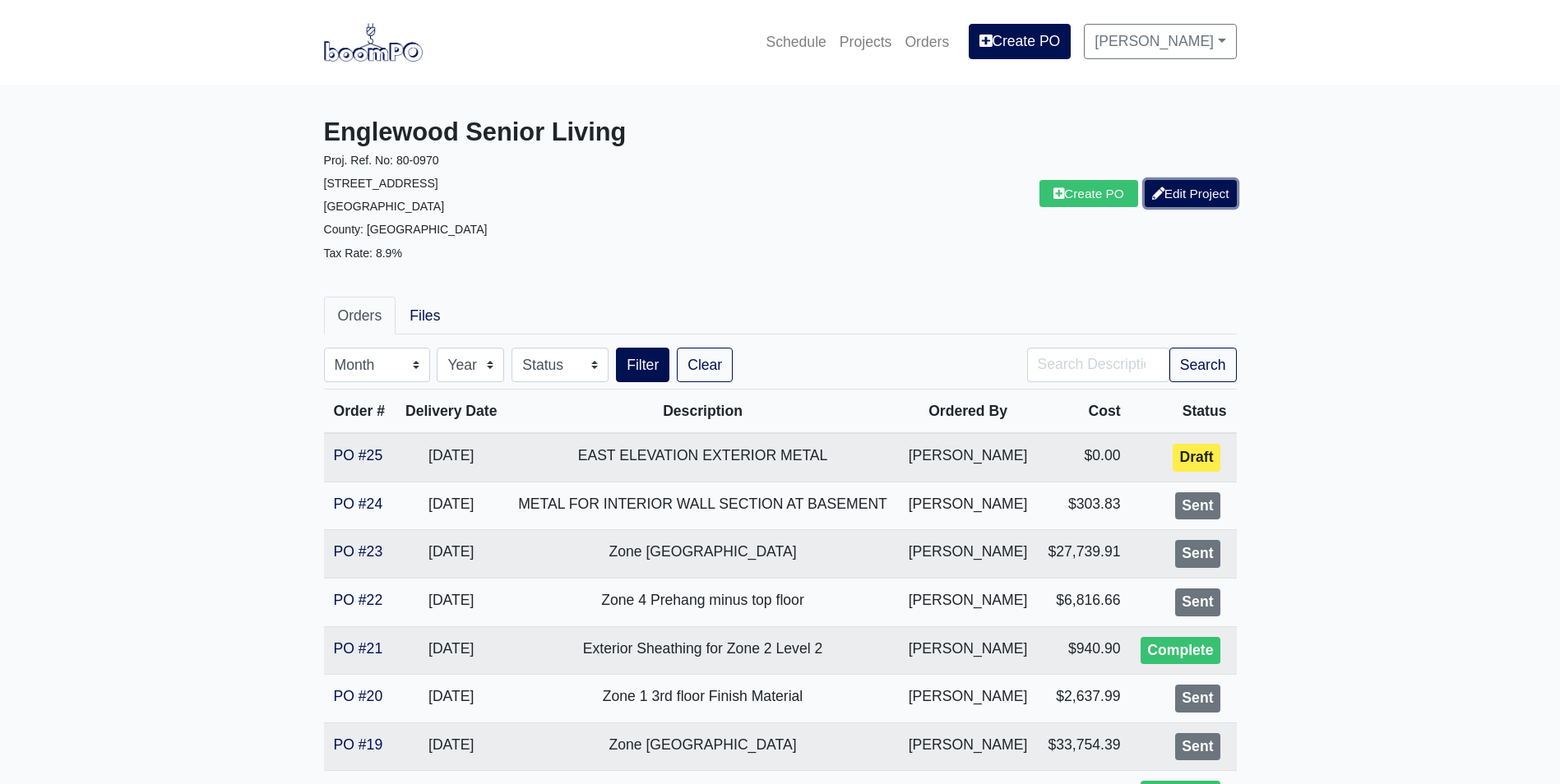
click at [1166, 198] on link "Edit Project" at bounding box center [1191, 194] width 93 height 28
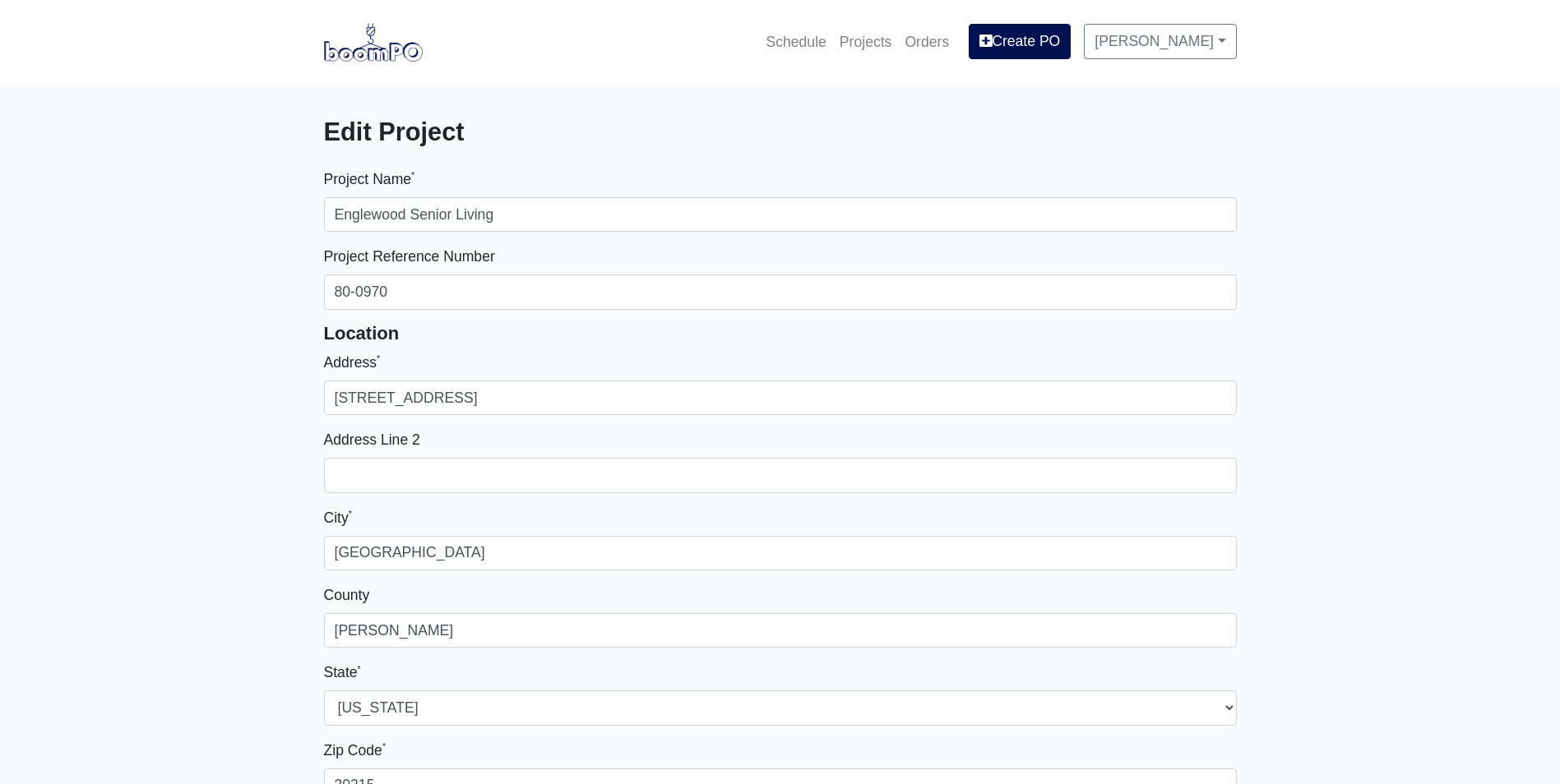
select select
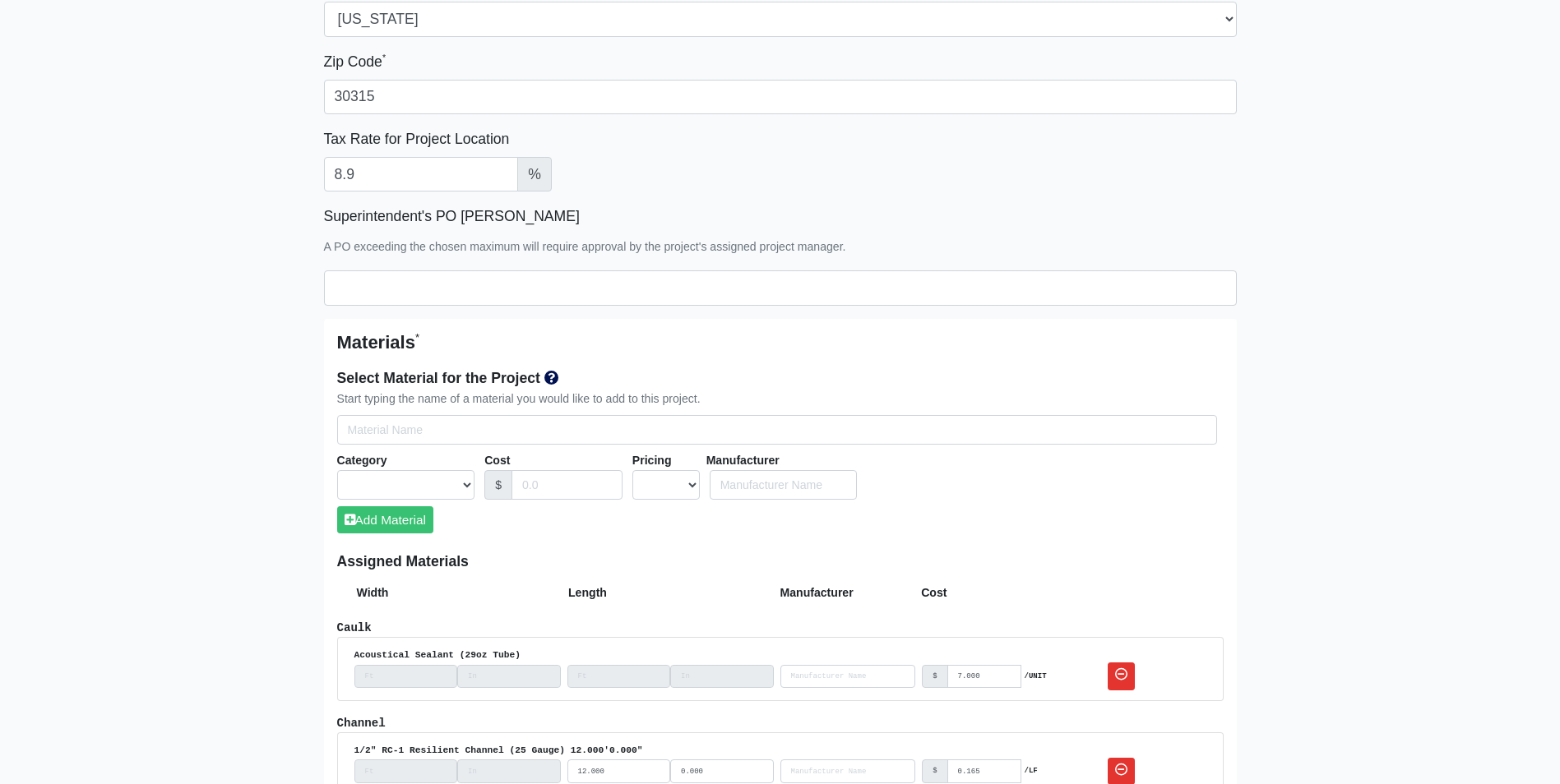
scroll to position [740, 0]
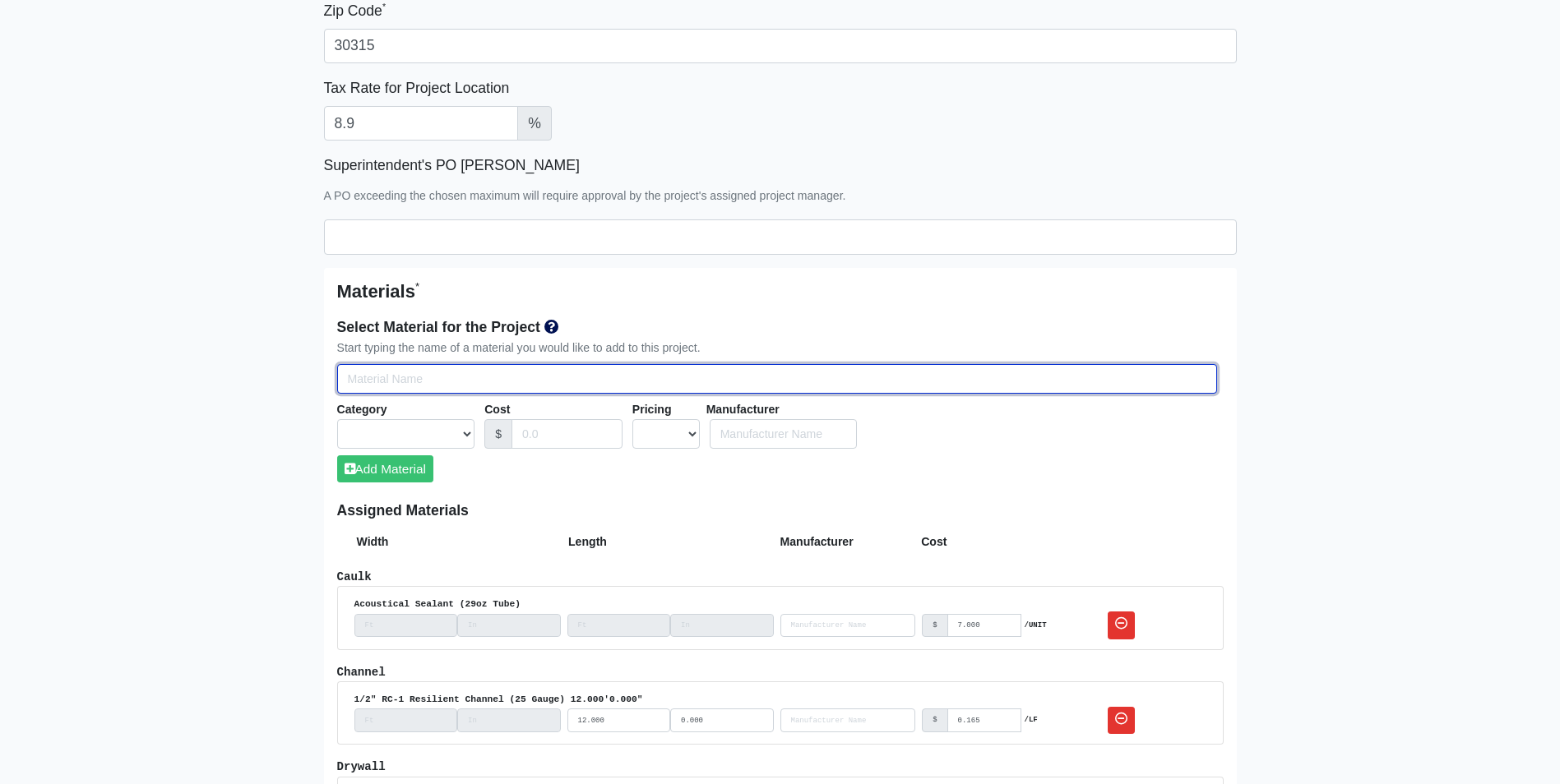
click at [352, 377] on input "Select Team Members for the Project" at bounding box center [778, 379] width 880 height 30
type input "G"
select select
type input "G6"
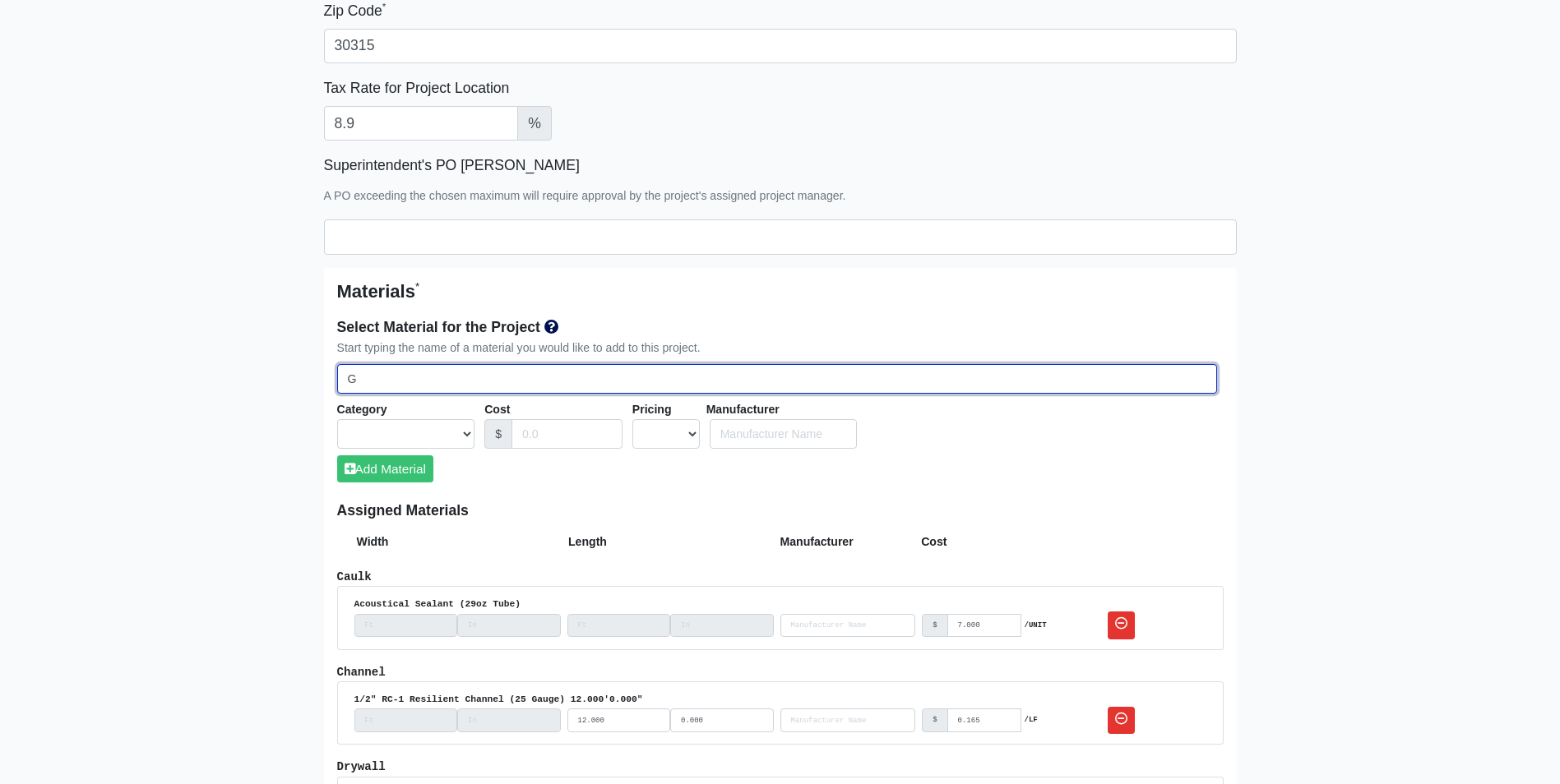
select select
type input "G60"
select select
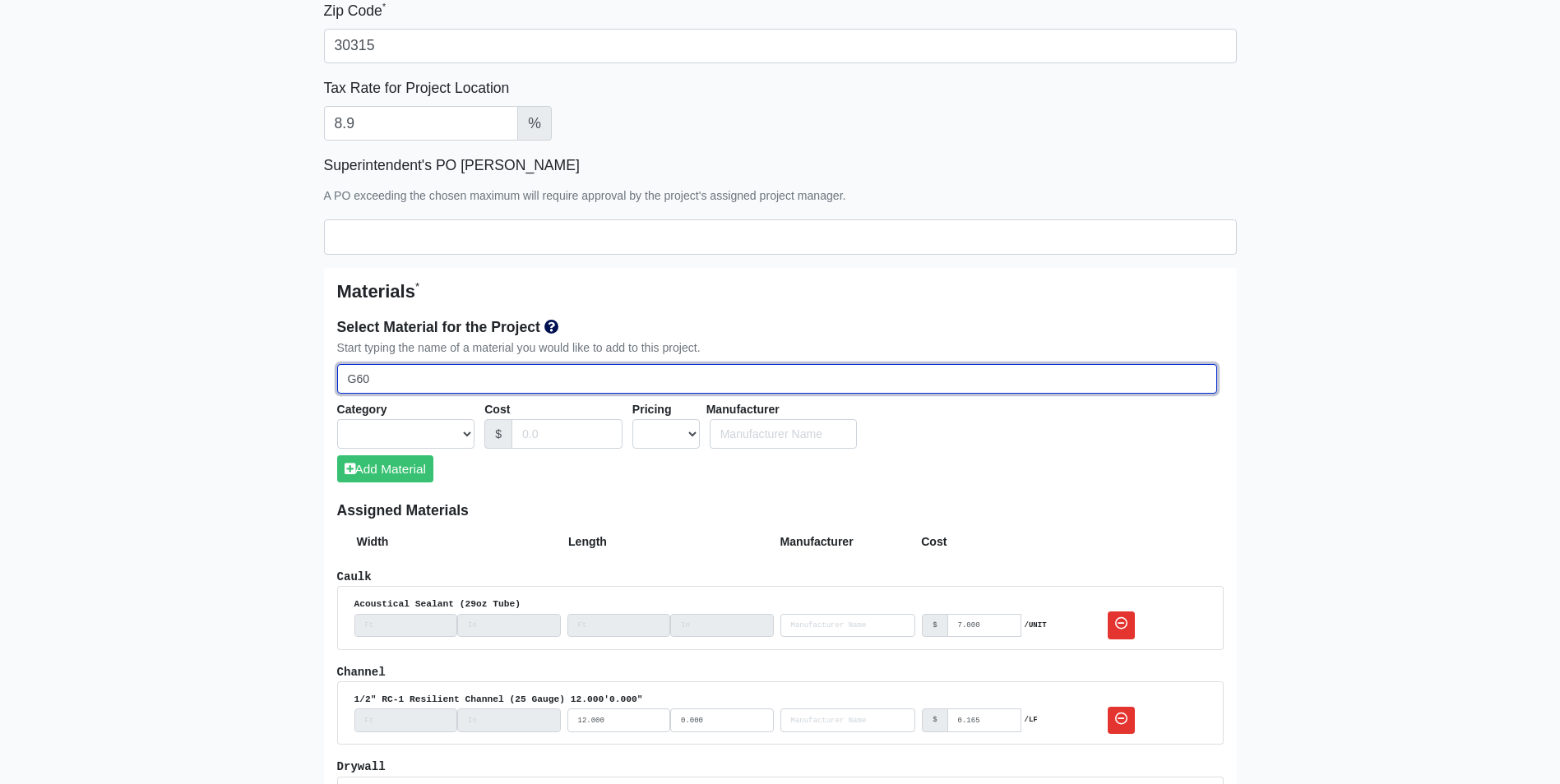
type input "G60"
select select
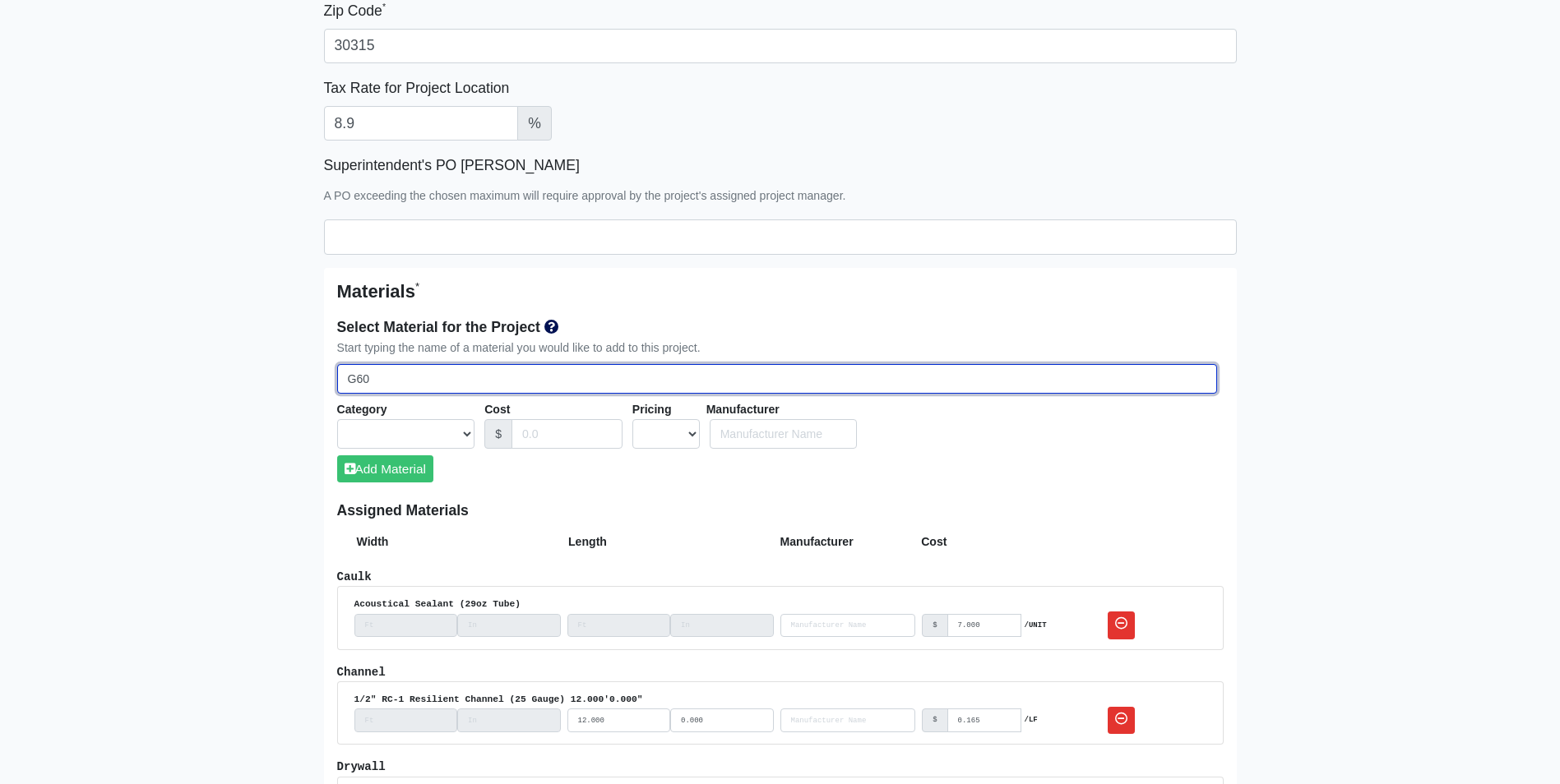
type input "G60 3"
select select
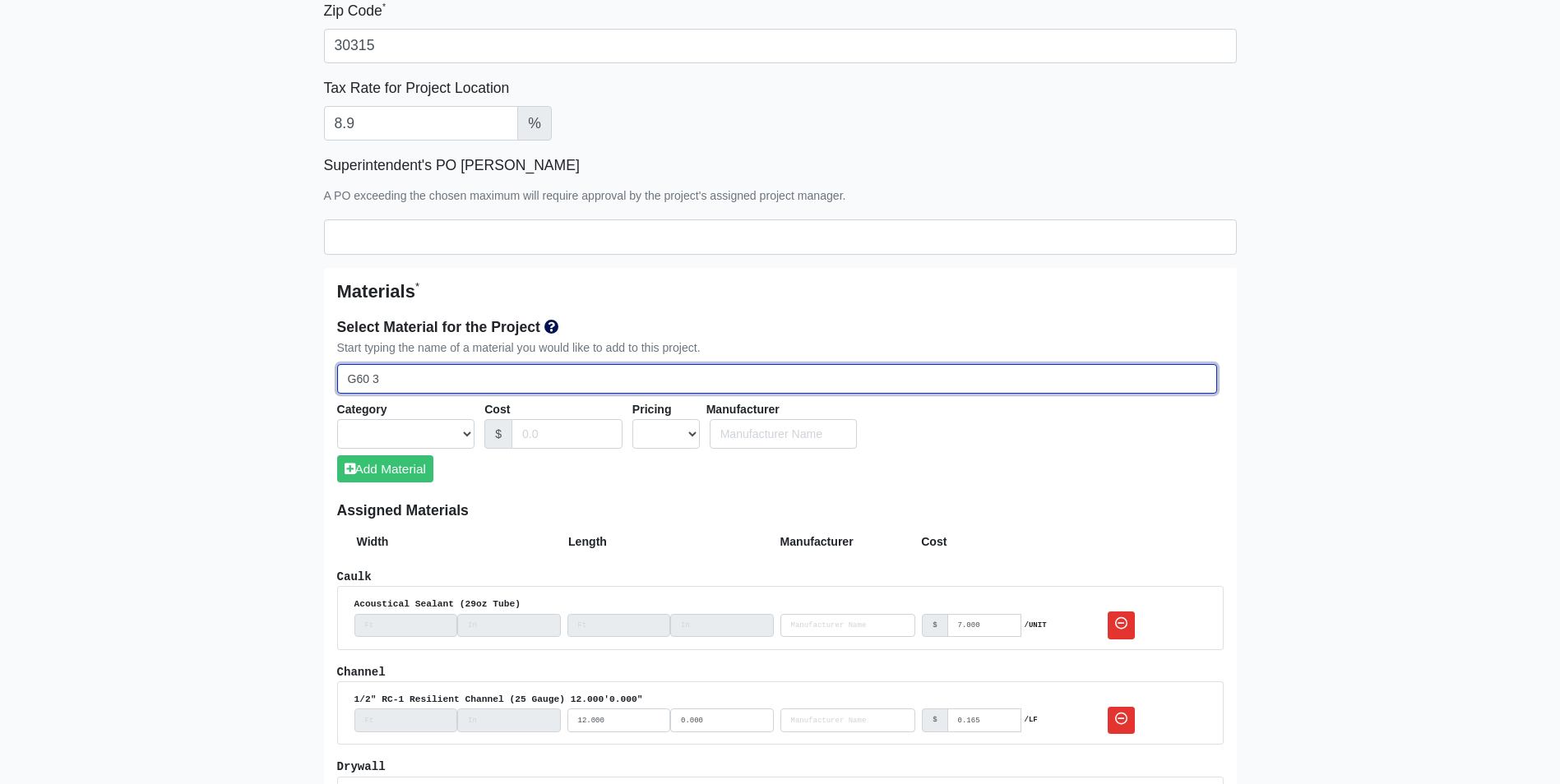
type input "G60 36"
select select
type input "G60 362"
select select
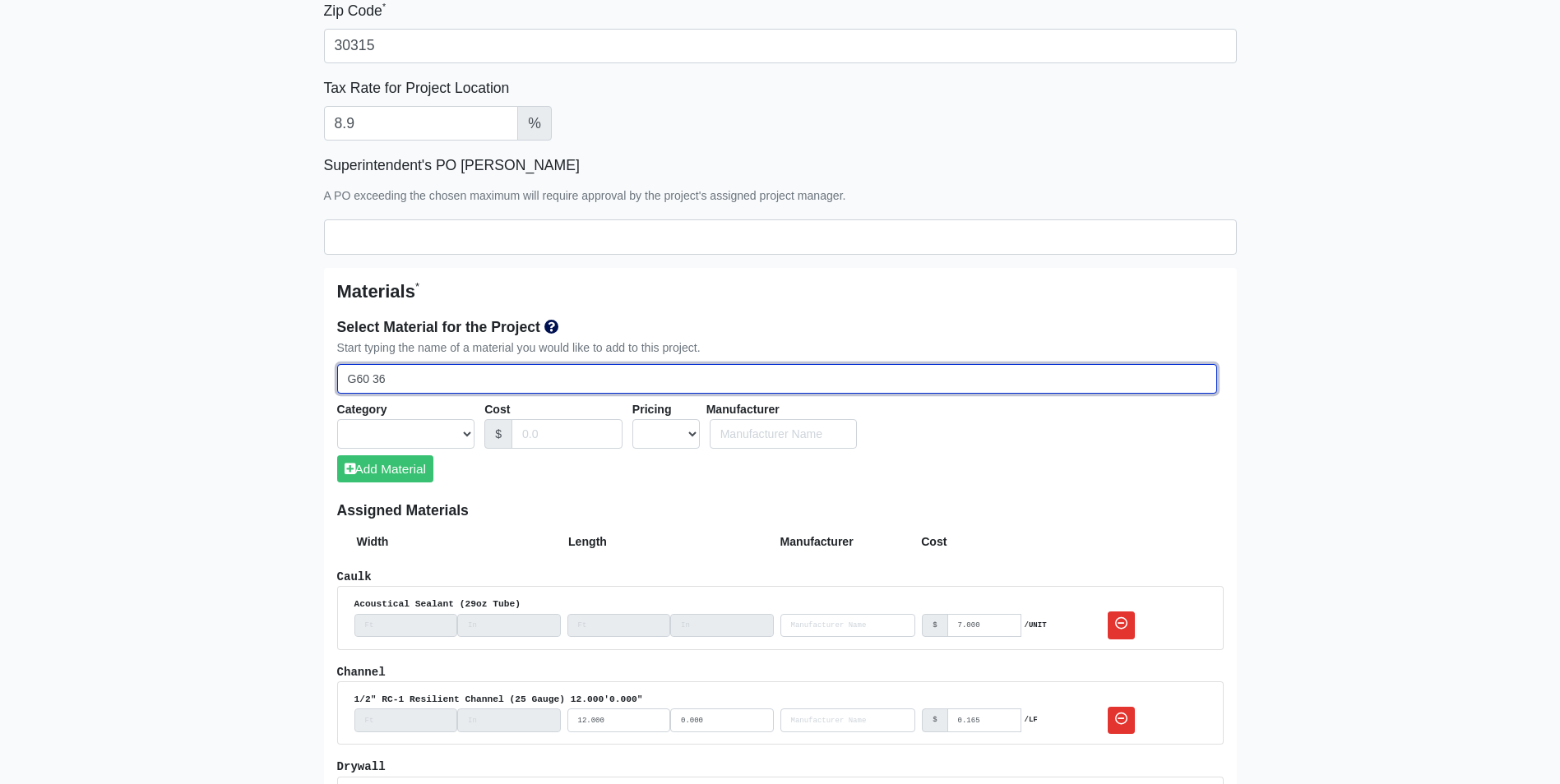
select select
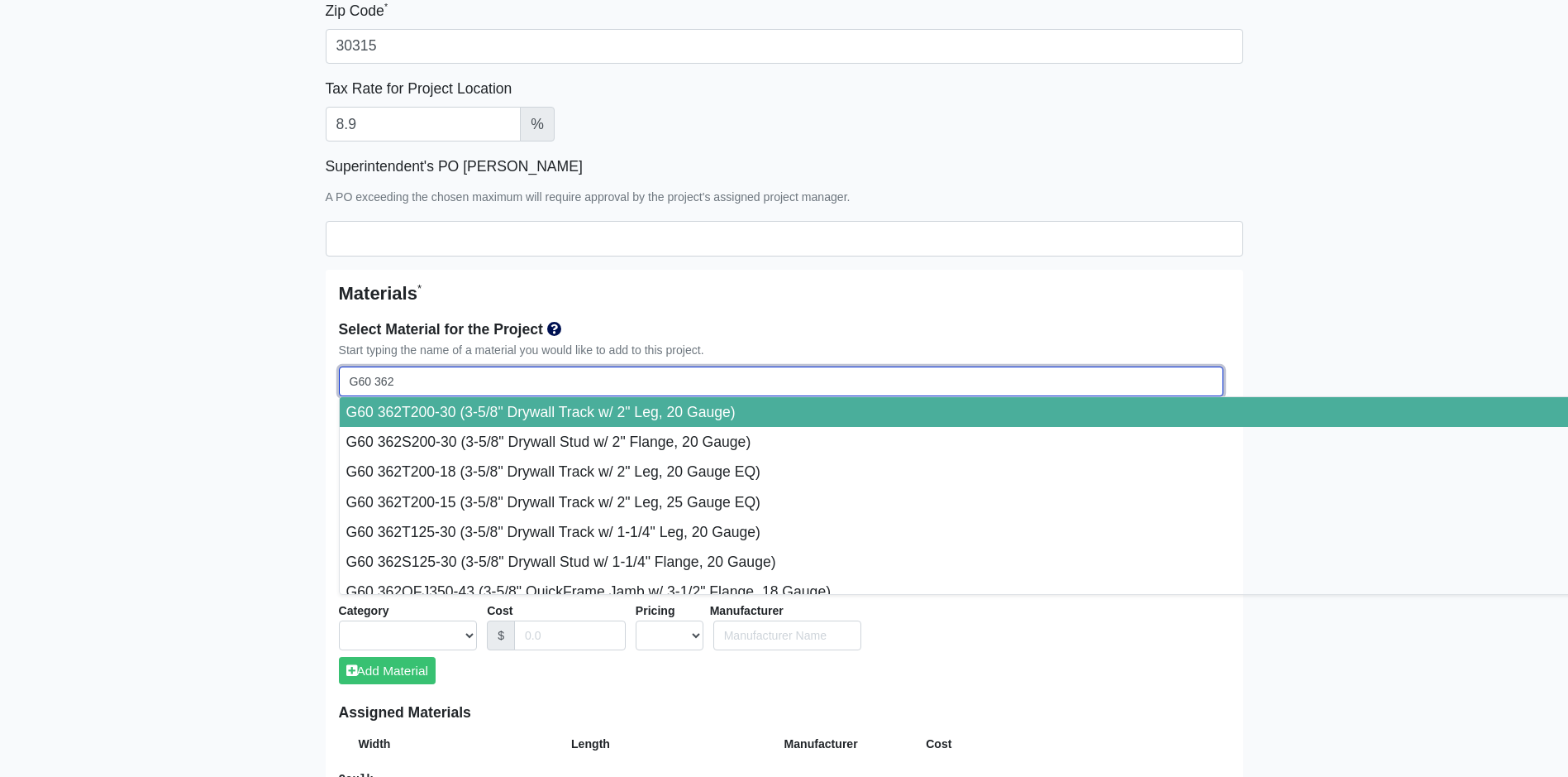
type input "G60 362T"
select select
type input "G60 362T1"
select select
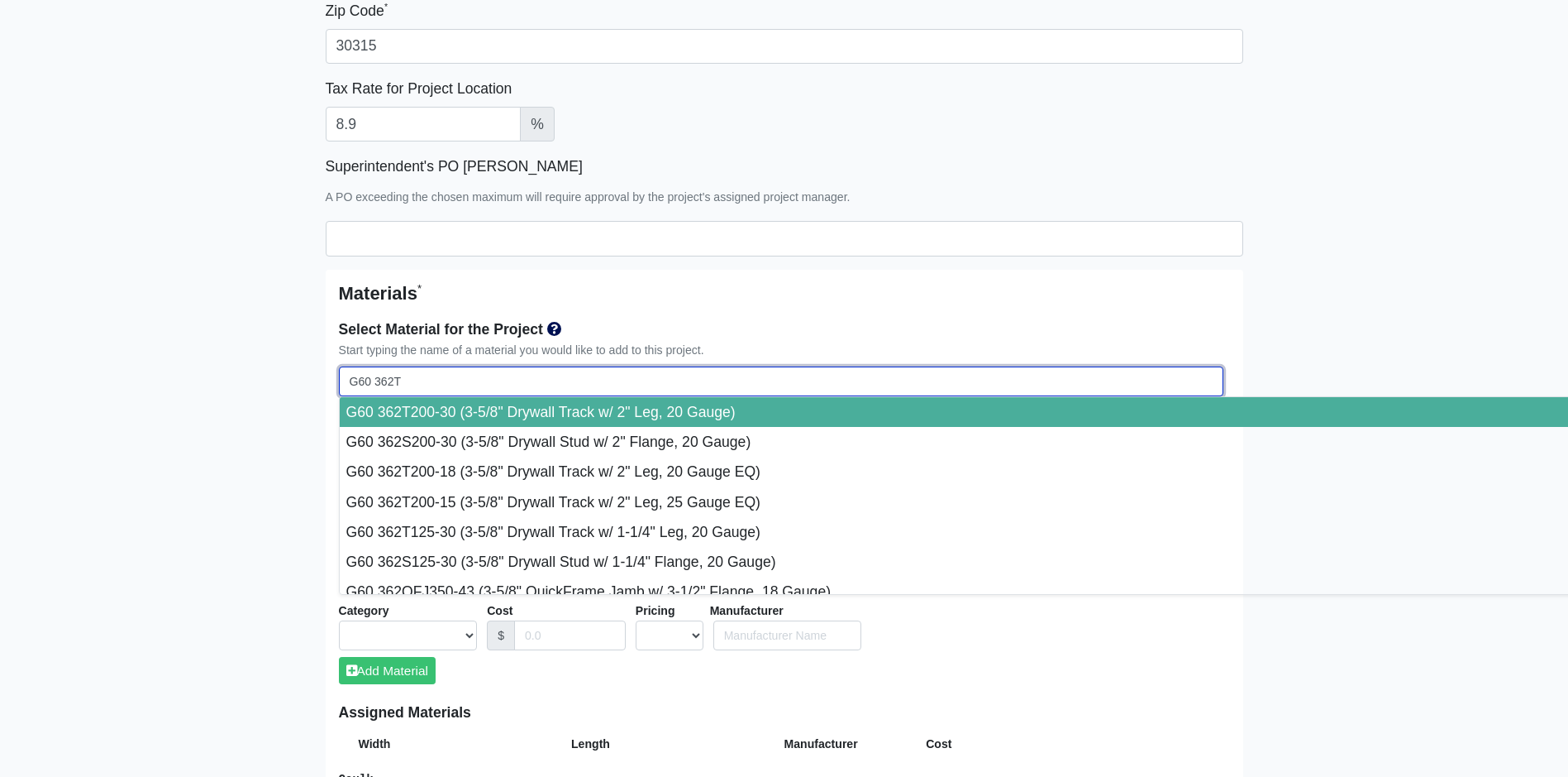
select select
type input "G60 362T12"
select select
type input "G60 362T125"
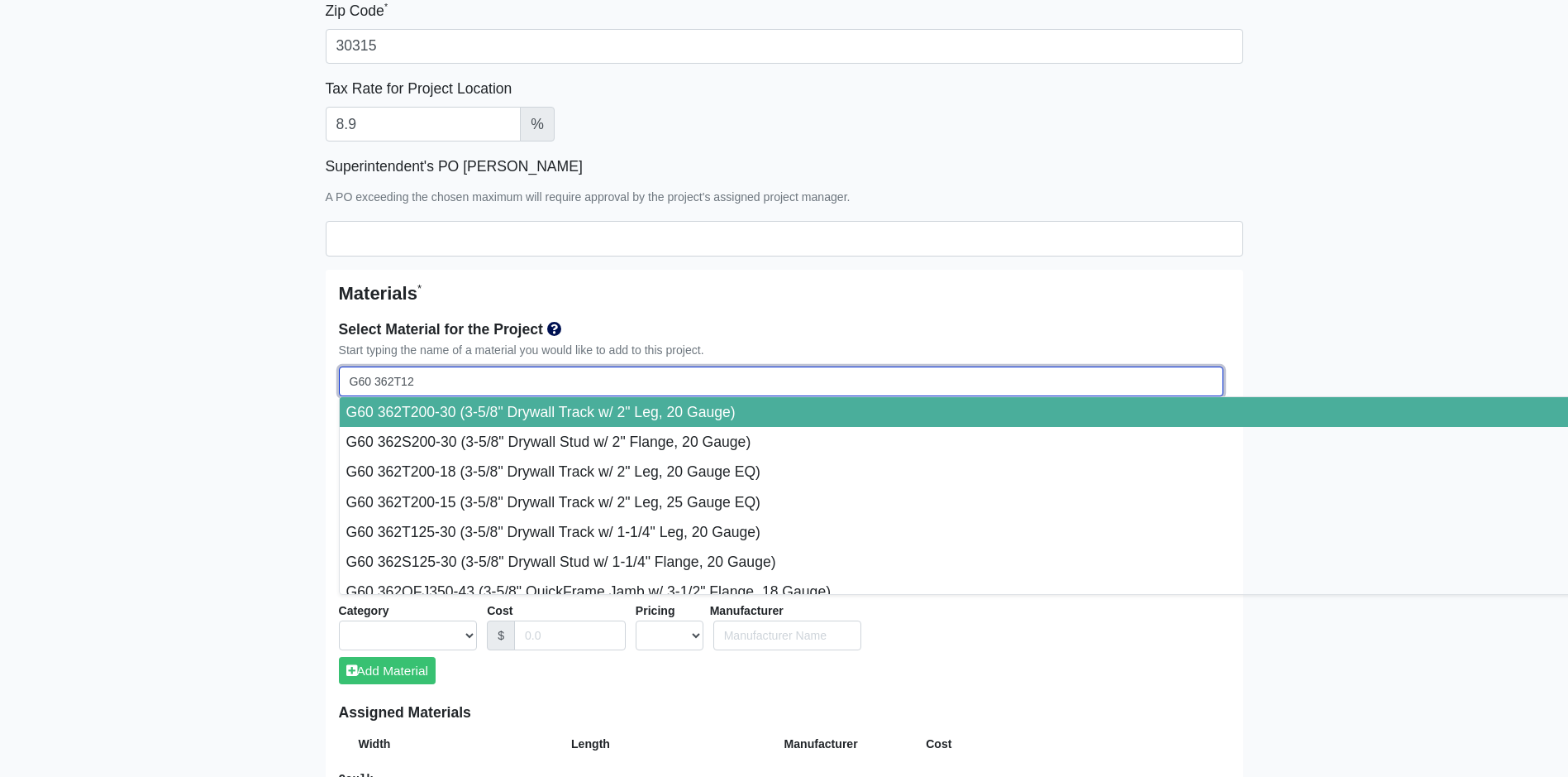
select select
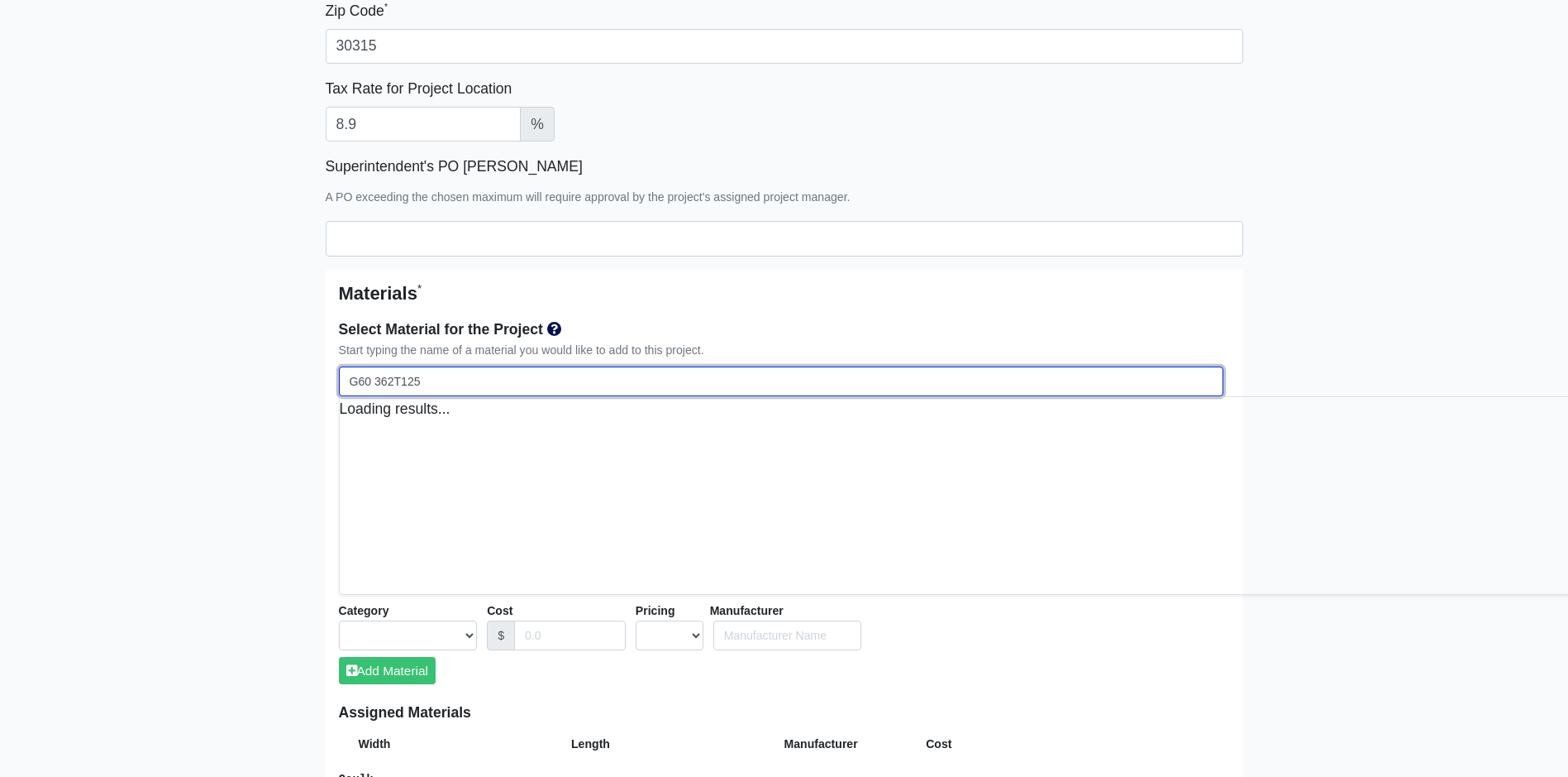
select select
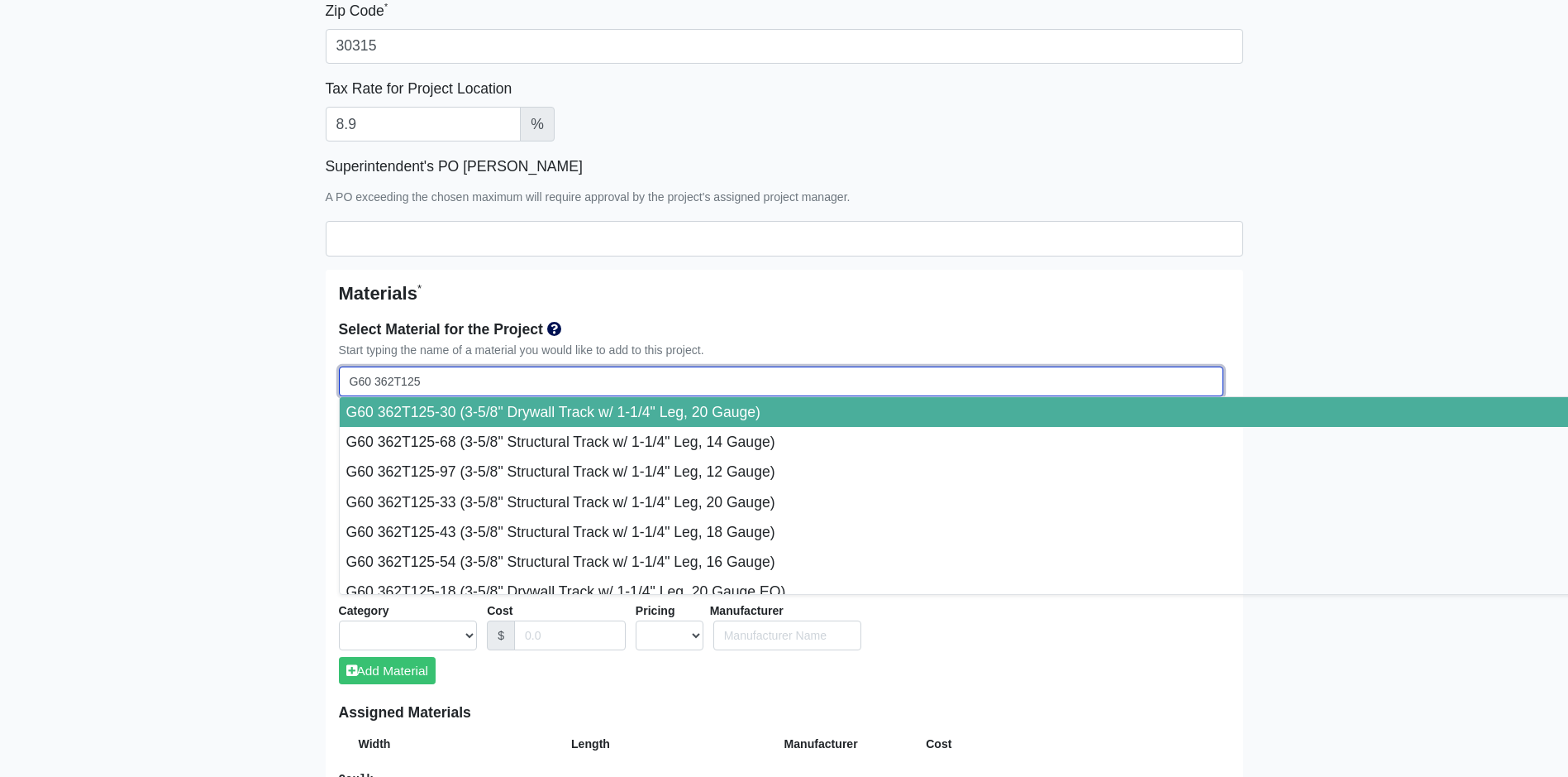
type input "G60 362T125-"
select select
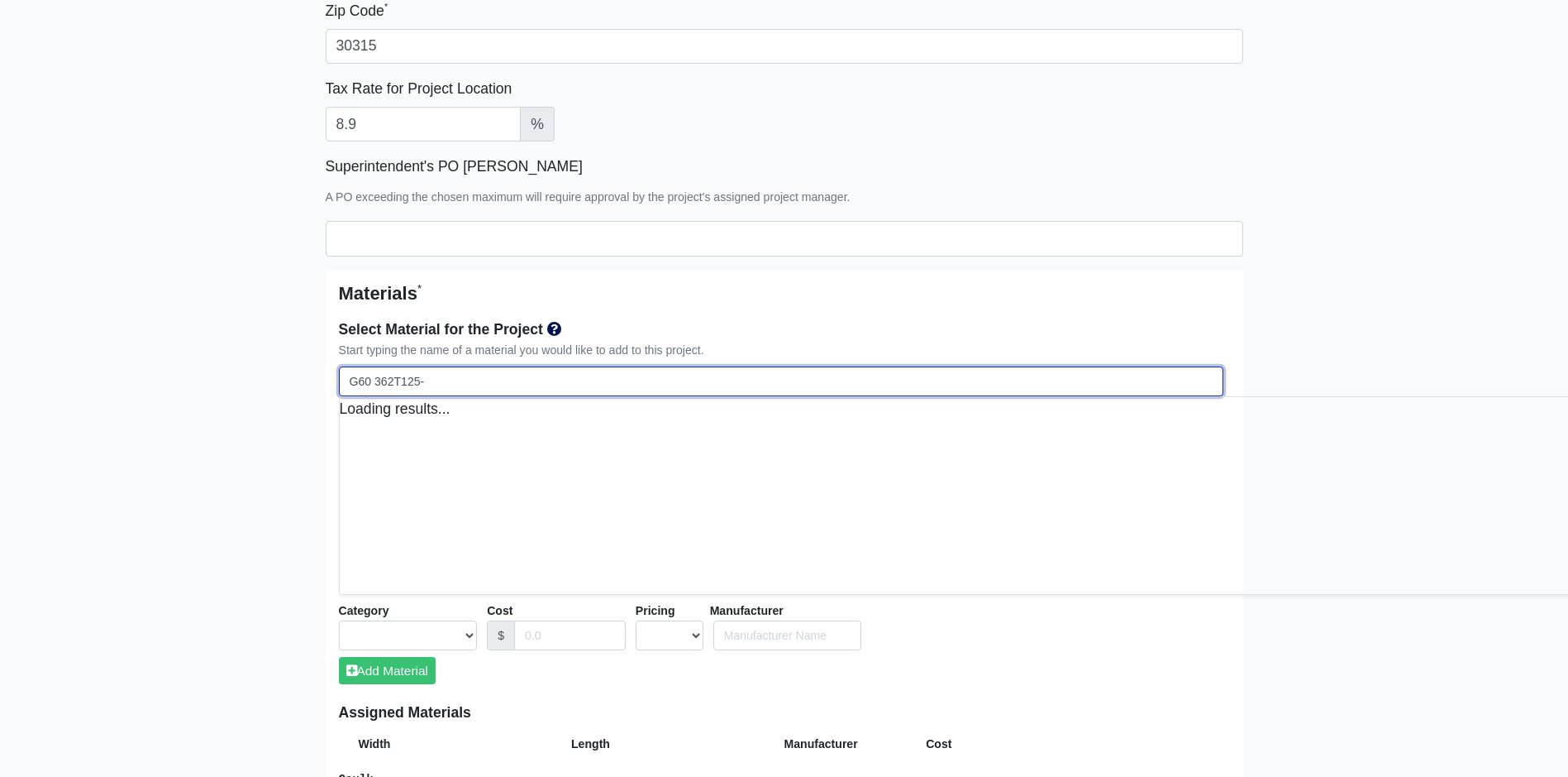
select select
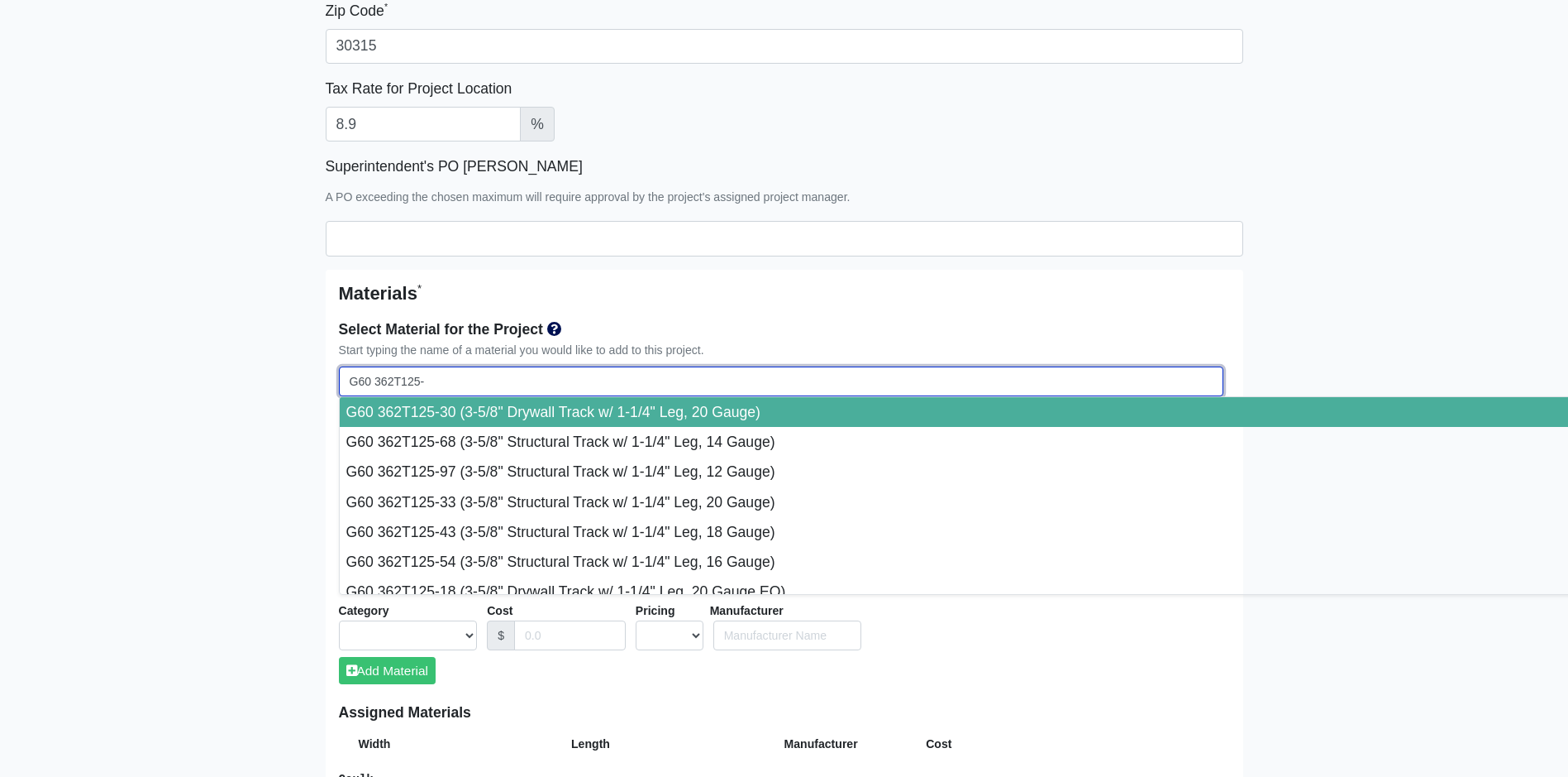
select select
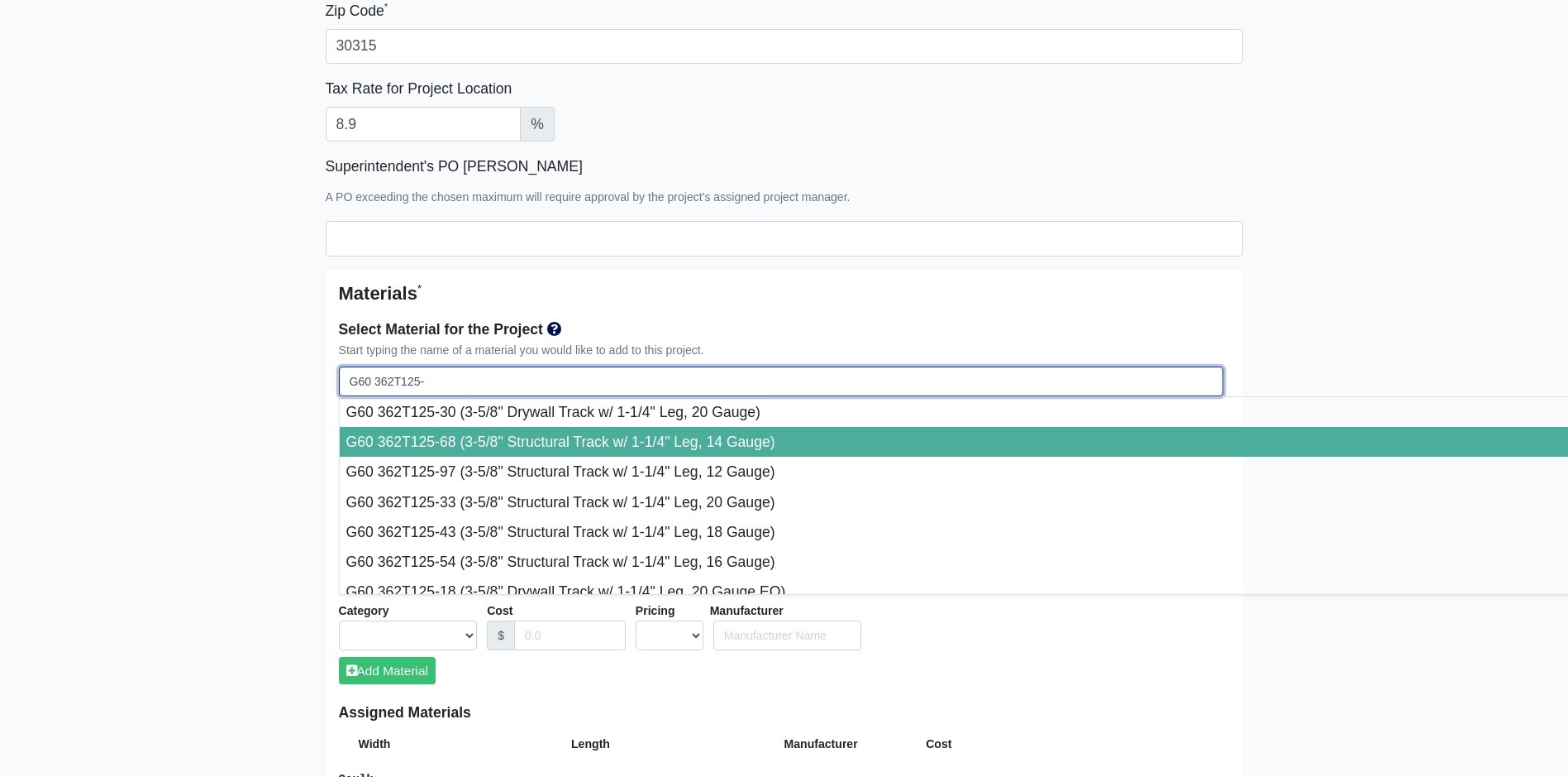
select select
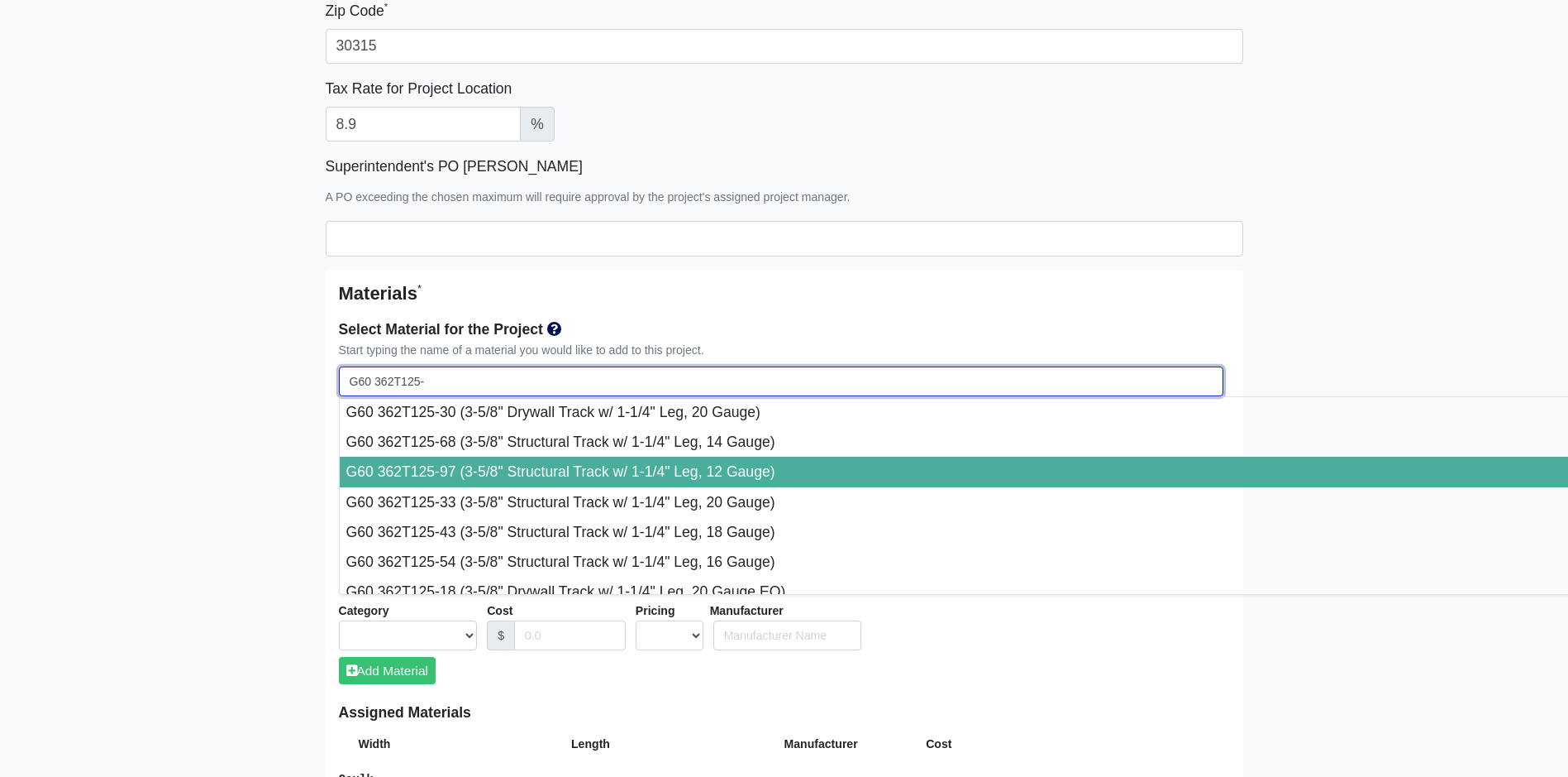
select select
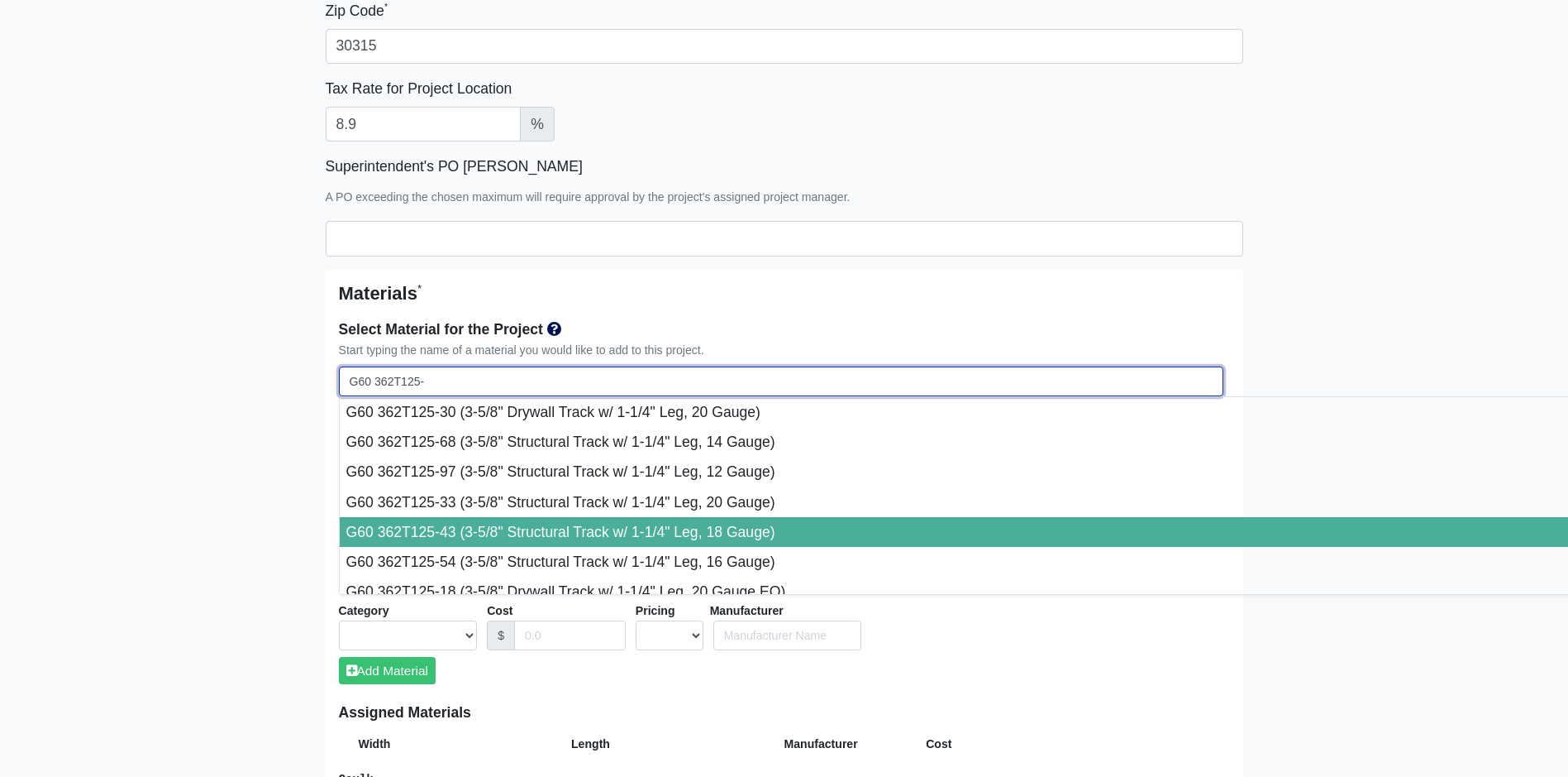
type input "G60 362T125-43 (3-5/8" Structural Track w/ 1-1/4" Leg, 18 Gauge)"
select select "[object Object]"
select select "1"
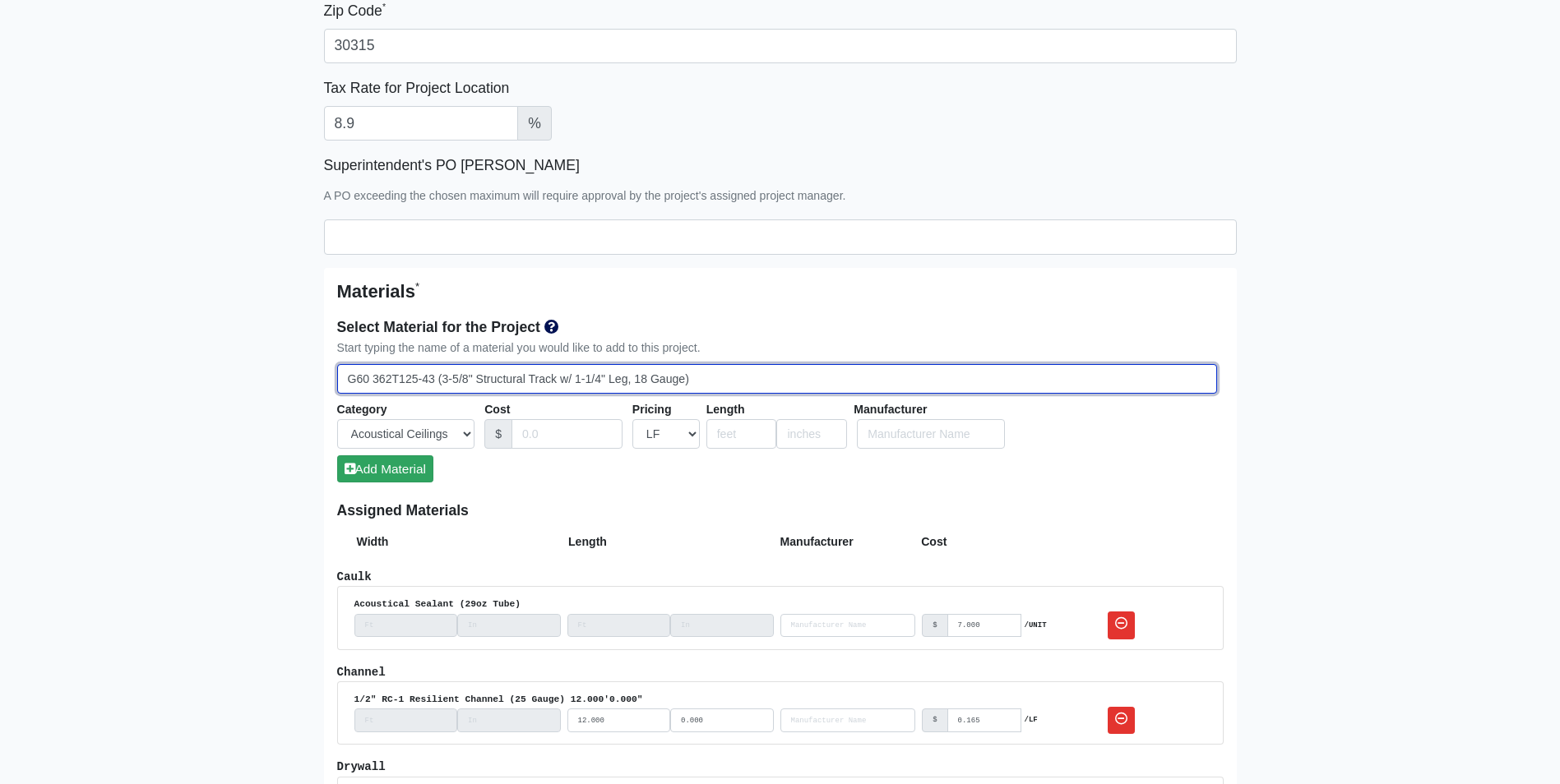
type input "G60 362T125-43 (3-5/8" Structural Track w/ 1-1/4" Leg, 18 Gauge)"
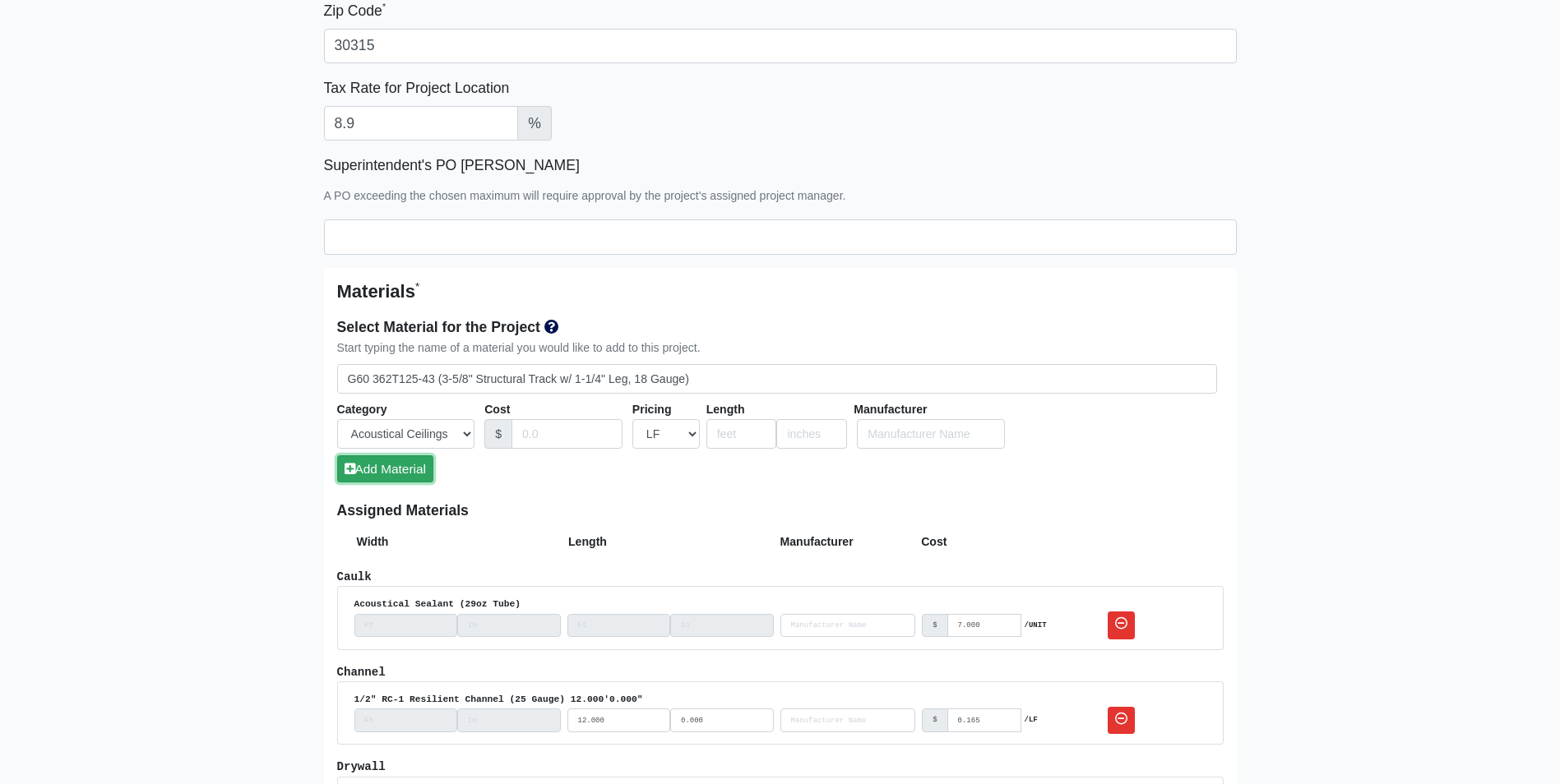
click at [397, 464] on button "Add Material" at bounding box center [386, 469] width 96 height 28
select select
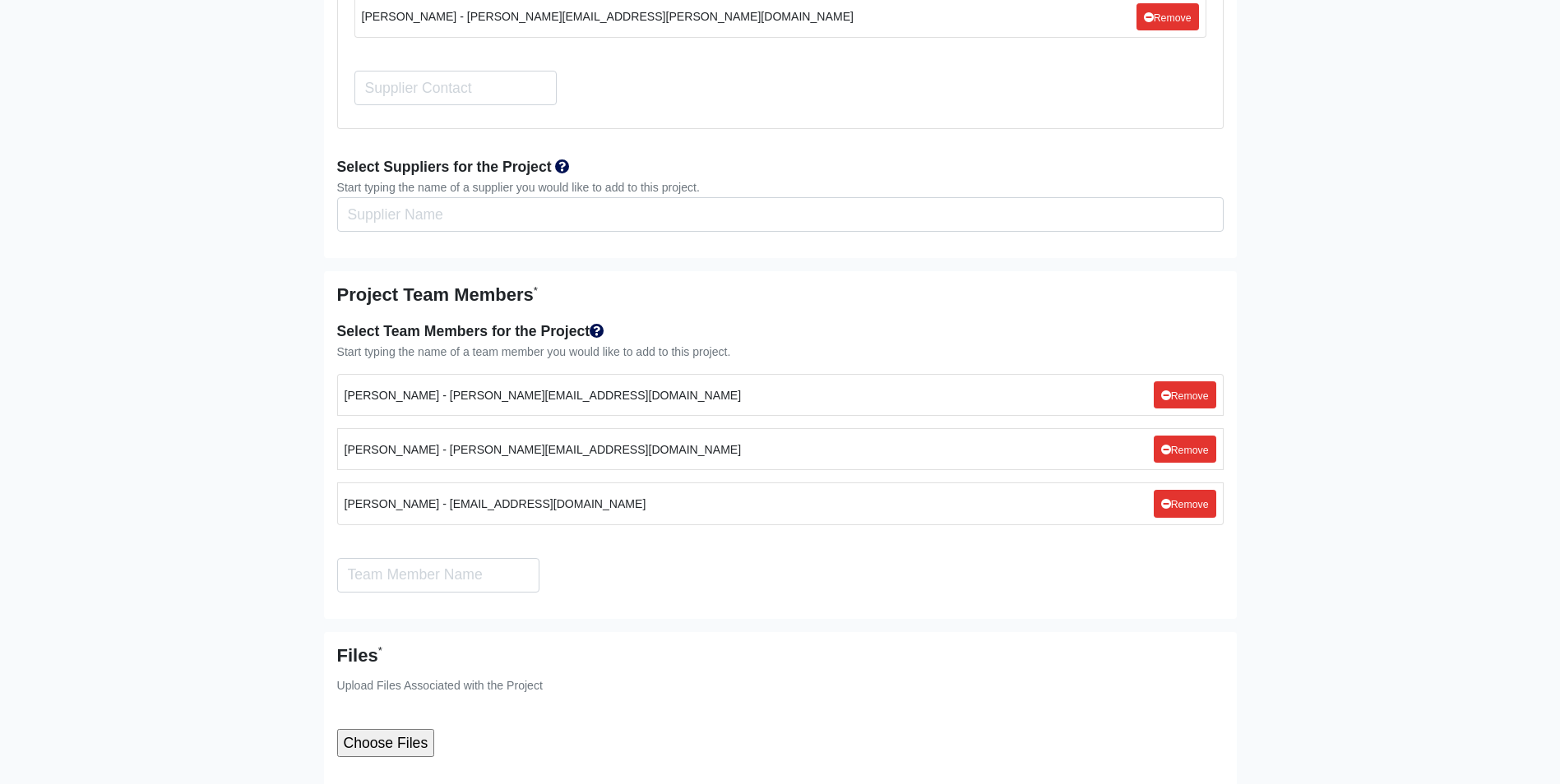
scroll to position [4641, 0]
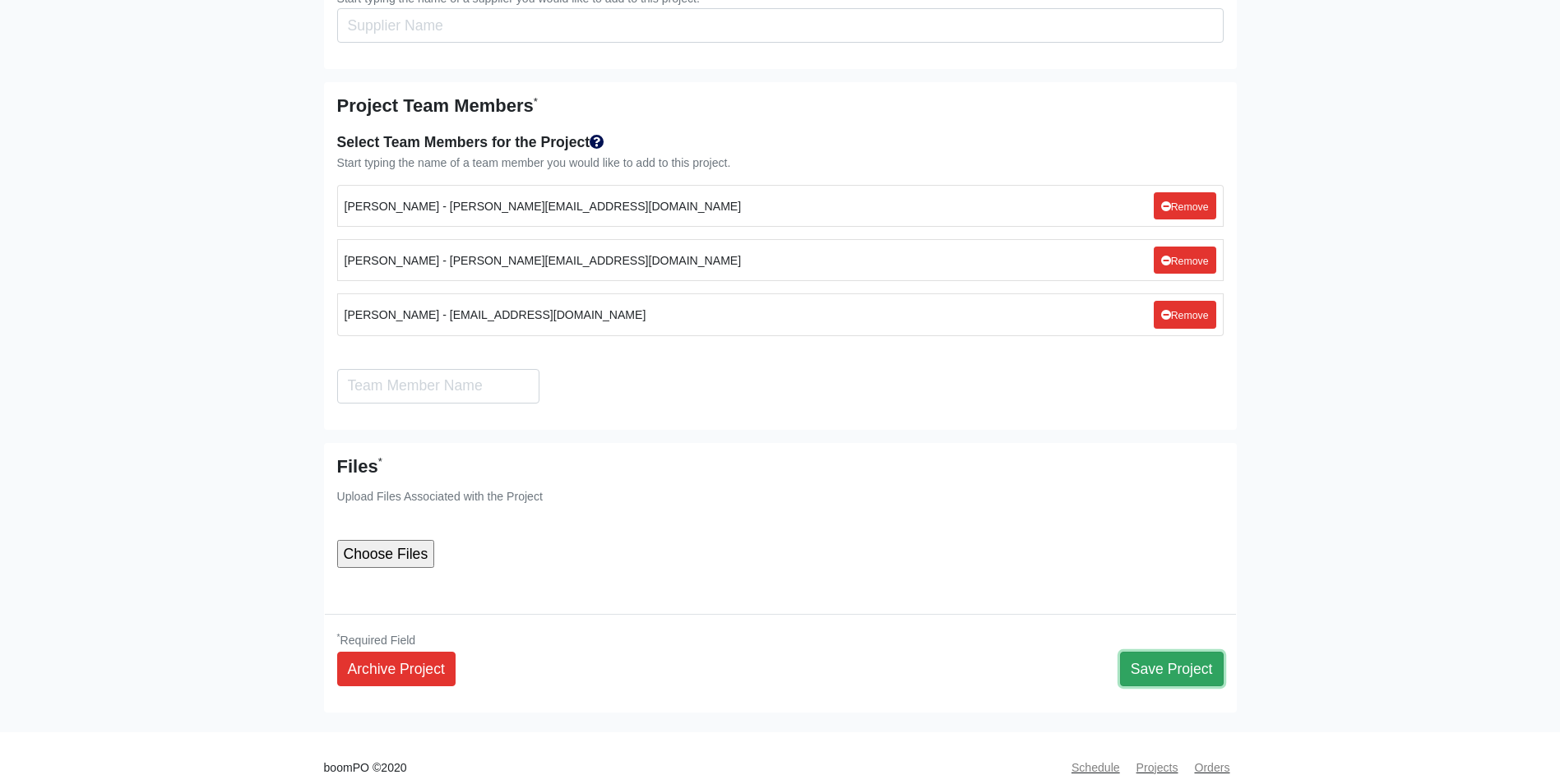
click at [1142, 652] on button "Save Project" at bounding box center [1171, 669] width 103 height 34
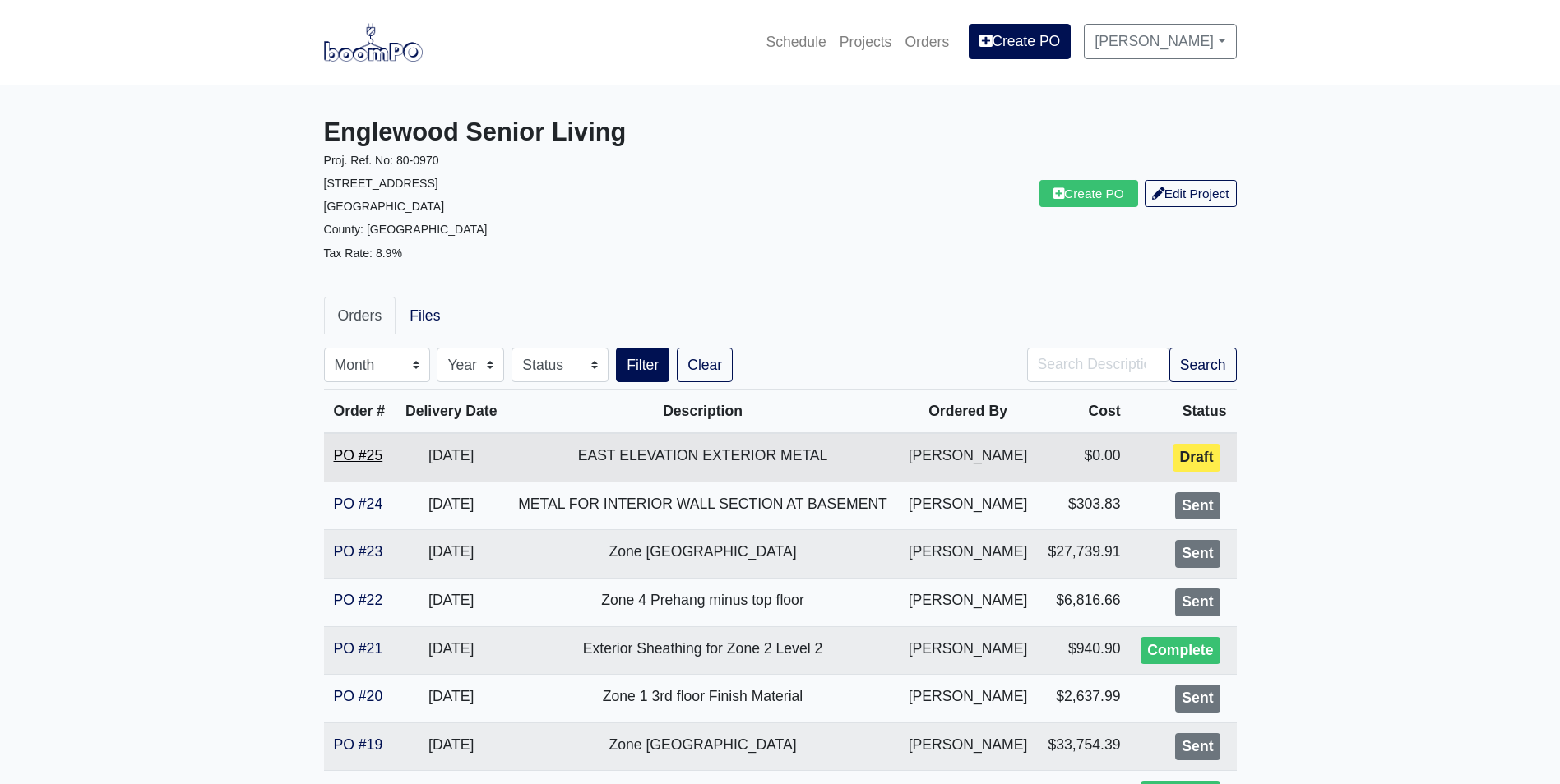
click at [360, 452] on link "PO #25" at bounding box center [358, 455] width 49 height 17
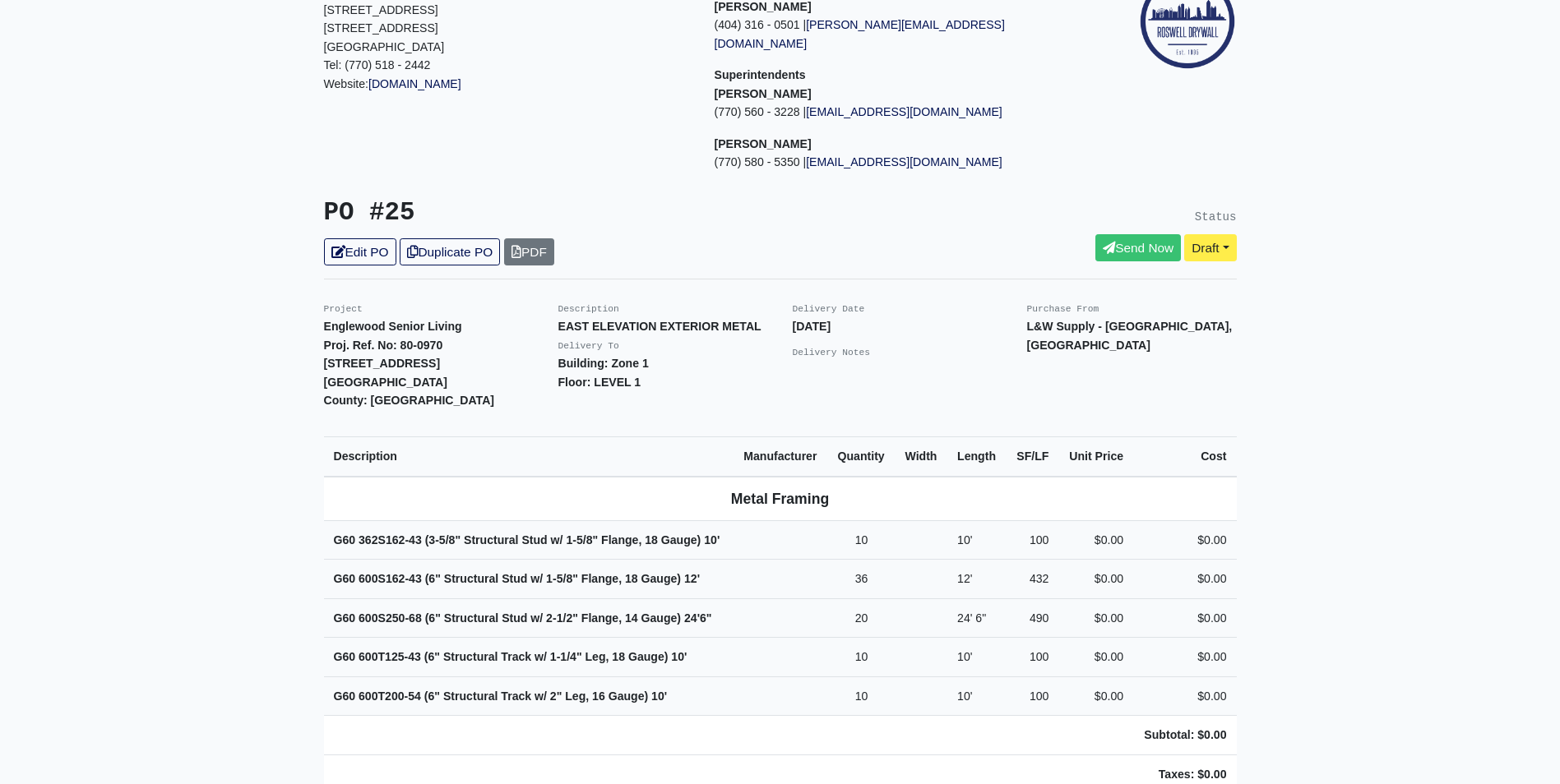
scroll to position [164, 0]
click at [350, 240] on link "Edit PO" at bounding box center [360, 254] width 73 height 28
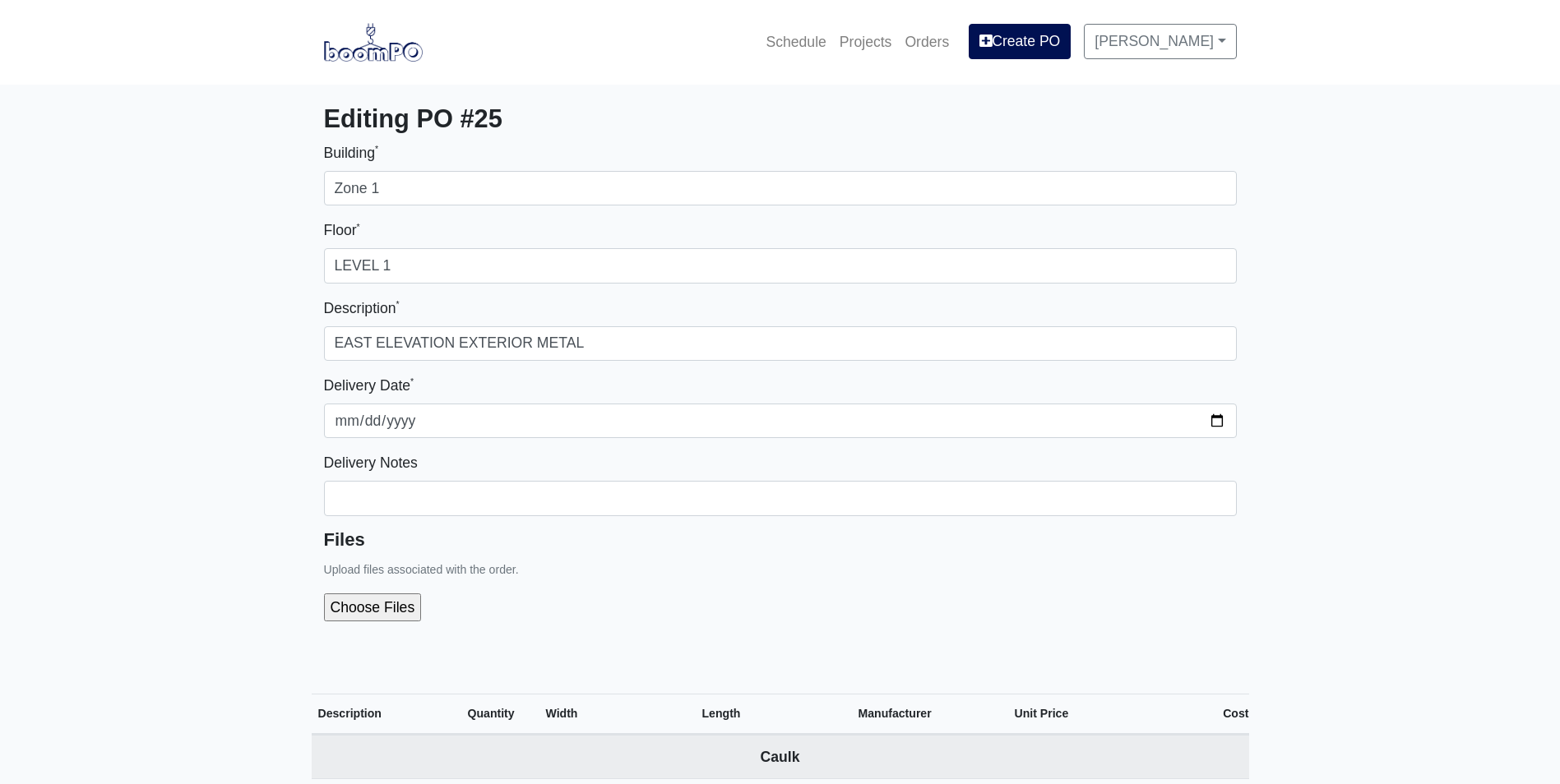
select select
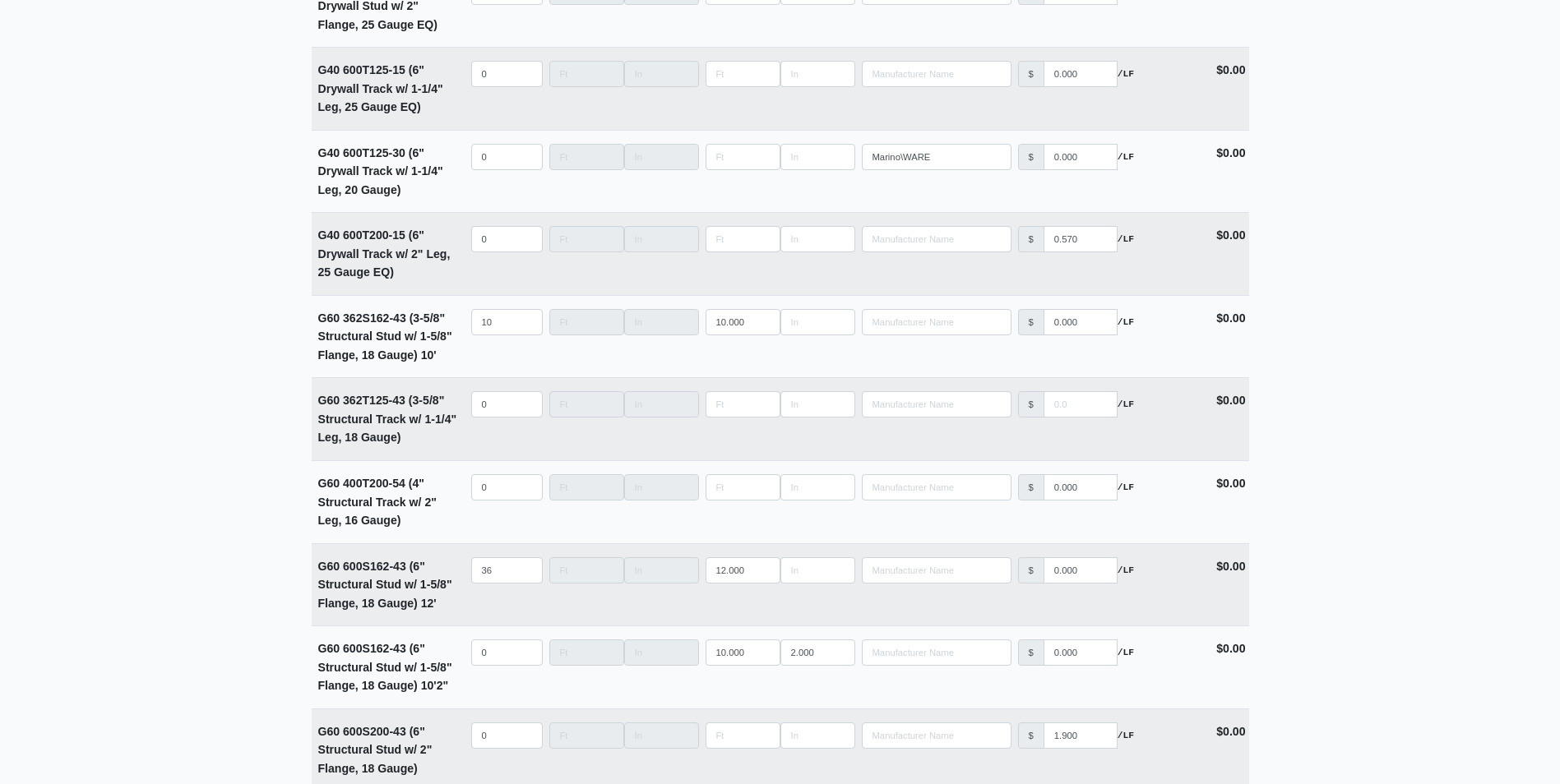
scroll to position [2466, 0]
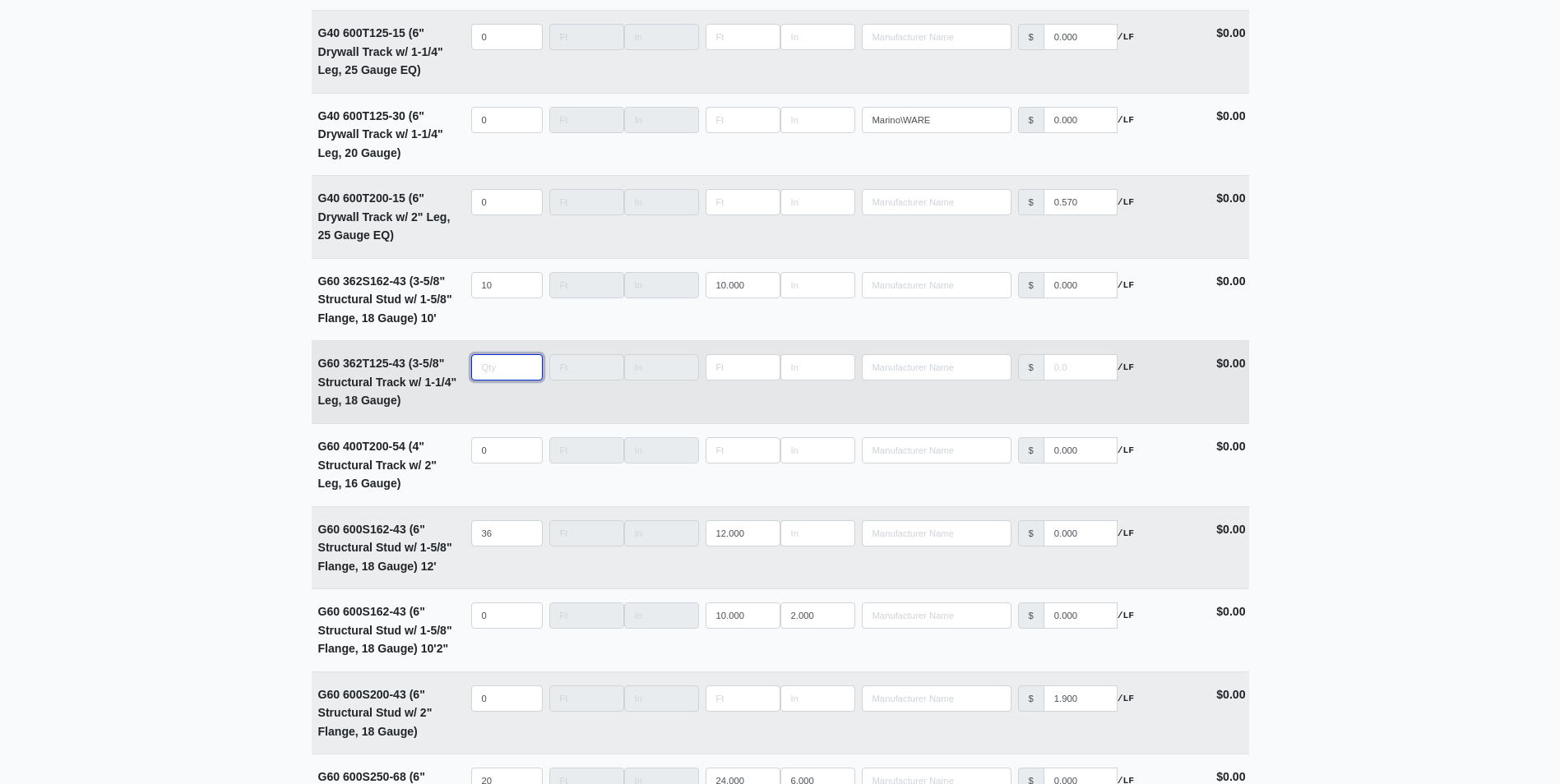
click at [496, 376] on input "quantity" at bounding box center [507, 367] width 72 height 27
type input "1"
type input "0"
type input "10"
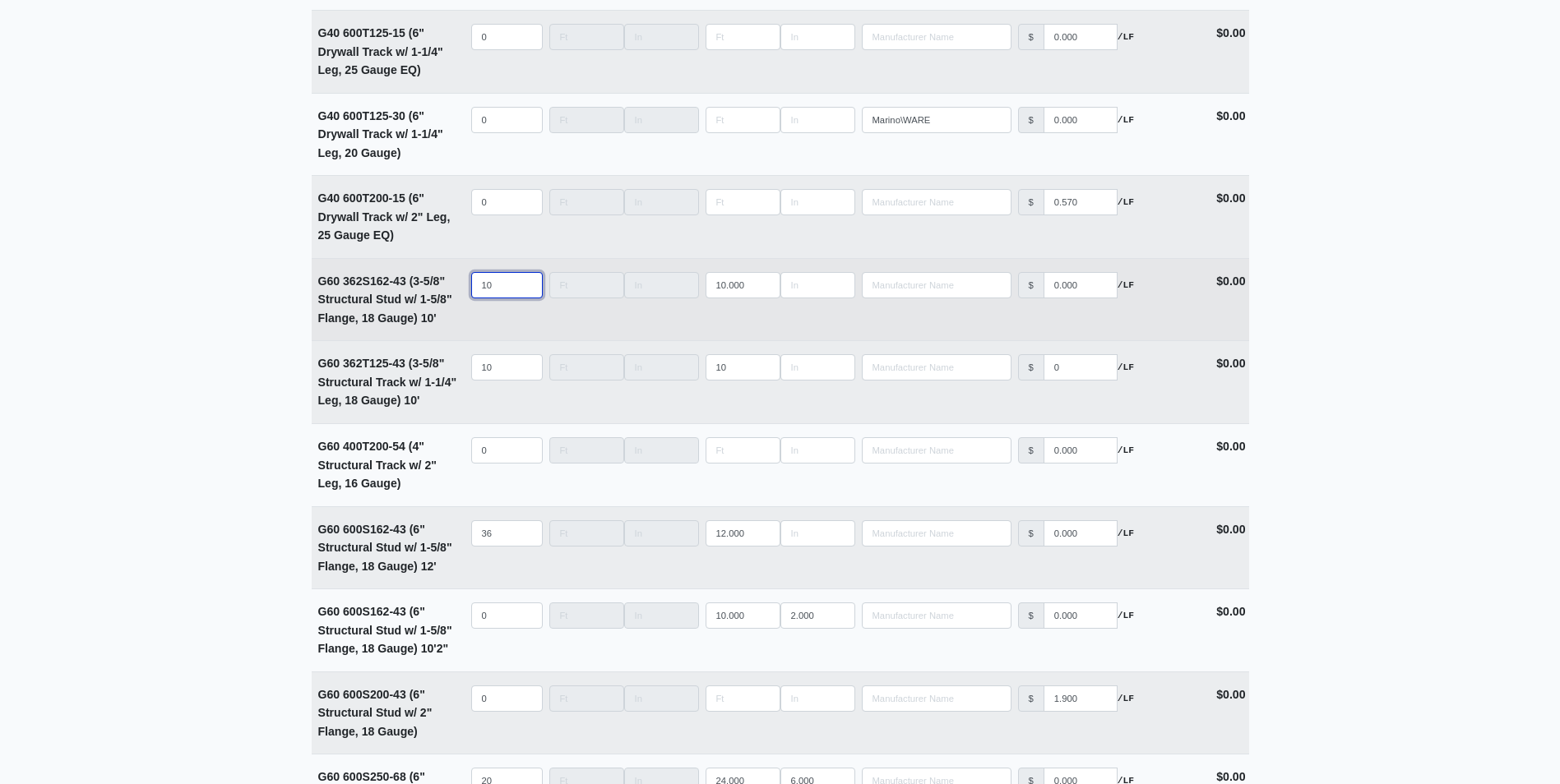
click at [484, 292] on input "10" at bounding box center [507, 285] width 72 height 27
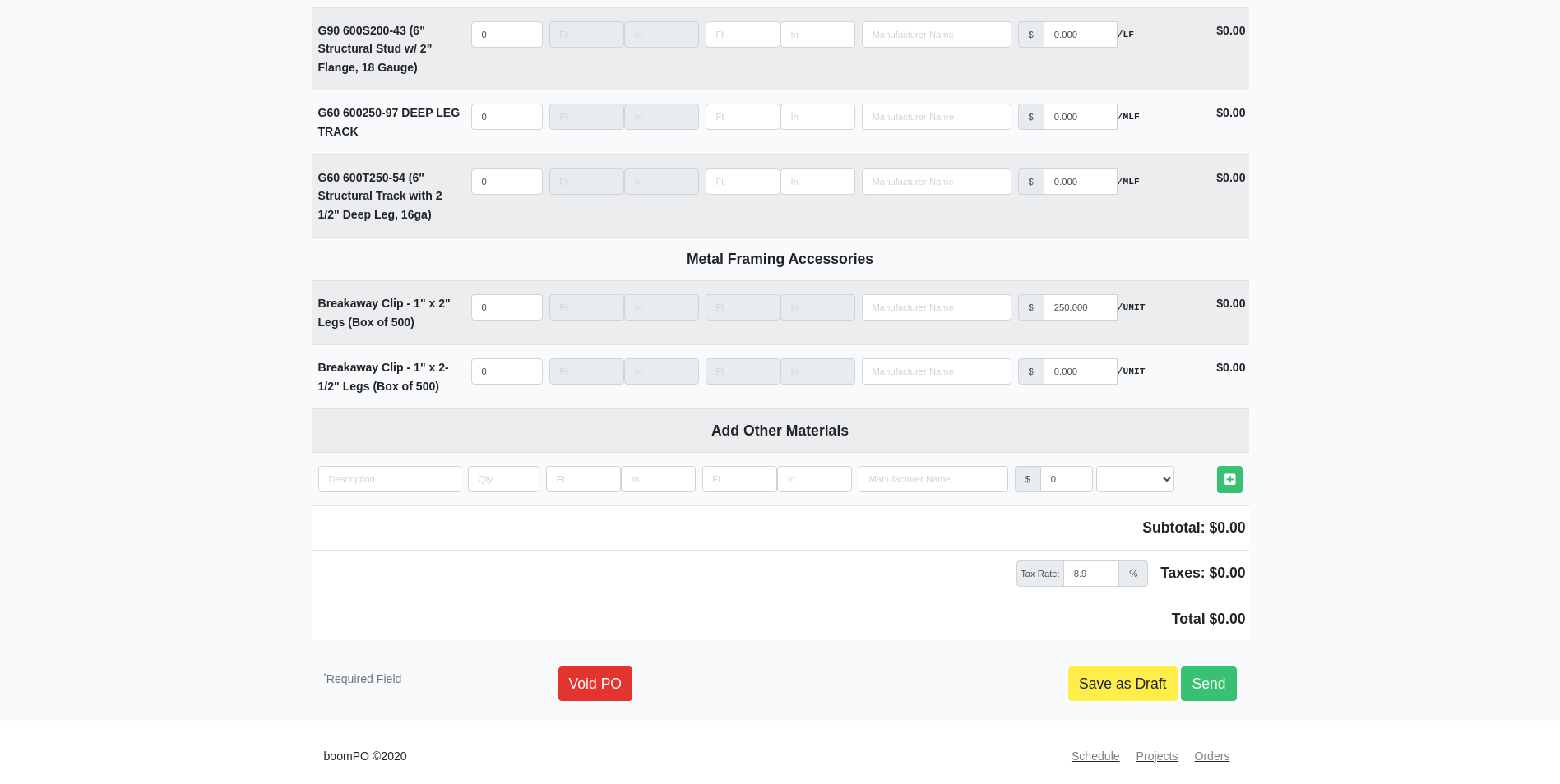
scroll to position [3640, 0]
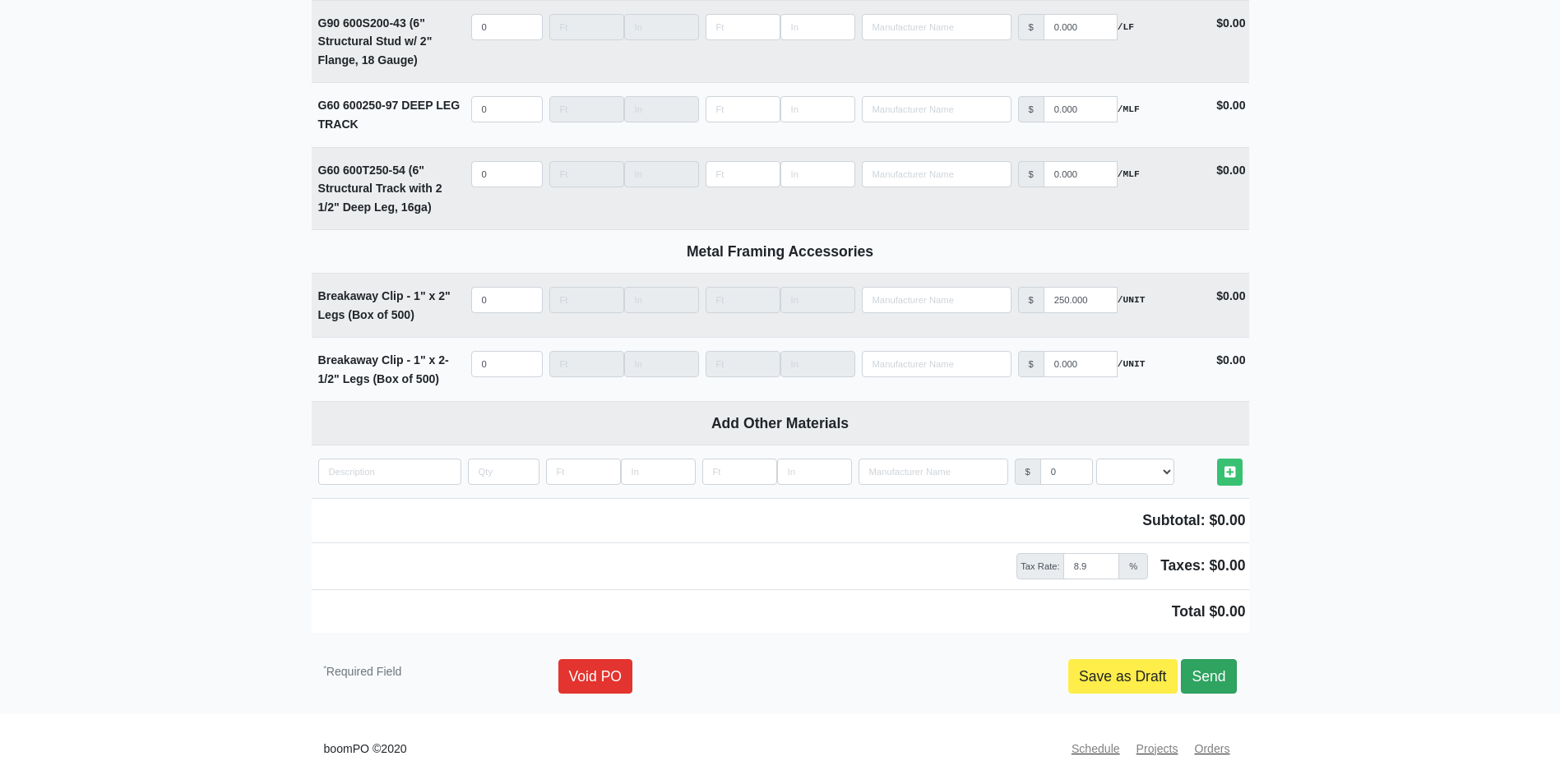
type input "20"
click at [1221, 668] on link "Send" at bounding box center [1209, 676] width 55 height 34
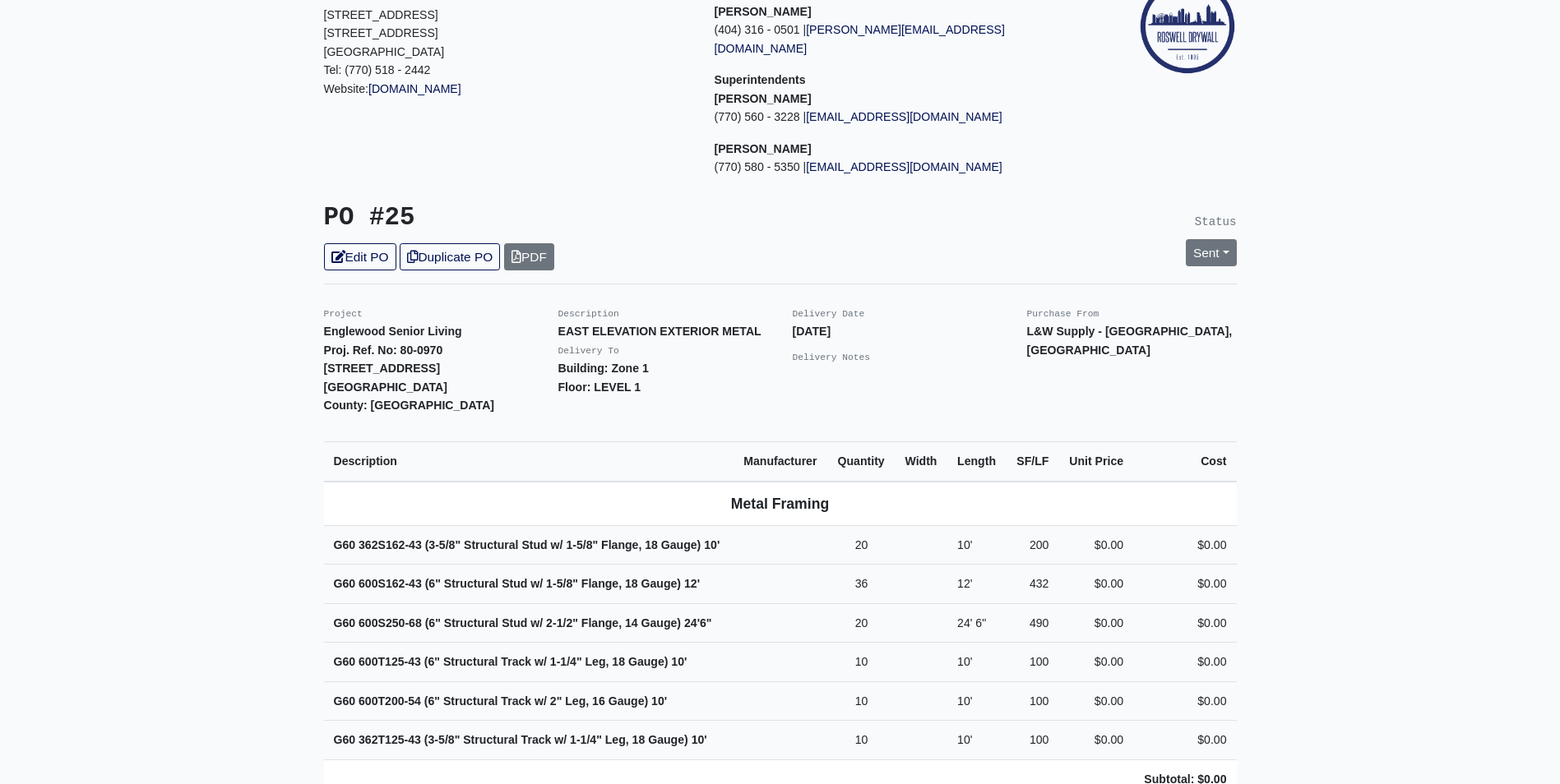
scroll to position [329, 0]
